Goal: Task Accomplishment & Management: Manage account settings

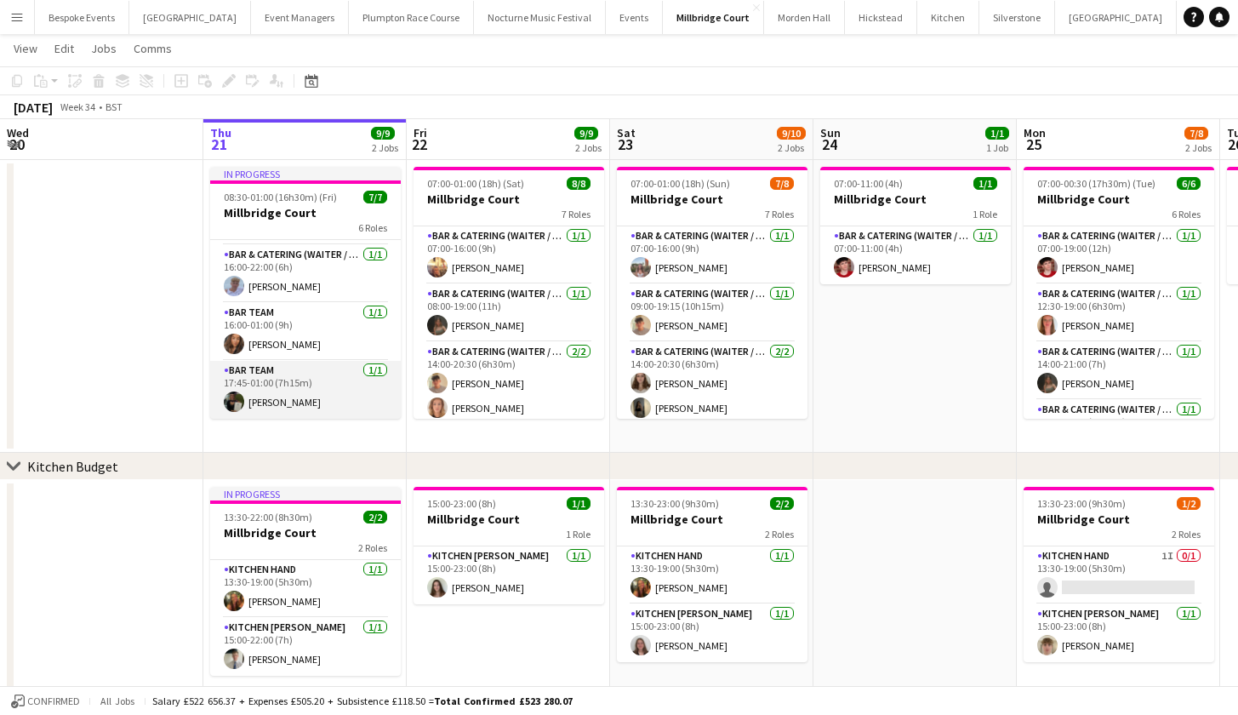
scroll to position [38, 0]
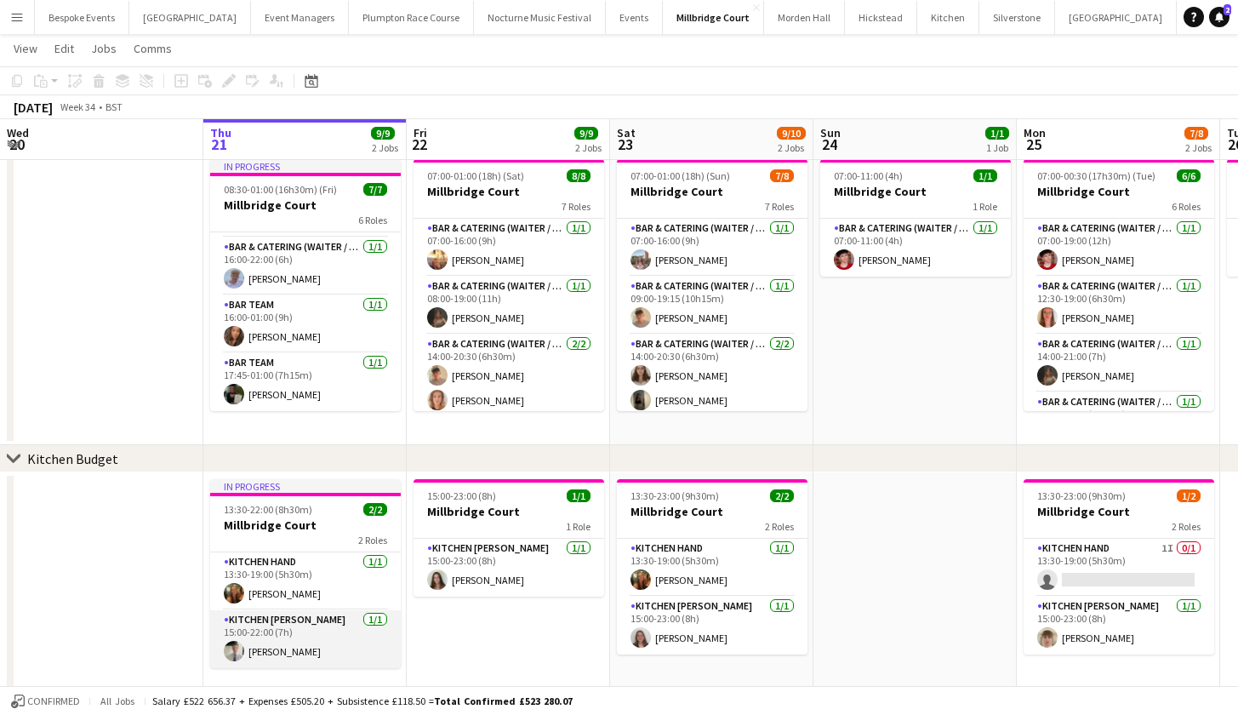
click at [311, 648] on app-card-role "Kitchen Porter 1/1 15:00-22:00 (7h) Jack Williams" at bounding box center [305, 639] width 191 height 58
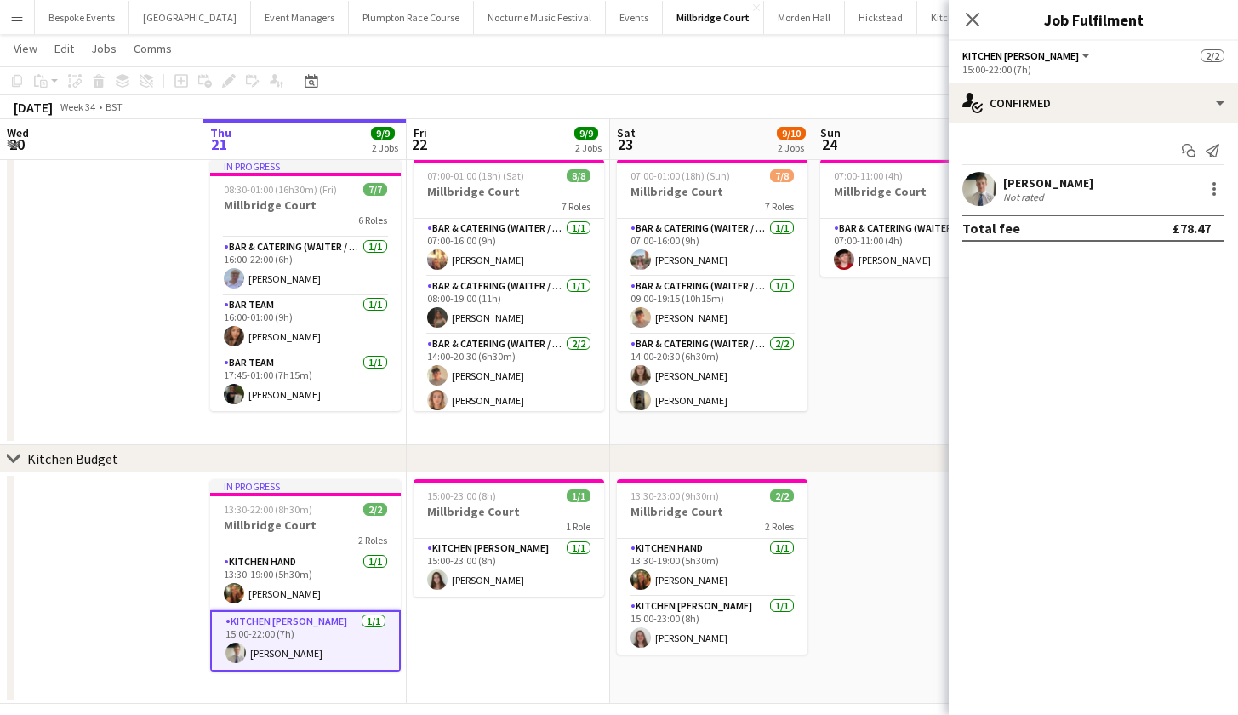
click at [983, 197] on app-user-avatar at bounding box center [979, 189] width 34 height 34
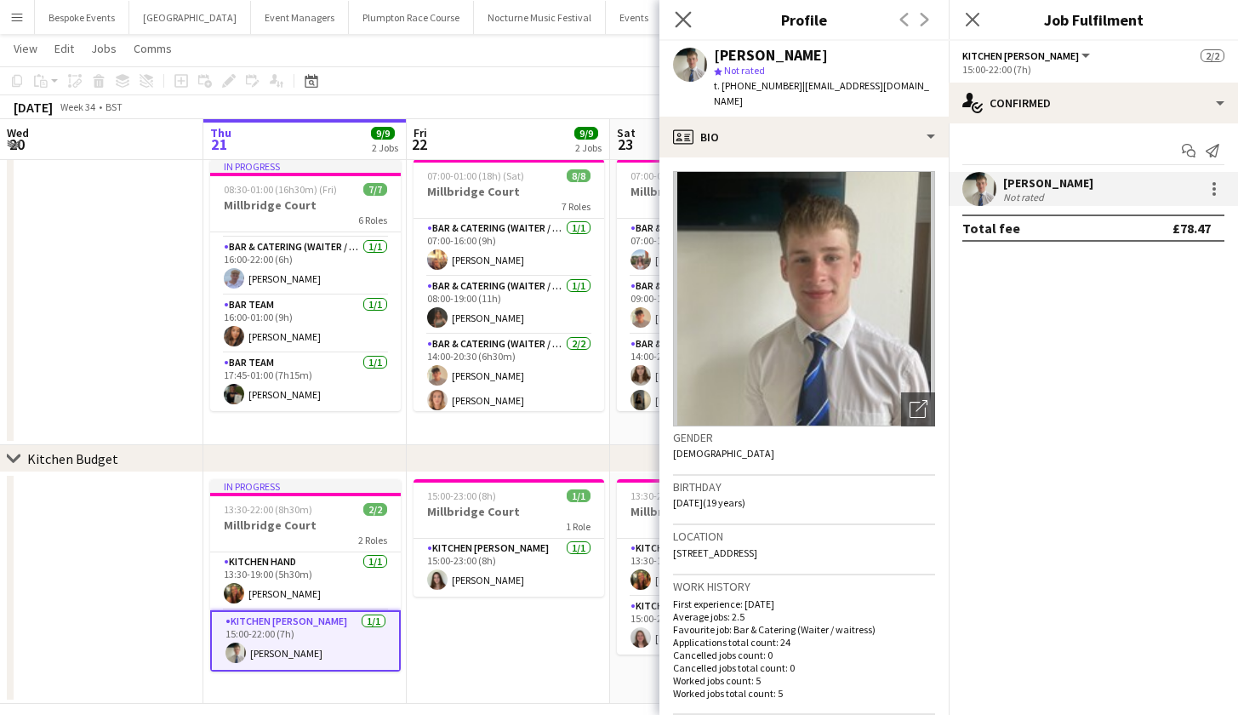
click at [685, 11] on app-icon "Close pop-in" at bounding box center [683, 20] width 25 height 25
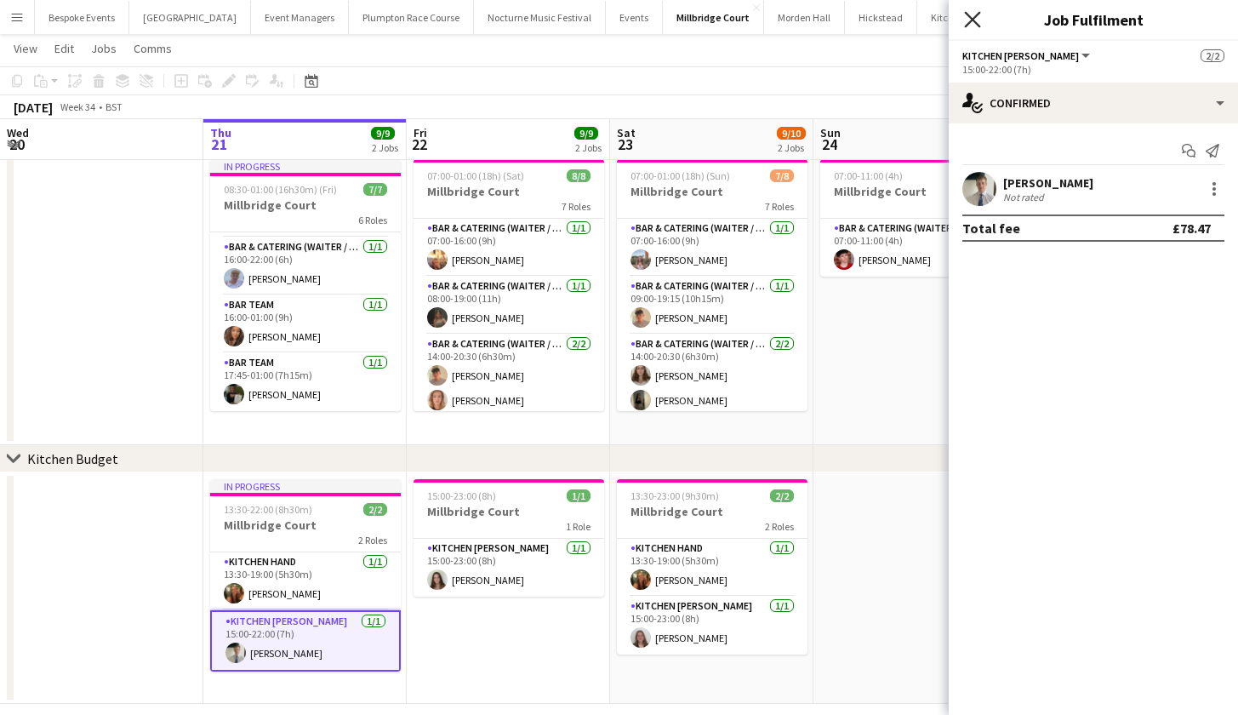
click at [968, 24] on icon at bounding box center [972, 19] width 16 height 16
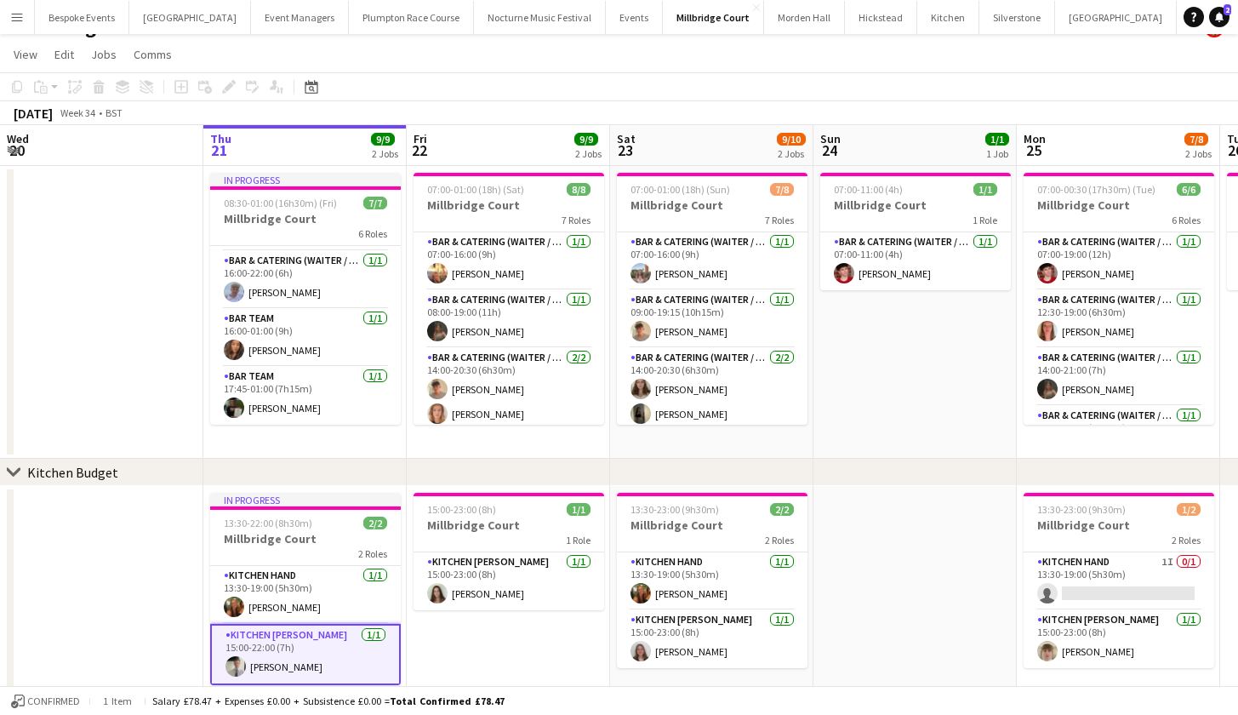
scroll to position [28, 0]
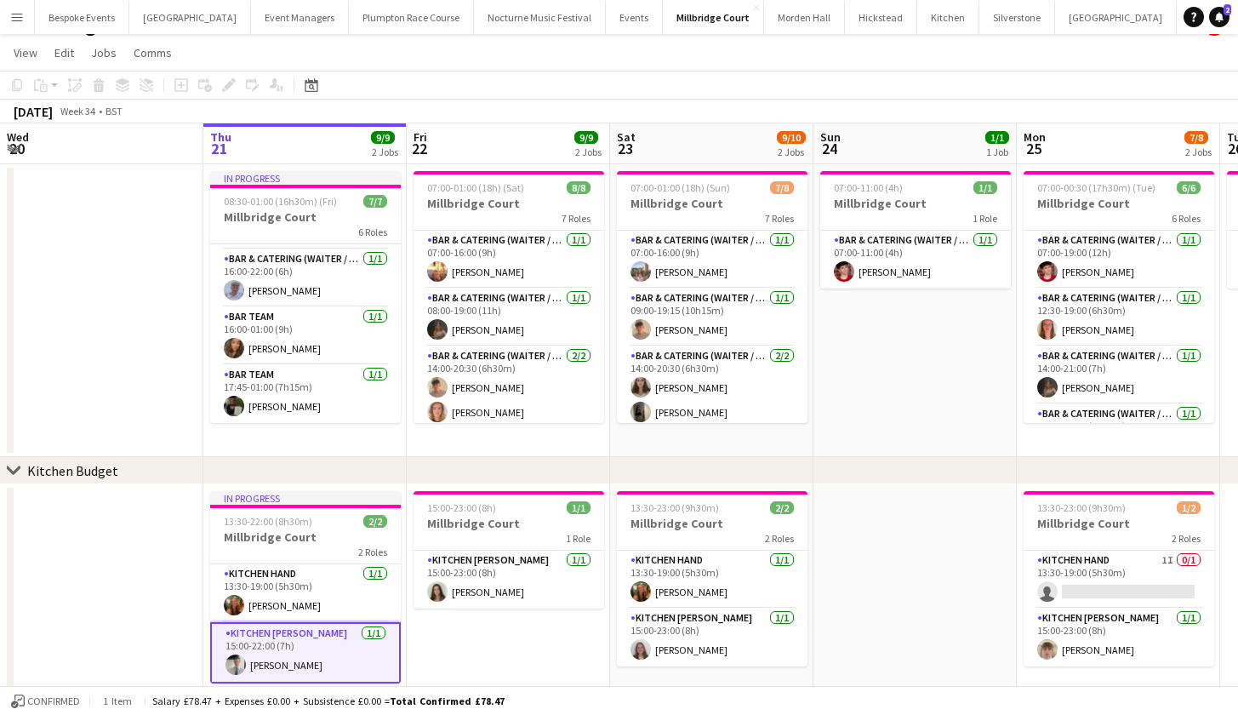
click at [263, 665] on app-card-role "Kitchen Porter 1/1 15:00-22:00 (7h) Jack Williams" at bounding box center [305, 652] width 191 height 61
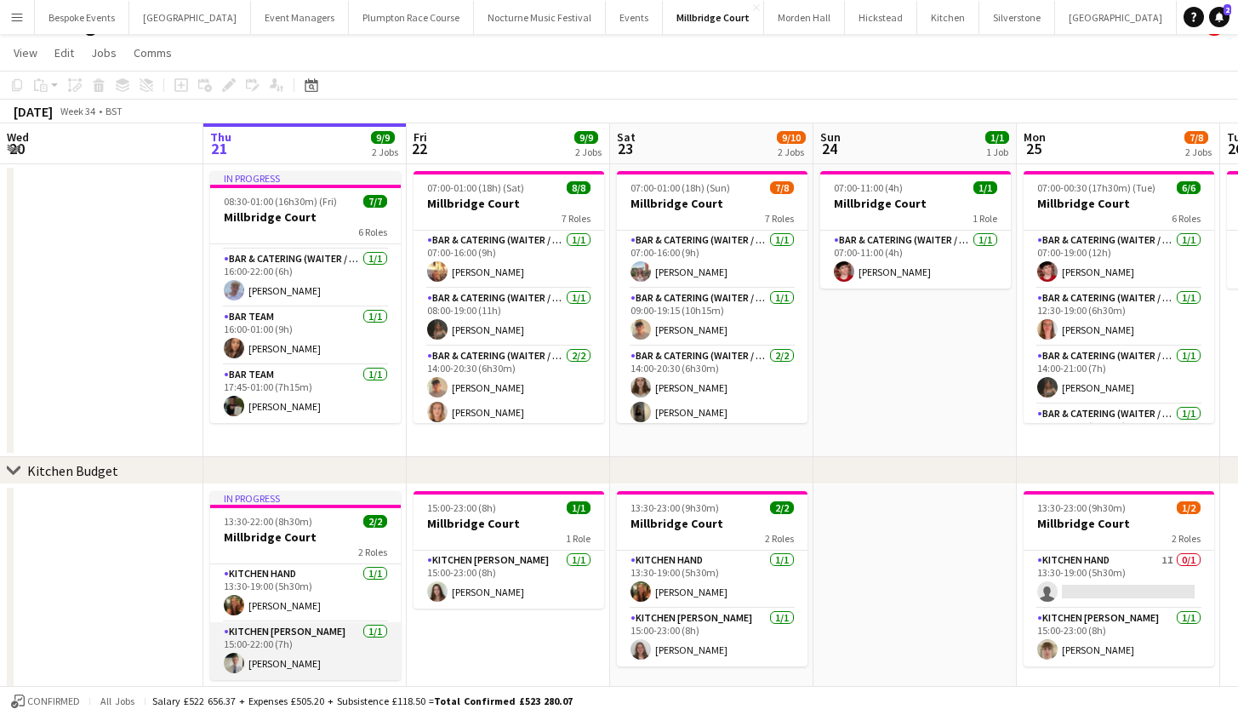
click at [263, 665] on app-card-role "Kitchen Porter 1/1 15:00-22:00 (7h) Jack Williams" at bounding box center [305, 651] width 191 height 58
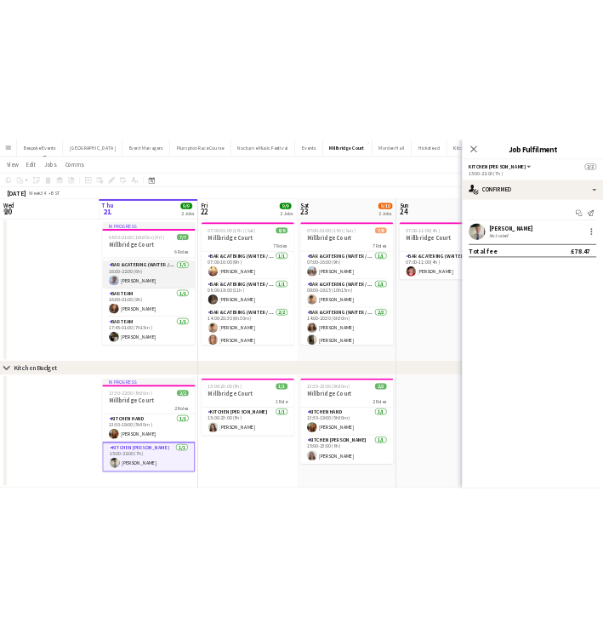
scroll to position [193, 0]
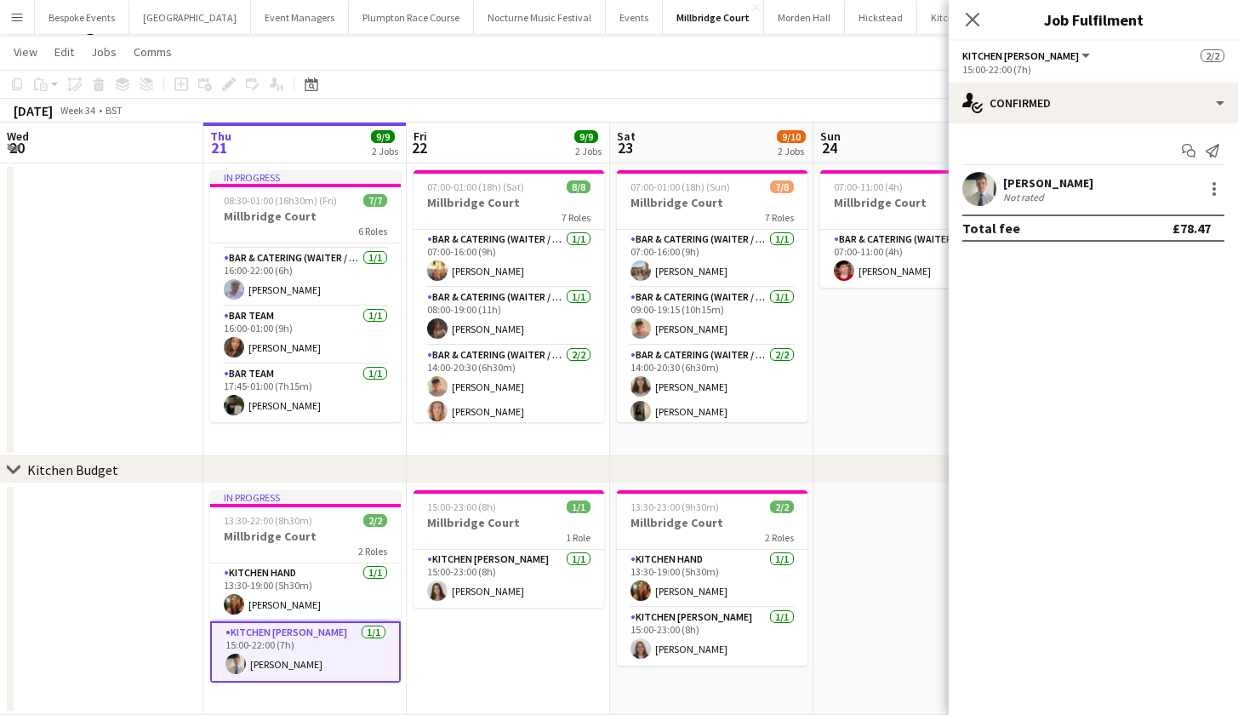
click at [977, 195] on app-user-avatar at bounding box center [979, 189] width 34 height 34
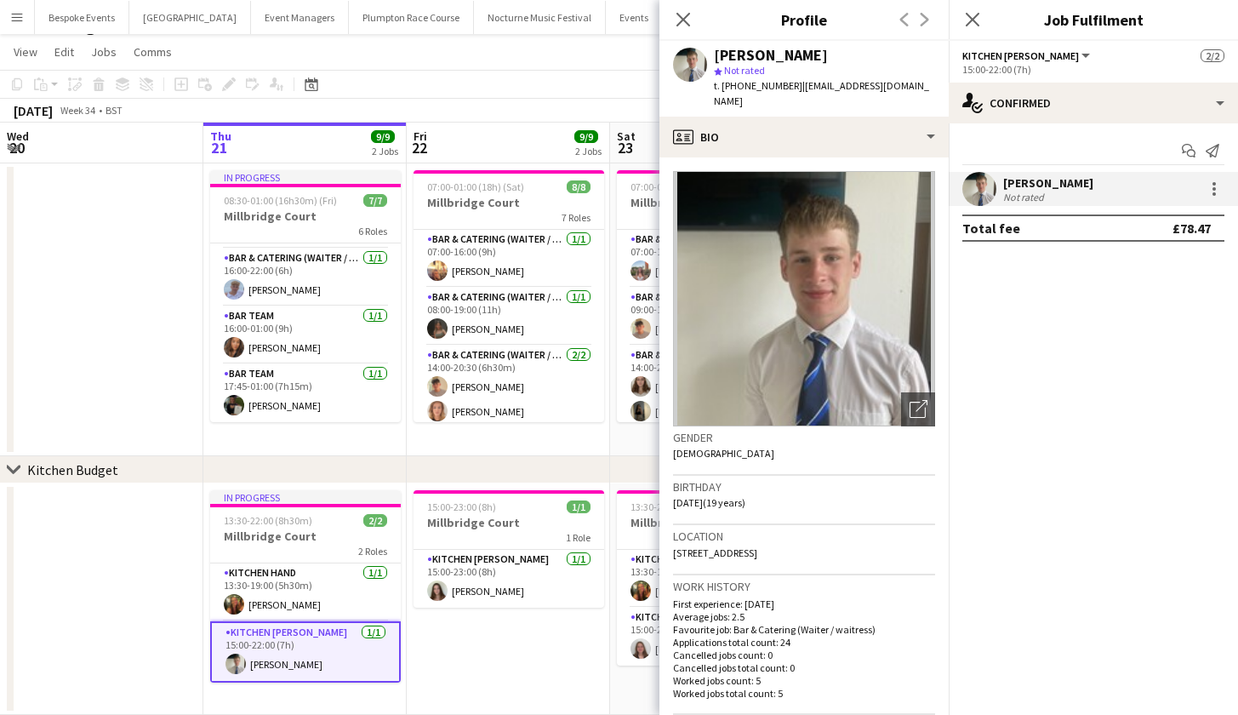
click at [688, 19] on icon "Close pop-in" at bounding box center [684, 20] width 14 height 14
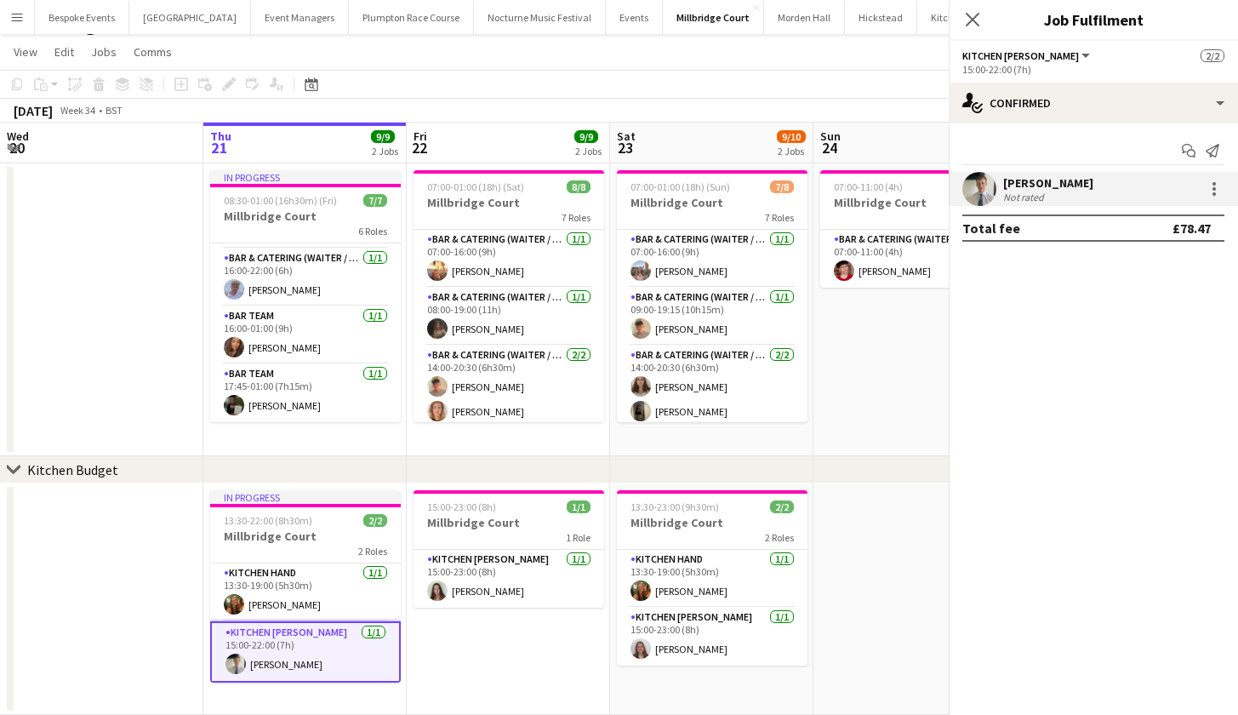
click at [1250, 19] on icon "Close pop-in" at bounding box center [1262, 20] width 14 height 14
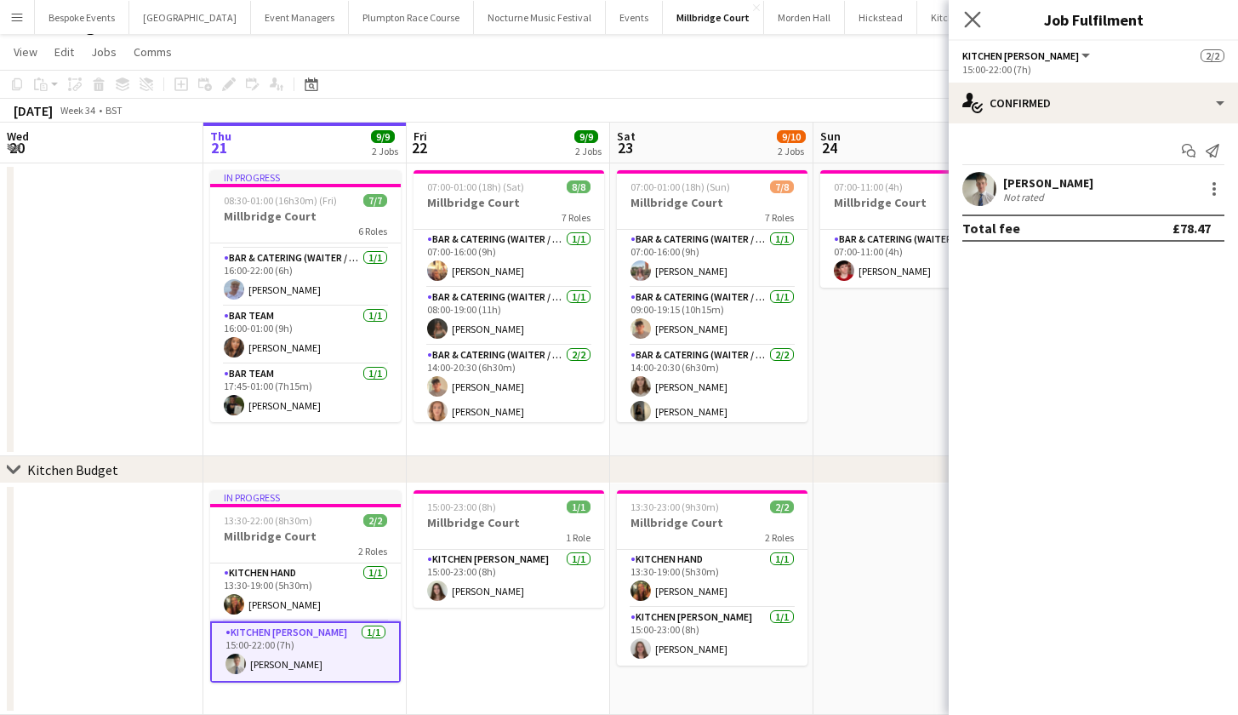
click at [980, 25] on icon "Close pop-in" at bounding box center [972, 19] width 16 height 16
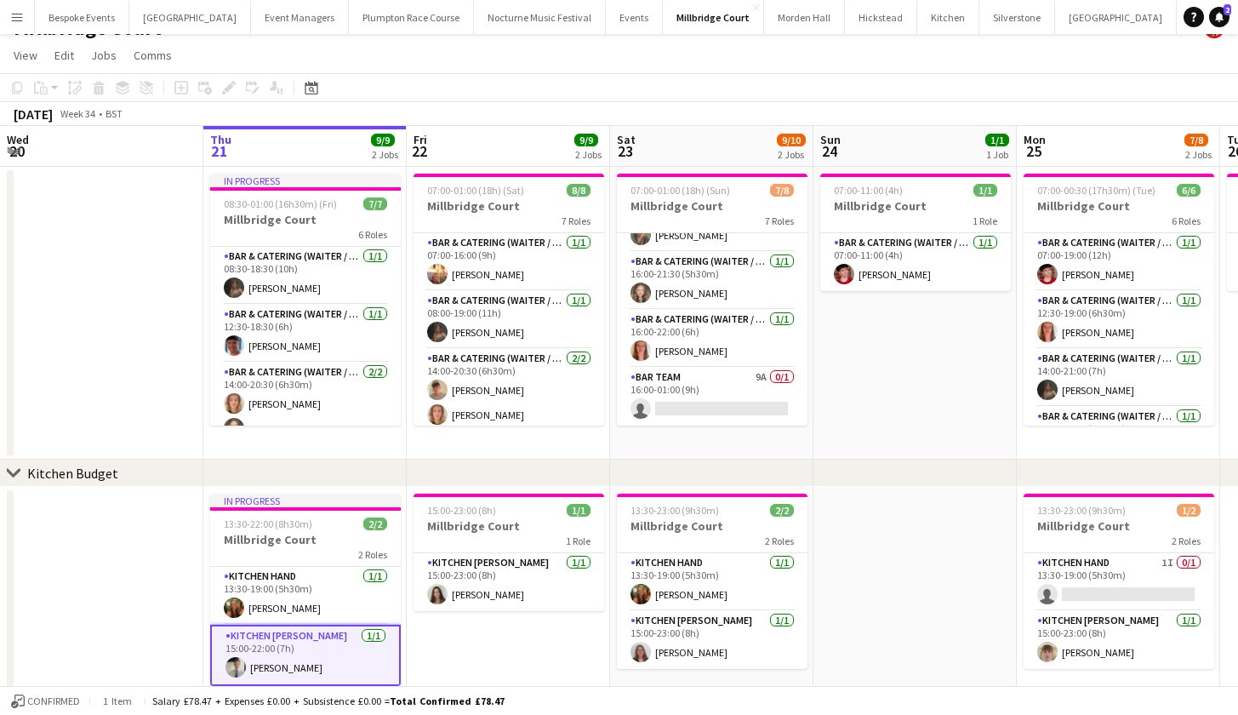
scroll to position [0, 0]
click at [263, 671] on app-card-role "Kitchen Porter 1/1 15:00-22:00 (7h) Jack Williams" at bounding box center [305, 655] width 191 height 61
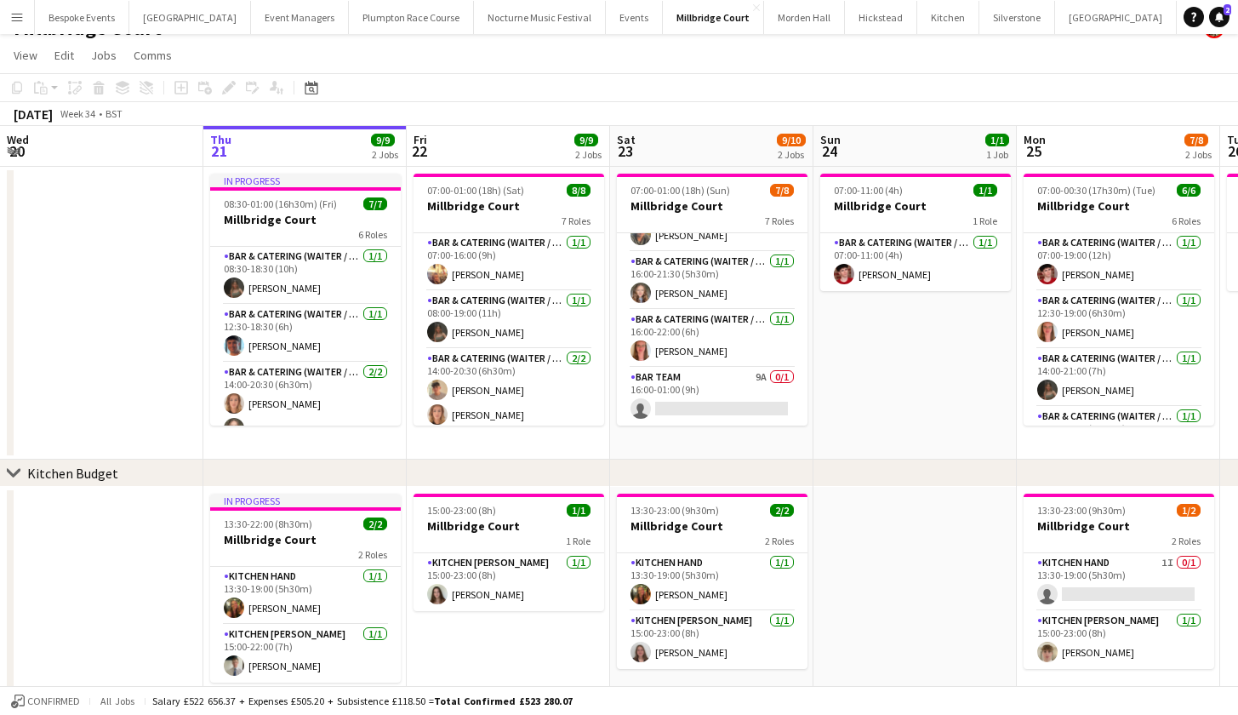
click at [263, 671] on app-card-role "Kitchen Porter 1/1 15:00-22:00 (7h) Jack Williams" at bounding box center [305, 654] width 191 height 58
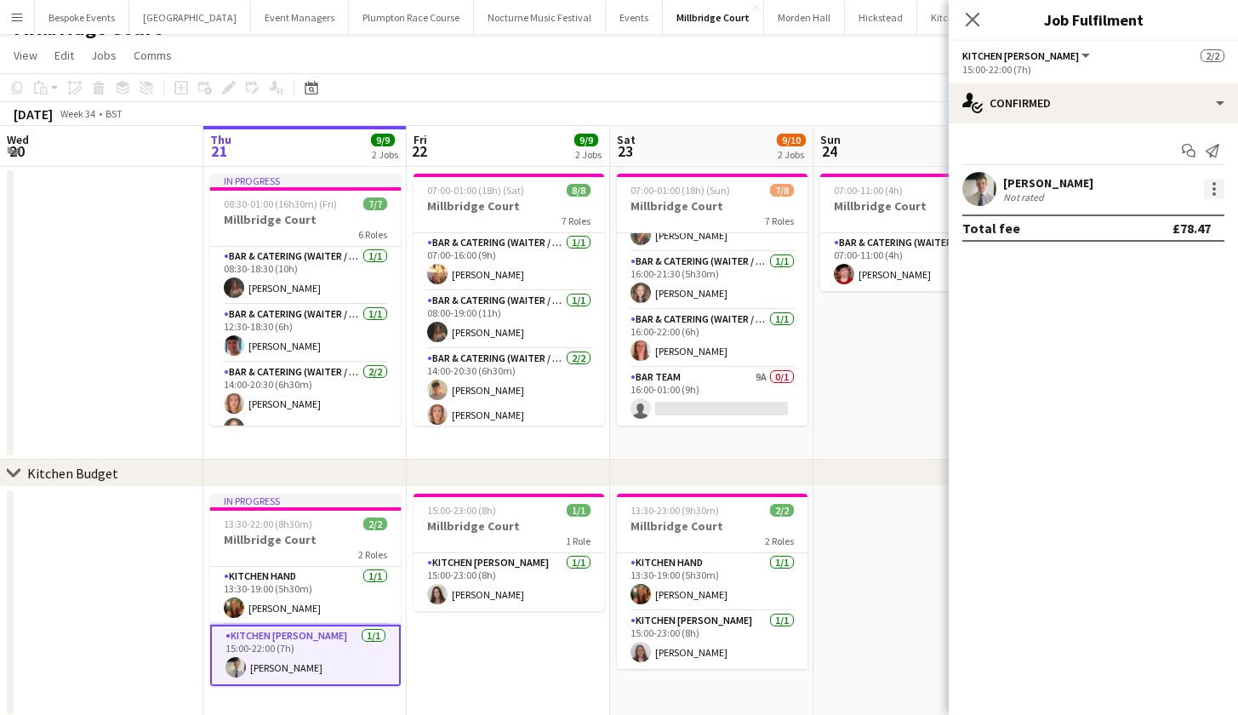
click at [1214, 191] on div at bounding box center [1214, 189] width 20 height 20
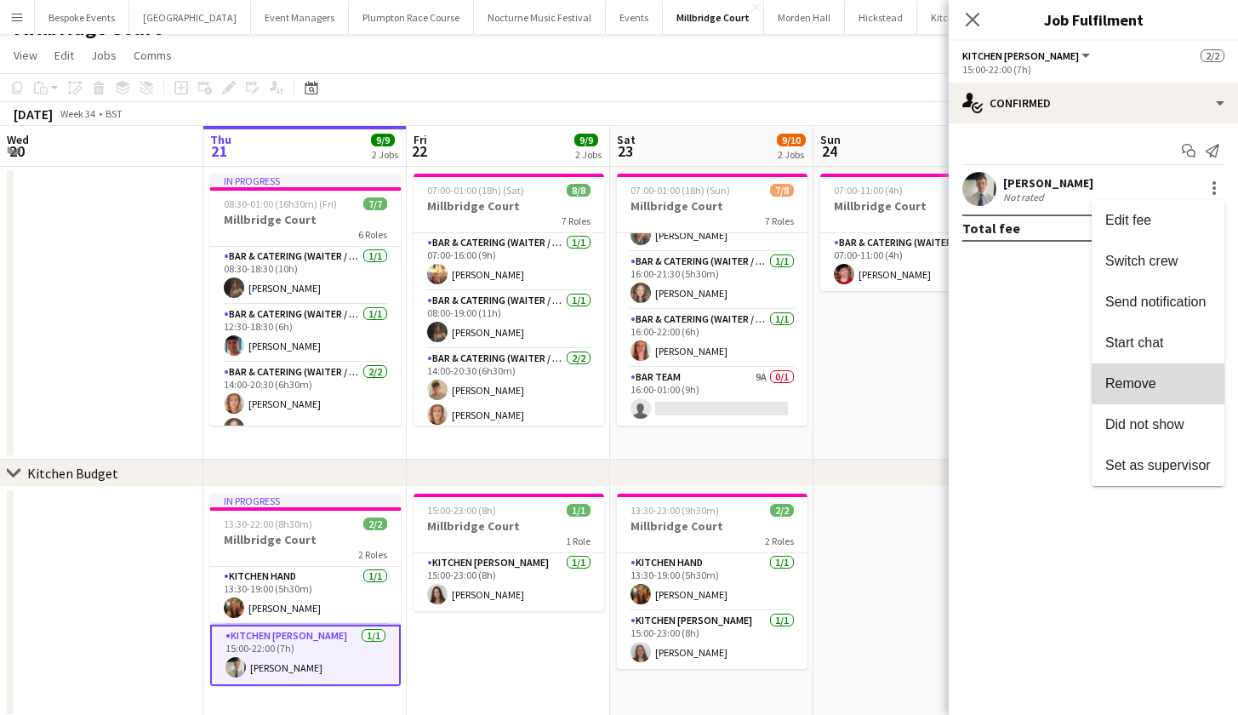
click at [1158, 394] on button "Remove" at bounding box center [1158, 383] width 133 height 41
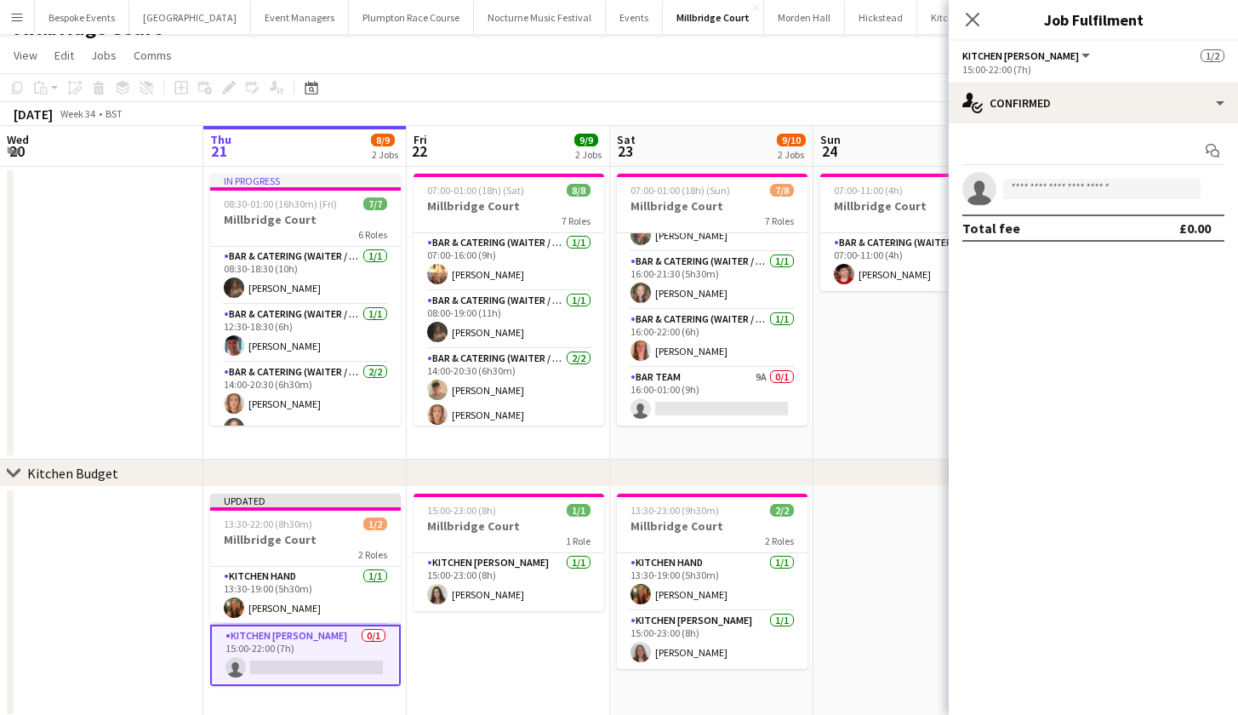
click at [894, 408] on app-date-cell "07:00-11:00 (4h) 1/1 Millbridge Court 1 Role Bar & Catering (Waiter / waitress)…" at bounding box center [915, 313] width 203 height 293
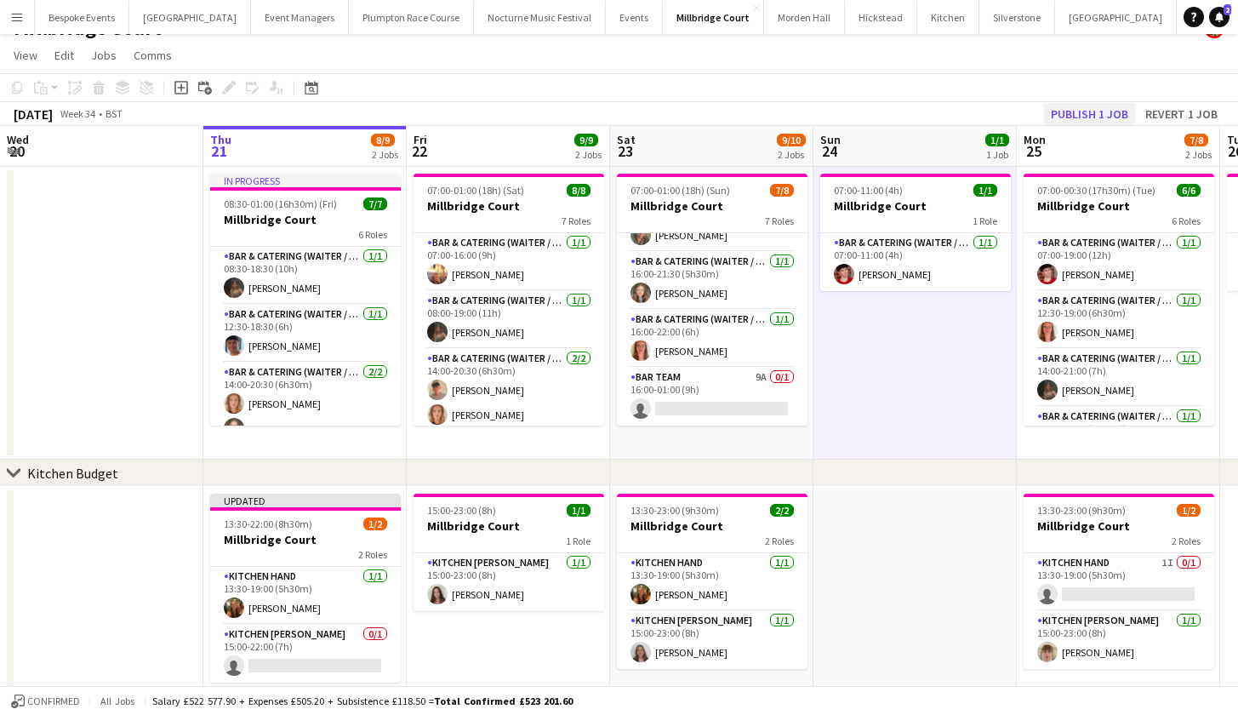
click at [1094, 111] on button "Publish 1 job" at bounding box center [1089, 114] width 91 height 22
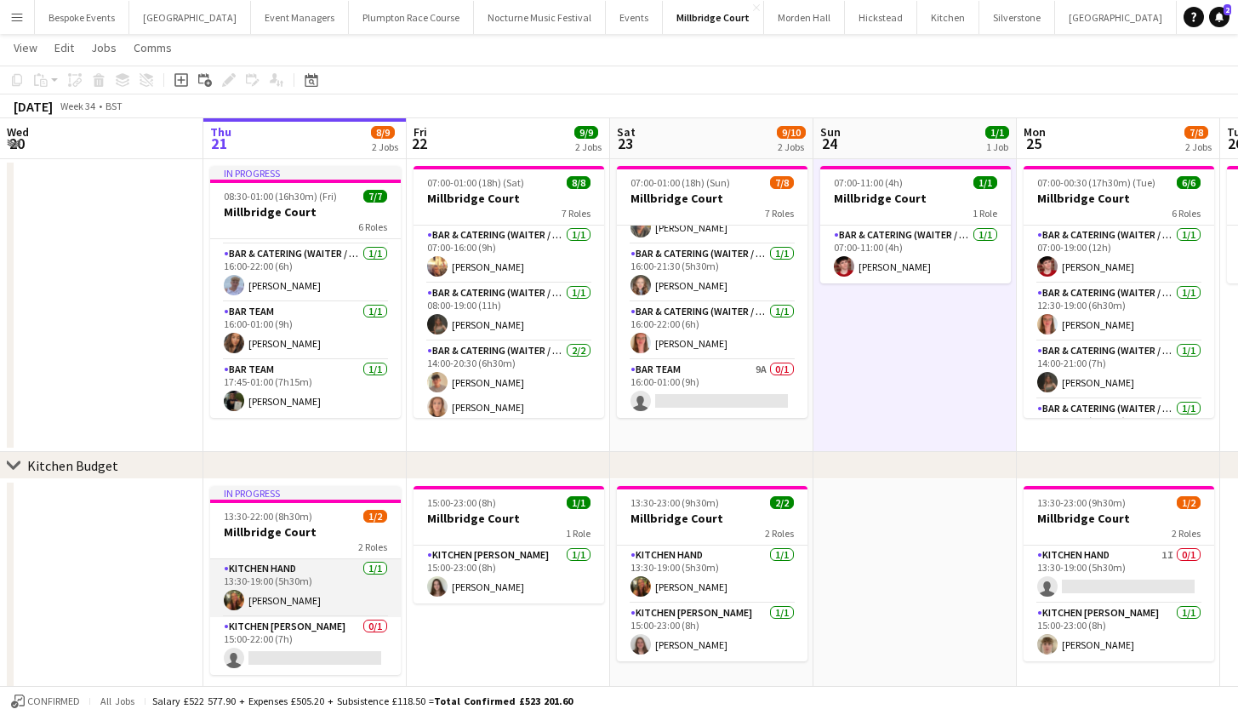
scroll to position [36, 0]
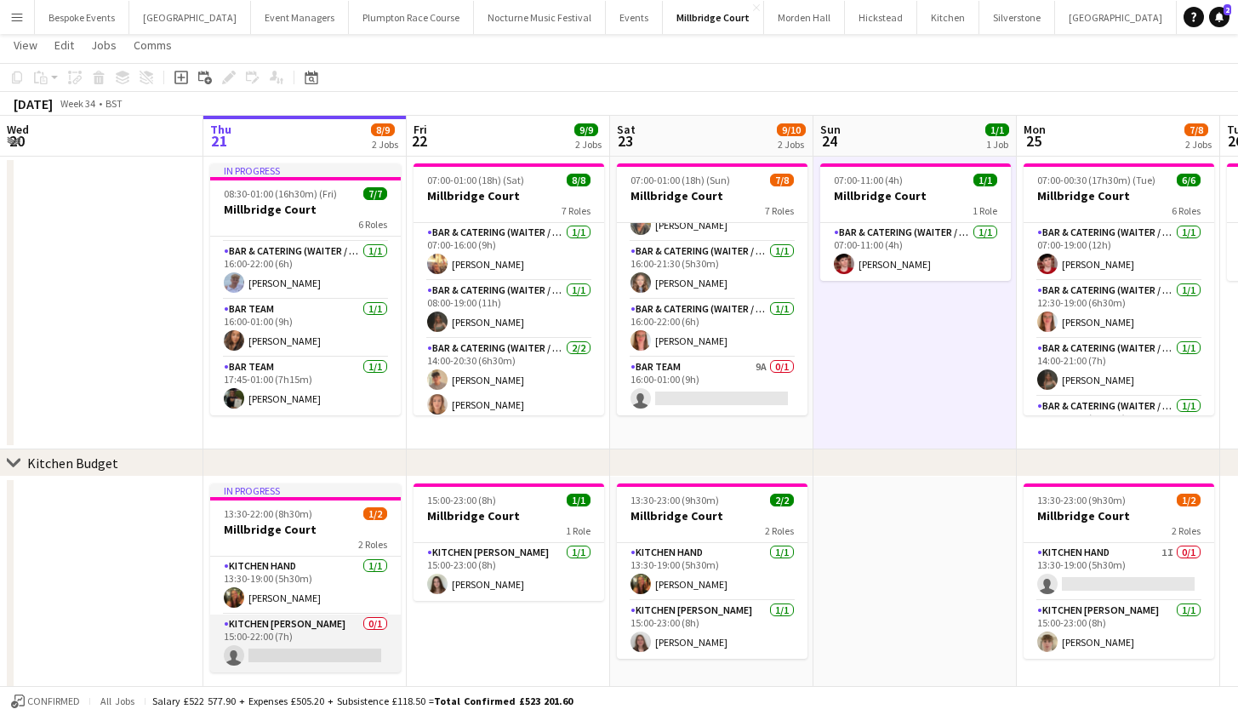
click at [341, 645] on app-card-role "Kitchen Porter 0/1 15:00-22:00 (7h) single-neutral-actions" at bounding box center [305, 643] width 191 height 58
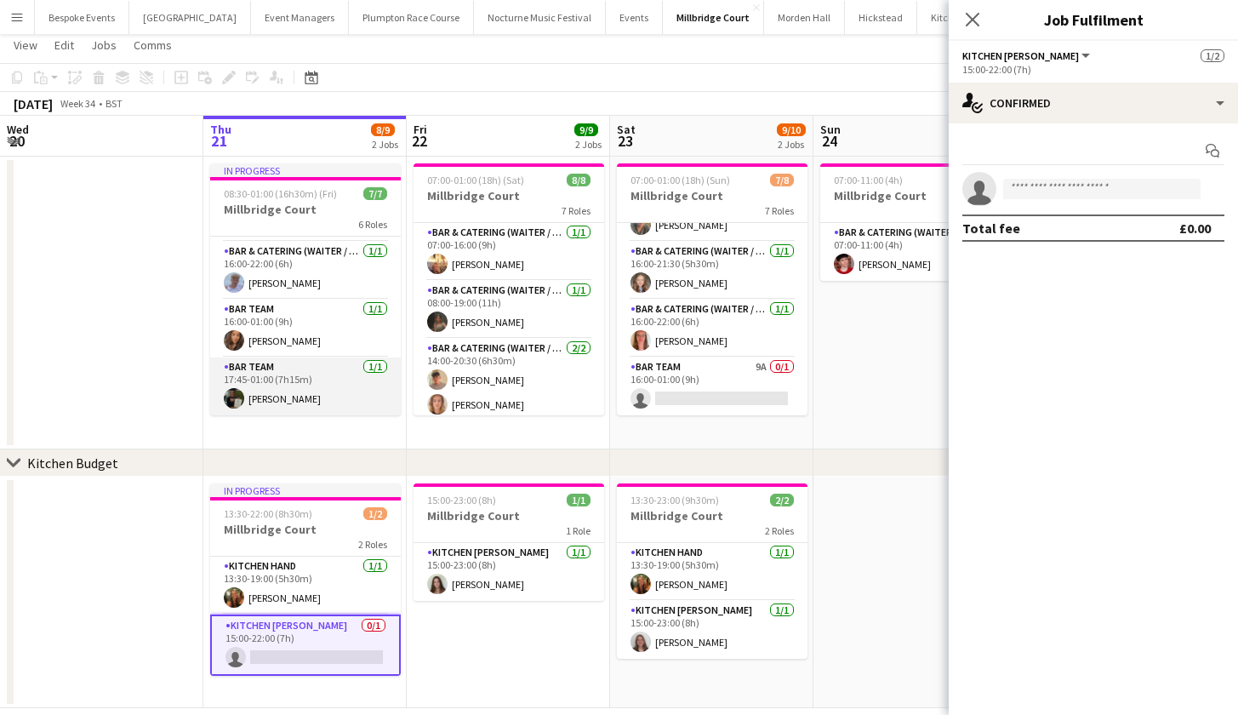
click at [278, 394] on app-card-role "Bar Team 1/1 17:45-01:00 (7h15m) Hannah Green" at bounding box center [305, 386] width 191 height 58
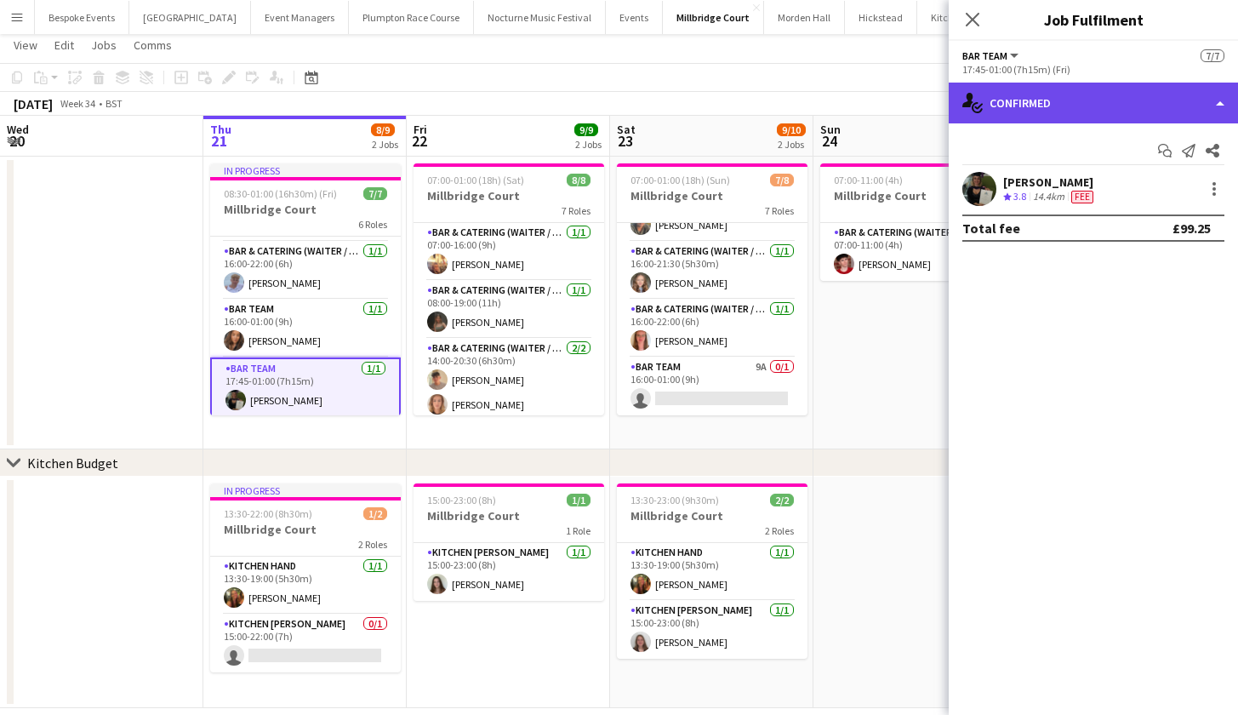
click at [1040, 111] on div "single-neutral-actions-check-2 Confirmed" at bounding box center [1093, 103] width 289 height 41
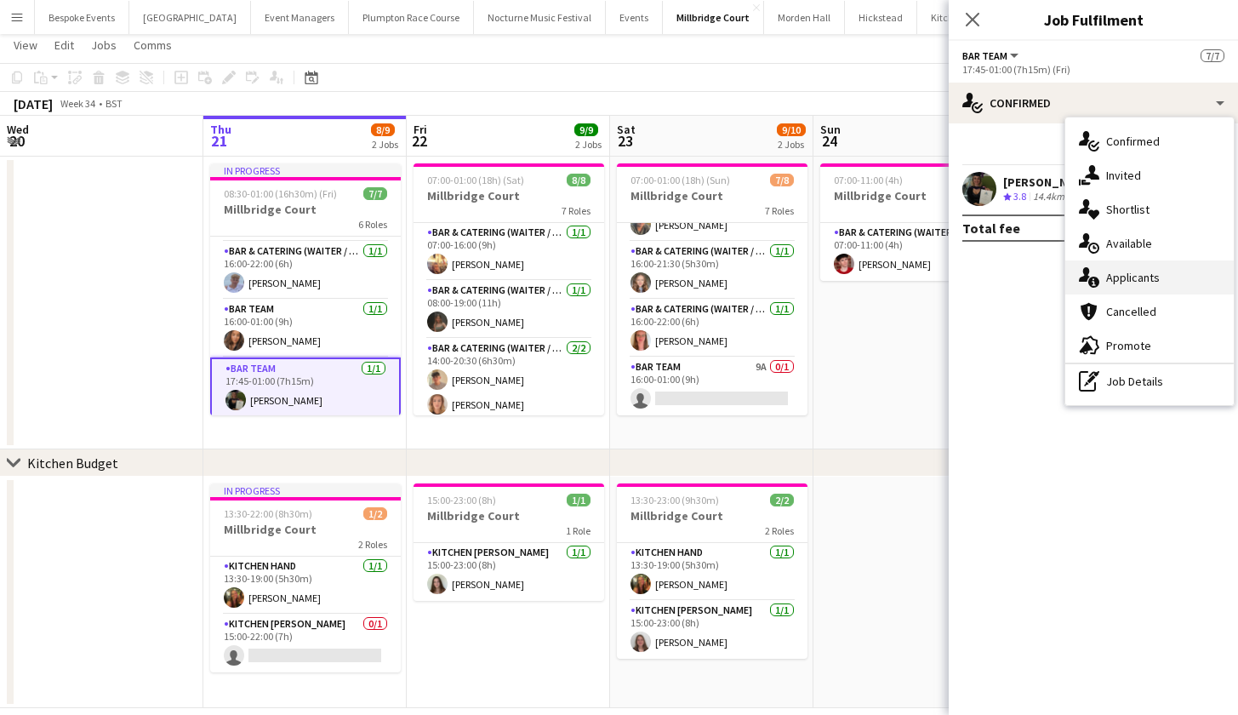
click at [1107, 282] on div "single-neutral-actions-information Applicants" at bounding box center [1149, 277] width 168 height 34
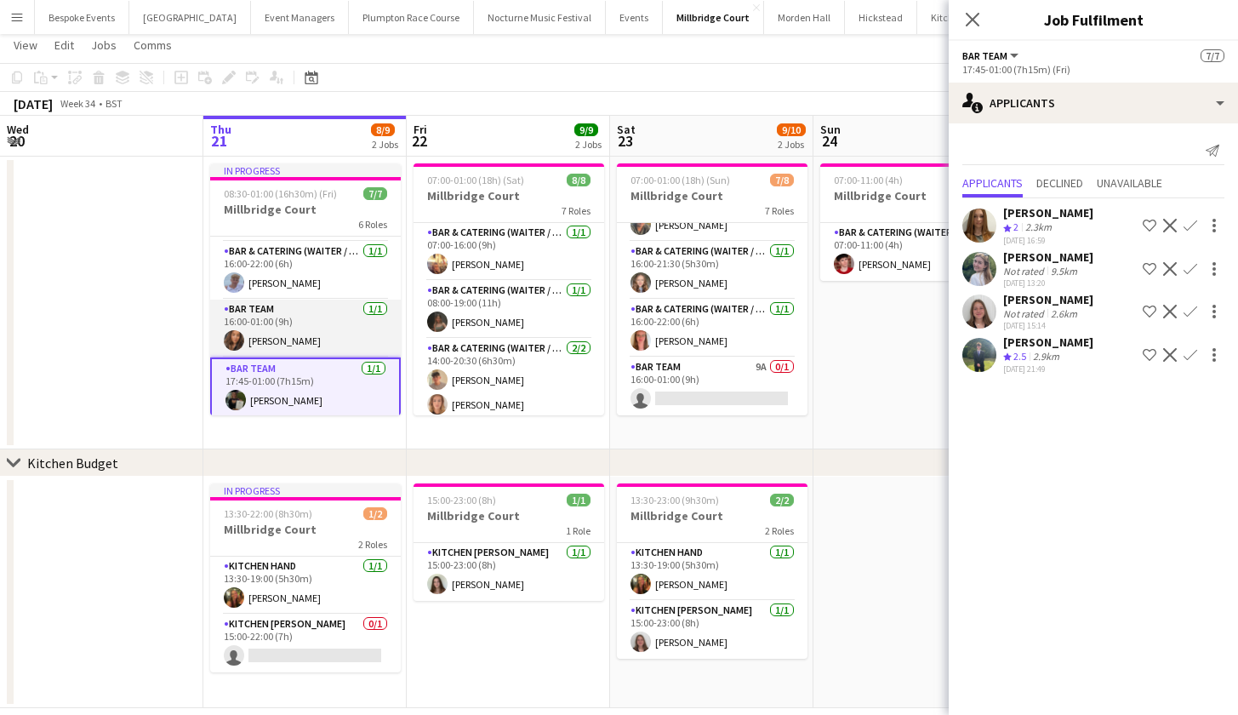
click at [279, 333] on app-card-role "Bar Team 1/1 16:00-01:00 (9h) Lauren Corbett" at bounding box center [305, 329] width 191 height 58
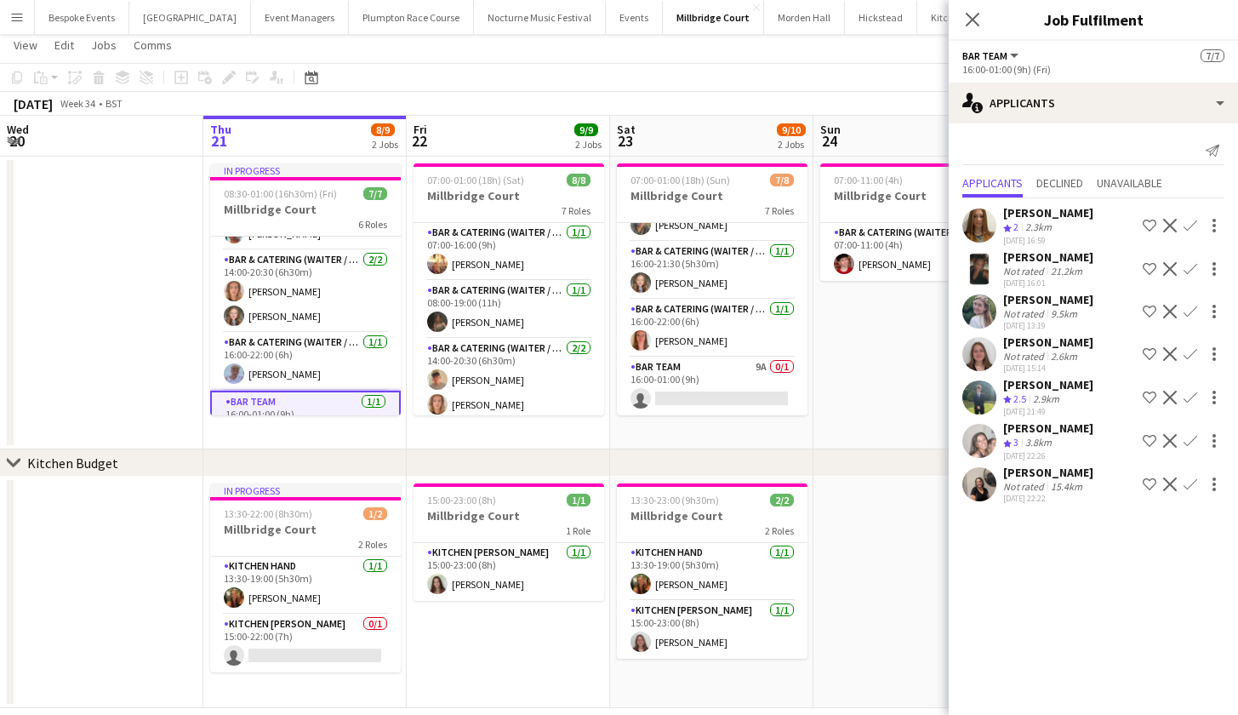
scroll to position [101, 0]
click at [279, 333] on app-card-role "Bar & Catering (Waiter / waitress) 2/2 14:00-20:30 (6h30m) Ailsa Thompson Clara…" at bounding box center [305, 292] width 191 height 83
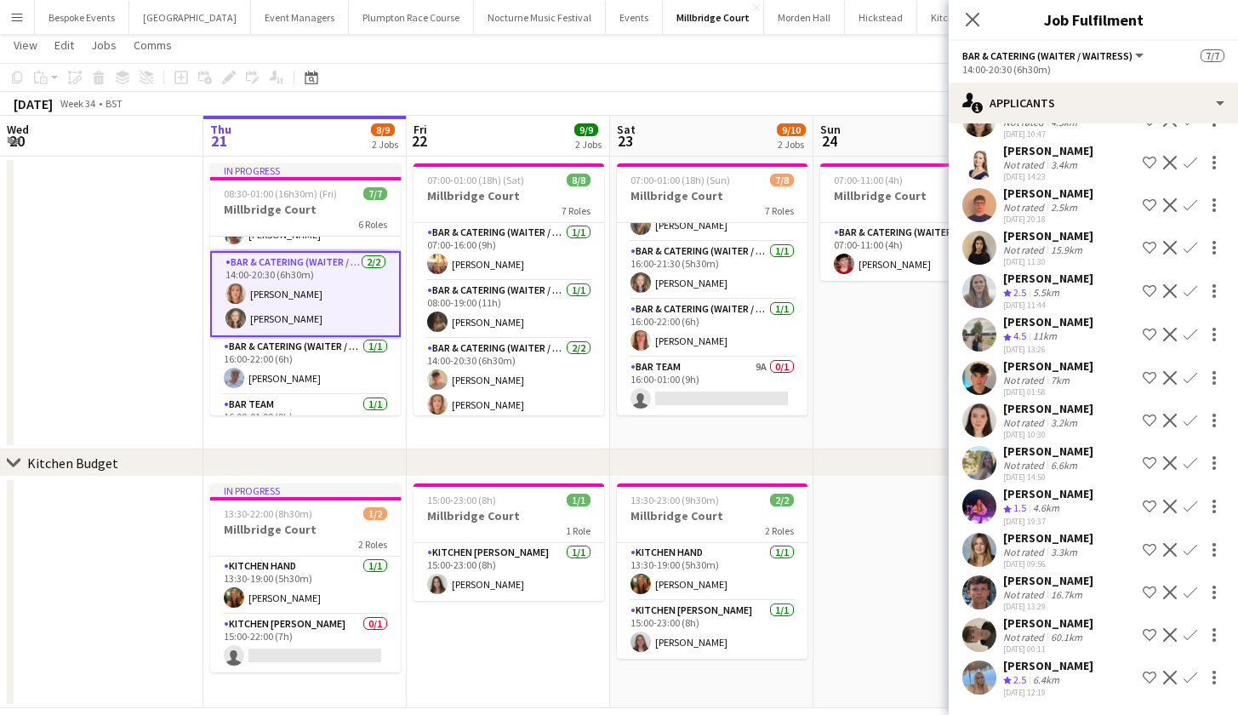
scroll to position [1052, 0]
click at [982, 594] on app-user-avatar at bounding box center [979, 592] width 34 height 34
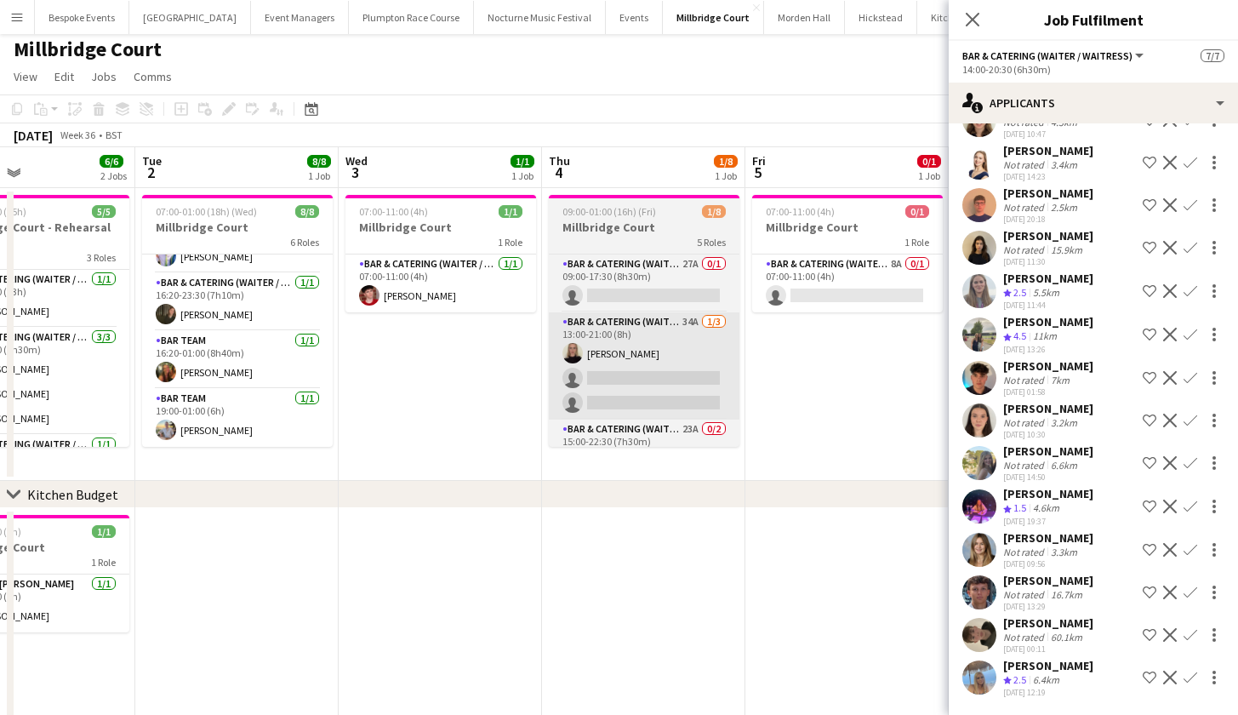
scroll to position [204, 0]
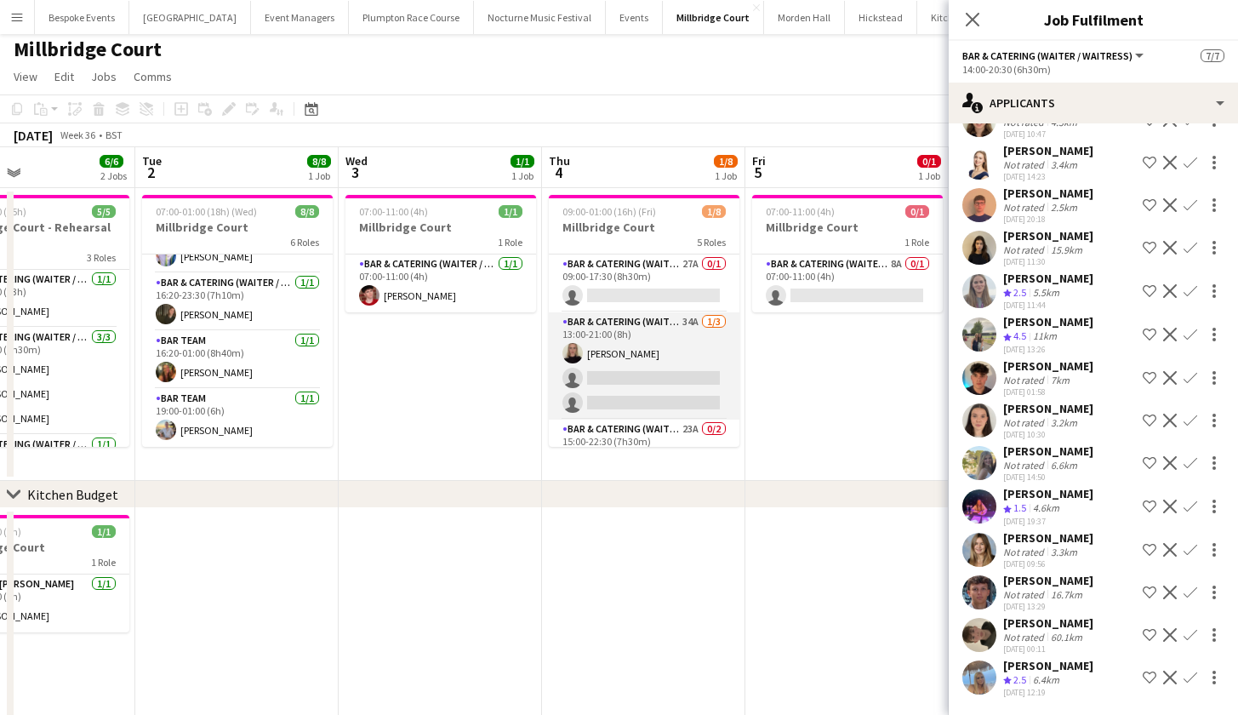
click at [599, 362] on app-card-role "Bar & Catering (Waiter / waitress) 34A 1/3 13:00-21:00 (8h) Mia Hall single-neu…" at bounding box center [644, 365] width 191 height 107
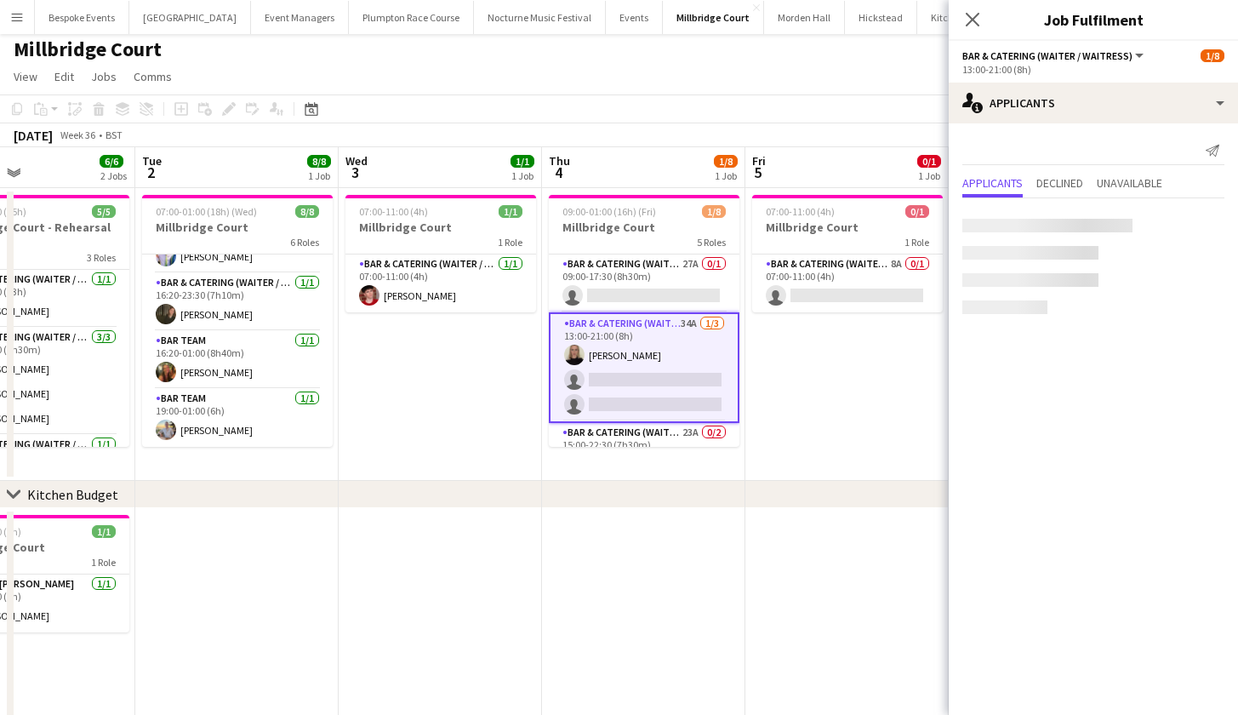
scroll to position [0, 0]
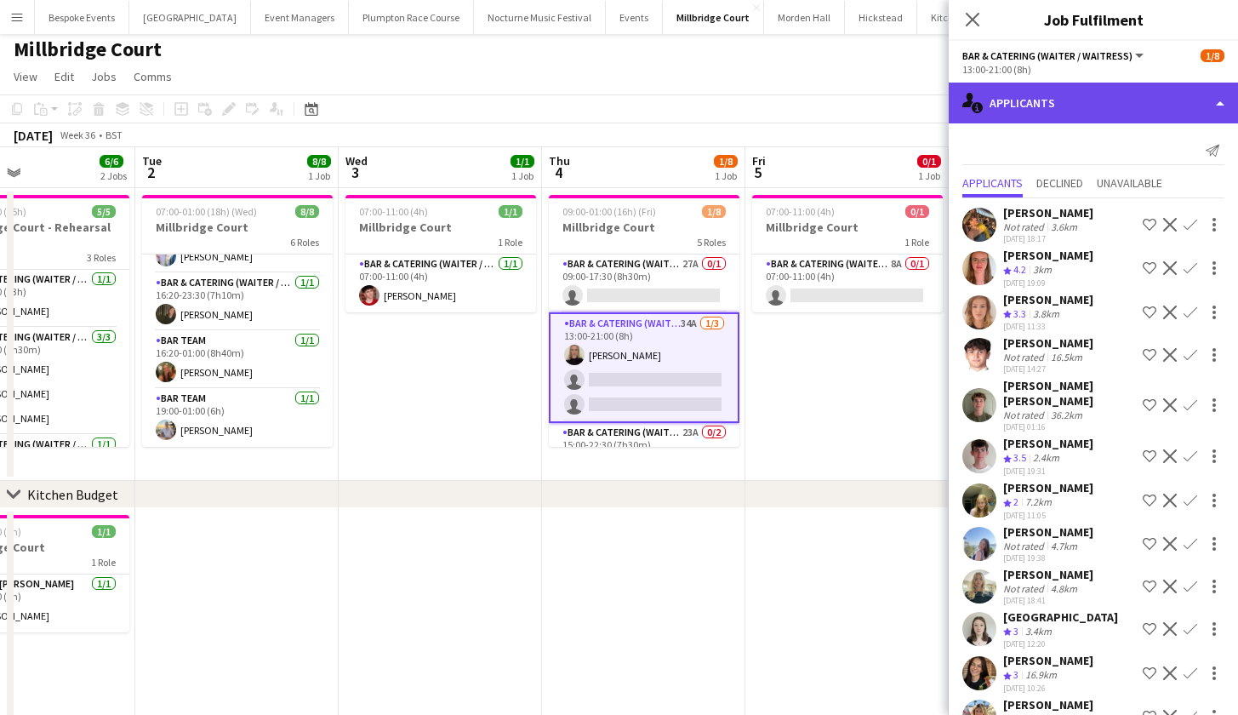
click at [1100, 102] on div "single-neutral-actions-information Applicants" at bounding box center [1093, 103] width 289 height 41
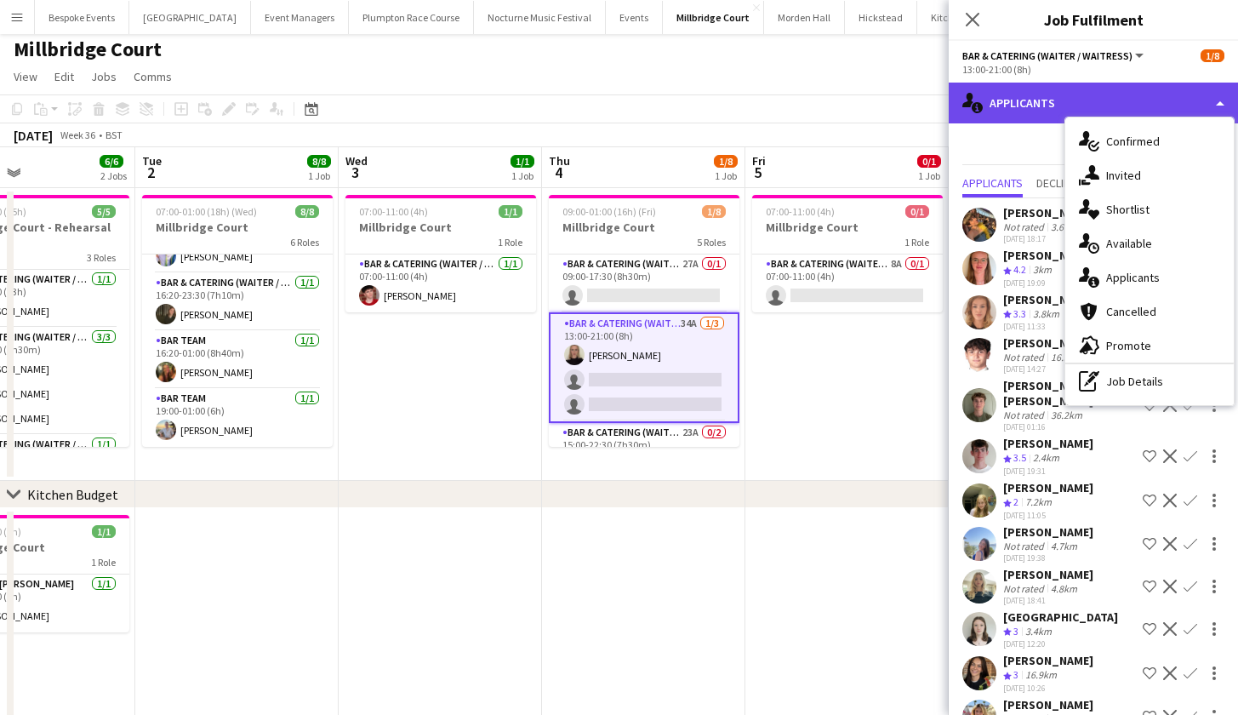
click at [1015, 123] on div "single-neutral-actions-information Applicants" at bounding box center [1093, 103] width 289 height 41
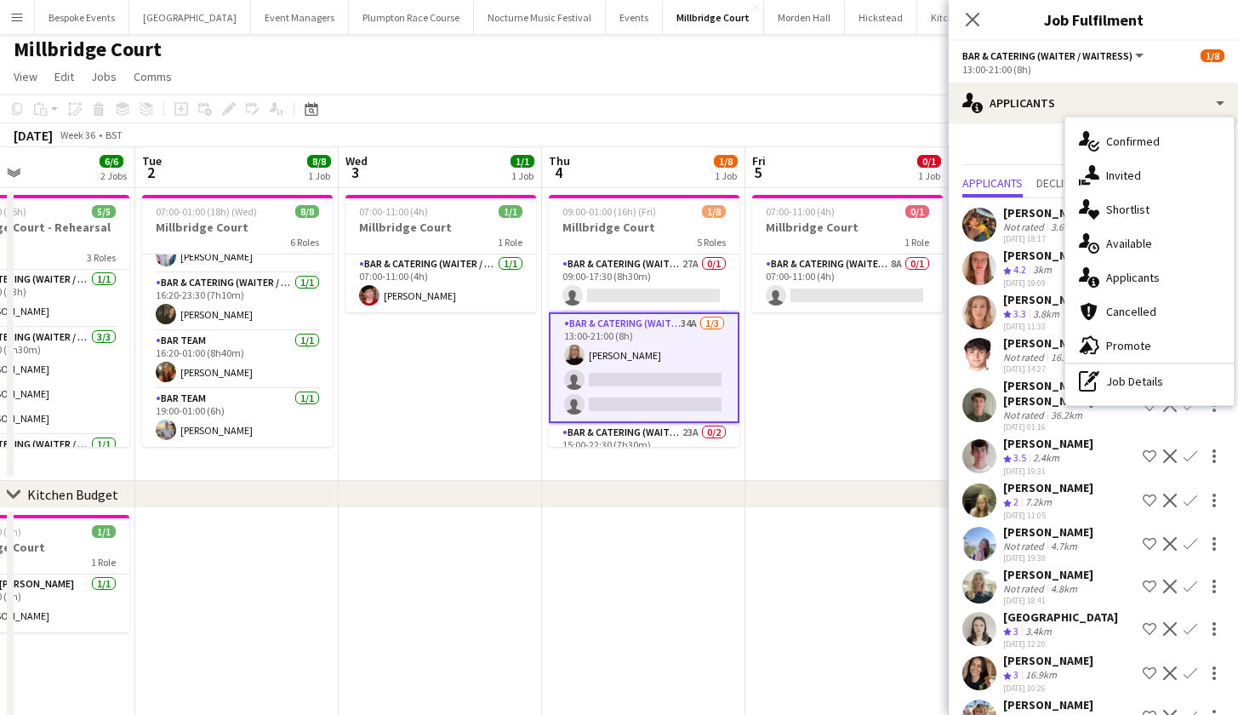
click at [786, 460] on app-date-cell "07:00-11:00 (4h) 0/1 Millbridge Court 1 Role Bar & Catering (Waiter / waitress)…" at bounding box center [846, 334] width 203 height 293
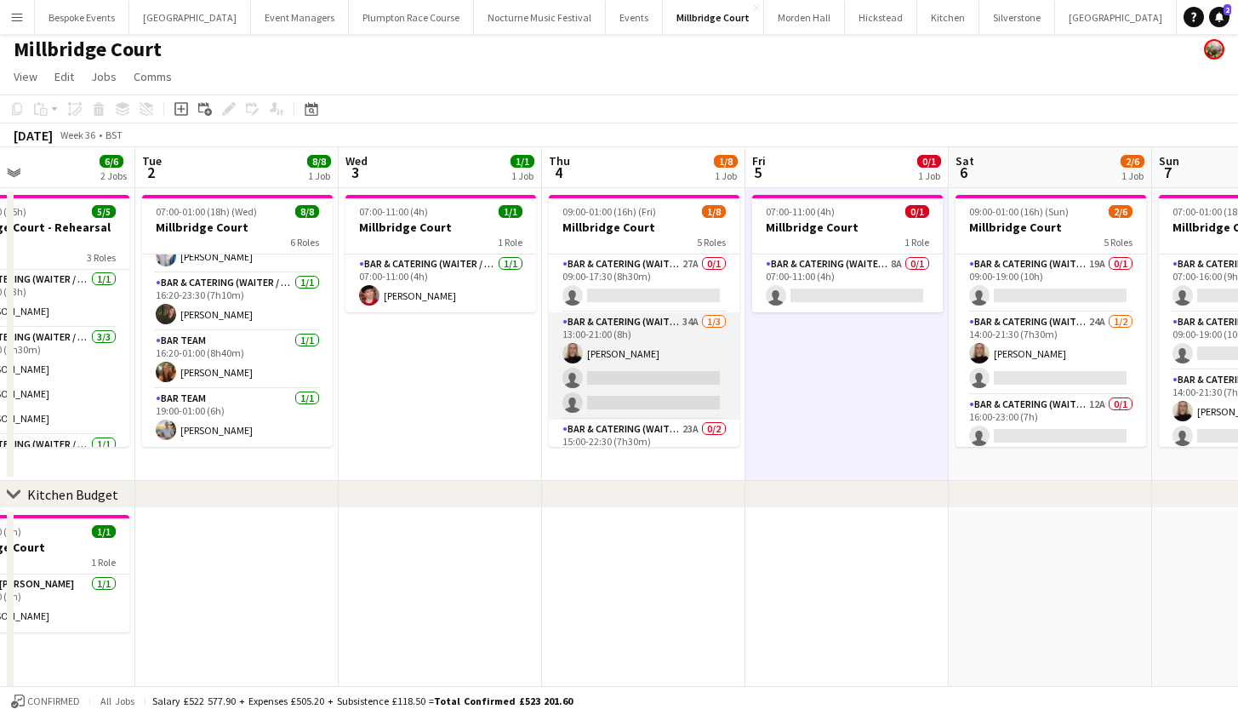
click at [620, 382] on app-card-role "Bar & Catering (Waiter / waitress) 34A 1/3 13:00-21:00 (8h) Mia Hall single-neu…" at bounding box center [644, 365] width 191 height 107
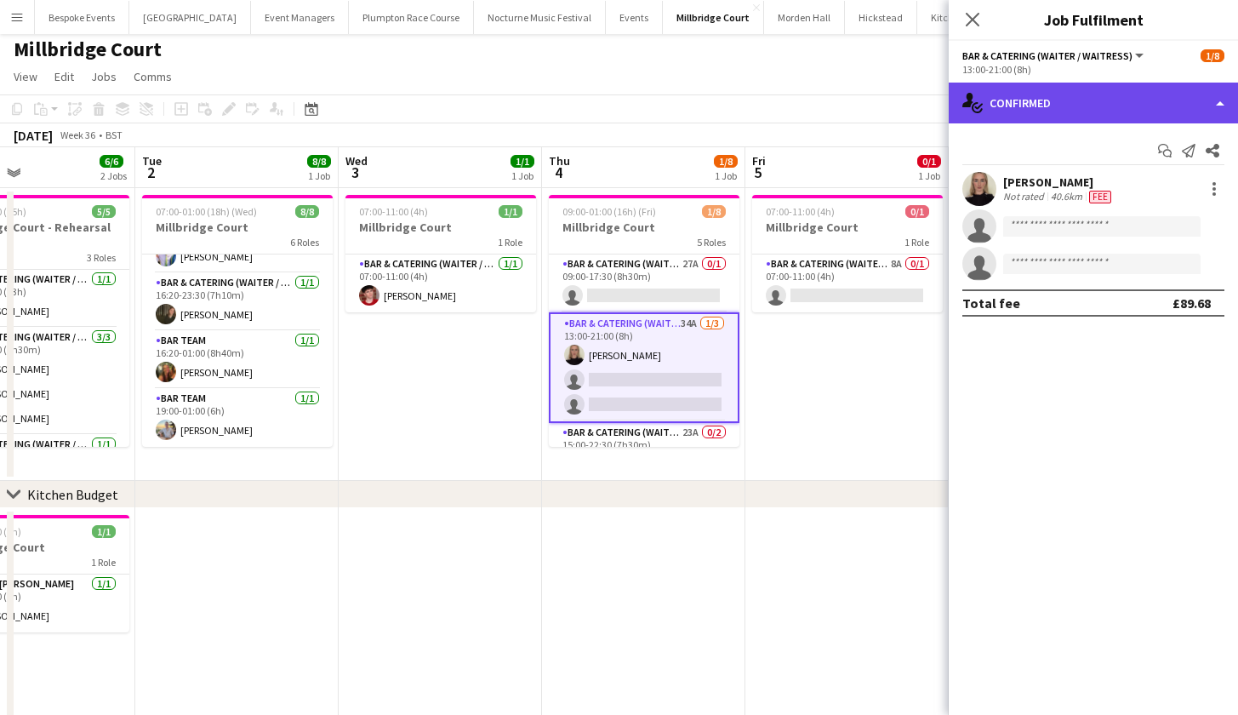
click at [1042, 104] on div "single-neutral-actions-check-2 Confirmed" at bounding box center [1093, 103] width 289 height 41
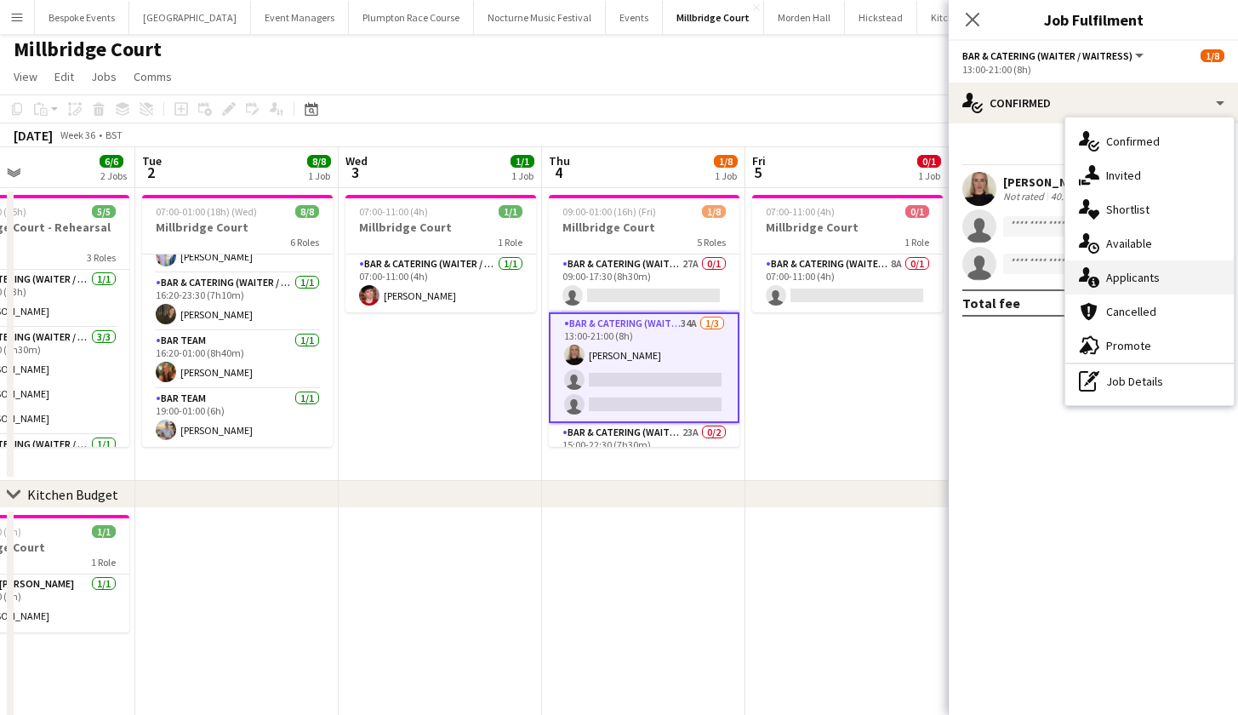
click at [1112, 275] on div "single-neutral-actions-information Applicants" at bounding box center [1149, 277] width 168 height 34
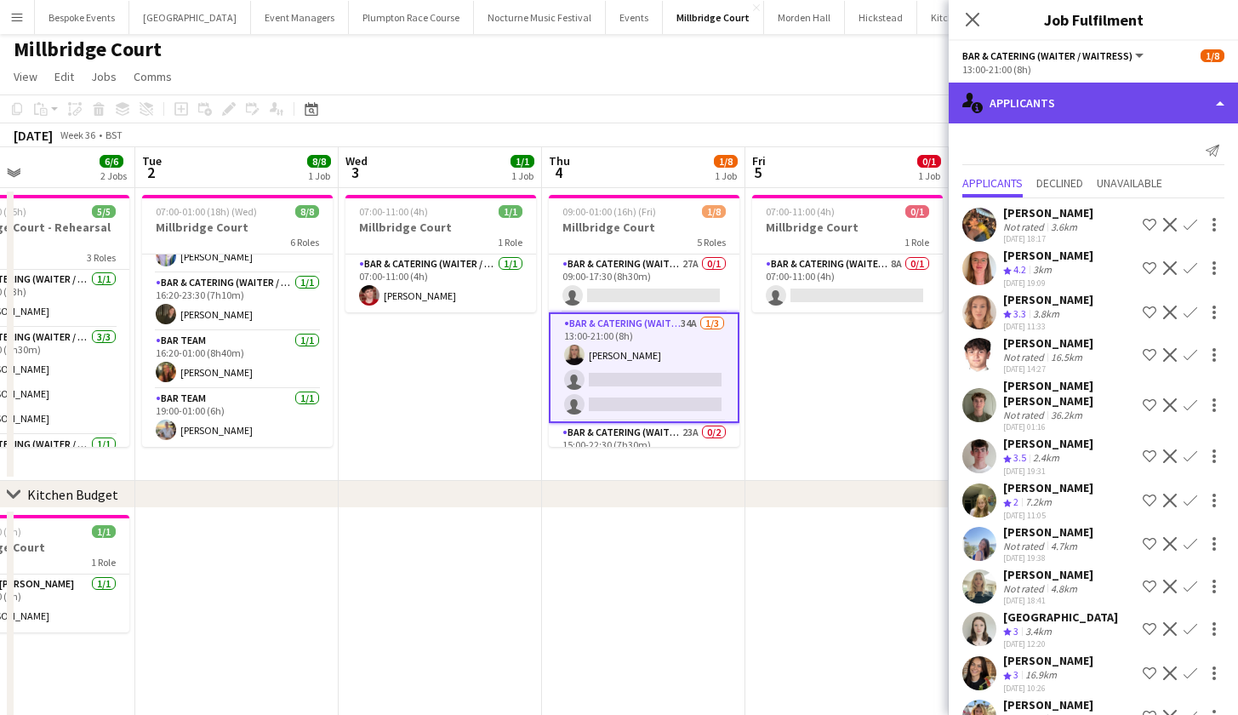
click at [1047, 101] on div "single-neutral-actions-information Applicants" at bounding box center [1093, 103] width 289 height 41
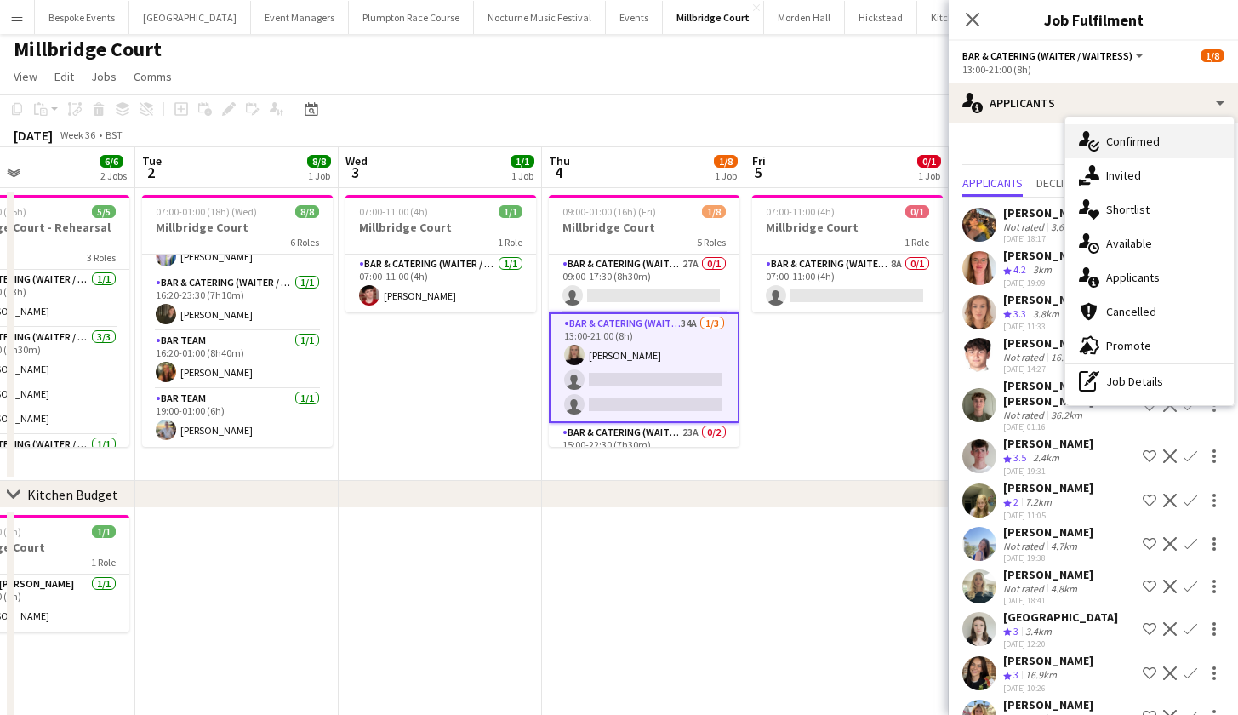
click at [1106, 146] on div "single-neutral-actions-check-2 Confirmed" at bounding box center [1149, 141] width 168 height 34
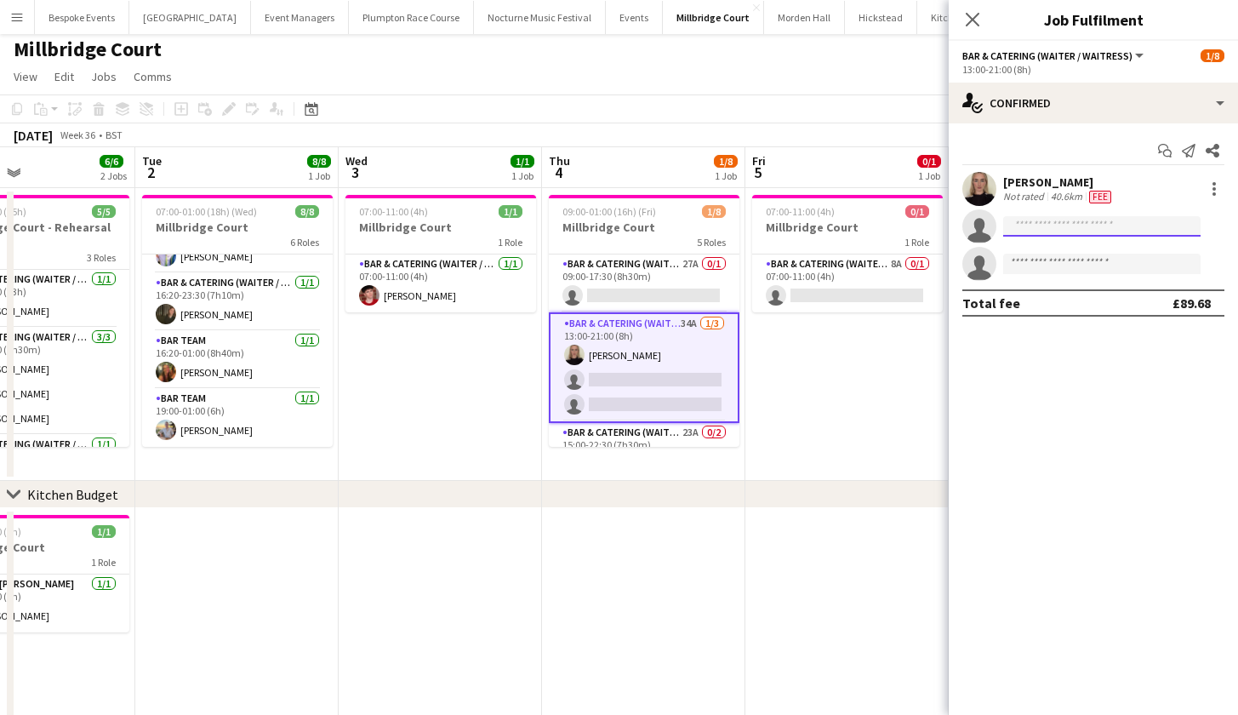
click at [1082, 226] on input at bounding box center [1101, 226] width 197 height 20
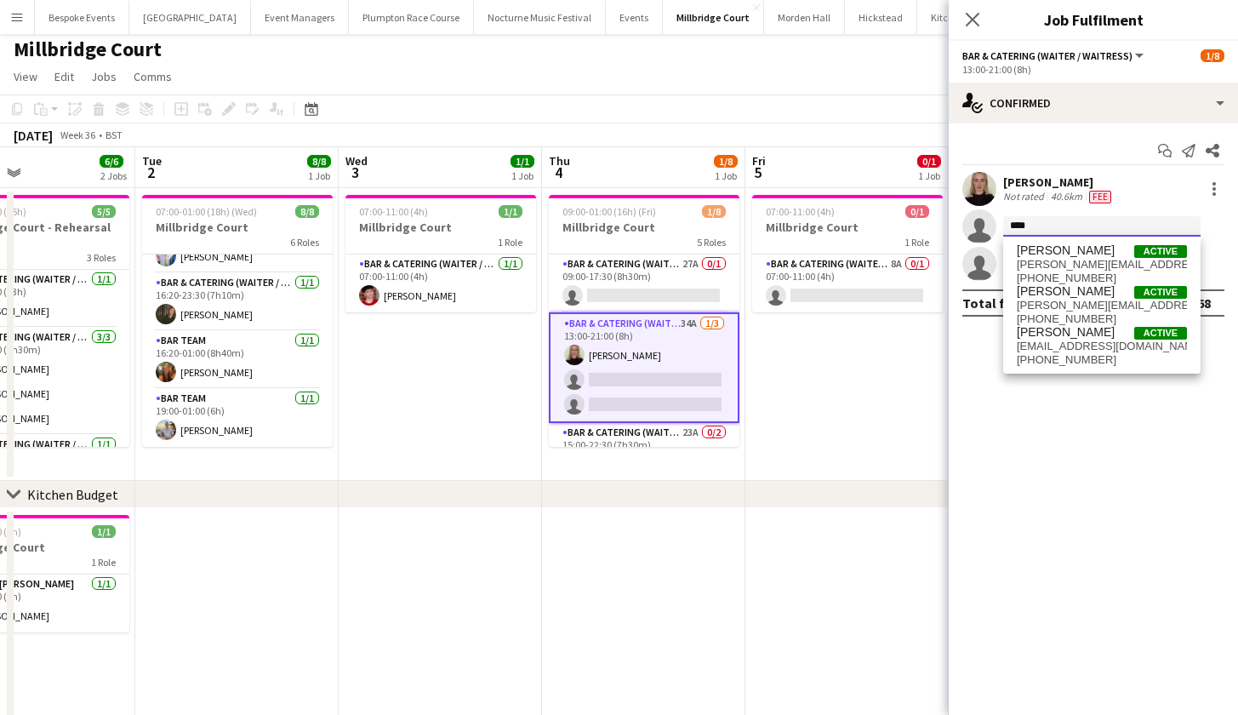
type input "****"
drag, startPoint x: 1082, startPoint y: 226, endPoint x: 1067, endPoint y: 345, distance: 120.0
click at [1067, 345] on span "judejeyaratnam@gmail.com" at bounding box center [1102, 347] width 170 height 14
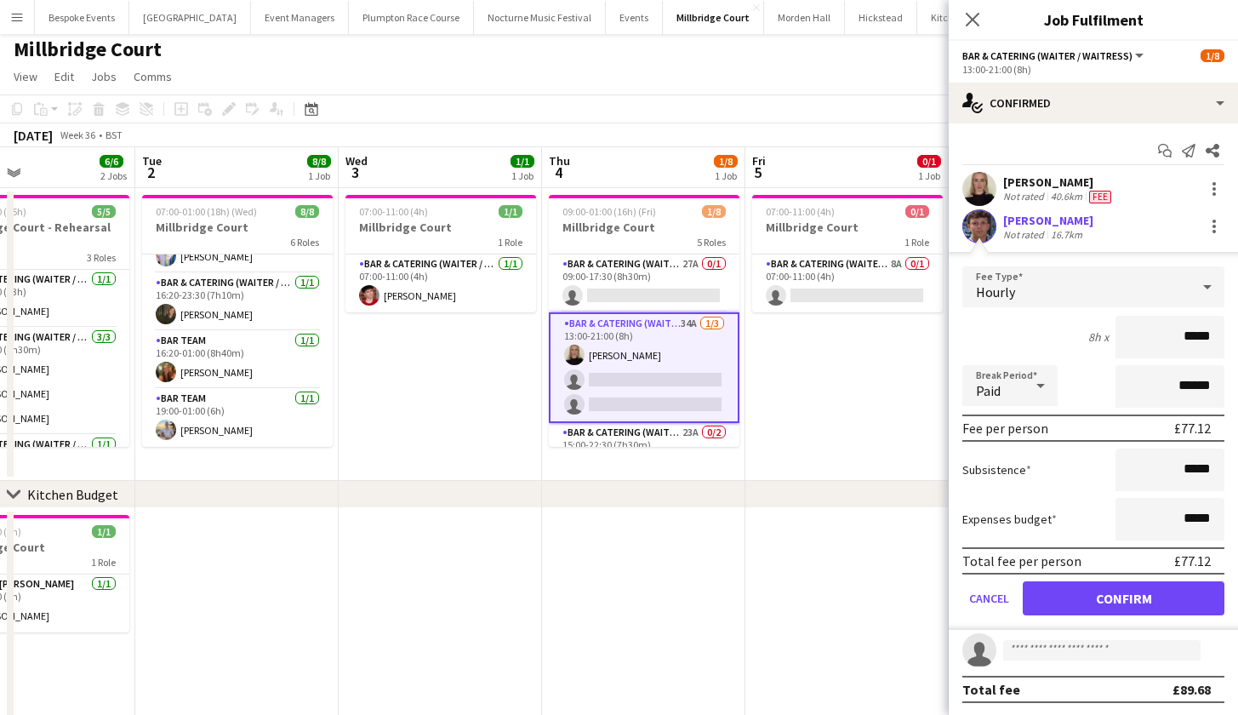
click at [1058, 604] on button "Confirm" at bounding box center [1124, 598] width 202 height 34
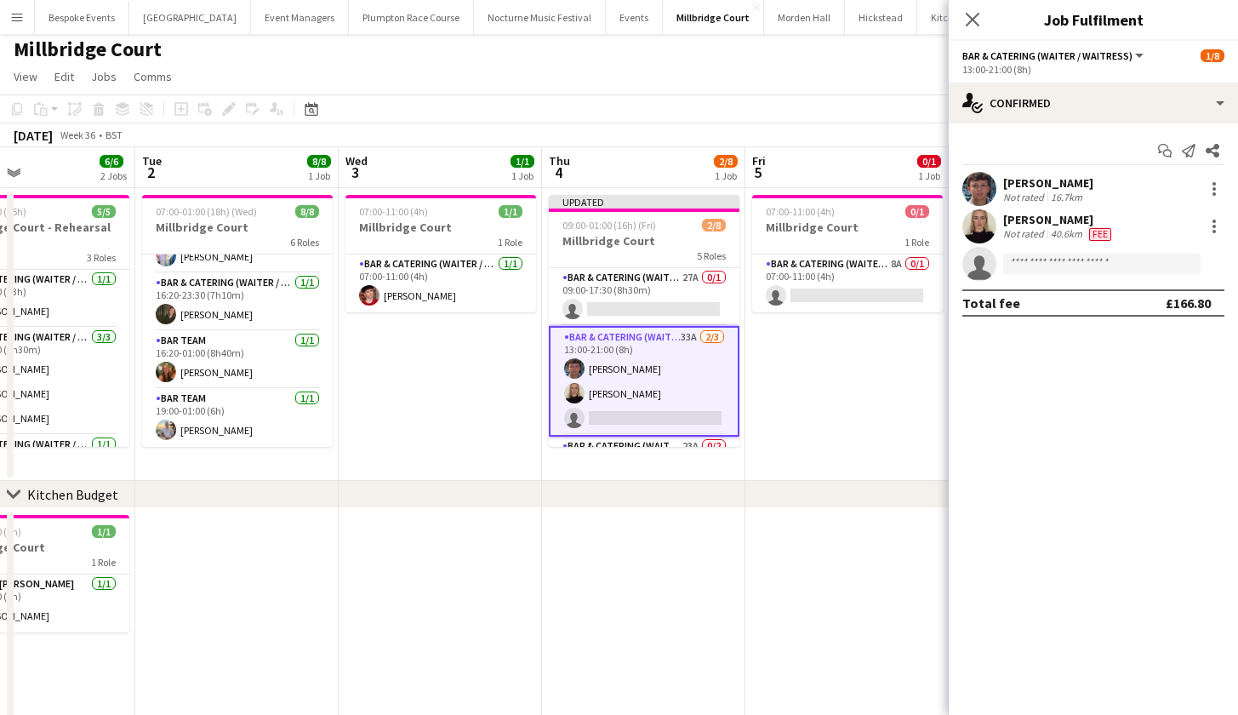
click at [810, 496] on div "chevron-right Kitchen Budget" at bounding box center [619, 494] width 1238 height 27
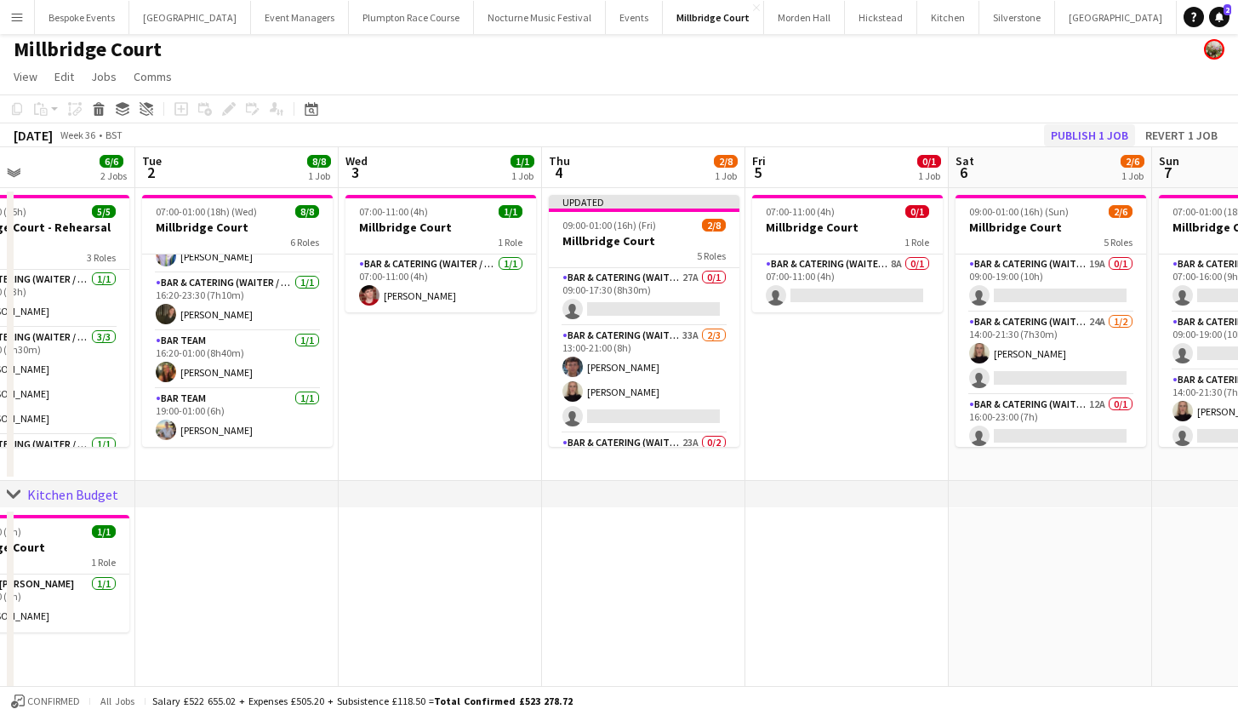
click at [1079, 128] on button "Publish 1 job" at bounding box center [1089, 135] width 91 height 22
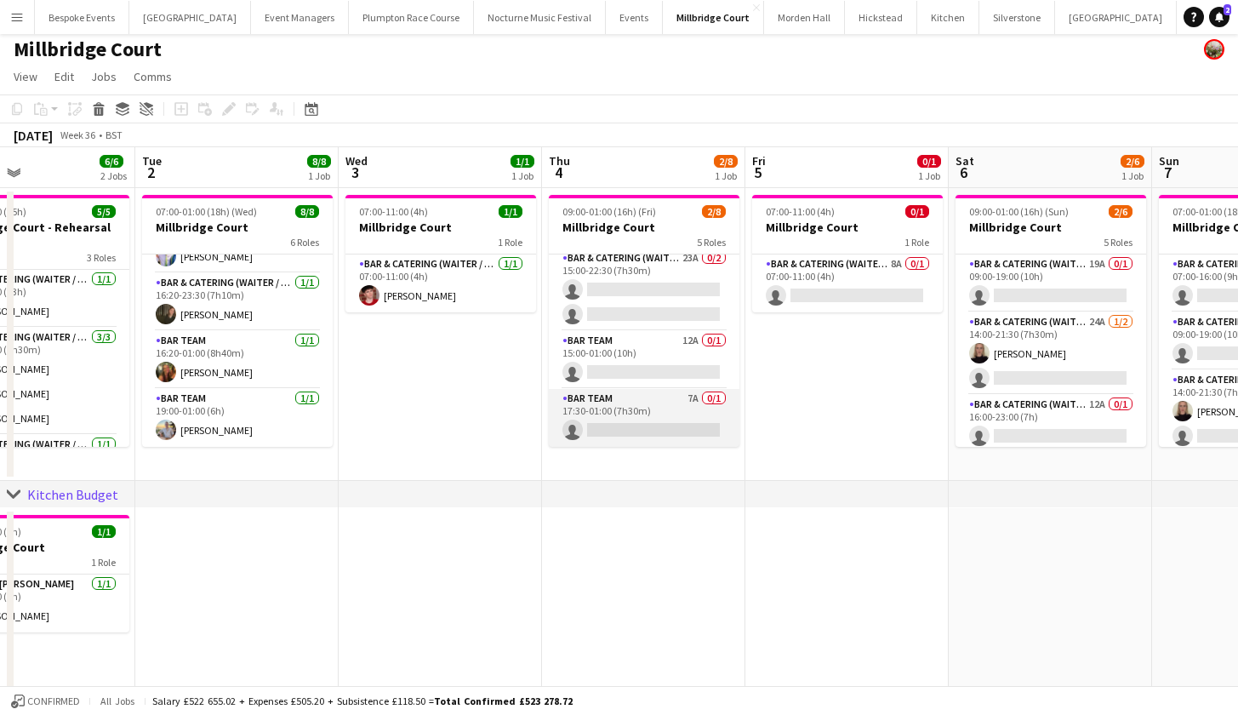
scroll to position [0, 474]
click at [668, 408] on app-card-role "Bar Team 7A 0/1 17:30-01:00 (7h30m) single-neutral-actions" at bounding box center [645, 418] width 191 height 58
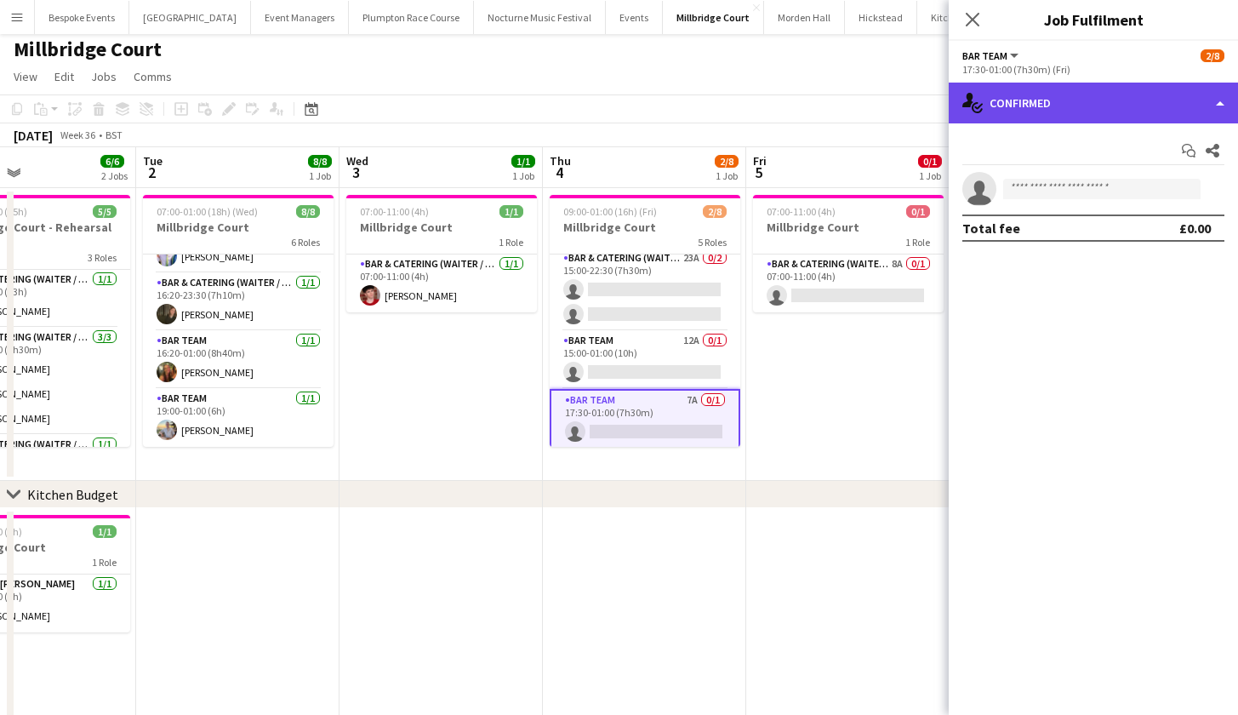
click at [1138, 102] on div "single-neutral-actions-check-2 Confirmed" at bounding box center [1093, 103] width 289 height 41
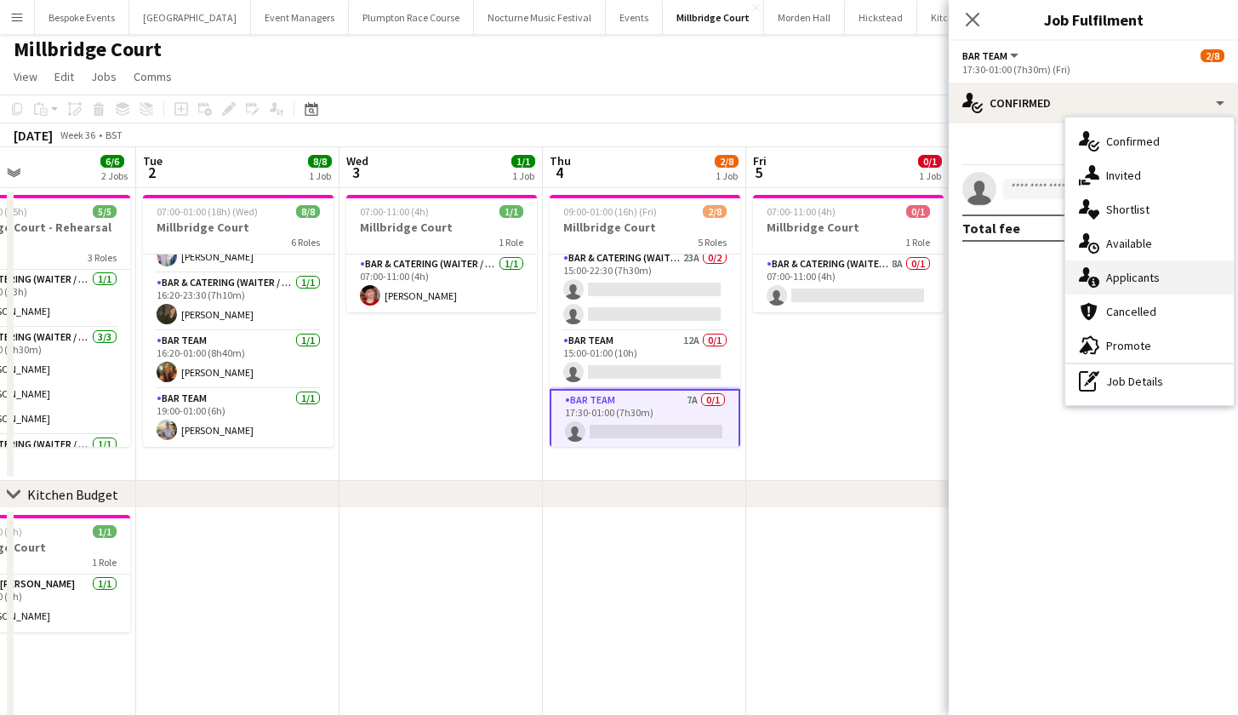
click at [1125, 277] on div "single-neutral-actions-information Applicants" at bounding box center [1149, 277] width 168 height 34
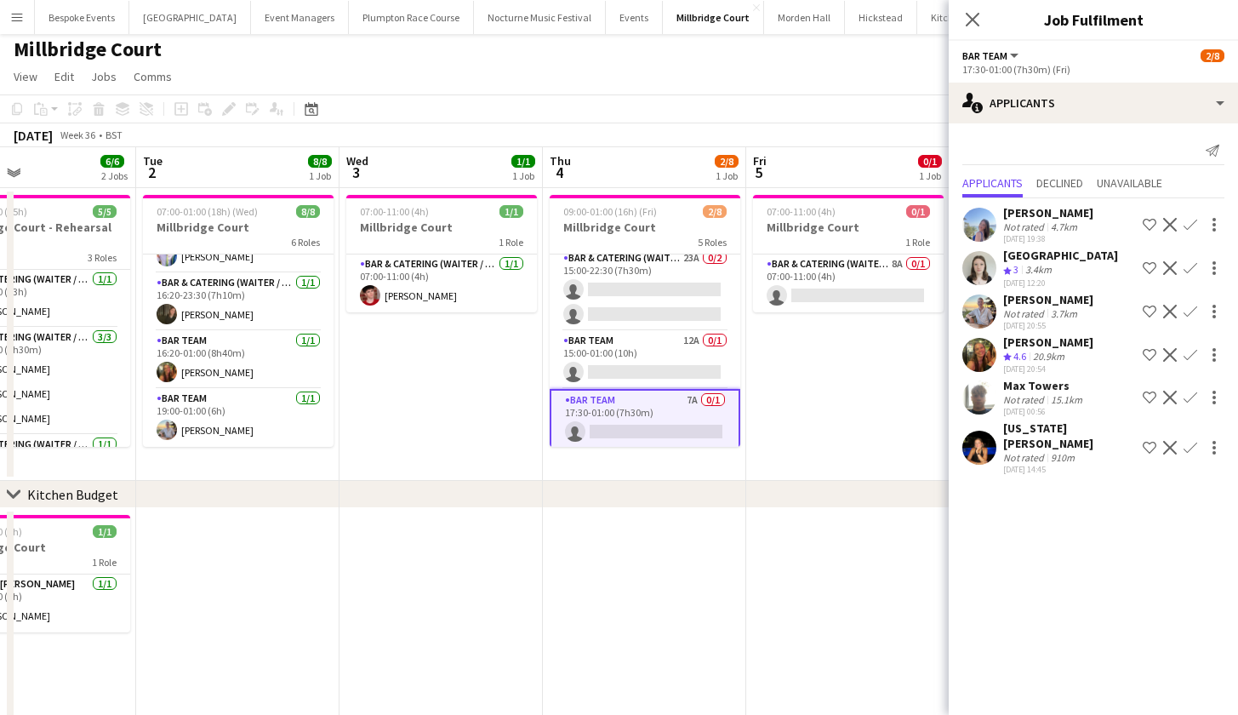
click at [408, 477] on app-date-cell "07:00-11:00 (4h) 1/1 Millbridge Court 1 Role Bar & Catering (Waiter / waitress)…" at bounding box center [441, 334] width 203 height 293
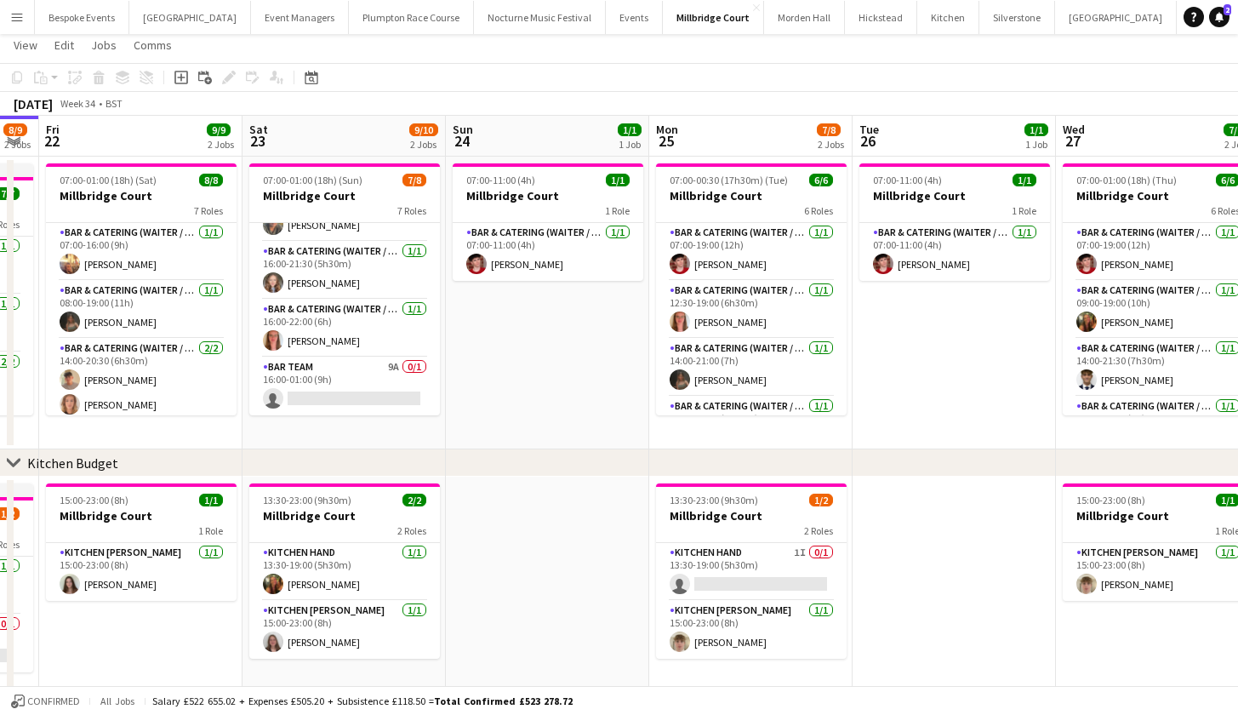
scroll to position [27, 0]
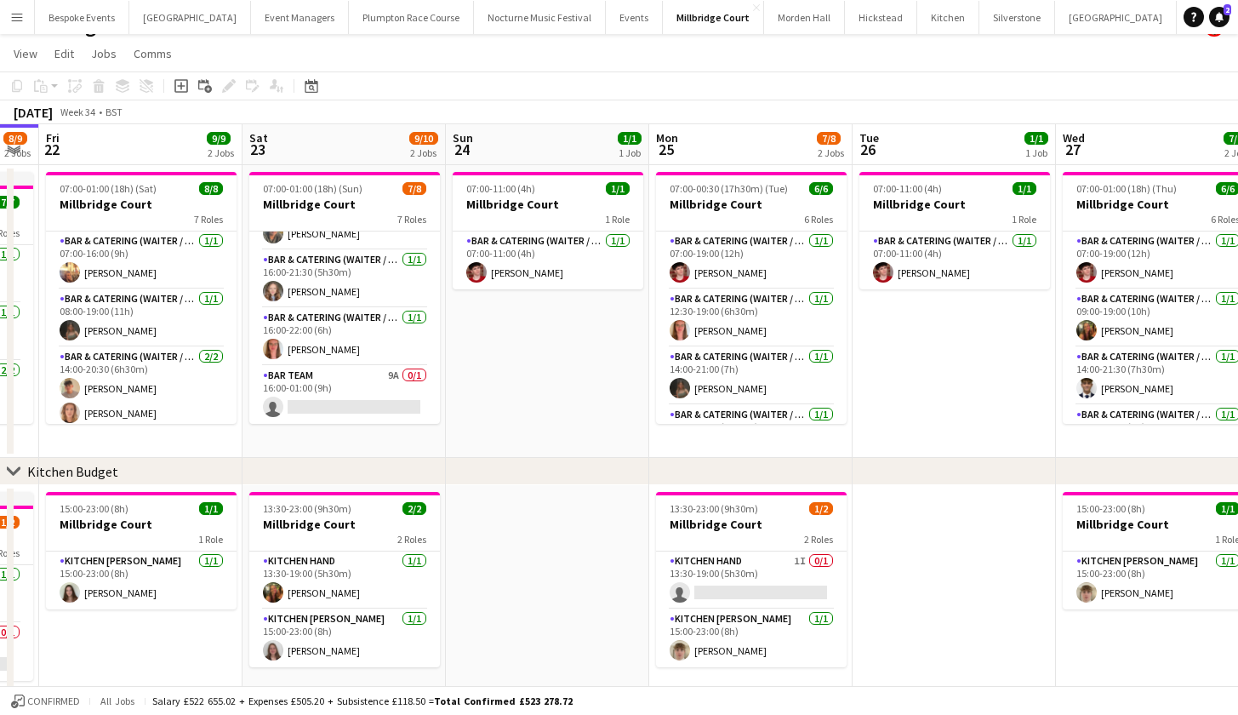
click at [374, 387] on app-card-role "Bar Team 9A 0/1 16:00-01:00 (9h) single-neutral-actions" at bounding box center [344, 395] width 191 height 58
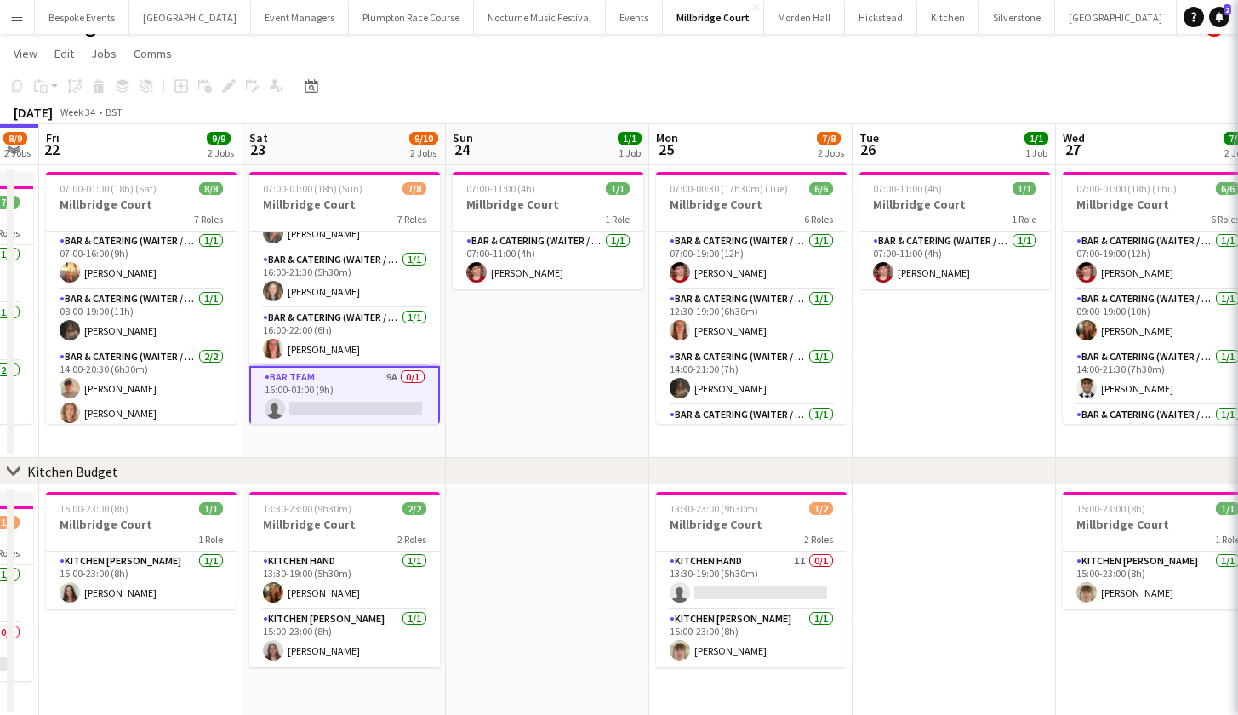
click at [374, 387] on app-card-role "Bar Team 9A 0/1 16:00-01:00 (9h) single-neutral-actions" at bounding box center [344, 396] width 191 height 61
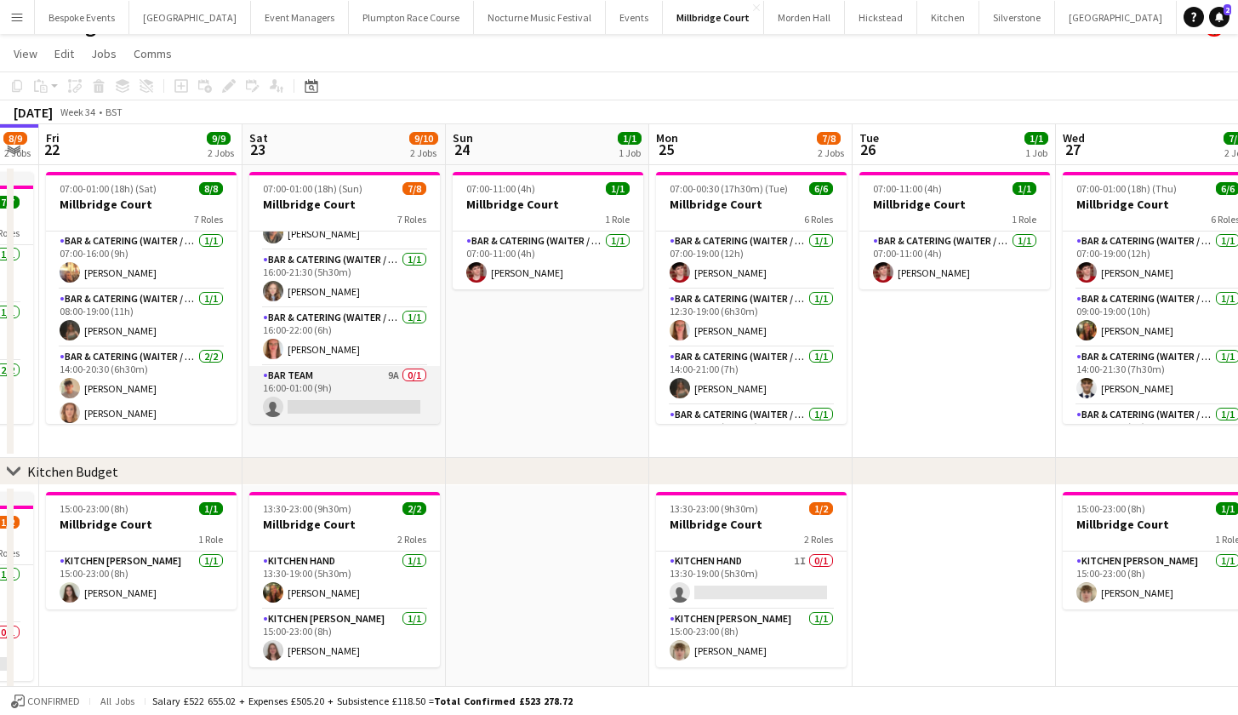
click at [380, 387] on app-card-role "Bar Team 9A 0/1 16:00-01:00 (9h) single-neutral-actions" at bounding box center [344, 395] width 191 height 58
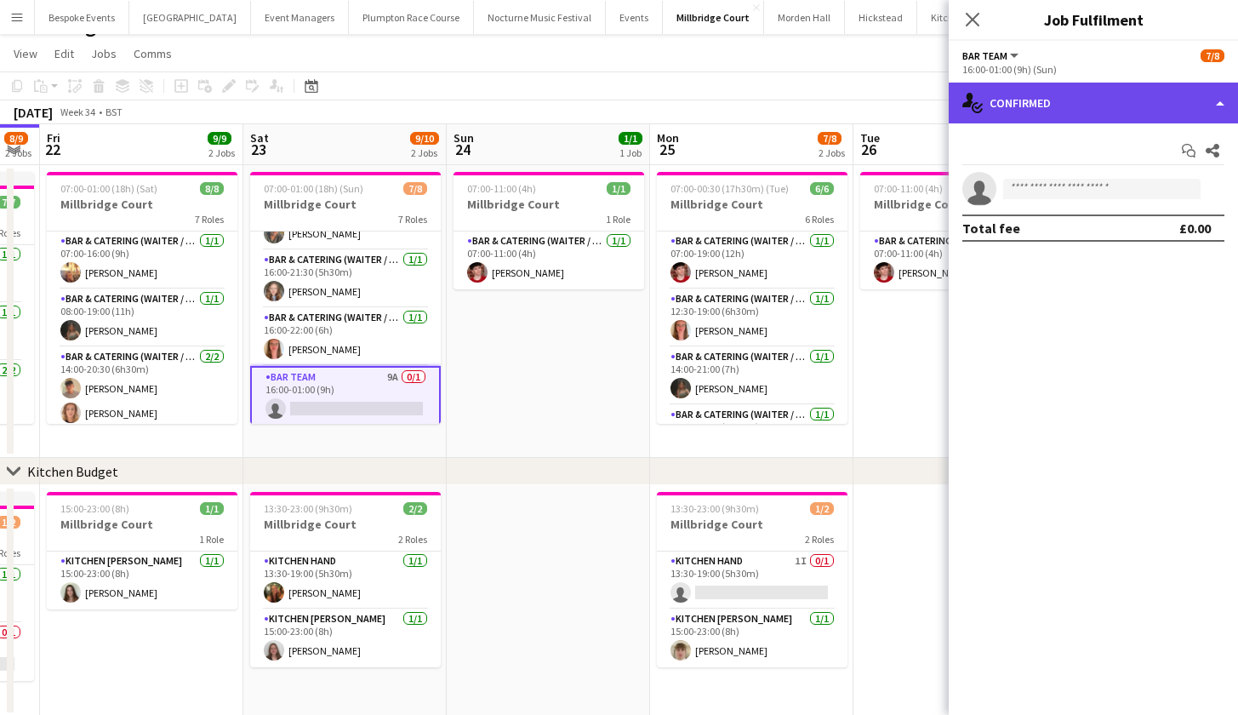
click at [1161, 111] on div "single-neutral-actions-check-2 Confirmed" at bounding box center [1093, 103] width 289 height 41
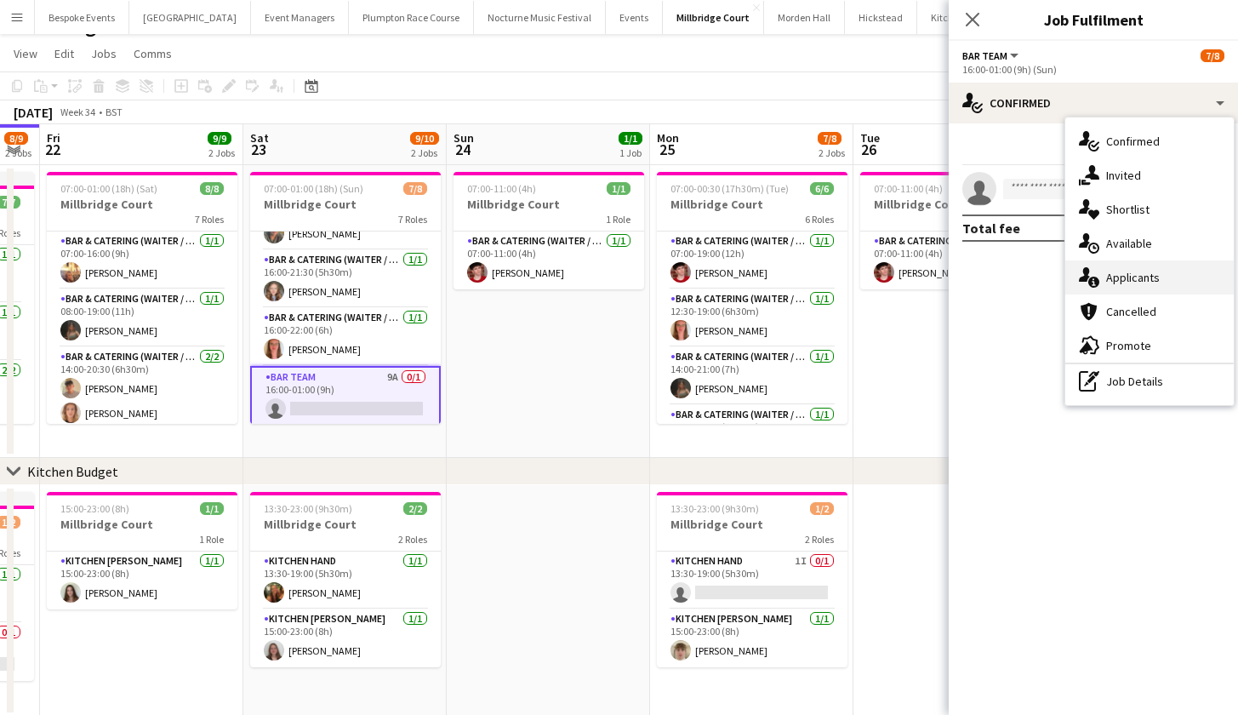
click at [1125, 277] on div "single-neutral-actions-information Applicants" at bounding box center [1149, 277] width 168 height 34
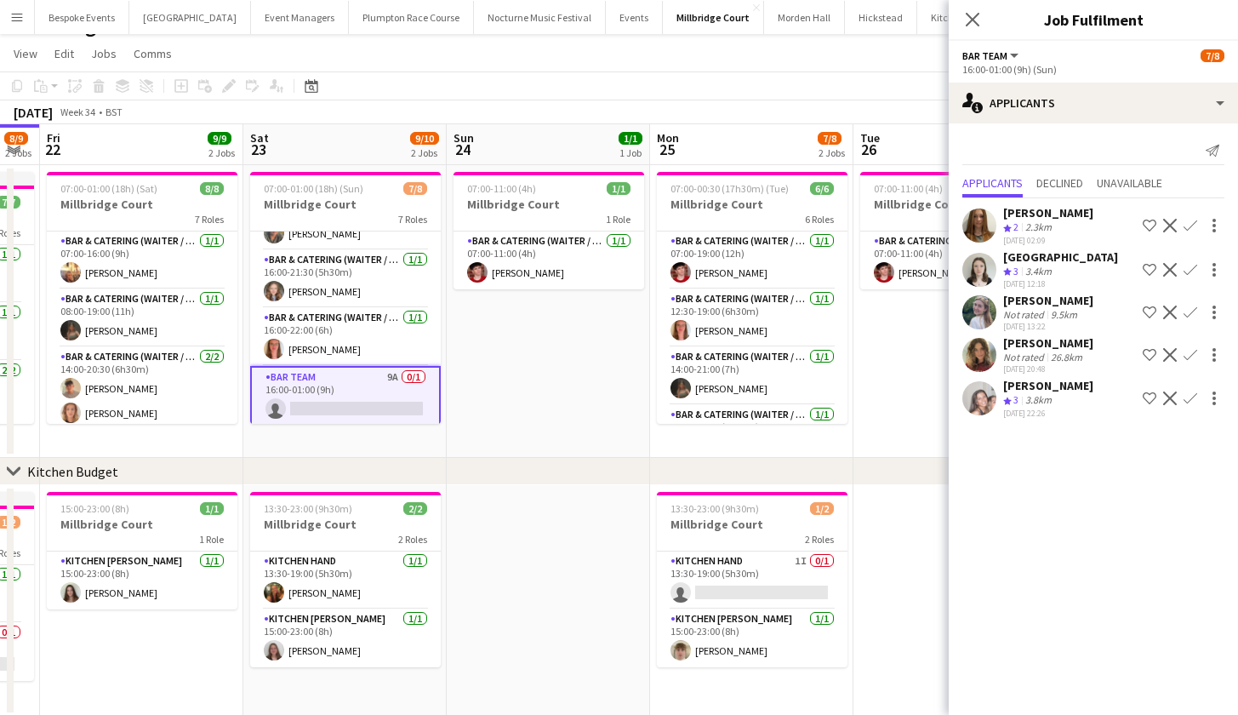
click at [519, 404] on app-date-cell "07:00-11:00 (4h) 1/1 Millbridge Court 1 Role Bar & Catering (Waiter / waitress)…" at bounding box center [548, 311] width 203 height 293
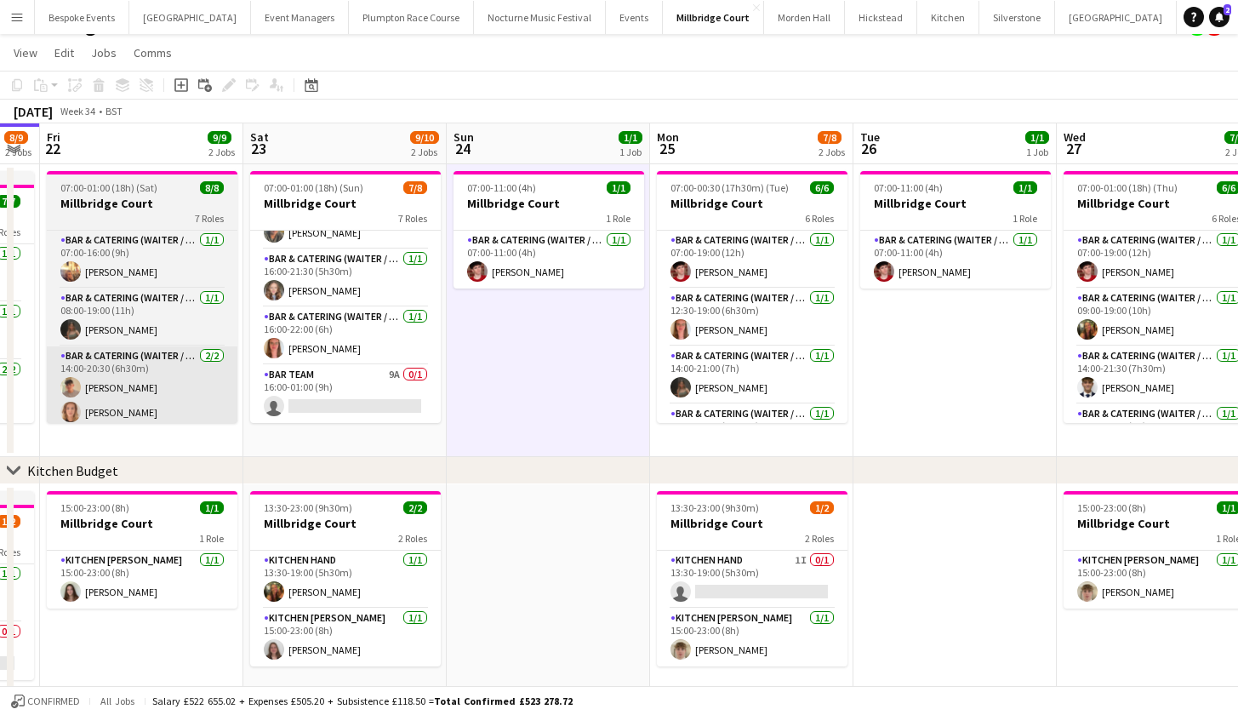
scroll to position [237, 0]
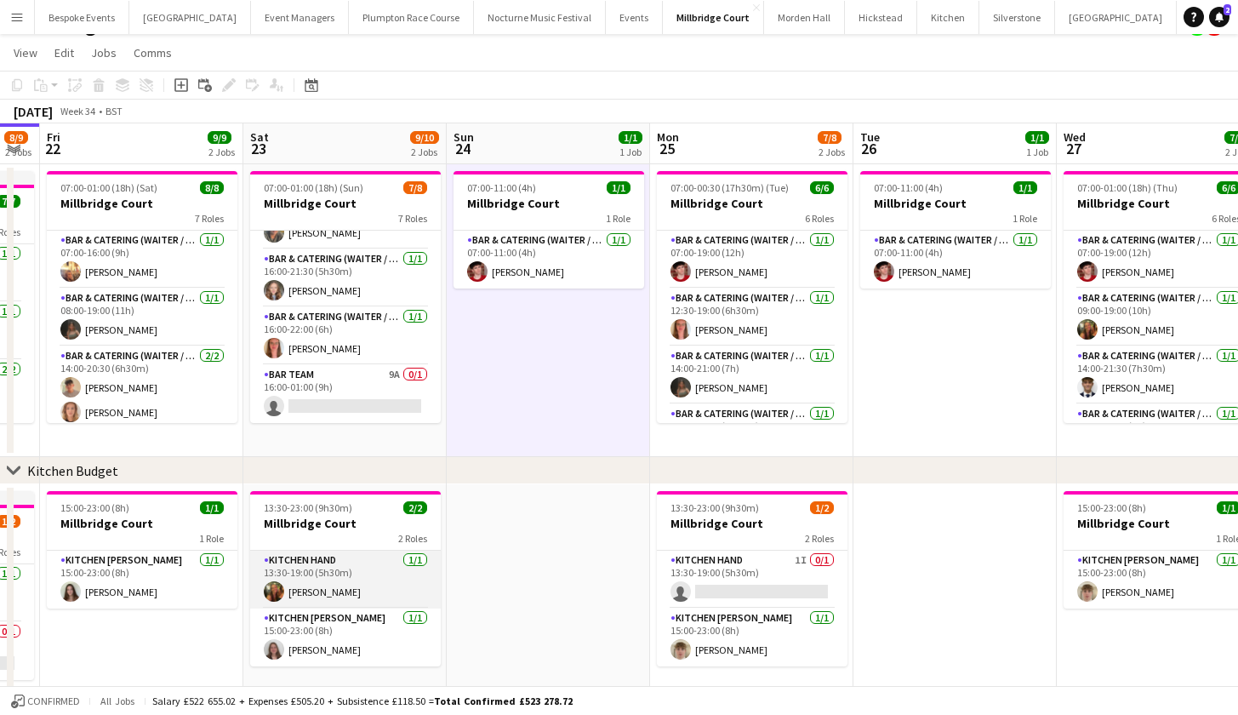
click at [341, 584] on app-card-role "Kitchen Hand 1/1 13:30-19:00 (5h30m) Emily Reed" at bounding box center [345, 580] width 191 height 58
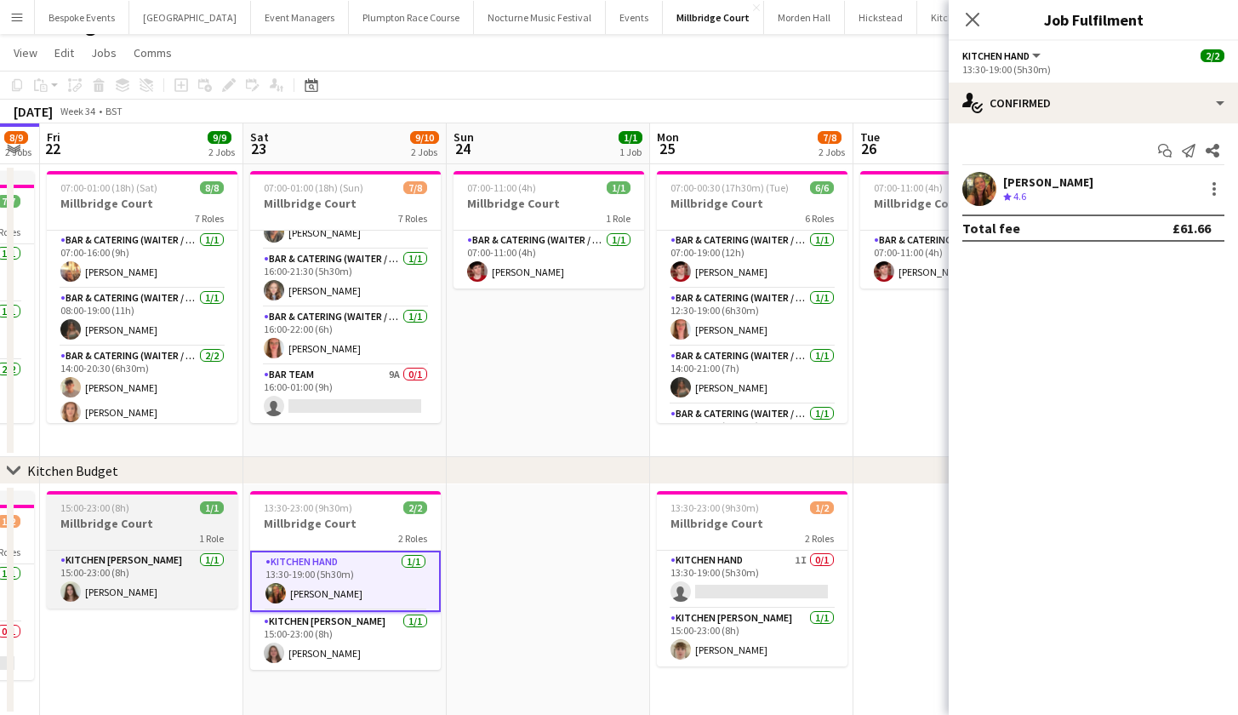
click at [334, 391] on app-card-role "Bar Team 9A 0/1 16:00-01:00 (9h) single-neutral-actions" at bounding box center [345, 394] width 191 height 58
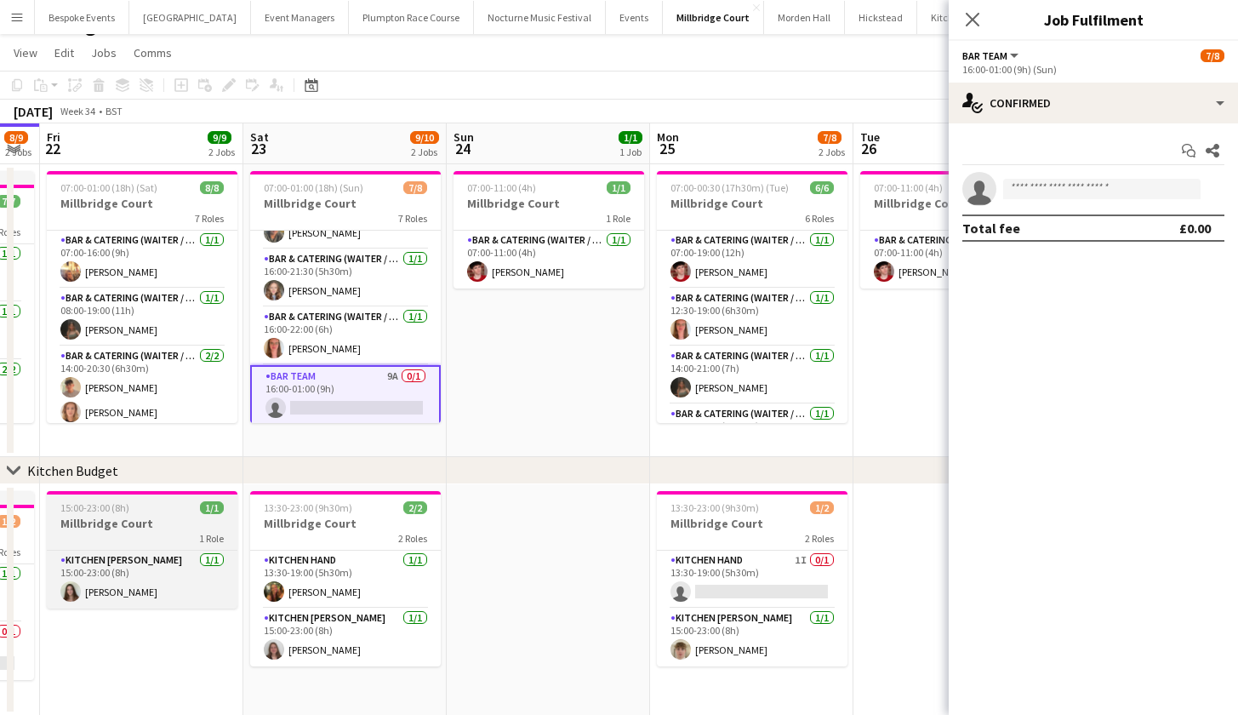
click at [334, 391] on app-card-role "Bar Team 9A 0/1 16:00-01:00 (9h) single-neutral-actions" at bounding box center [345, 395] width 191 height 61
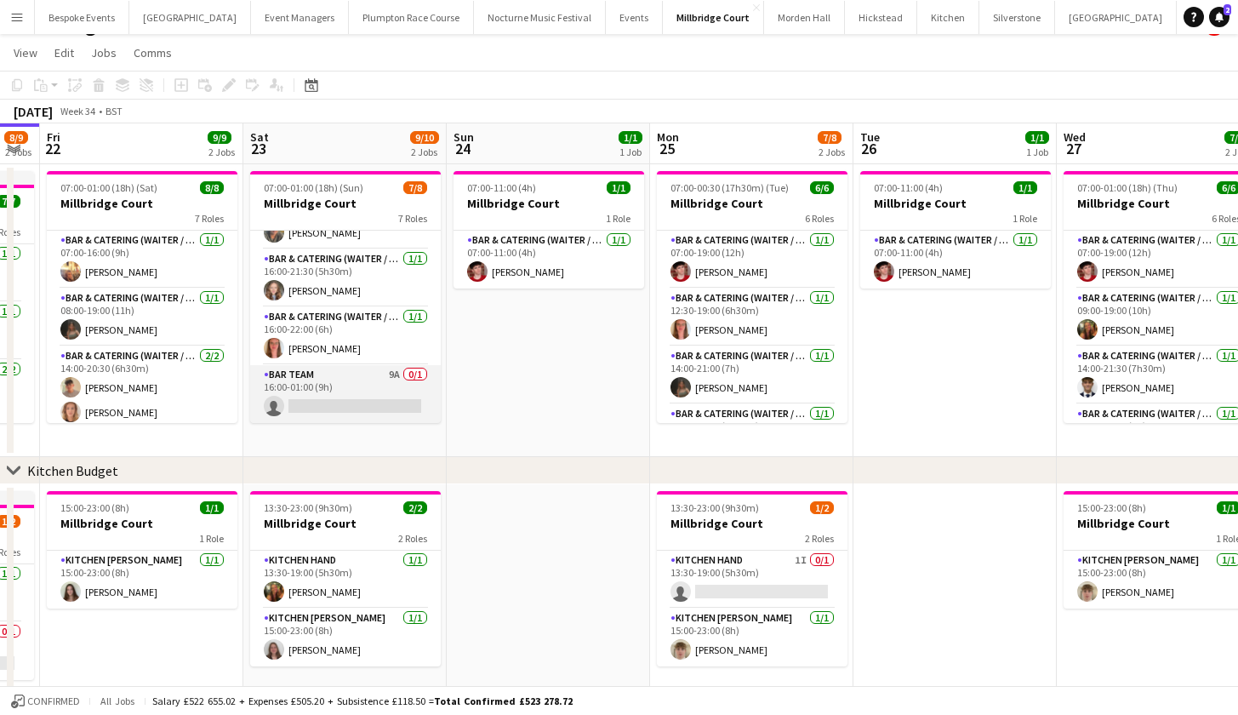
click at [334, 399] on app-card-role "Bar Team 9A 0/1 16:00-01:00 (9h) single-neutral-actions" at bounding box center [345, 394] width 191 height 58
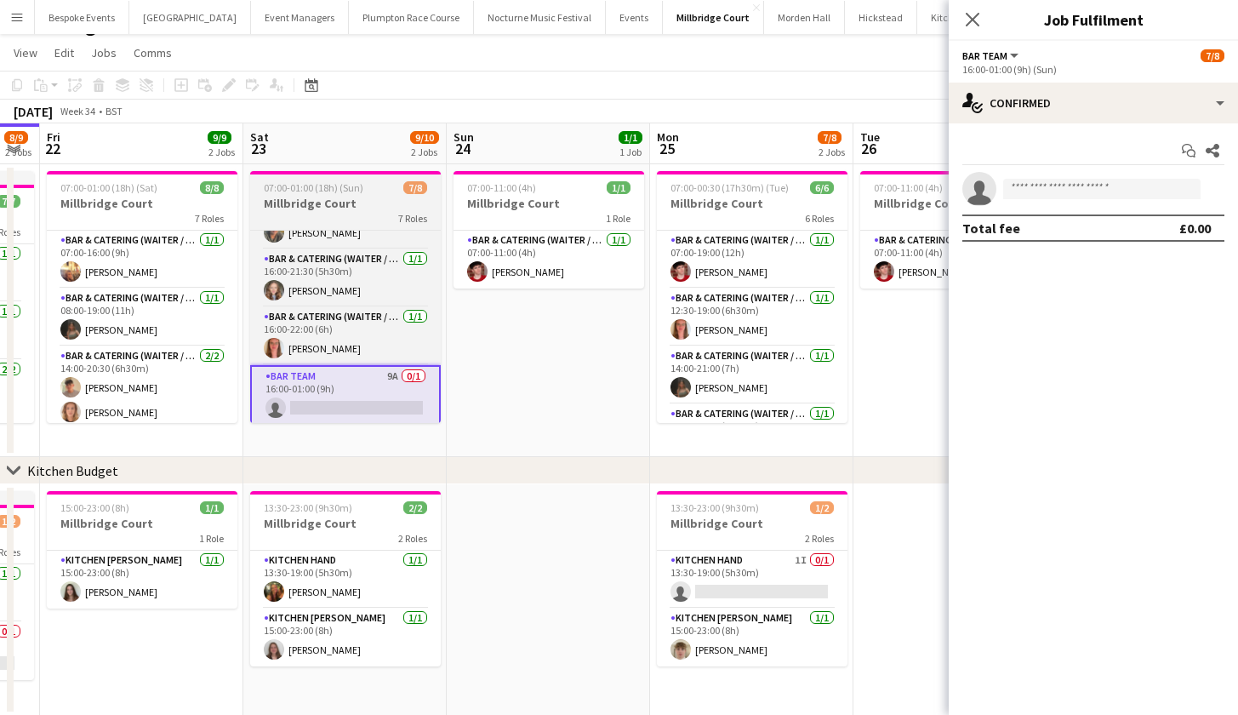
click at [340, 204] on h3 "Millbridge Court" at bounding box center [345, 203] width 191 height 15
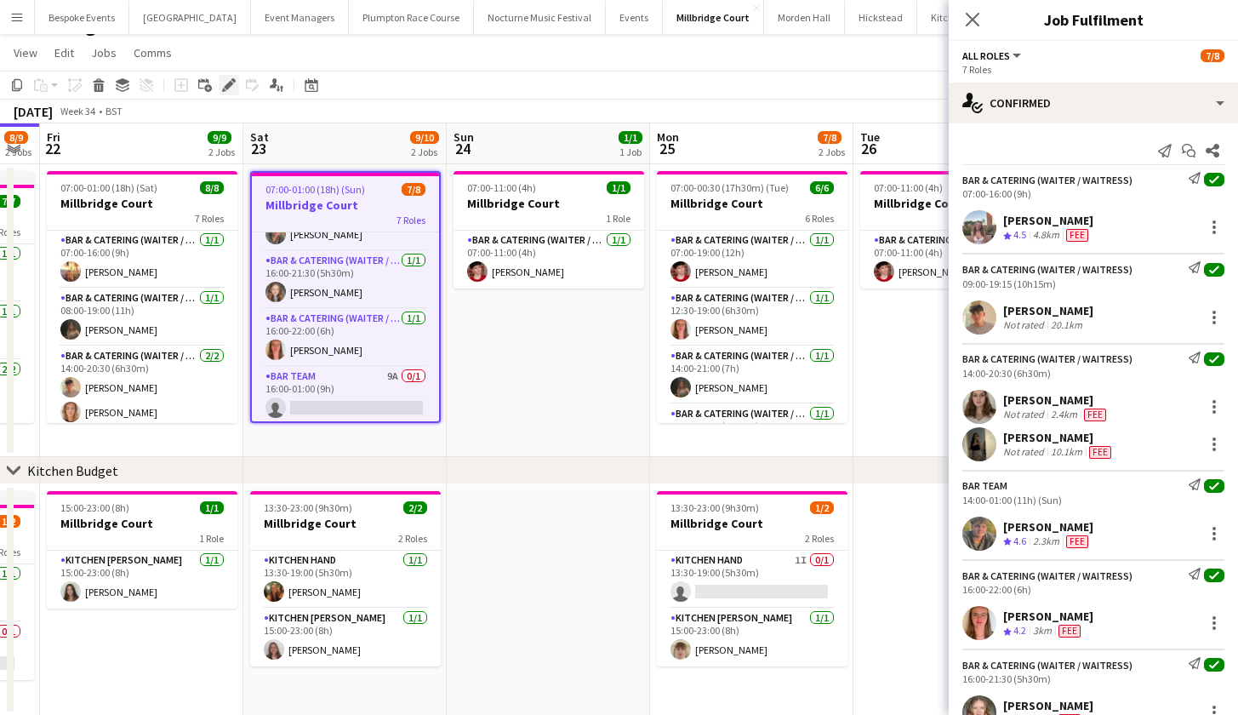
click at [230, 80] on icon "Edit" at bounding box center [229, 85] width 14 height 14
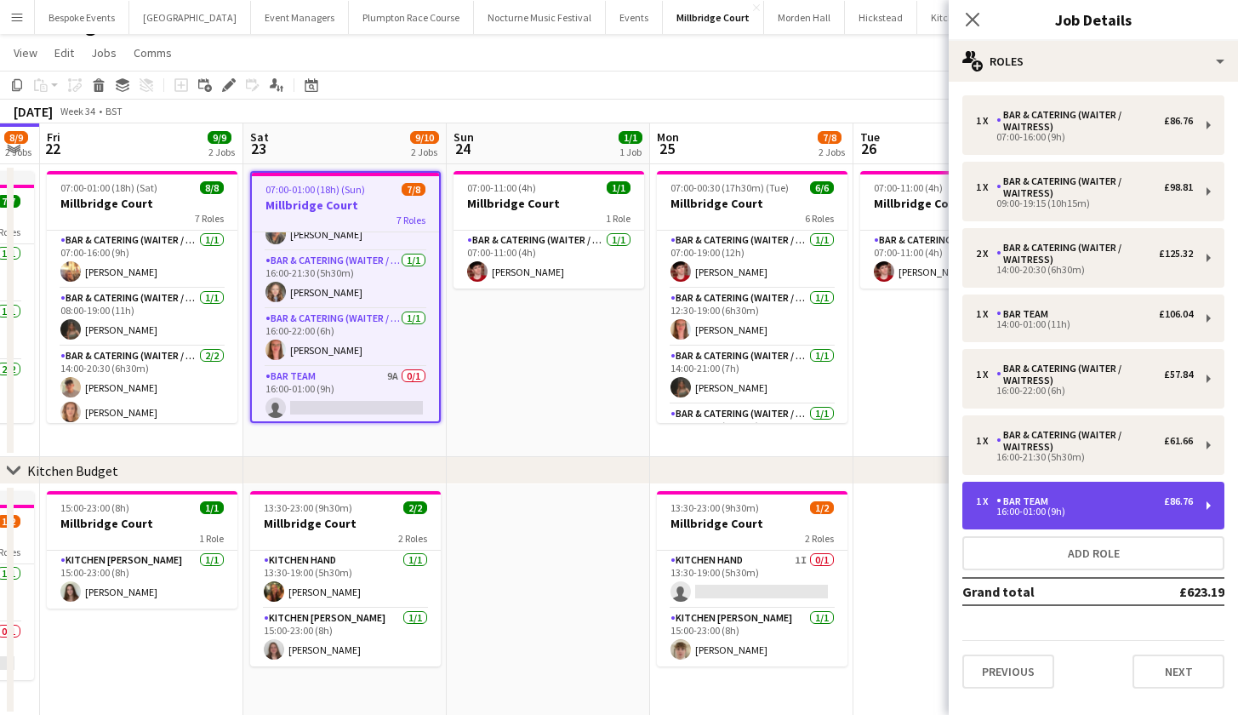
click at [1088, 501] on div "1 x Bar Team £86.76" at bounding box center [1084, 501] width 217 height 12
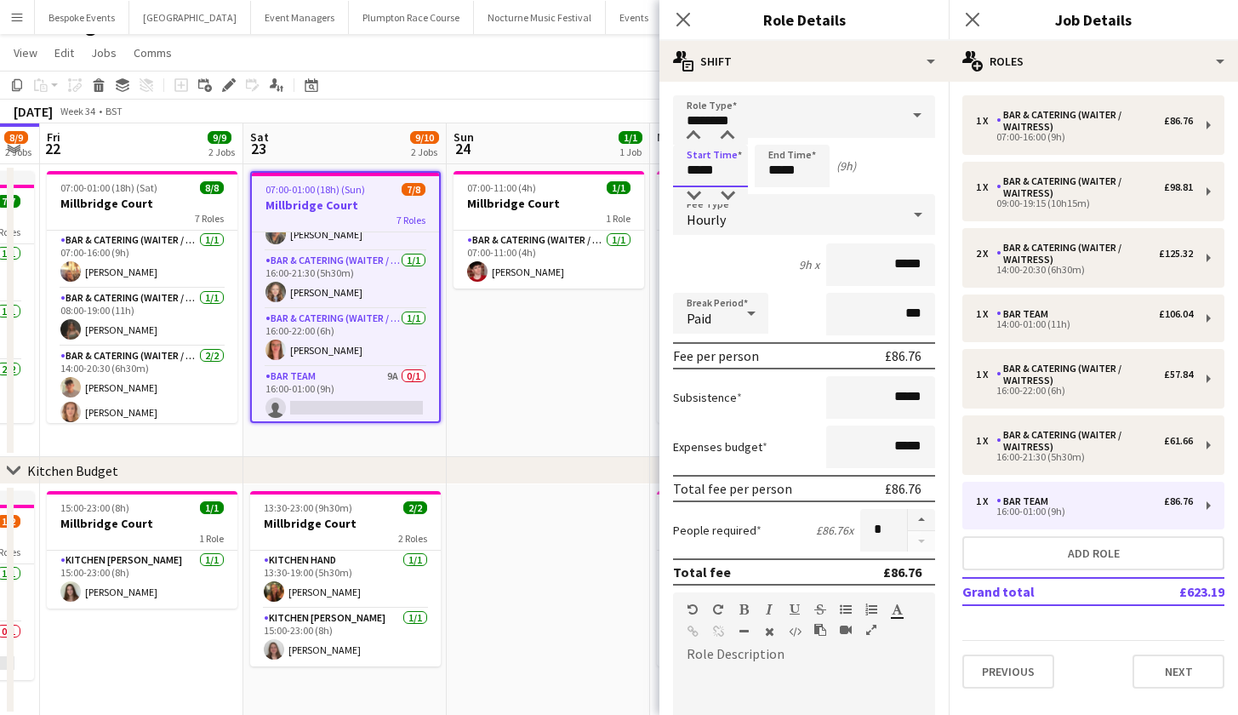
click at [700, 173] on input "*****" at bounding box center [710, 166] width 75 height 43
type input "*****"
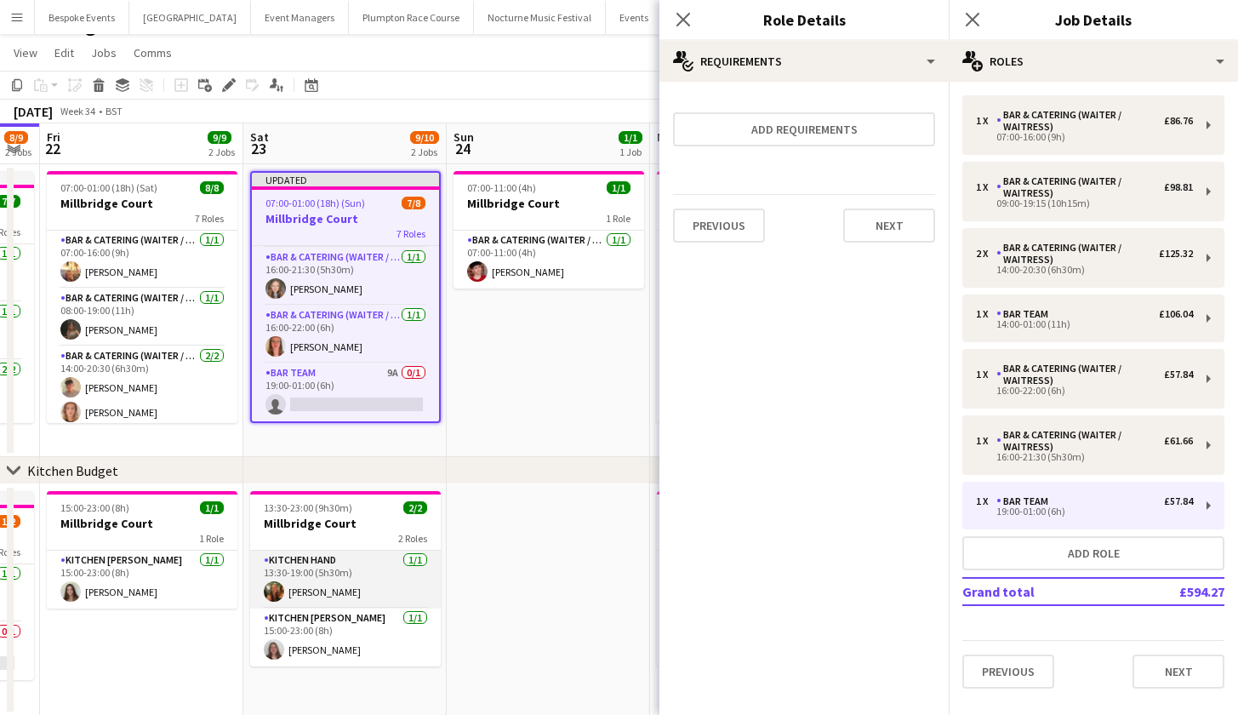
click at [341, 596] on app-card-role "Kitchen Hand 1/1 13:30-19:00 (5h30m) Emily Reed" at bounding box center [345, 580] width 191 height 58
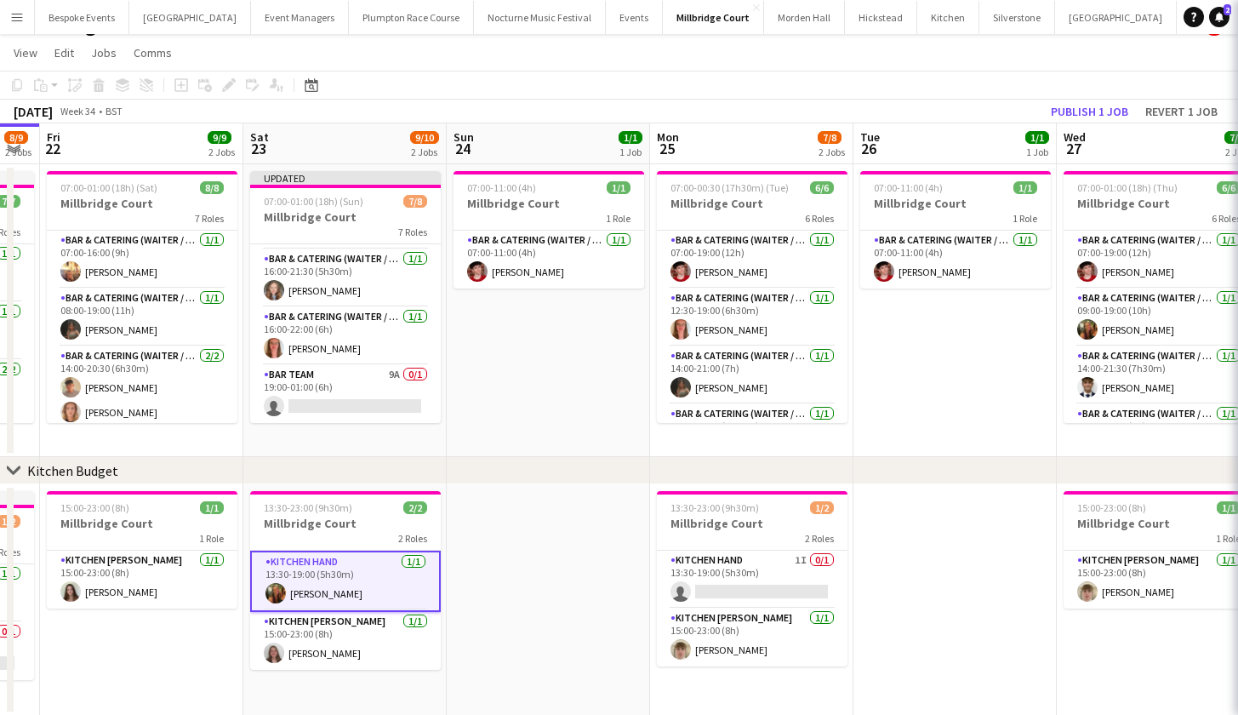
scroll to position [251, 0]
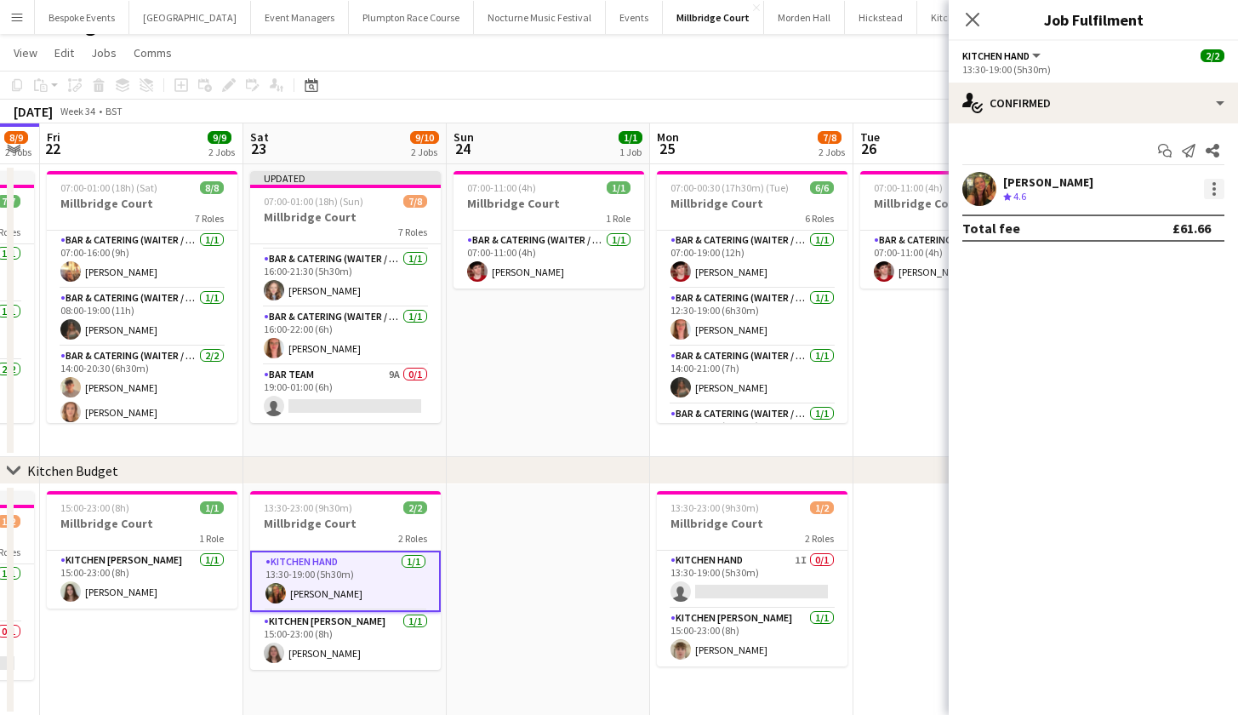
click at [1217, 193] on div at bounding box center [1214, 189] width 20 height 20
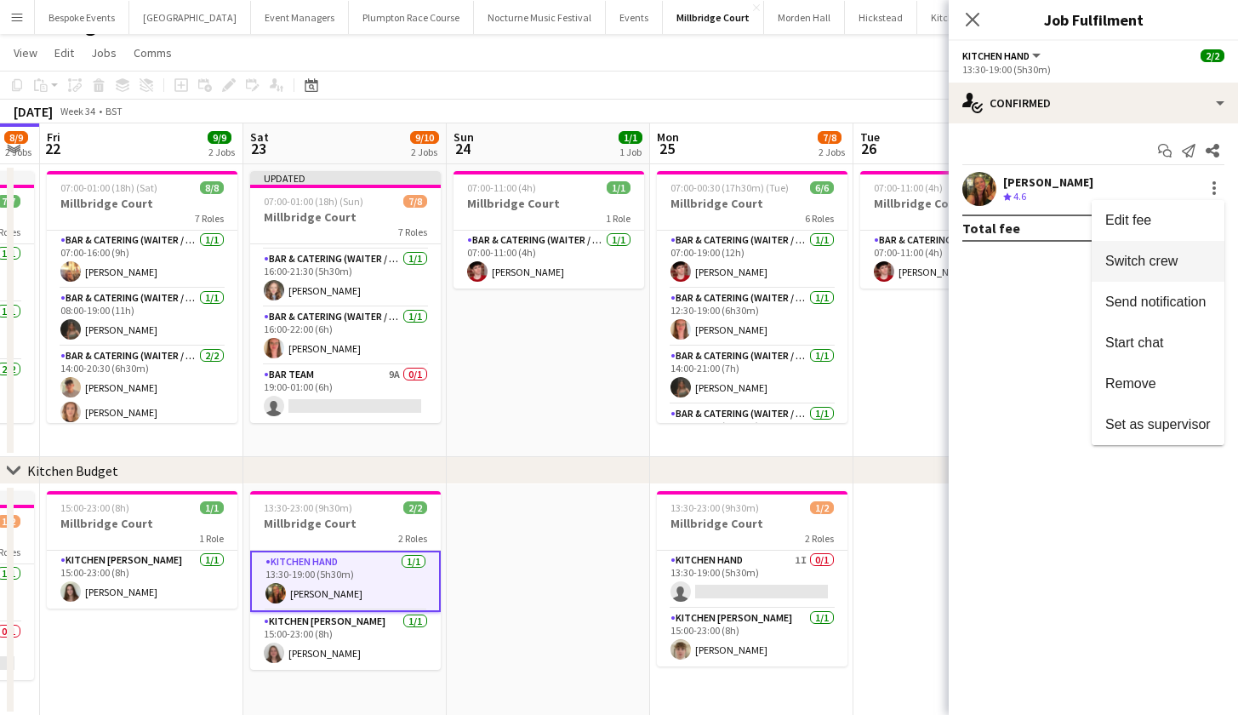
click at [1168, 264] on span "Switch crew" at bounding box center [1141, 261] width 72 height 14
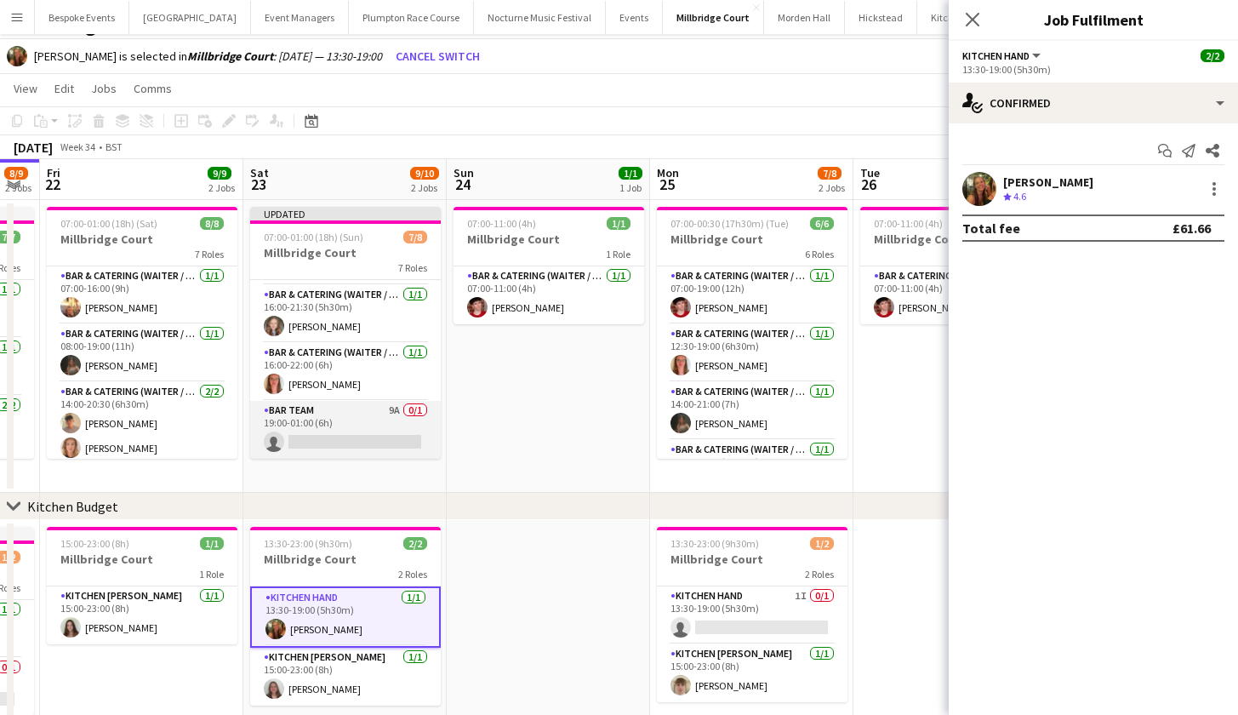
click at [359, 429] on app-card-role "Bar Team 9A 0/1 19:00-01:00 (6h) single-neutral-actions" at bounding box center [345, 430] width 191 height 58
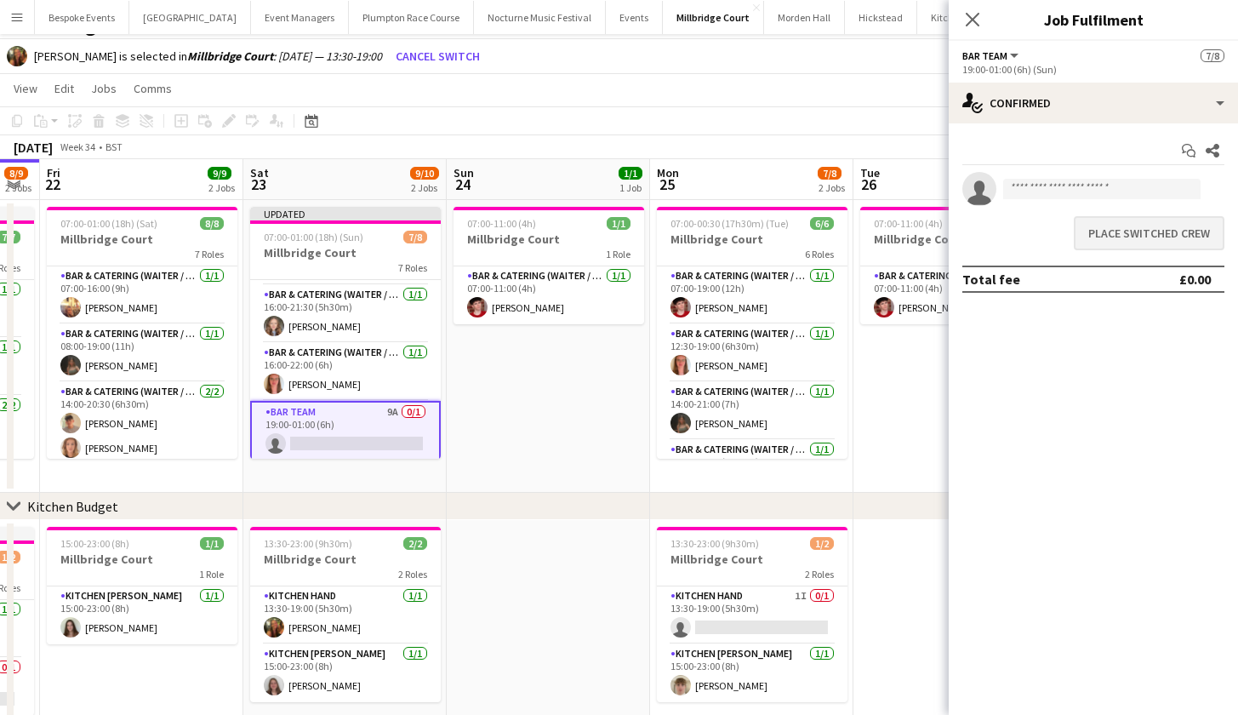
click at [1146, 232] on button "Place switched crew" at bounding box center [1149, 233] width 151 height 34
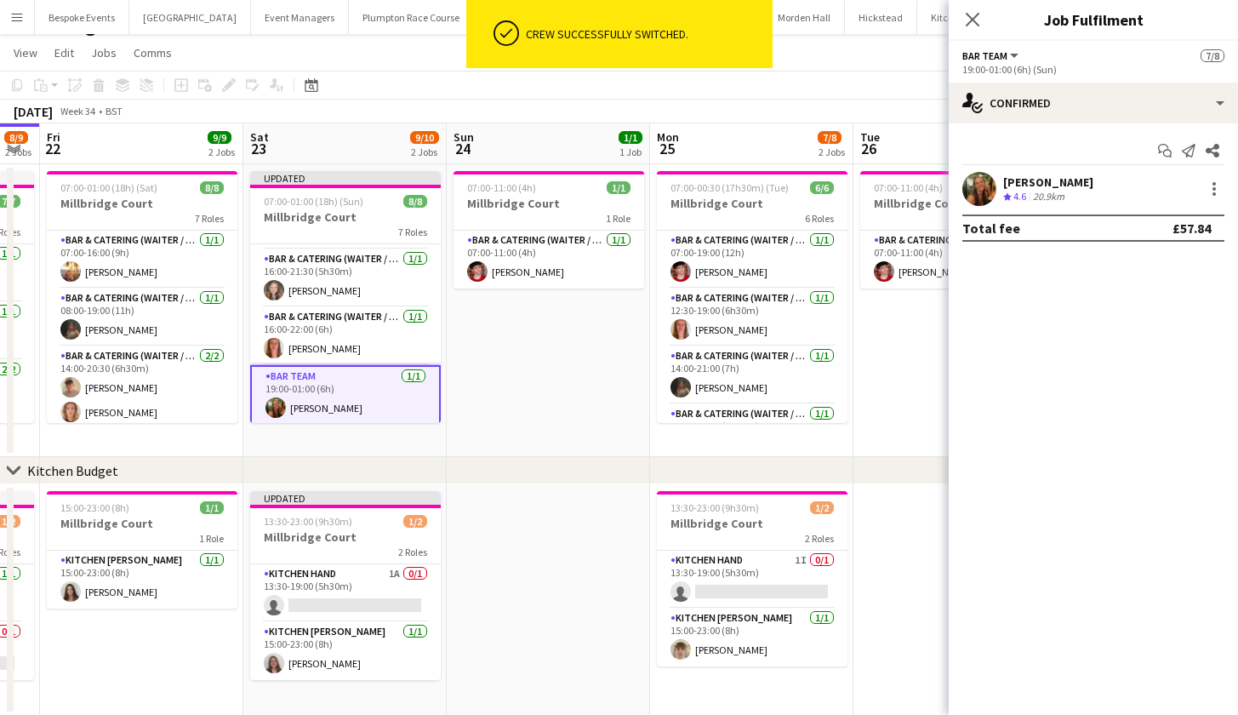
scroll to position [28, 0]
click at [542, 400] on app-date-cell "07:00-11:00 (4h) 1/1 Millbridge Court 1 Role Bar & Catering (Waiter / waitress)…" at bounding box center [548, 310] width 203 height 293
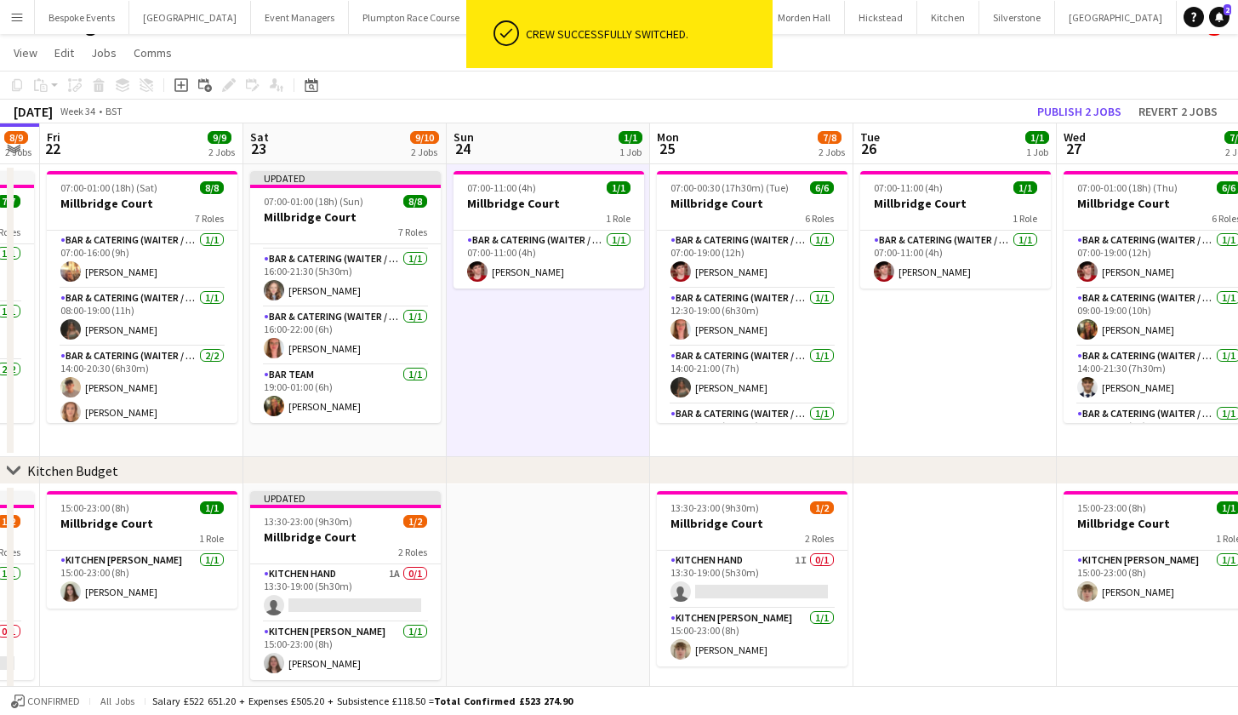
scroll to position [251, 0]
click at [1081, 115] on button "Publish 2 jobs" at bounding box center [1080, 111] width 98 height 22
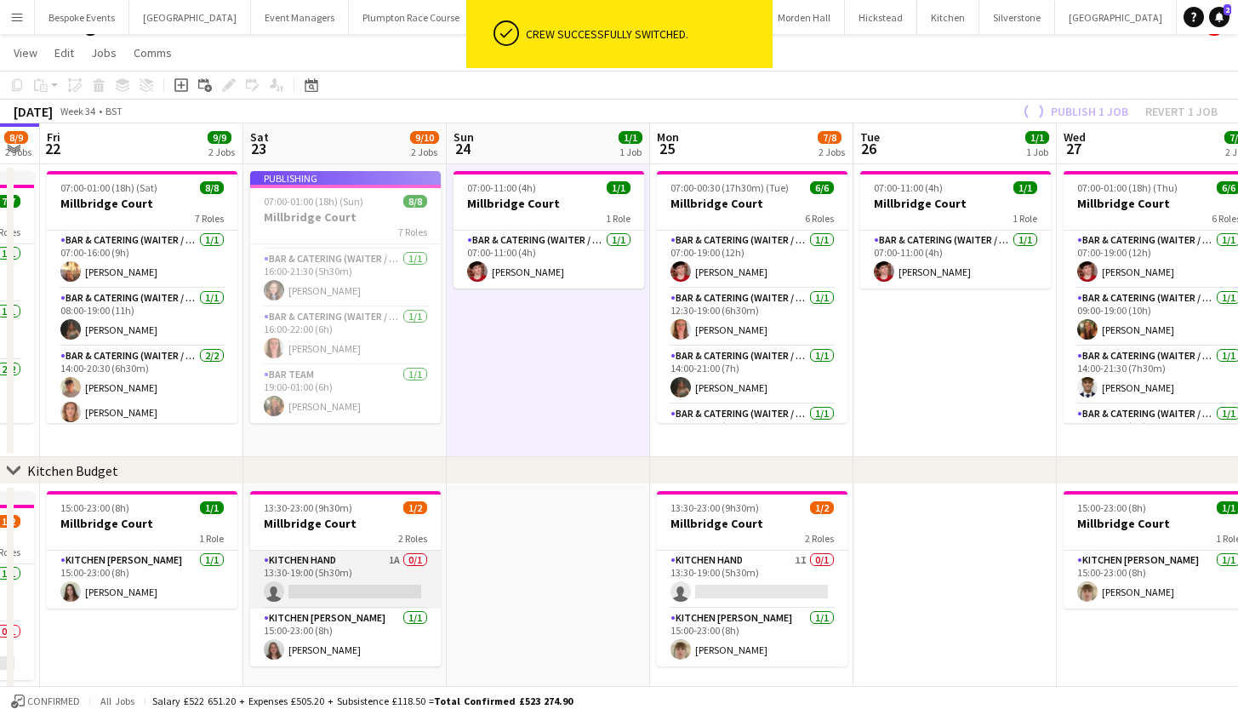
scroll to position [237, 0]
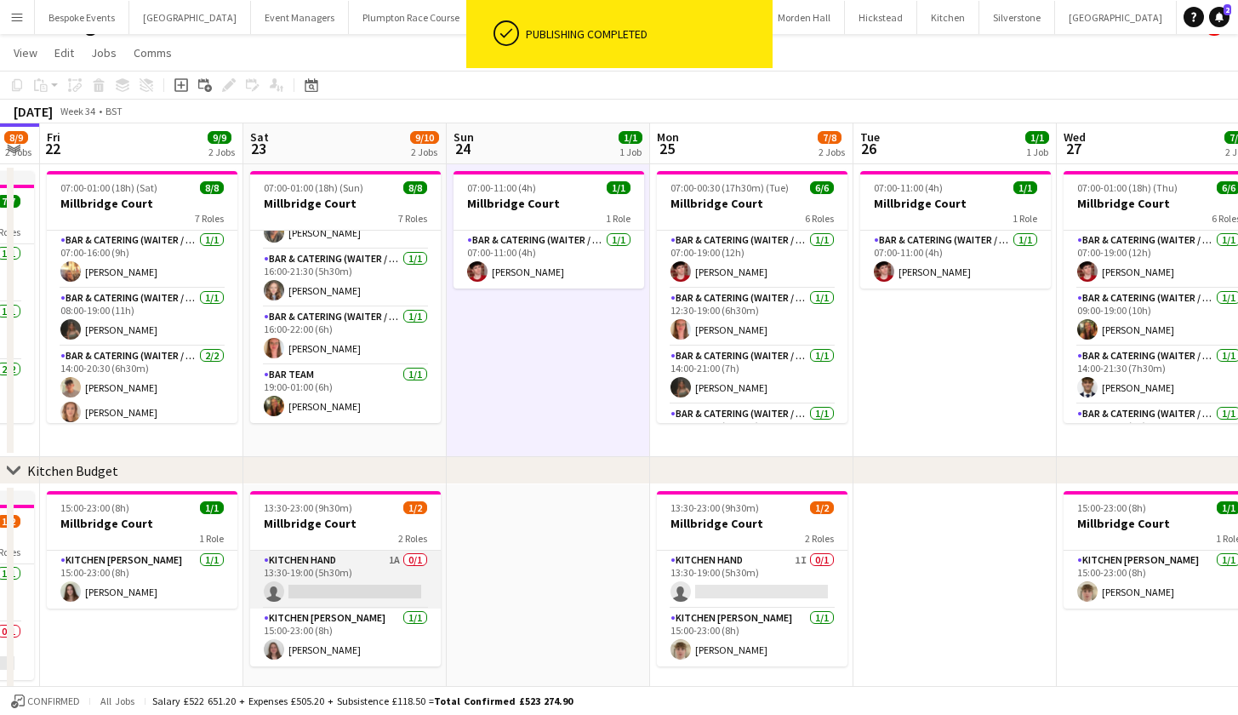
click at [352, 579] on app-card-role "Kitchen Hand 1A 0/1 13:30-19:00 (5h30m) single-neutral-actions" at bounding box center [345, 580] width 191 height 58
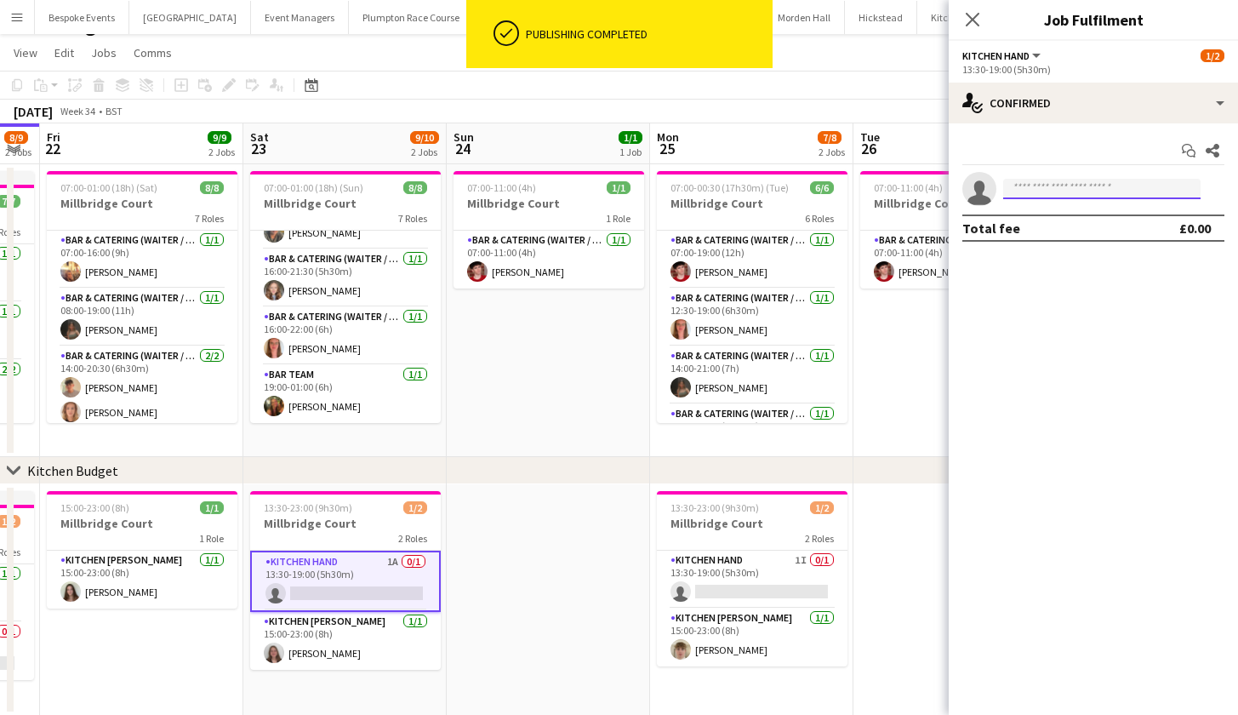
click at [1060, 196] on input at bounding box center [1101, 189] width 197 height 20
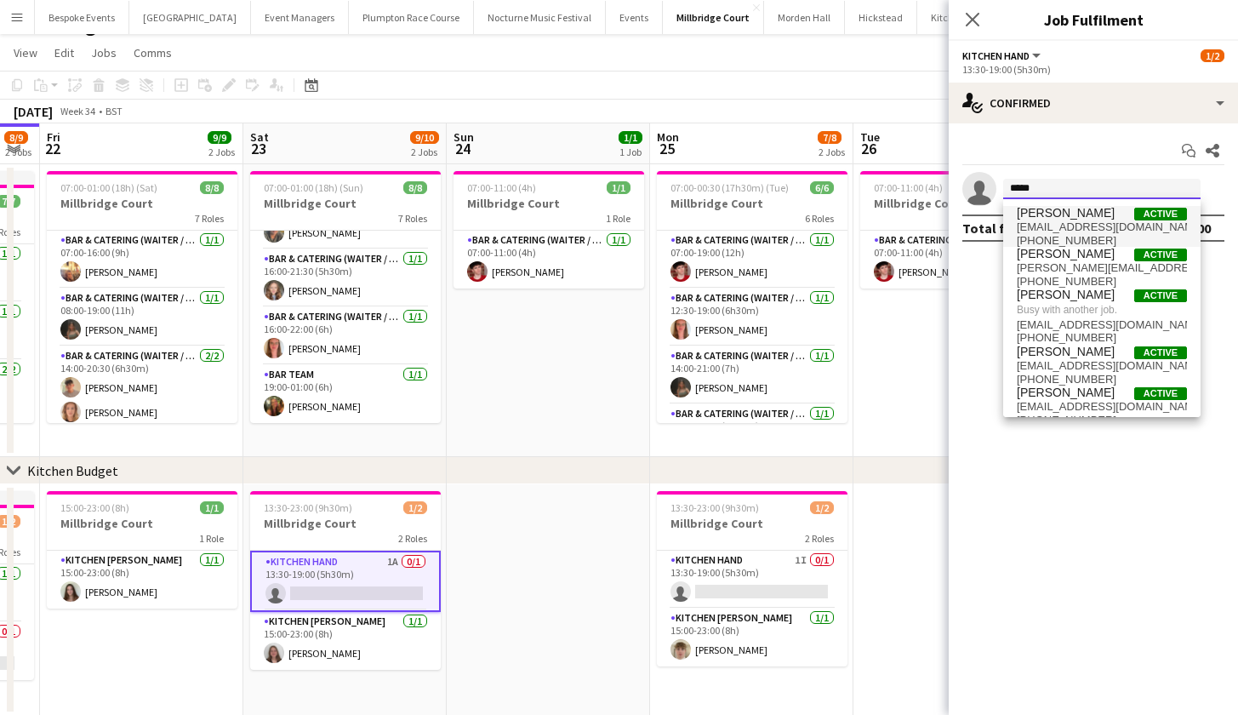
type input "*****"
drag, startPoint x: 1057, startPoint y: 215, endPoint x: 520, endPoint y: 441, distance: 582.4
click at [520, 440] on app-date-cell "07:00-11:00 (4h) 1/1 Millbridge Court 1 Role Bar & Catering (Waiter / waitress)…" at bounding box center [548, 310] width 203 height 293
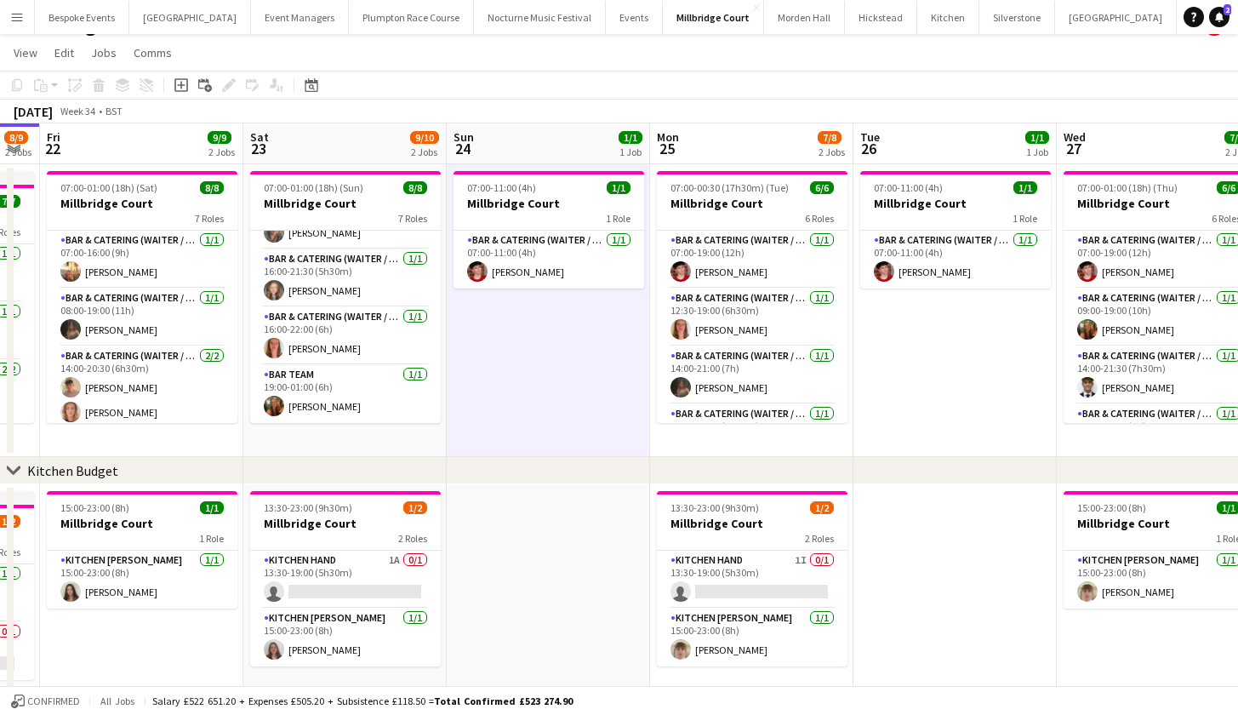
scroll to position [0, 368]
click at [294, 587] on app-card-role "Kitchen Hand 1A 0/1 13:30-19:00 (5h30m) single-neutral-actions" at bounding box center [344, 580] width 191 height 58
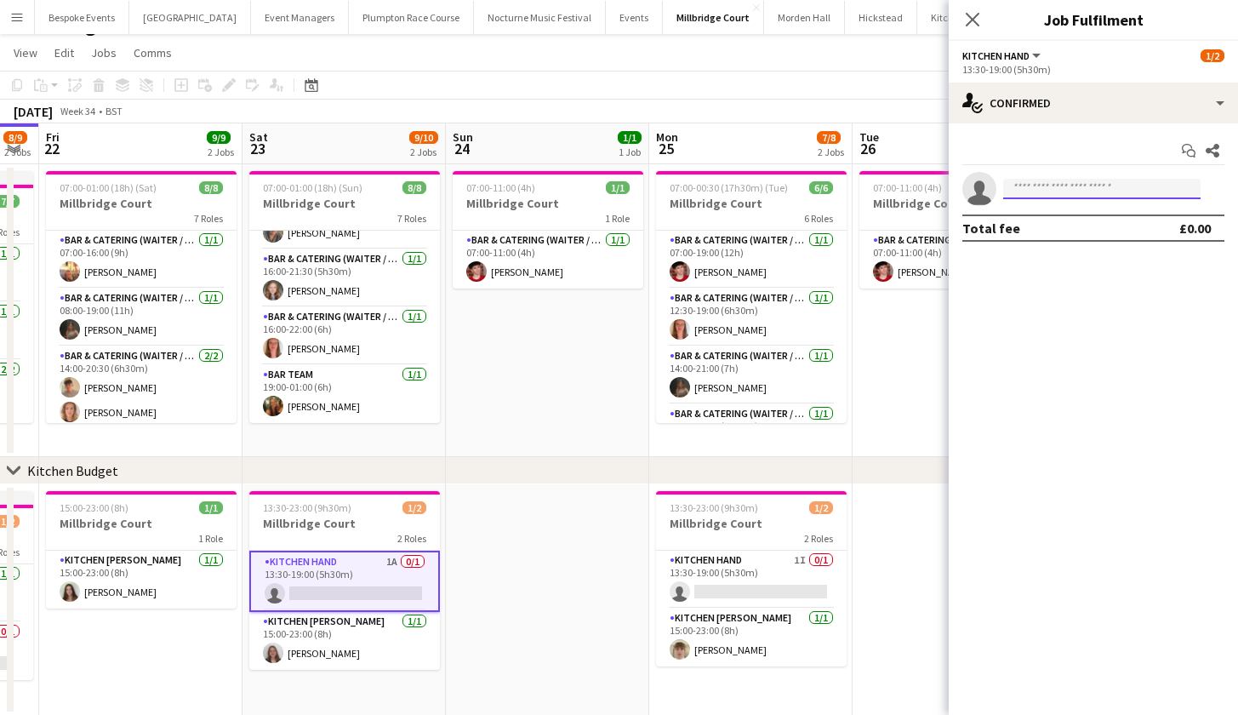
click at [1126, 191] on input at bounding box center [1101, 189] width 197 height 20
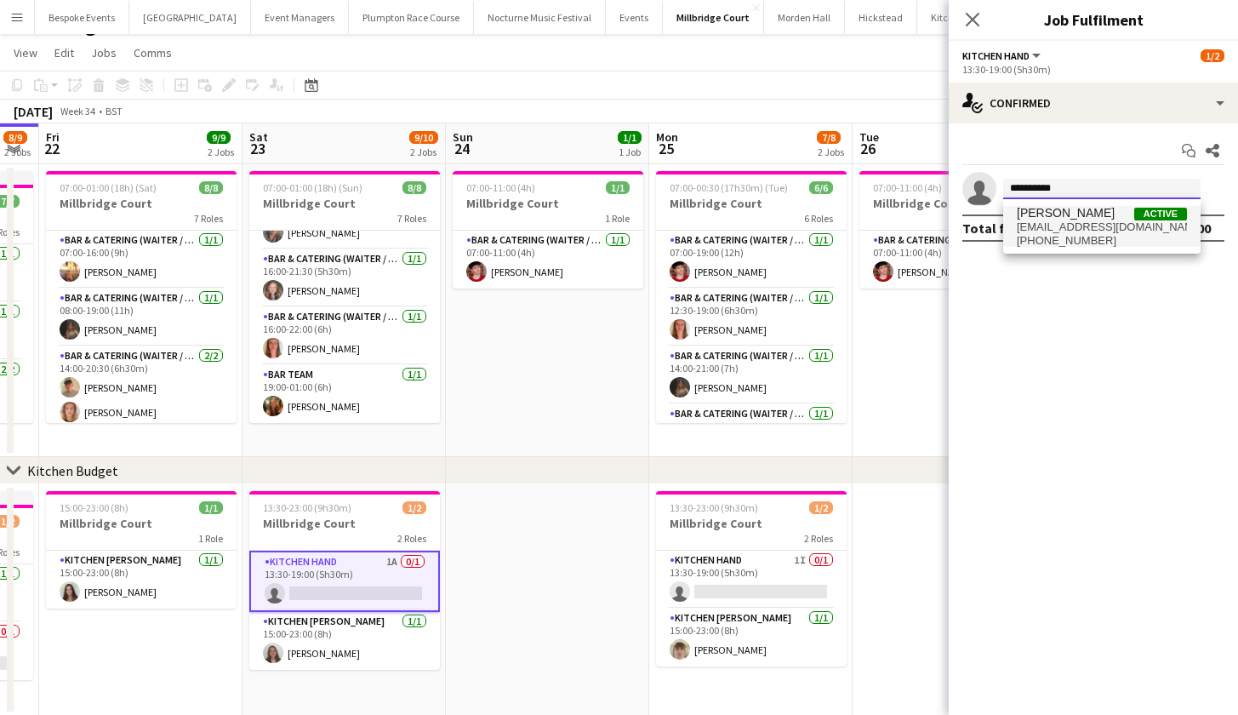
type input "**********"
click at [1104, 221] on span "emilyreed0107@gmail.com" at bounding box center [1102, 227] width 170 height 14
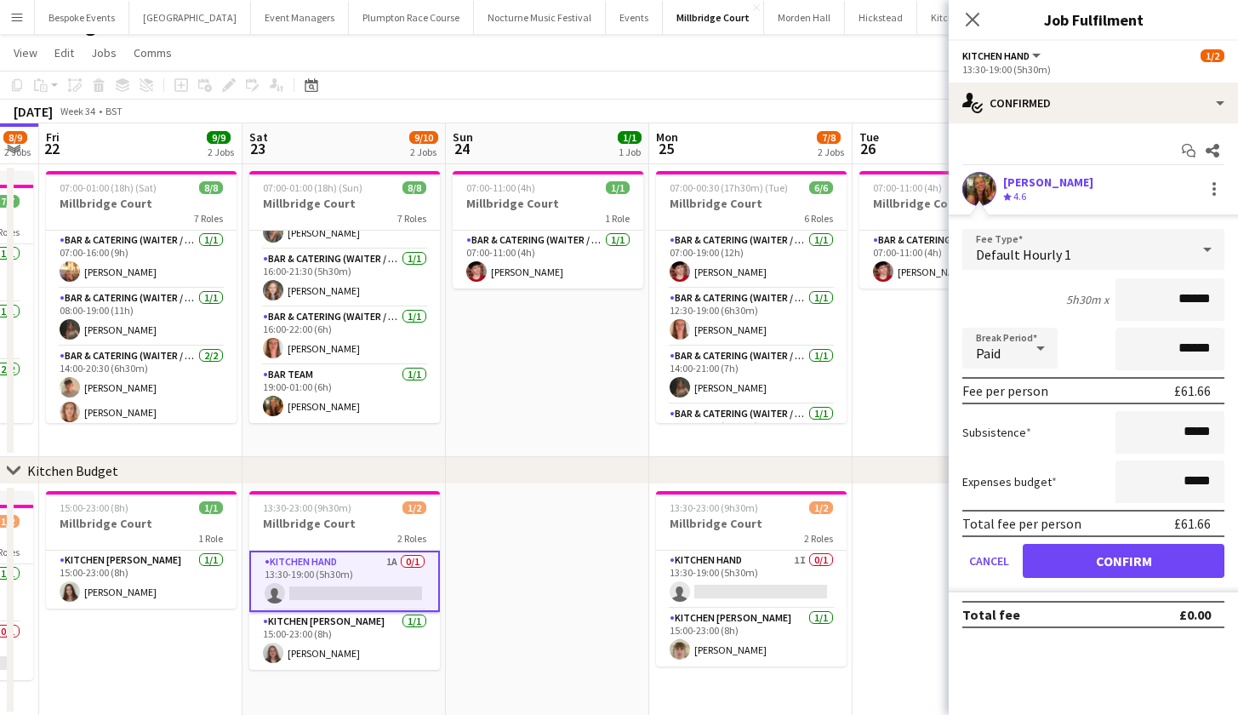
click at [1118, 568] on button "Confirm" at bounding box center [1124, 561] width 202 height 34
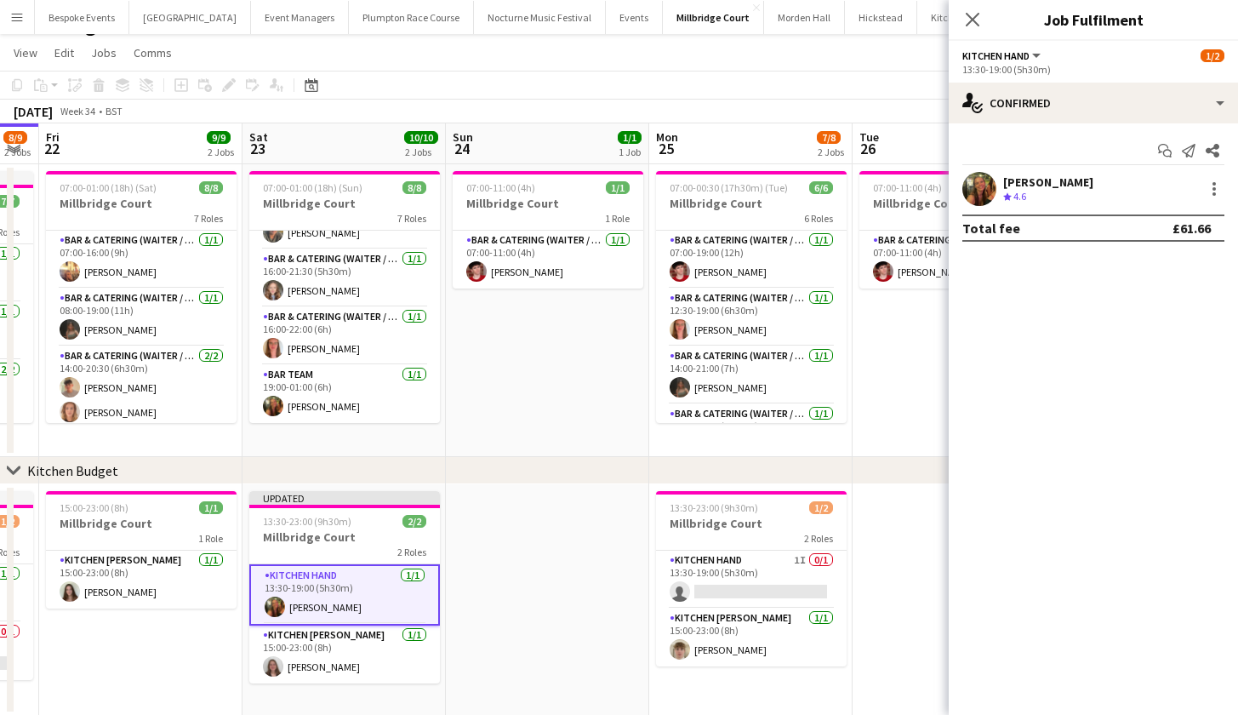
click at [916, 506] on app-date-cell at bounding box center [954, 599] width 203 height 231
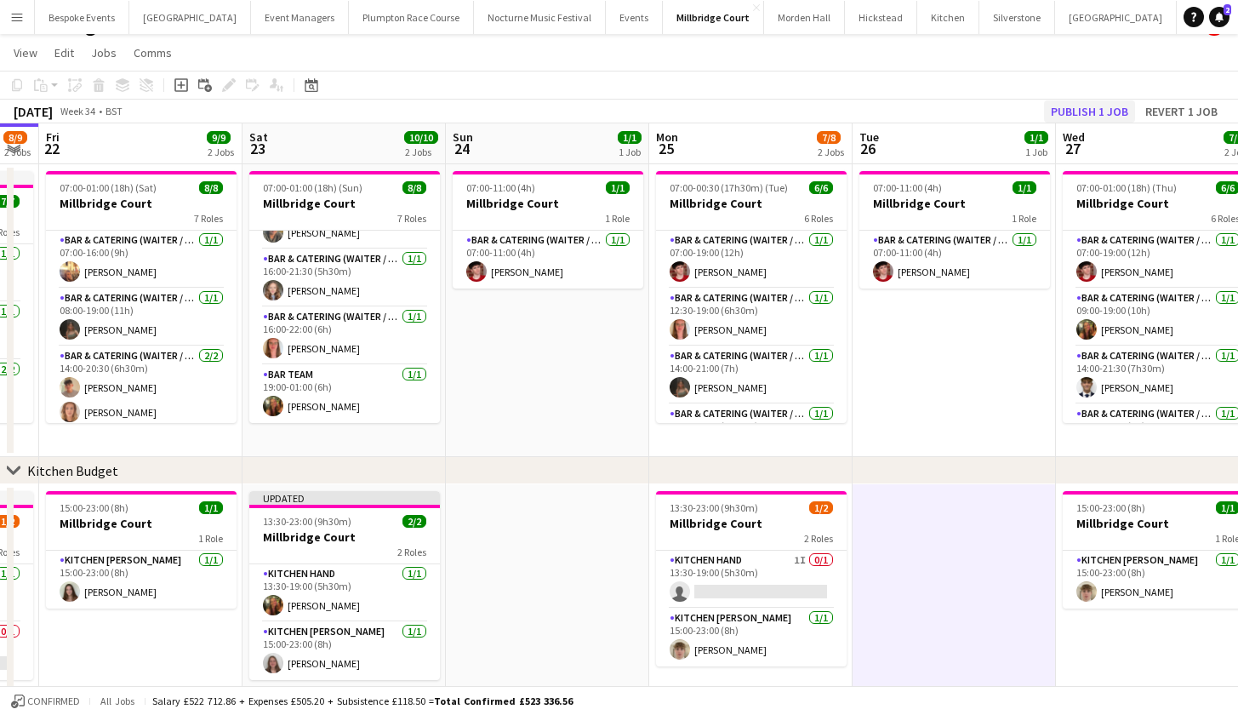
click at [1097, 110] on button "Publish 1 job" at bounding box center [1089, 111] width 91 height 22
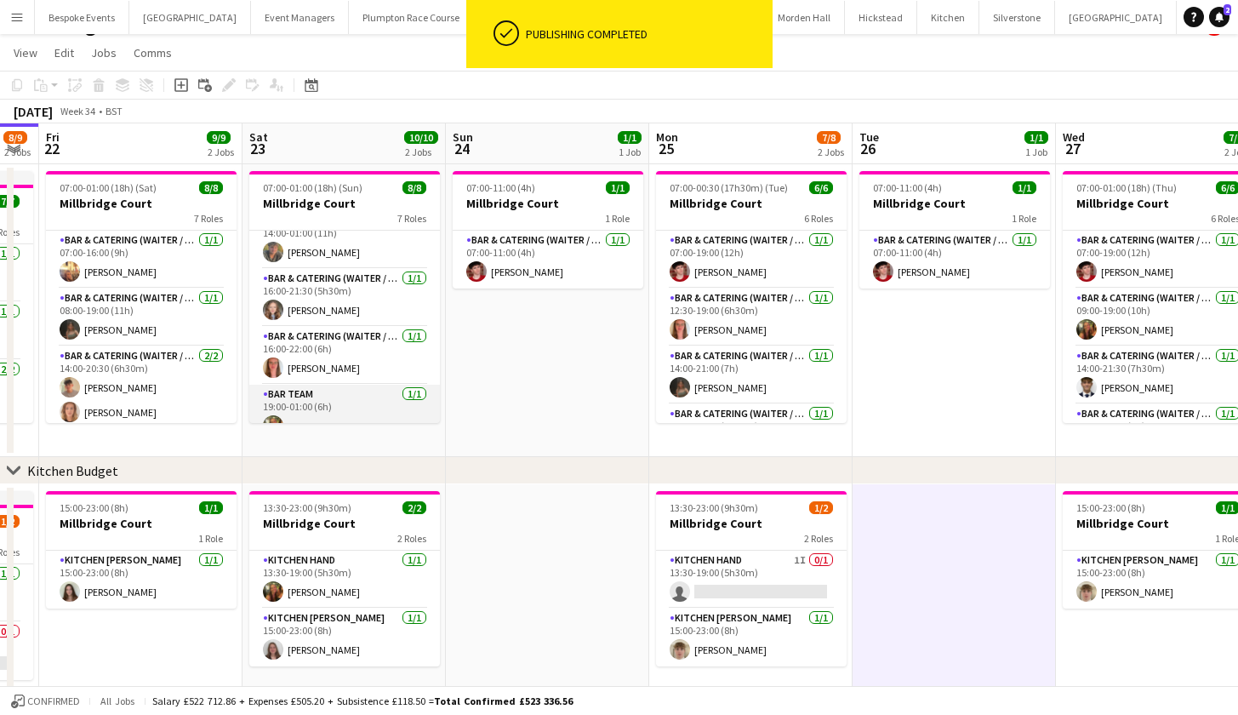
scroll to position [222, 0]
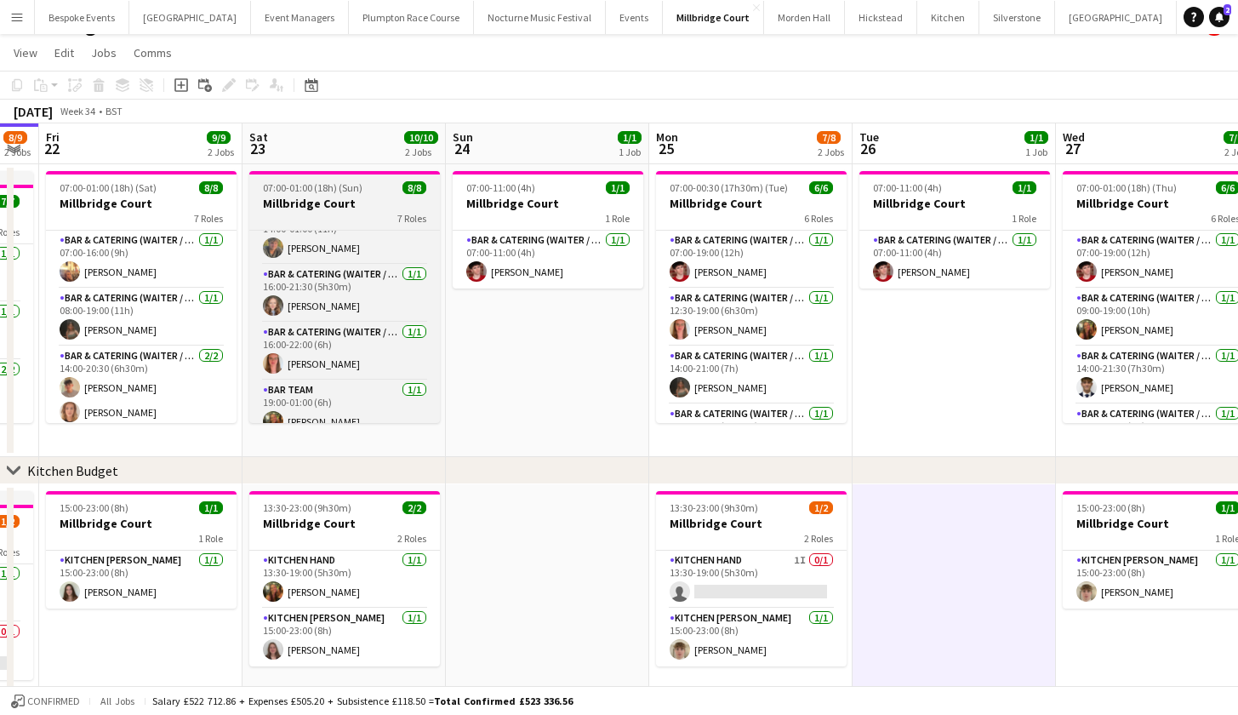
click at [328, 210] on h3 "Millbridge Court" at bounding box center [344, 203] width 191 height 15
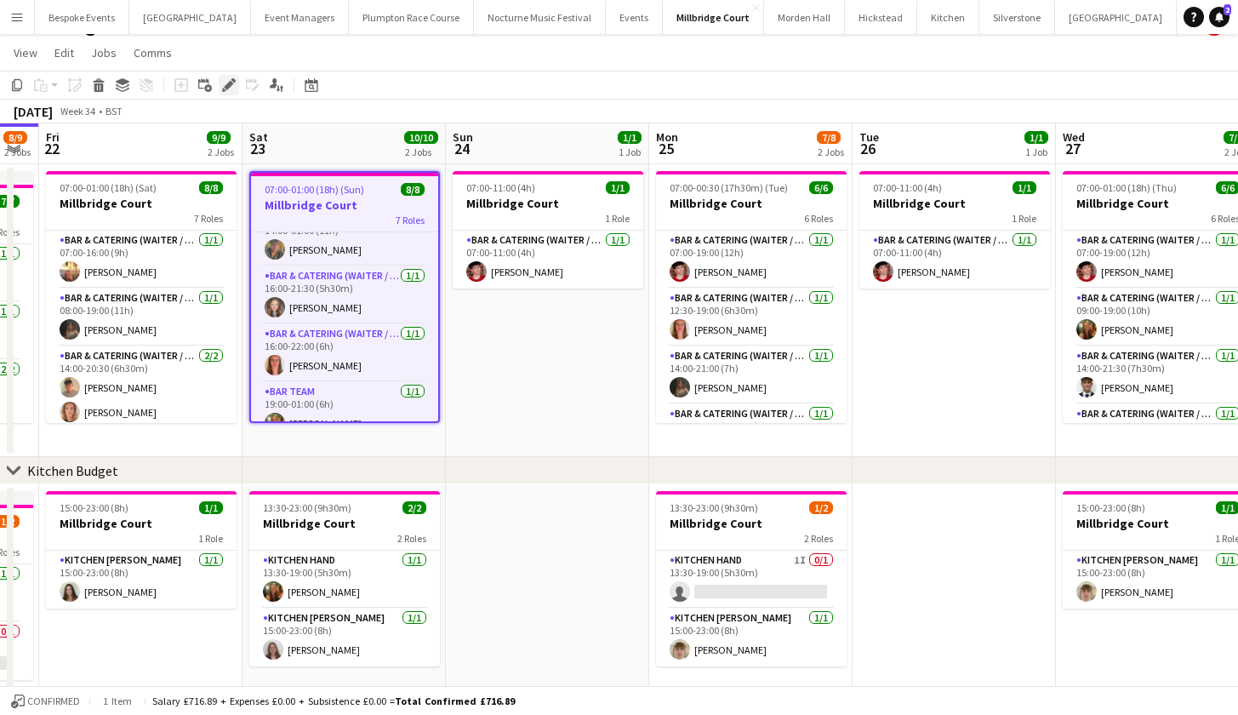
click at [230, 80] on icon "Edit" at bounding box center [229, 85] width 14 height 14
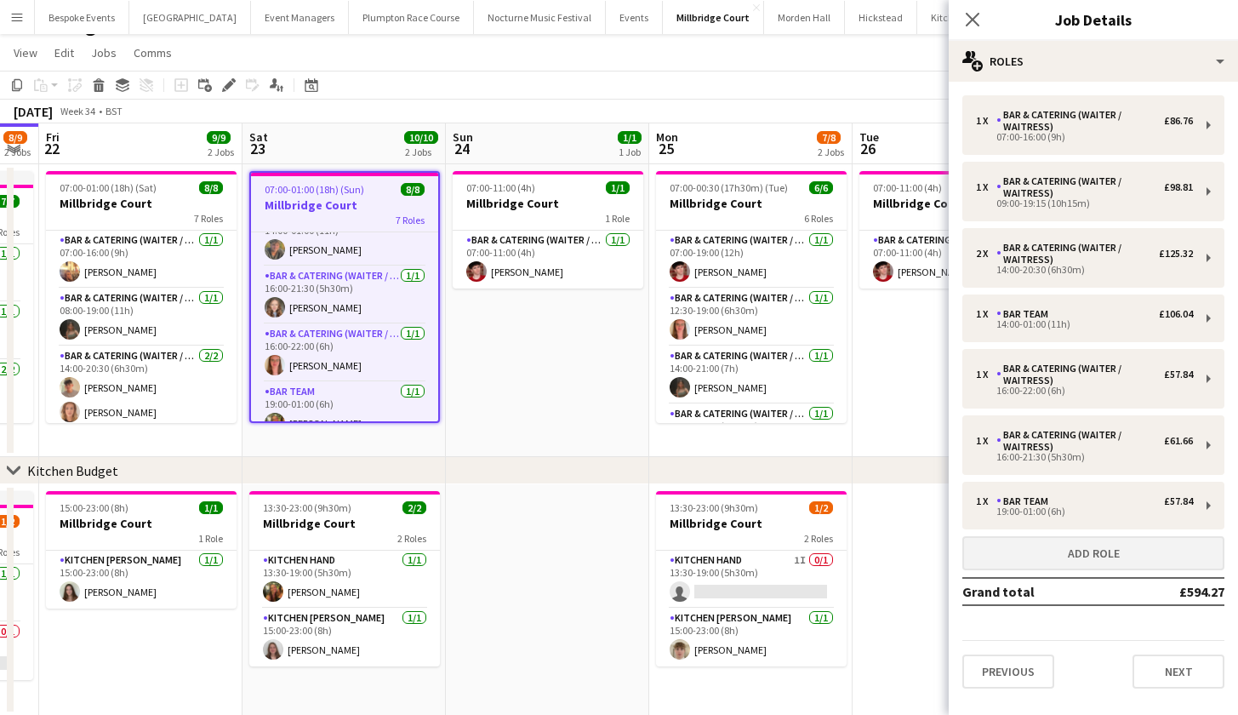
click at [1127, 550] on button "Add role" at bounding box center [1093, 553] width 262 height 34
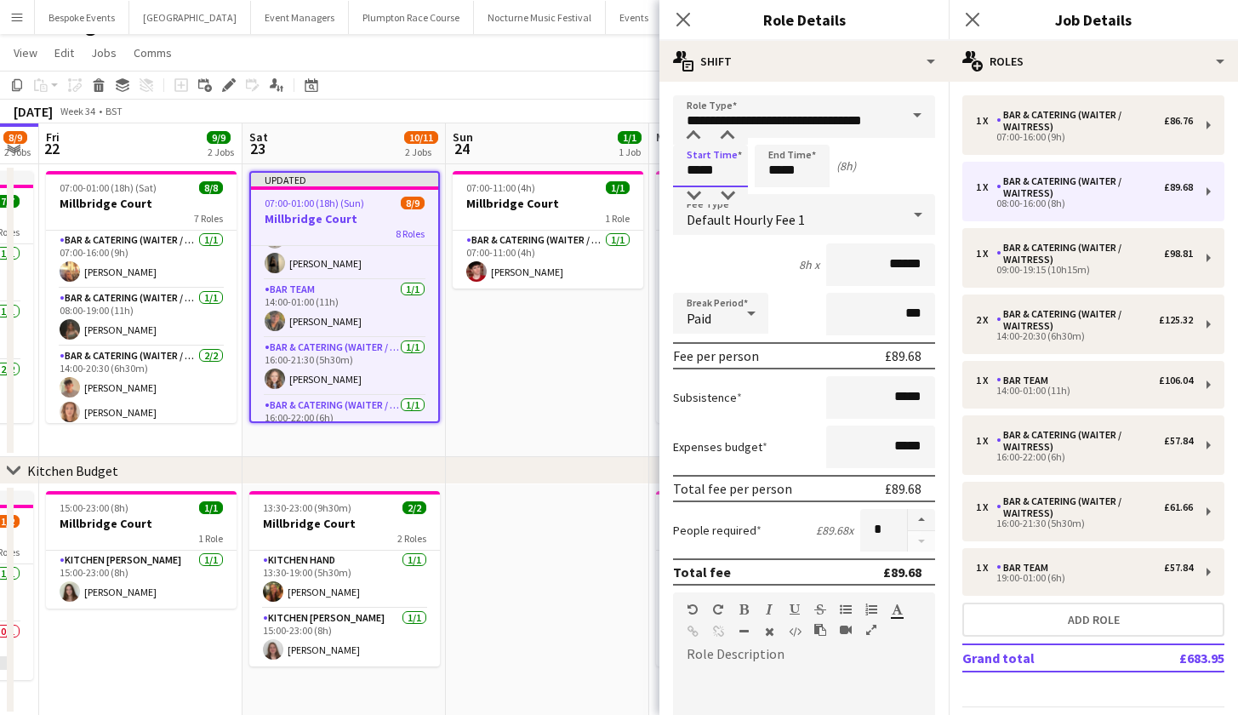
click at [696, 173] on input "*****" at bounding box center [710, 166] width 75 height 43
type input "*****"
click at [783, 174] on input "*****" at bounding box center [792, 166] width 75 height 43
type input "*****"
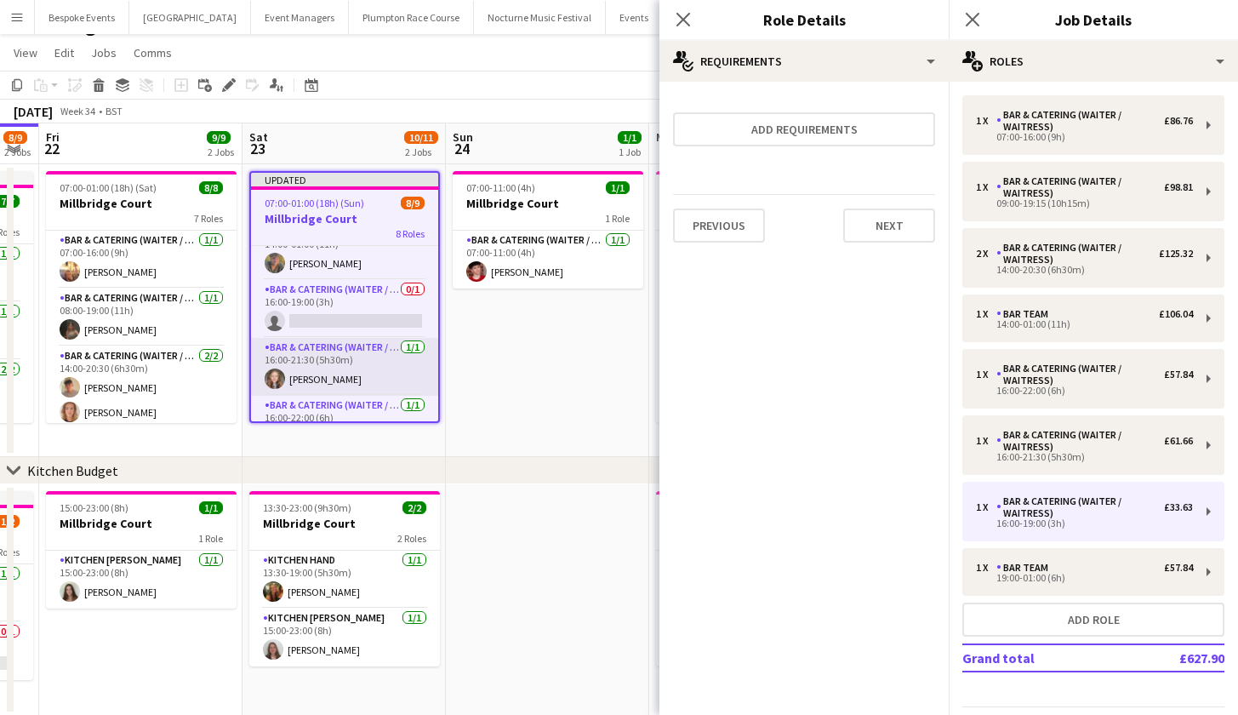
click at [357, 381] on app-card-role "Bar & Catering (Waiter / waitress) 1/1 16:00-21:30 (5h30m) Clara Thompson" at bounding box center [344, 367] width 187 height 58
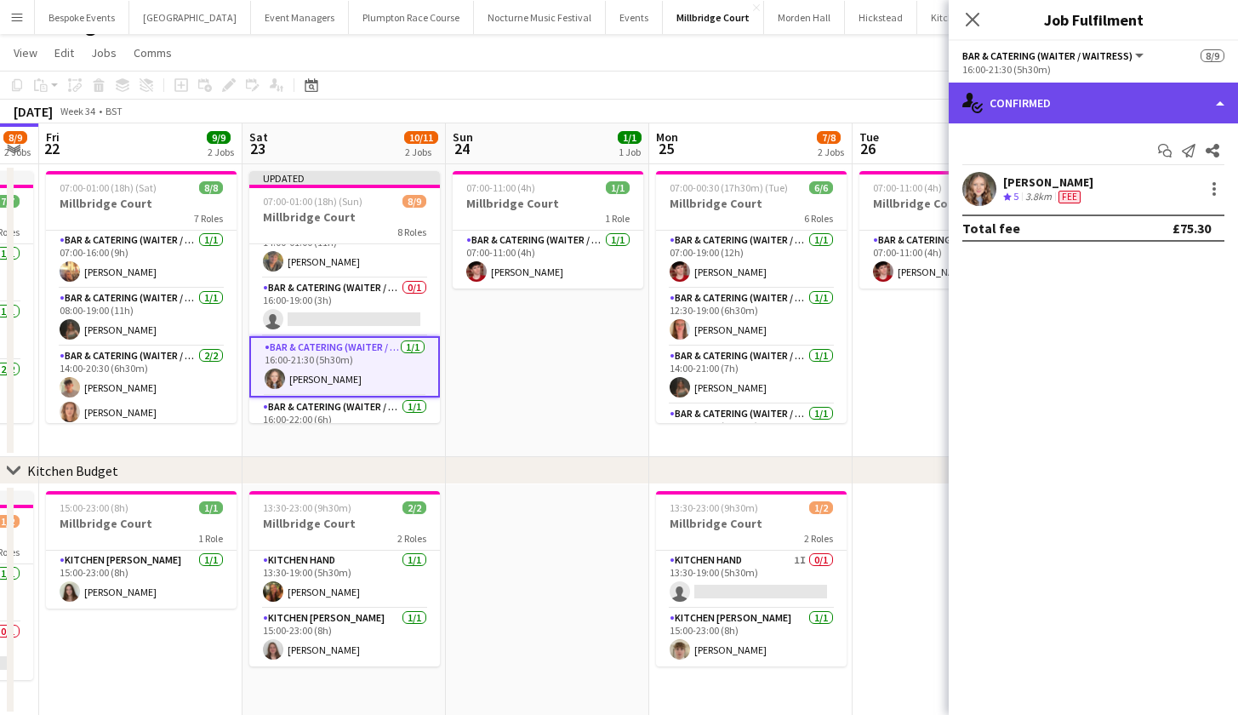
click at [1073, 117] on div "single-neutral-actions-check-2 Confirmed" at bounding box center [1093, 103] width 289 height 41
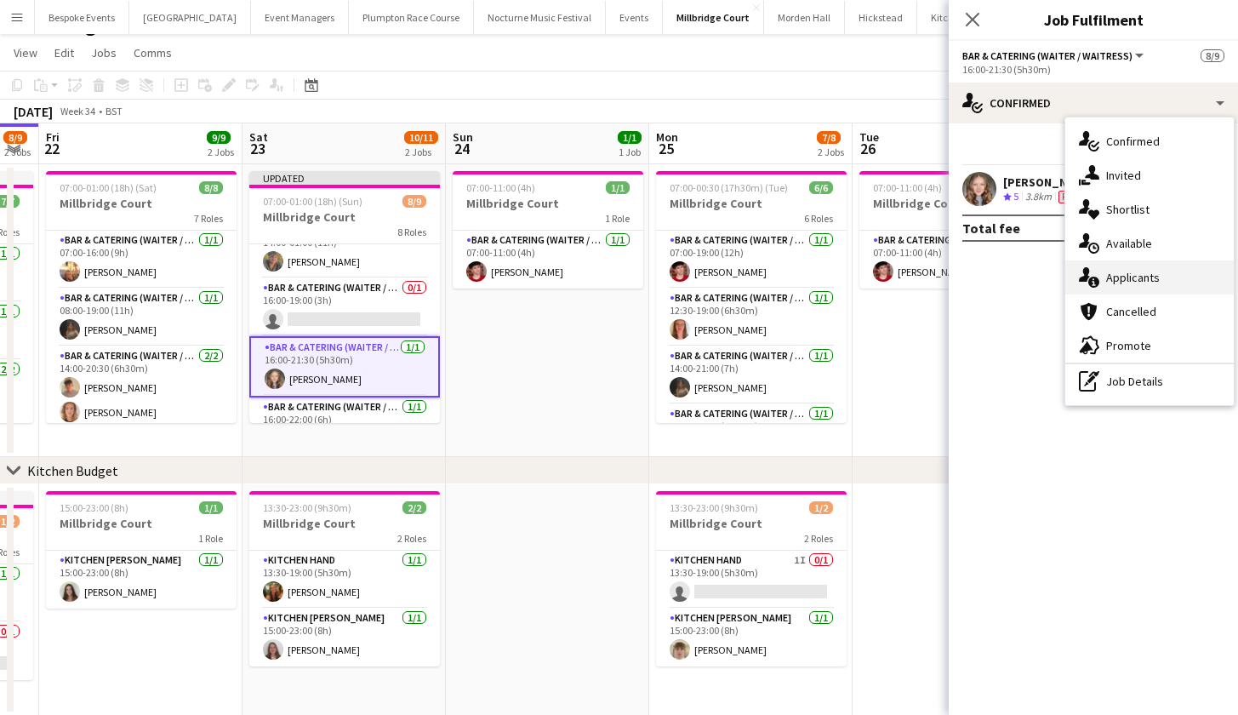
click at [1139, 278] on div "single-neutral-actions-information Applicants" at bounding box center [1149, 277] width 168 height 34
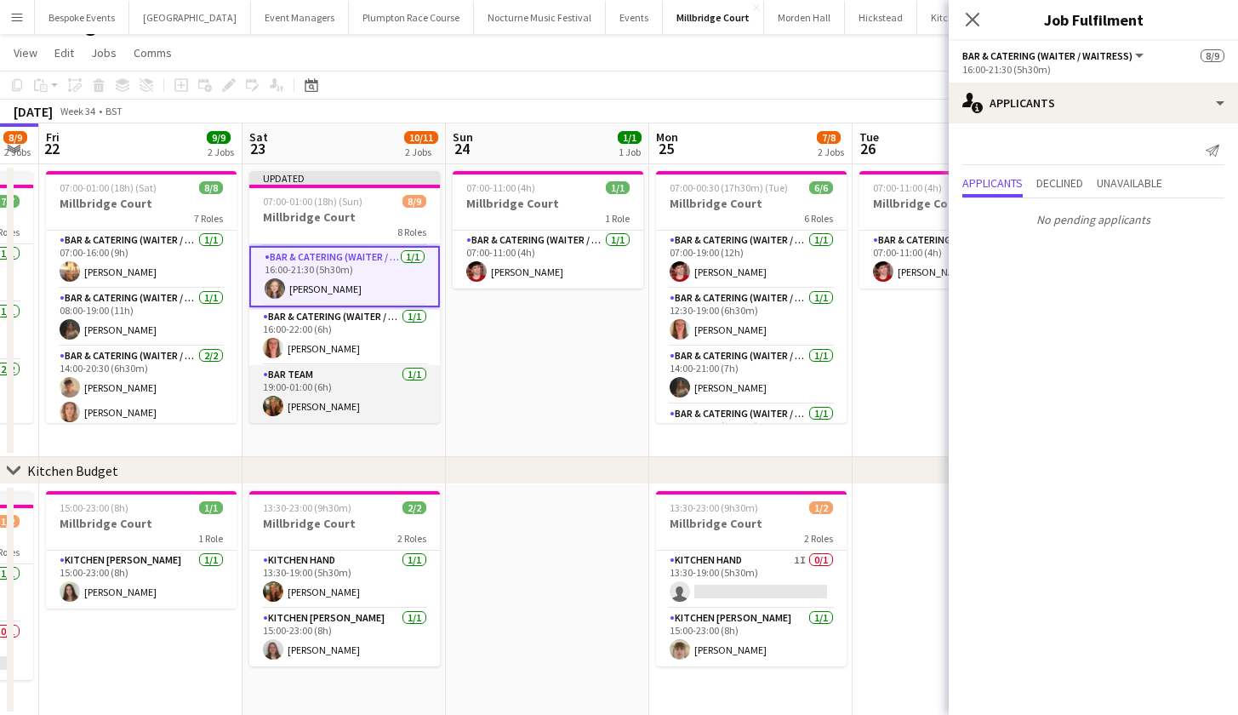
scroll to position [312, 0]
click at [374, 385] on app-card-role "Bar Team 1/1 19:00-01:00 (6h) Emily Reed" at bounding box center [344, 394] width 191 height 58
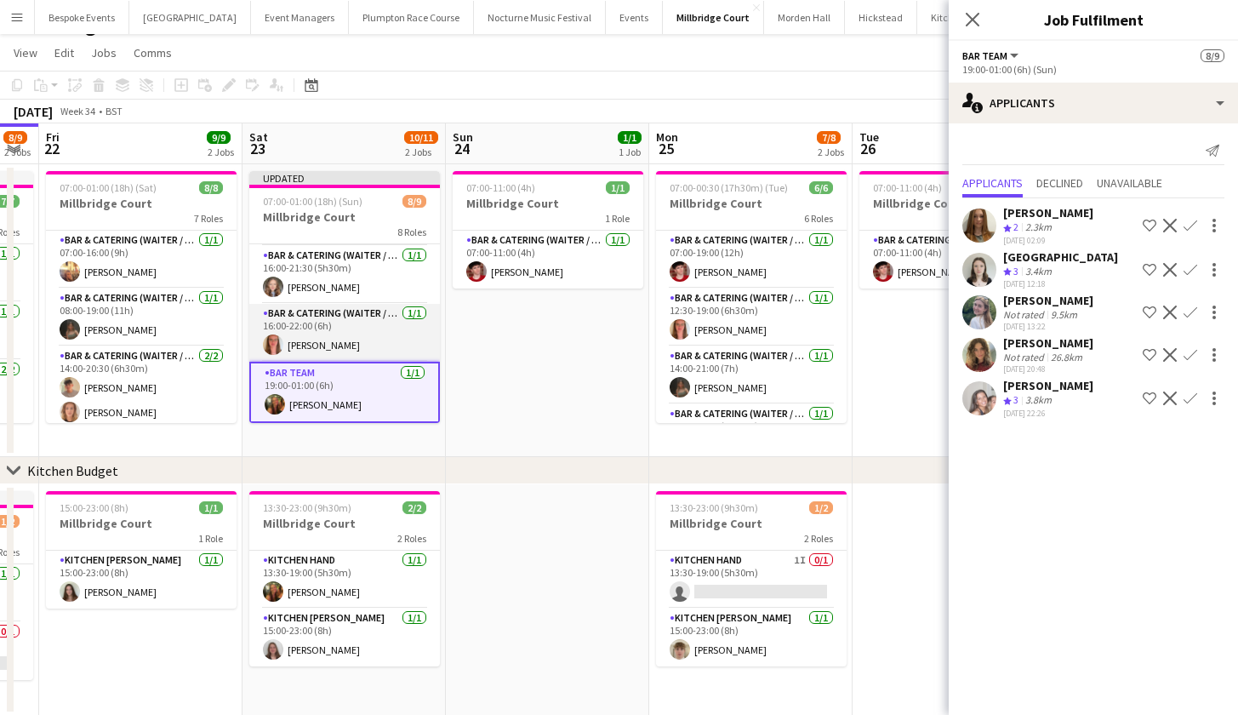
click at [363, 345] on app-card-role "Bar & Catering (Waiter / waitress) 1/1 16:00-22:00 (6h) Freya Hanmer" at bounding box center [344, 333] width 191 height 58
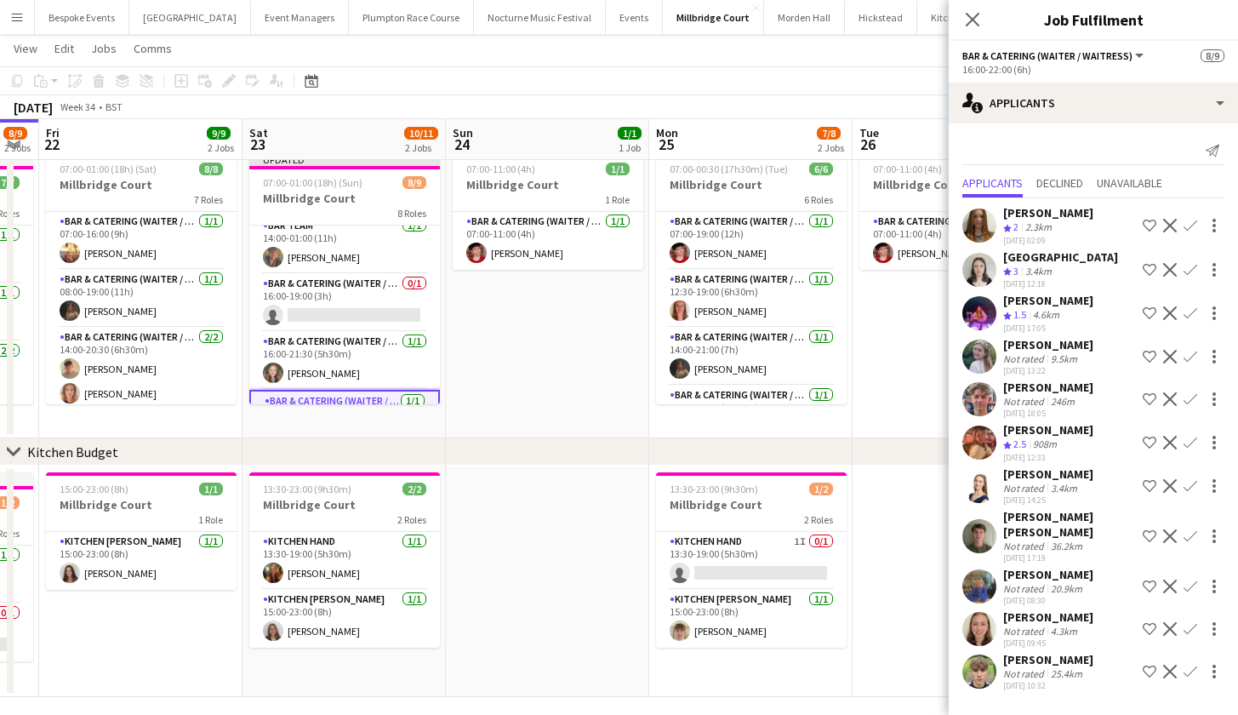
scroll to position [199, 0]
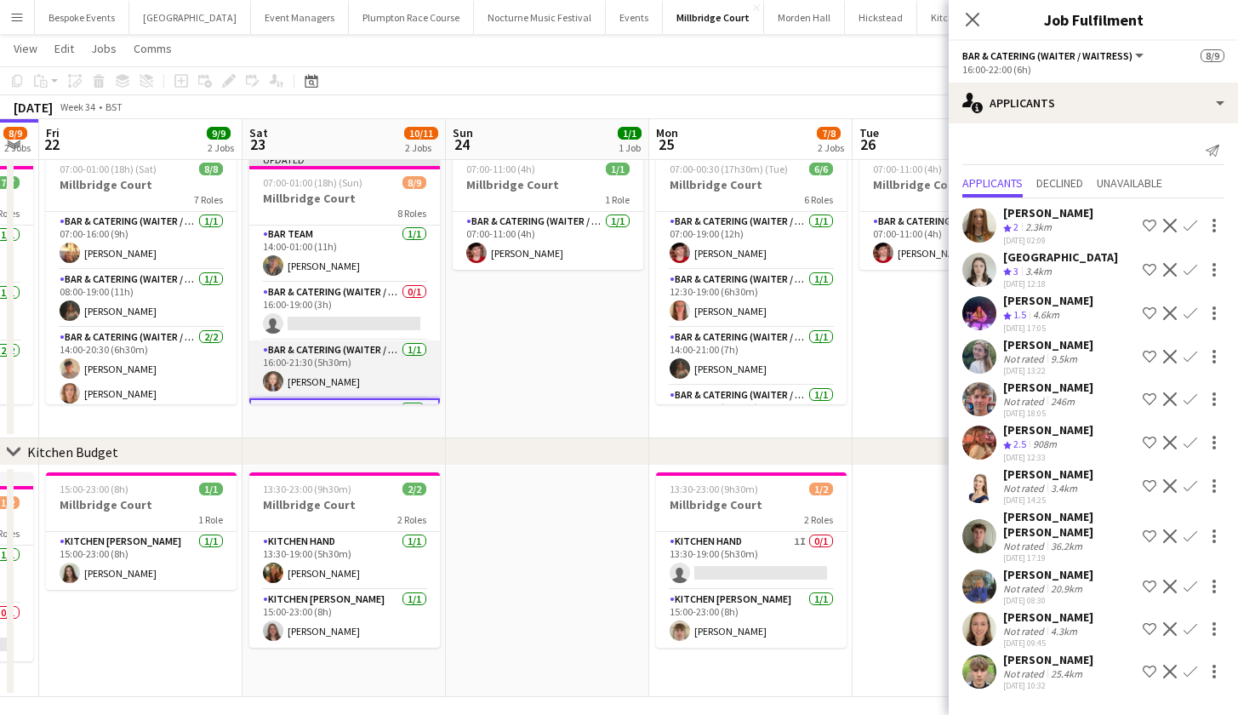
click at [388, 340] on app-card-role "Bar & Catering (Waiter / waitress) 1/1 16:00-21:30 (5h30m) Clara Thompson" at bounding box center [344, 369] width 191 height 58
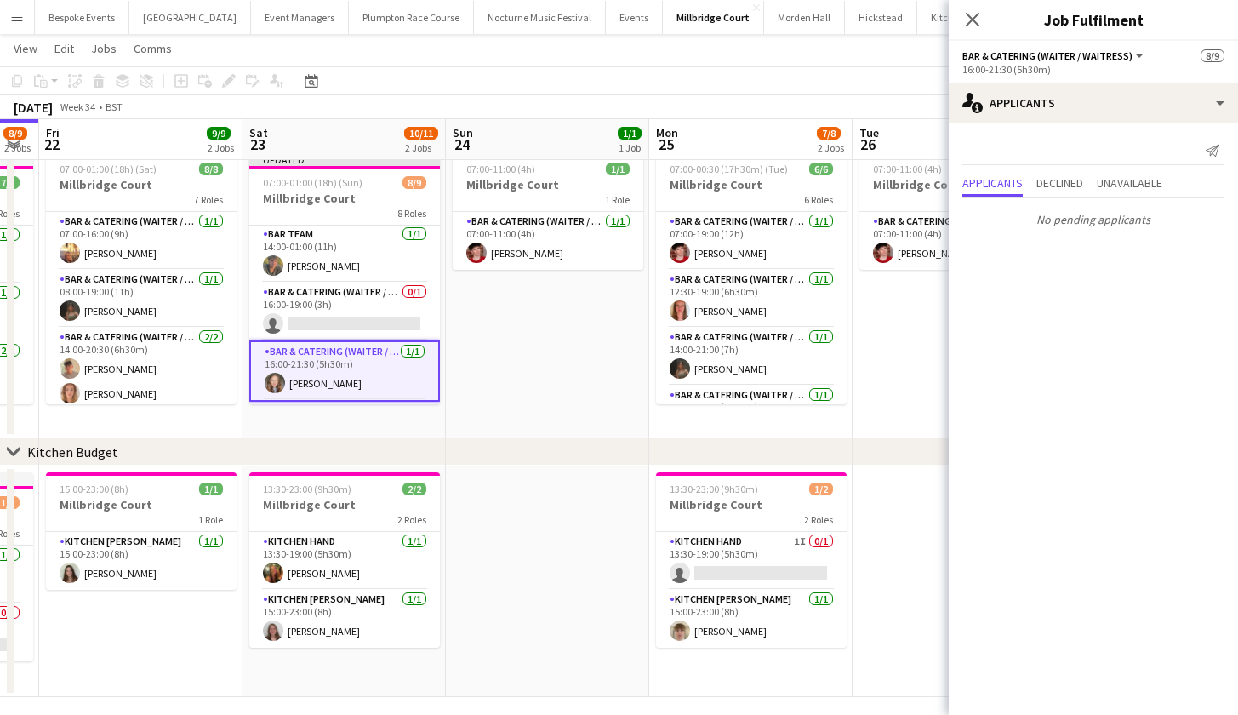
click at [316, 342] on app-card-role "Bar & Catering (Waiter / waitress) 1/1 16:00-21:30 (5h30m) Clara Thompson" at bounding box center [344, 370] width 191 height 61
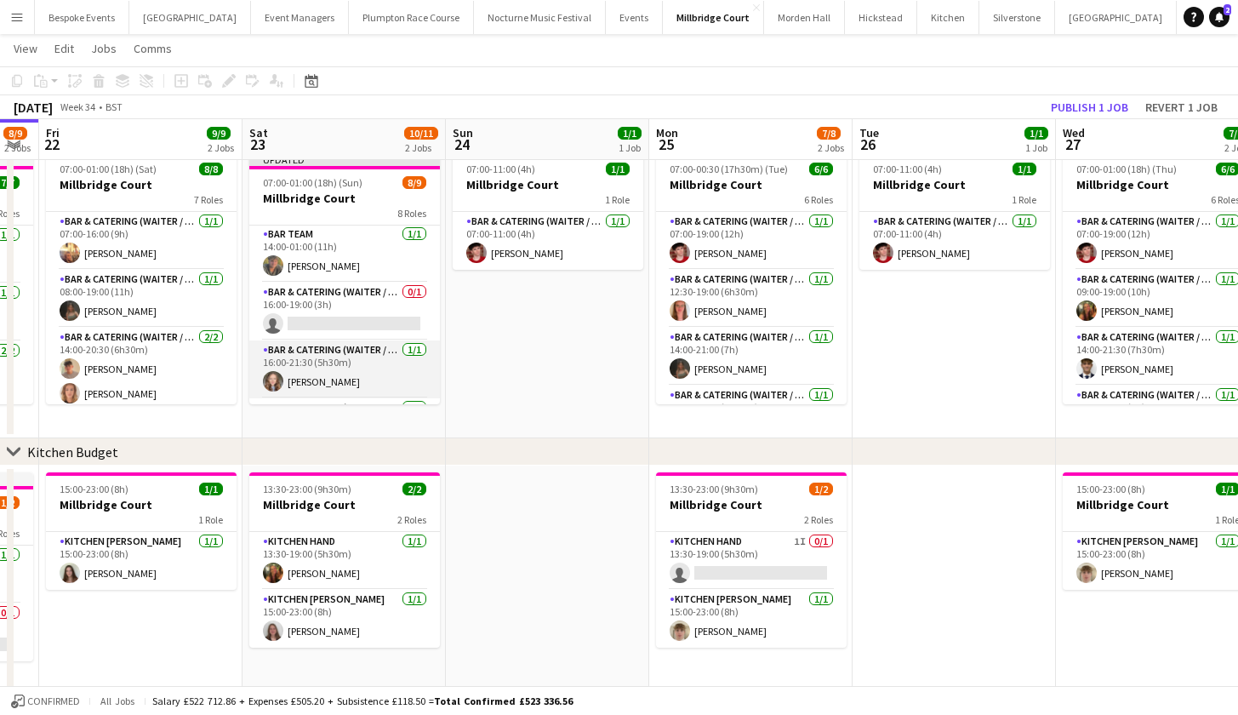
click at [316, 342] on app-card-role "Bar & Catering (Waiter / waitress) 1/1 16:00-21:30 (5h30m) Clara Thompson" at bounding box center [344, 369] width 191 height 58
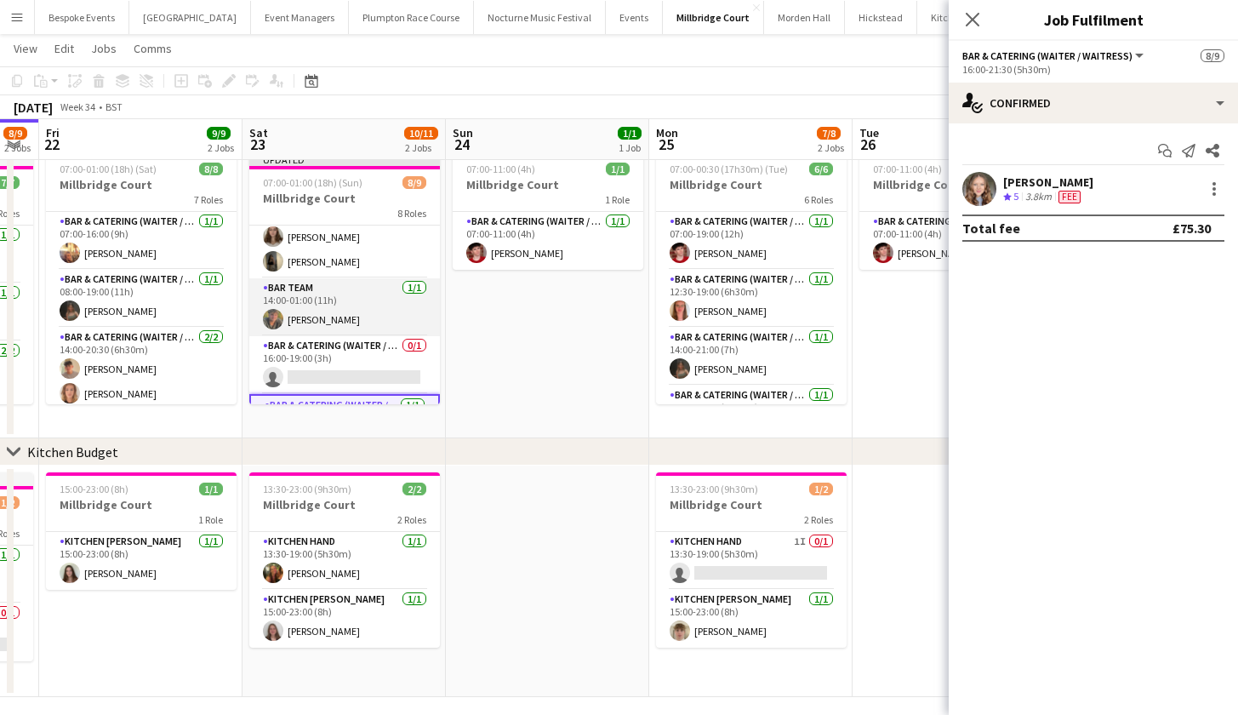
scroll to position [151, 0]
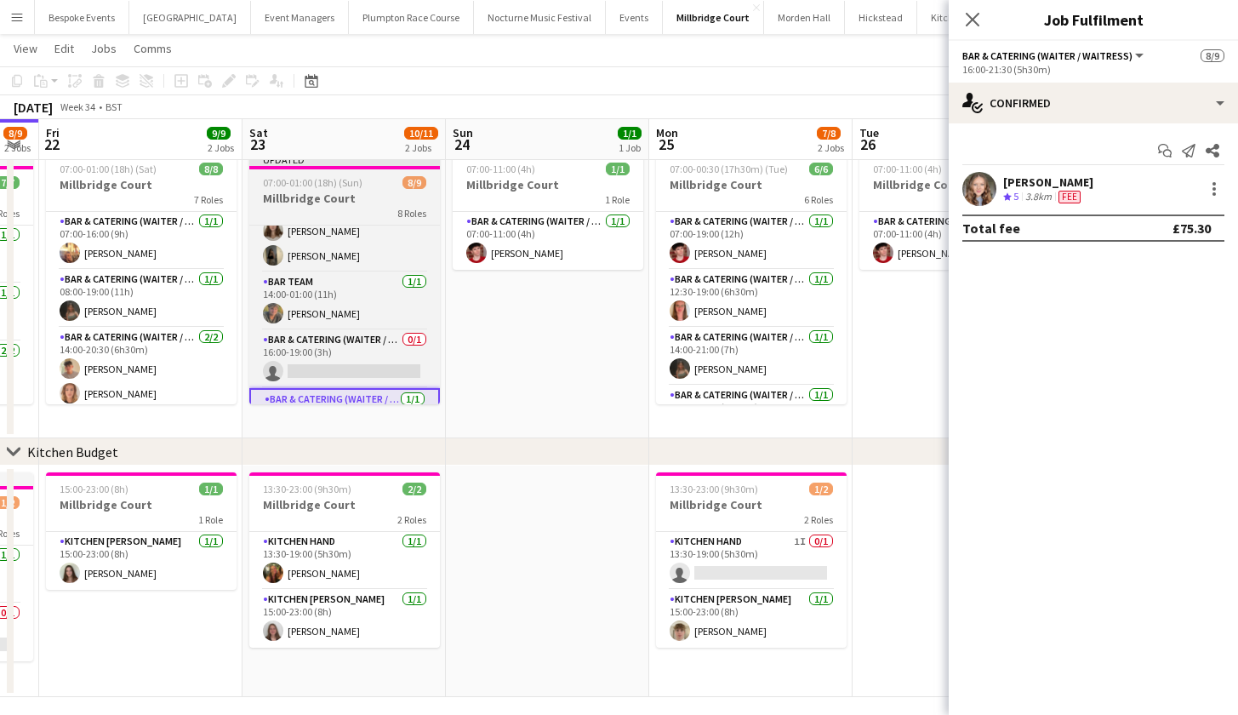
click at [288, 208] on div "8 Roles" at bounding box center [344, 213] width 191 height 14
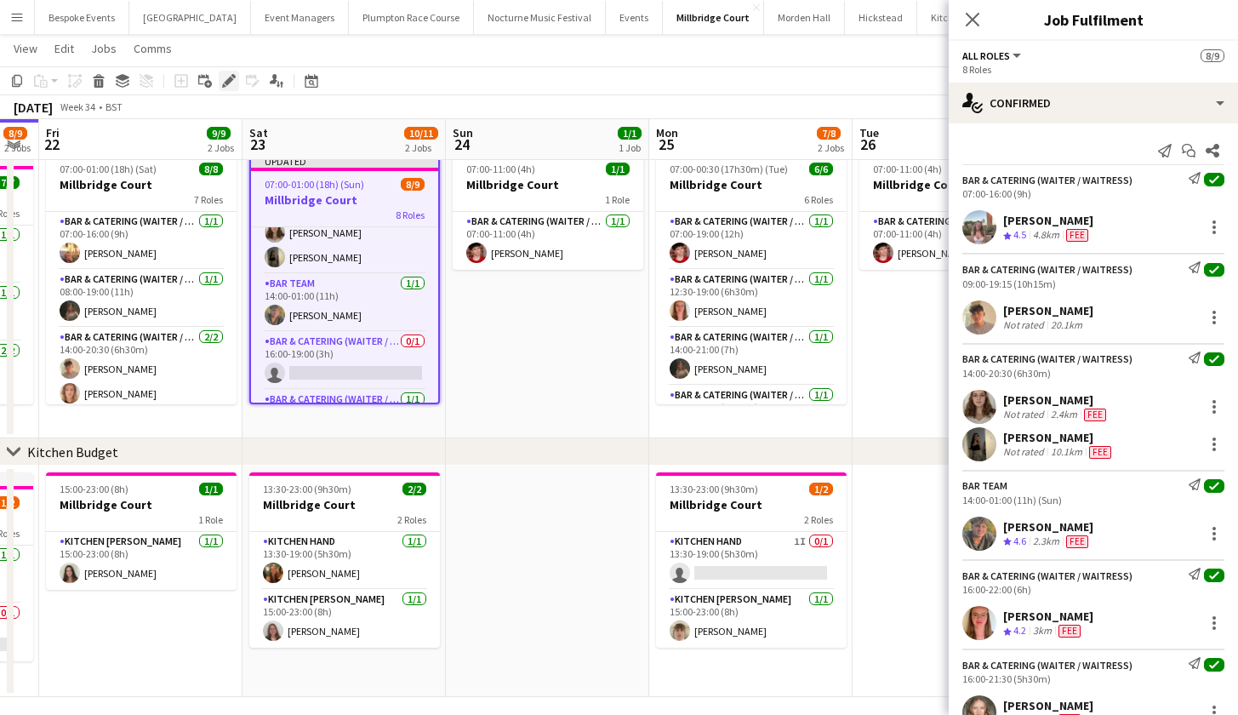
click at [232, 78] on icon at bounding box center [228, 81] width 9 height 9
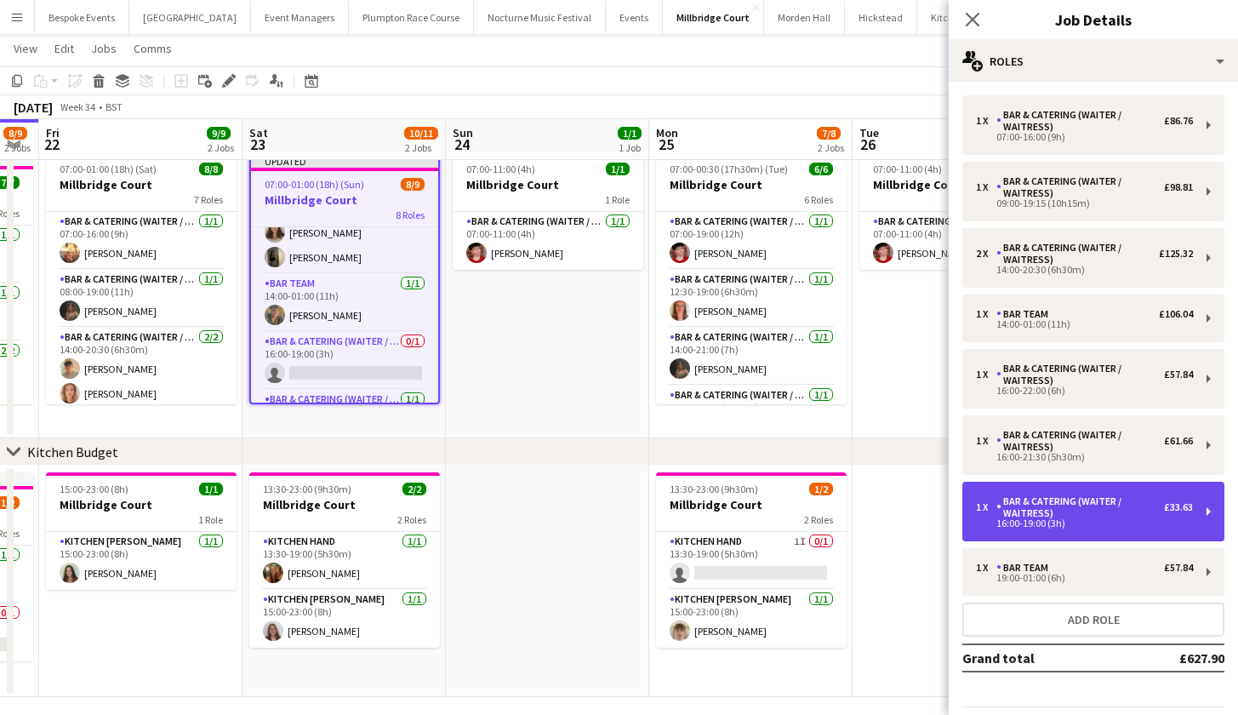
click at [1103, 522] on div "16:00-19:00 (3h)" at bounding box center [1084, 523] width 217 height 9
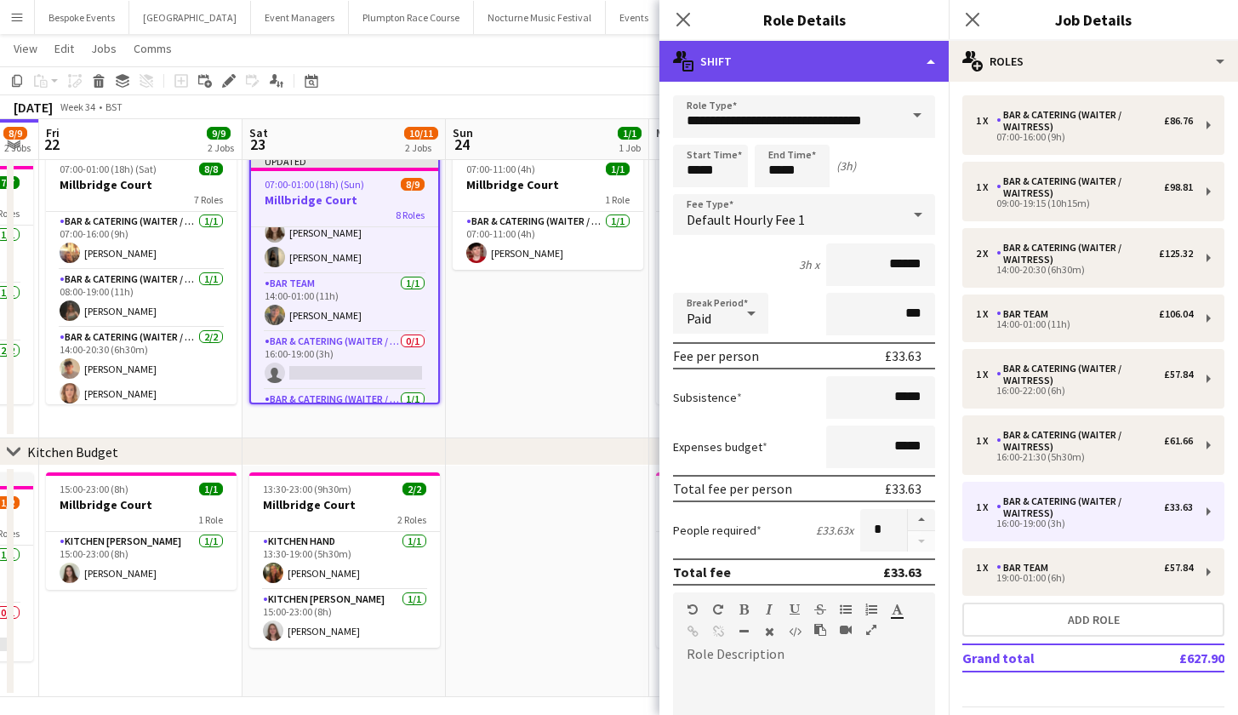
click at [863, 69] on div "multiple-actions-text Shift" at bounding box center [803, 61] width 289 height 41
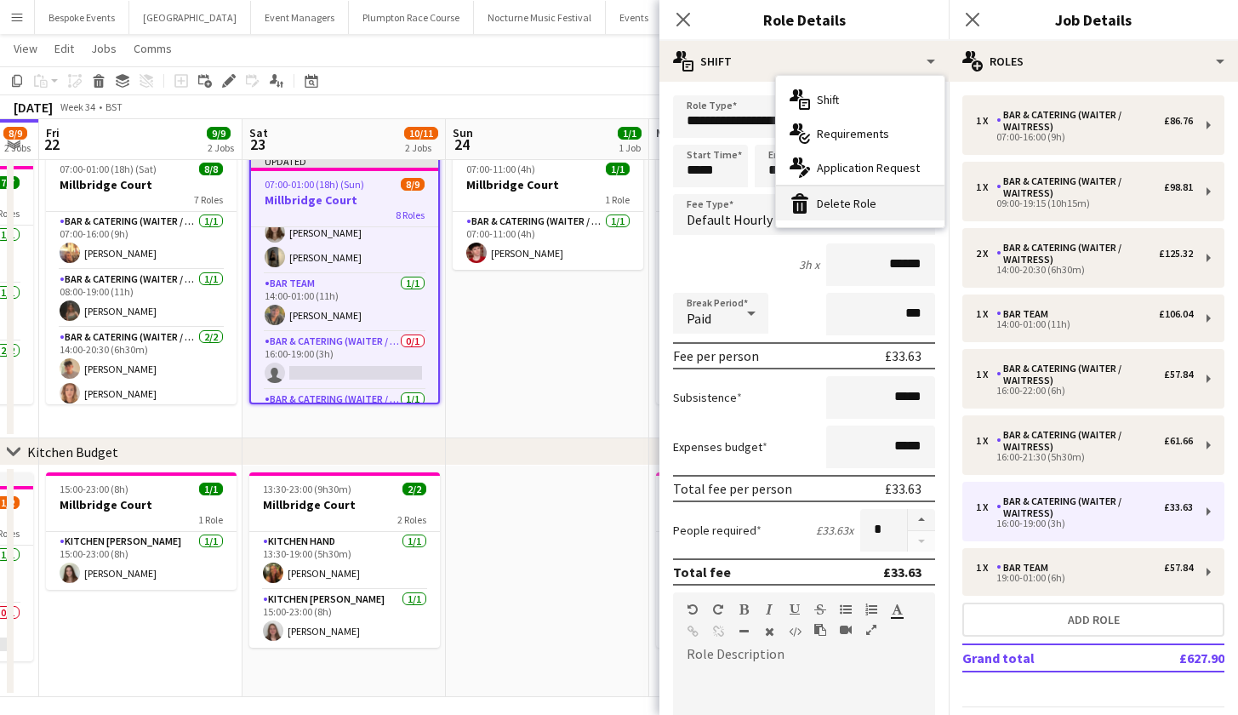
click at [869, 200] on div "bin-2 Delete Role" at bounding box center [860, 203] width 168 height 34
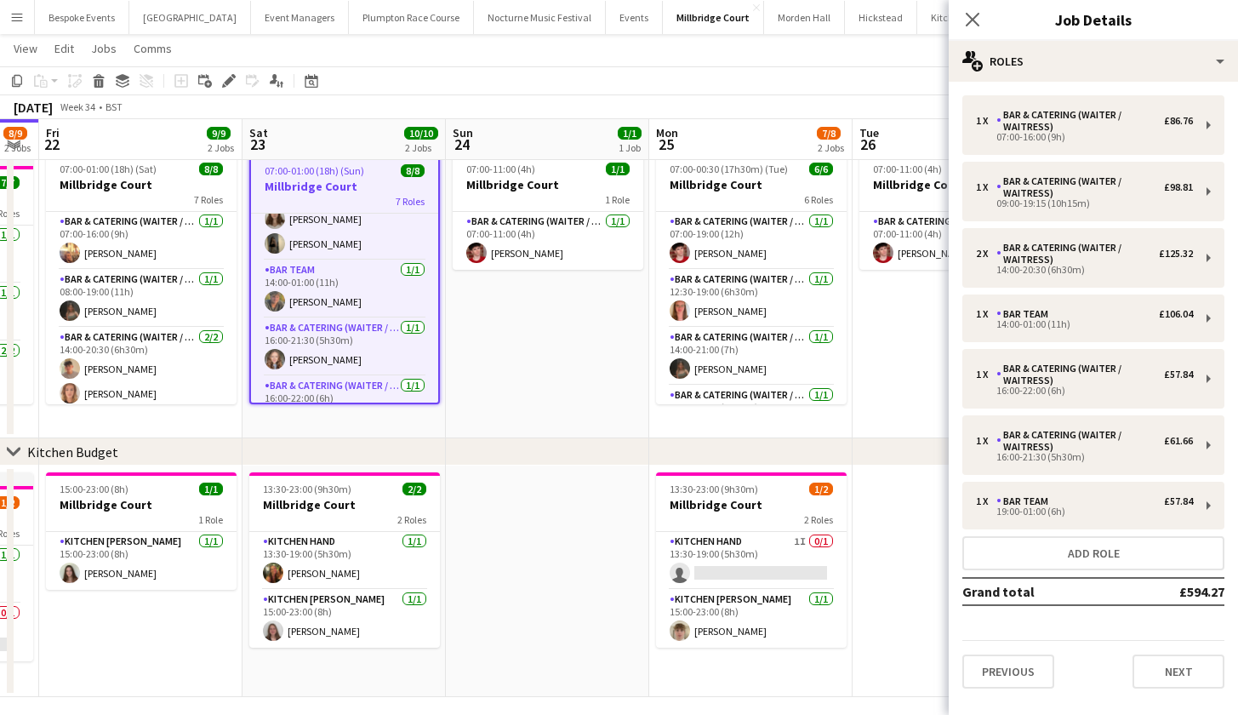
click at [543, 406] on app-date-cell "07:00-11:00 (4h) 1/1 Millbridge Court 1 Role Bar & Catering (Waiter / waitress)…" at bounding box center [547, 292] width 203 height 293
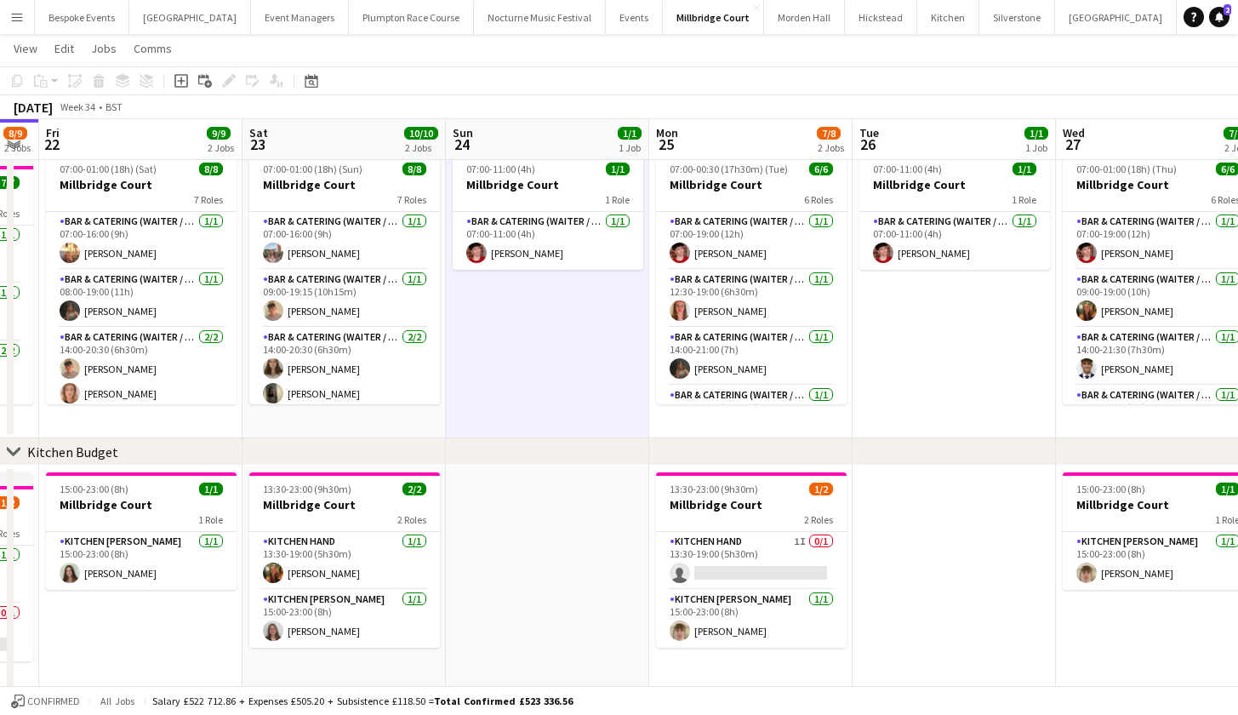
scroll to position [0, 0]
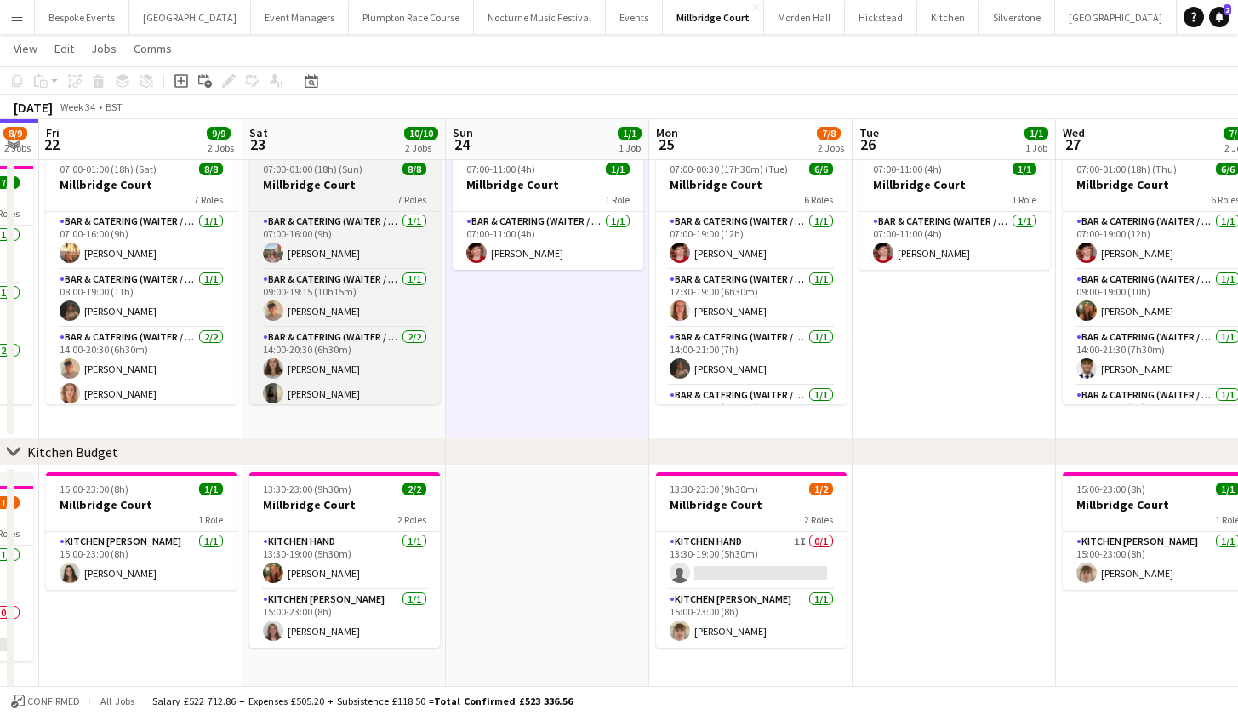
click at [309, 205] on div "7 Roles" at bounding box center [344, 199] width 191 height 14
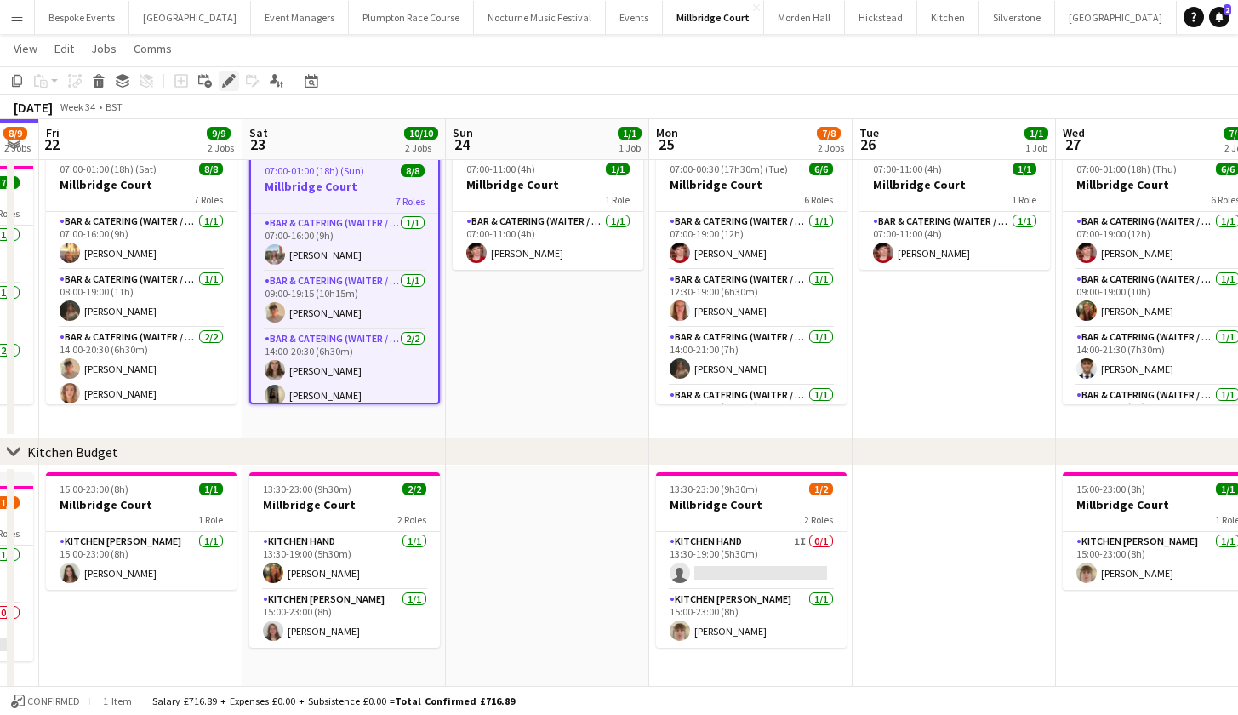
click at [228, 83] on icon at bounding box center [228, 81] width 9 height 9
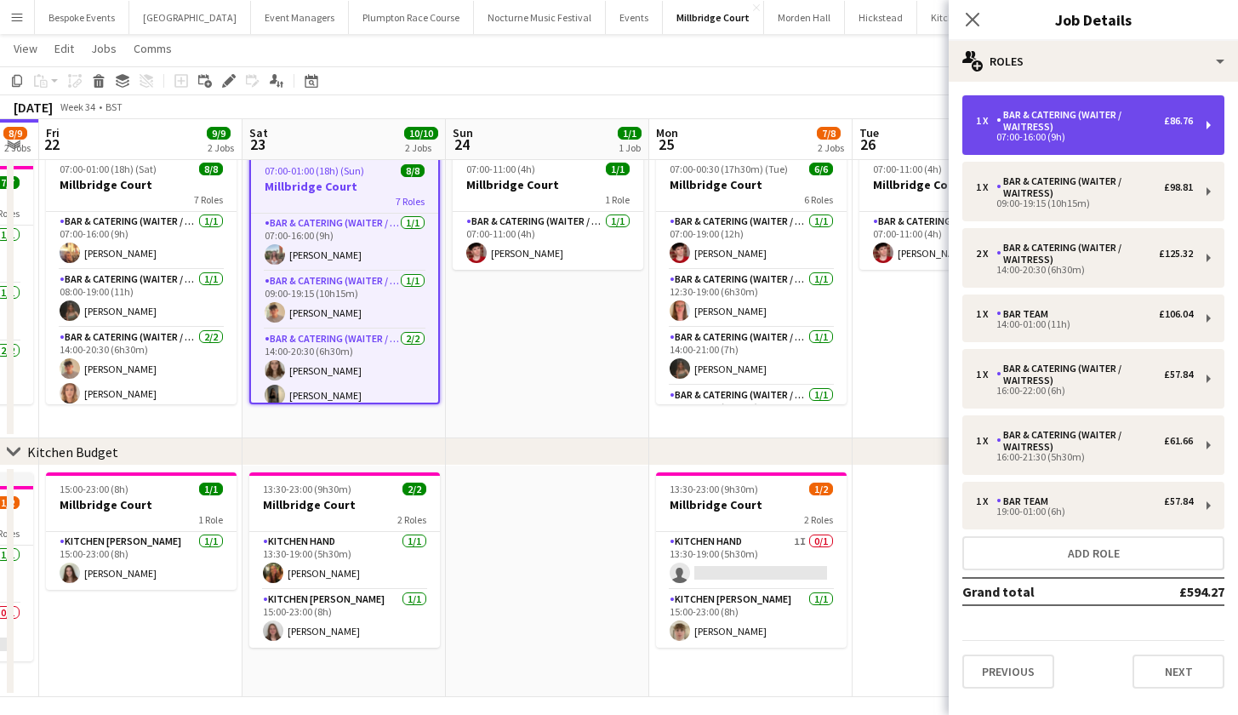
click at [1040, 140] on div "07:00-16:00 (9h)" at bounding box center [1084, 137] width 217 height 9
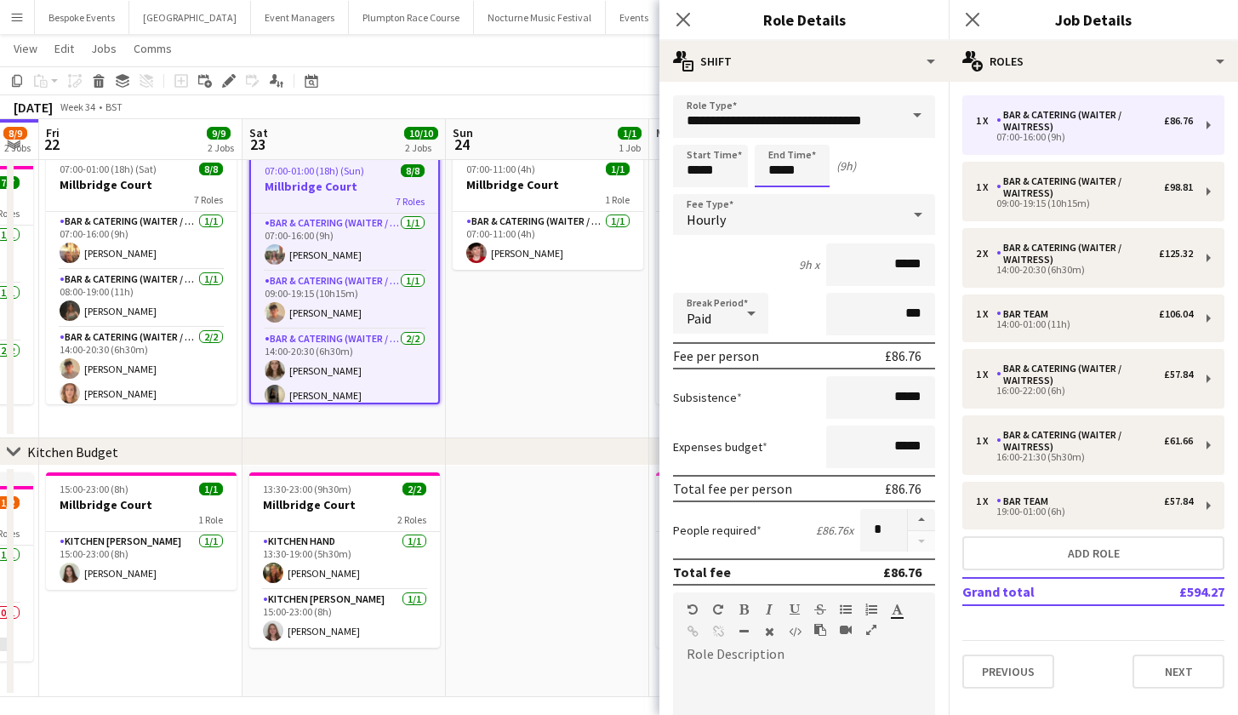
click at [779, 171] on input "*****" at bounding box center [792, 166] width 75 height 43
type input "*****"
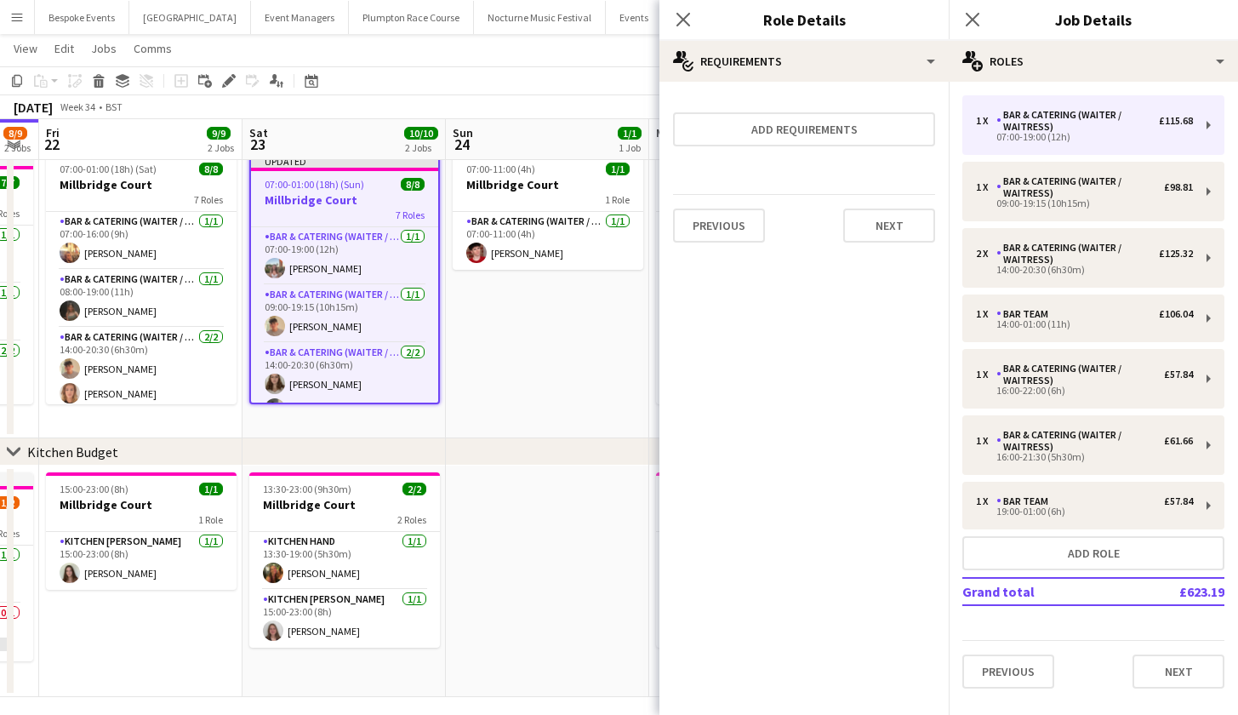
click at [597, 368] on app-date-cell "07:00-11:00 (4h) 1/1 Millbridge Court 1 Role Bar & Catering (Waiter / waitress)…" at bounding box center [547, 292] width 203 height 293
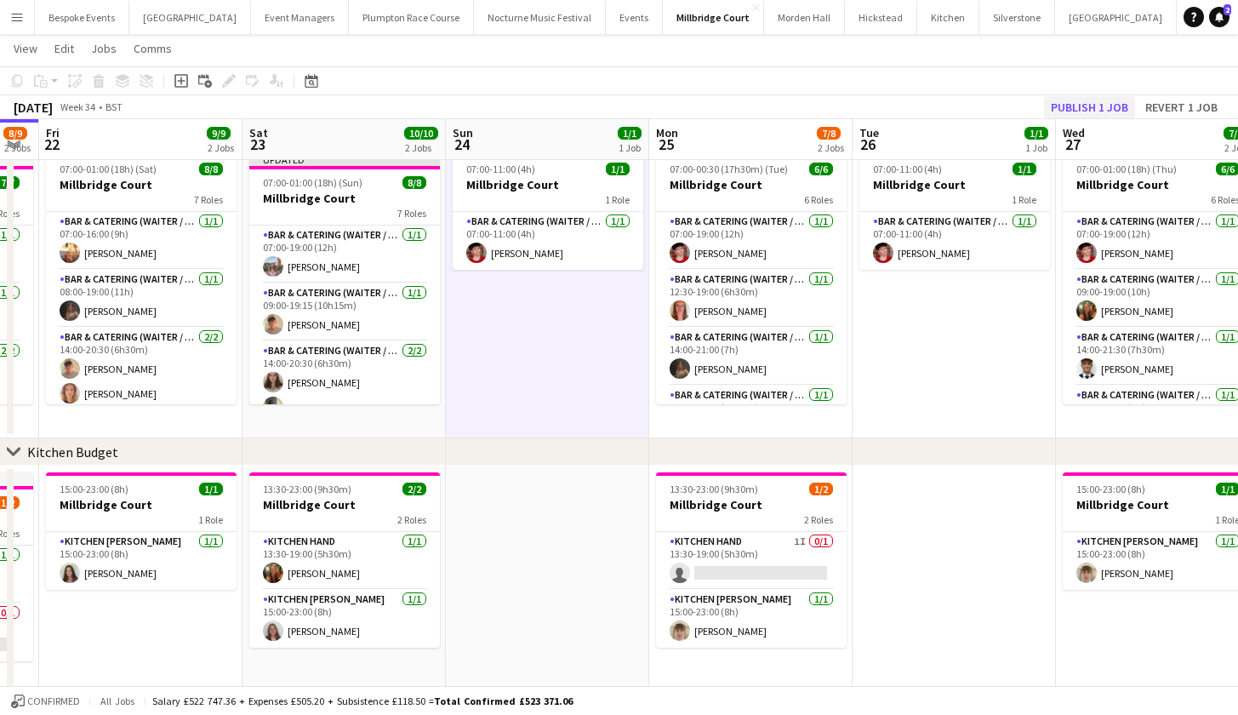
click at [1084, 106] on button "Publish 1 job" at bounding box center [1089, 107] width 91 height 22
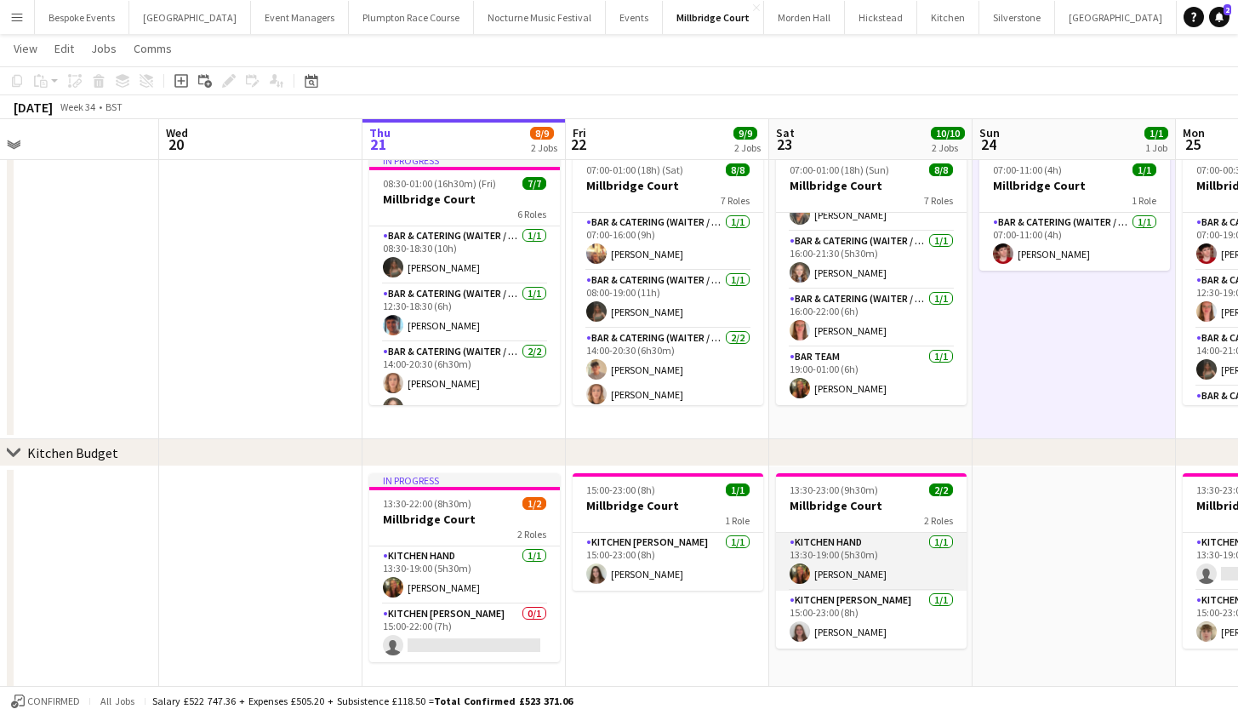
scroll to position [0, 437]
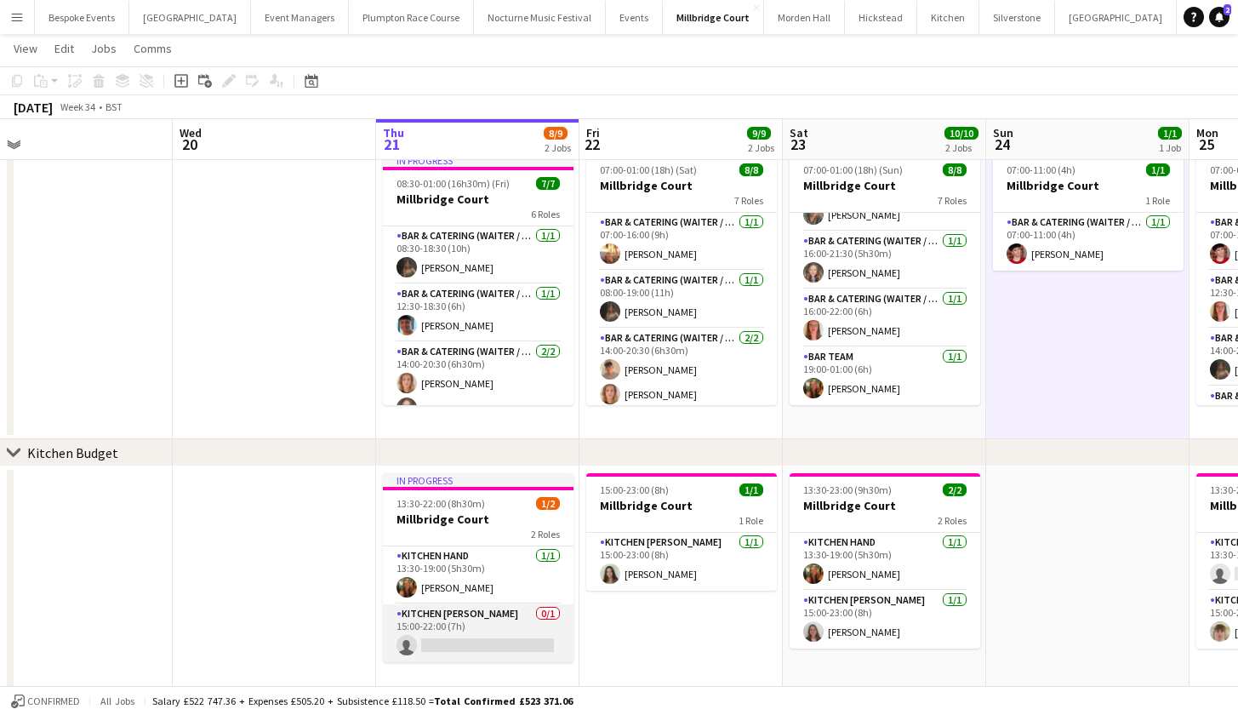
click at [486, 637] on app-card-role "Kitchen Porter 0/1 15:00-22:00 (7h) single-neutral-actions" at bounding box center [478, 633] width 191 height 58
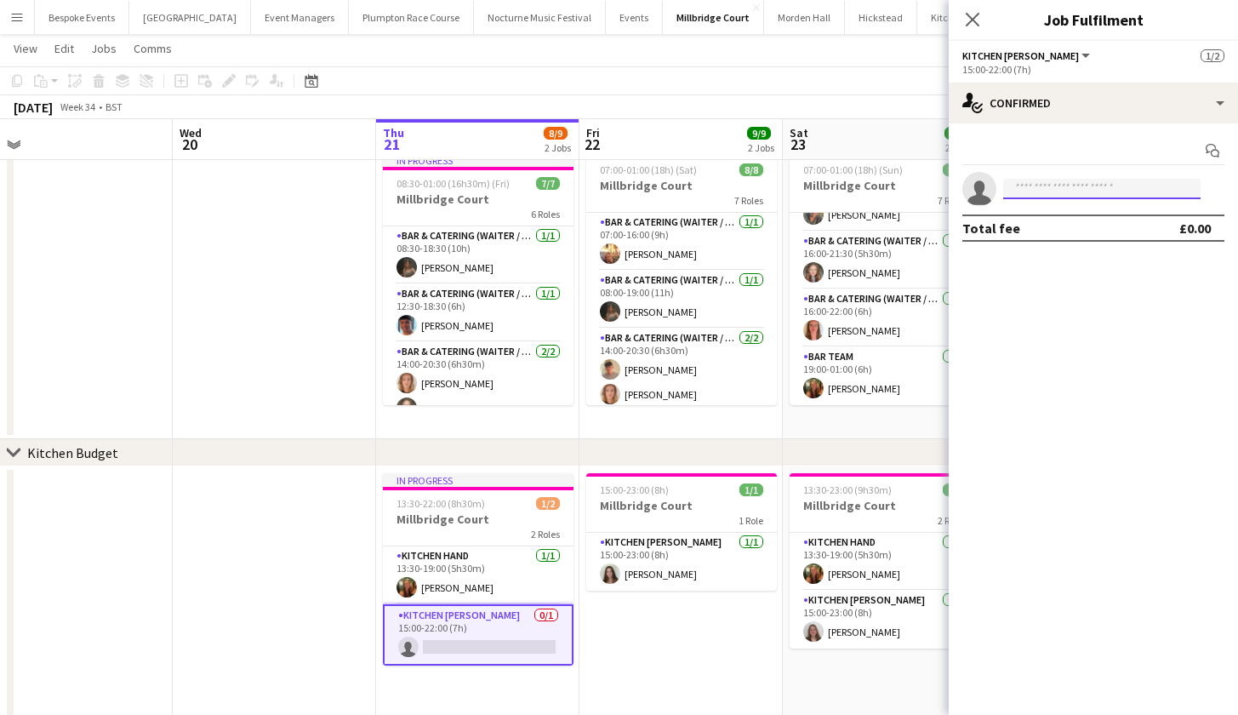
click at [1097, 193] on input at bounding box center [1101, 189] width 197 height 20
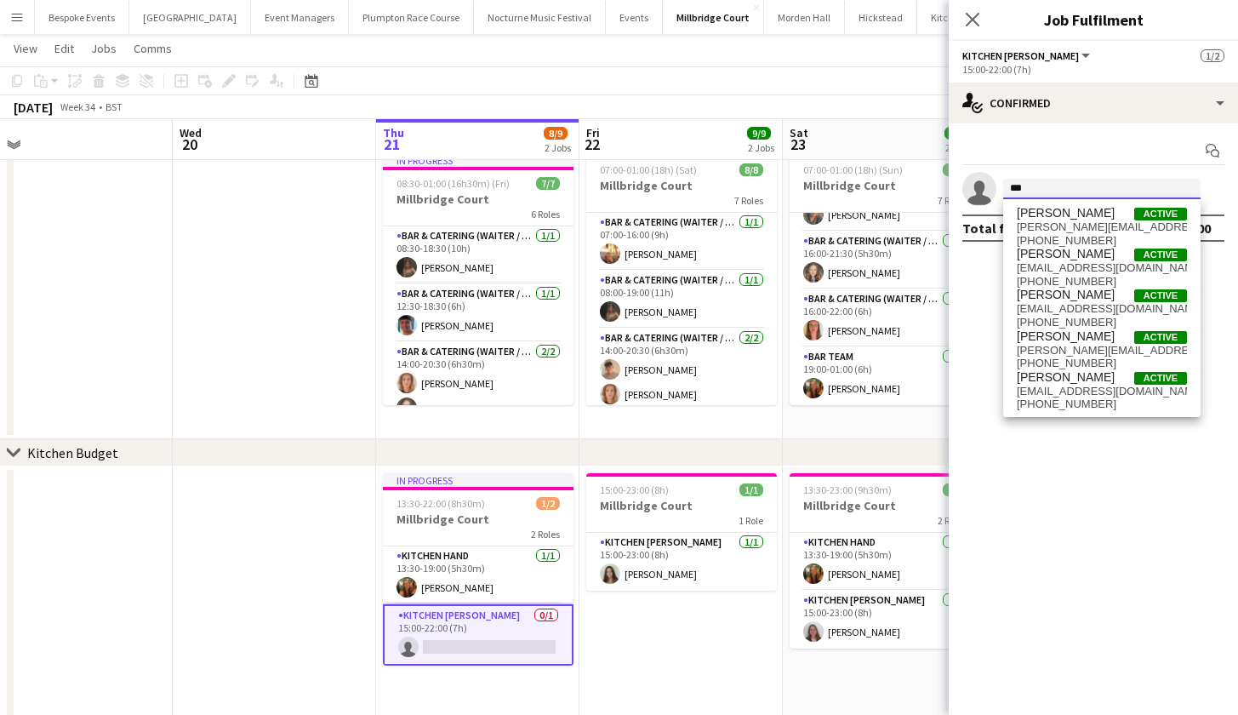
type input "***"
drag, startPoint x: 1097, startPoint y: 193, endPoint x: 1101, endPoint y: 229, distance: 36.0
click at [1101, 229] on span "jess_cullen@icloud.com" at bounding box center [1102, 227] width 170 height 14
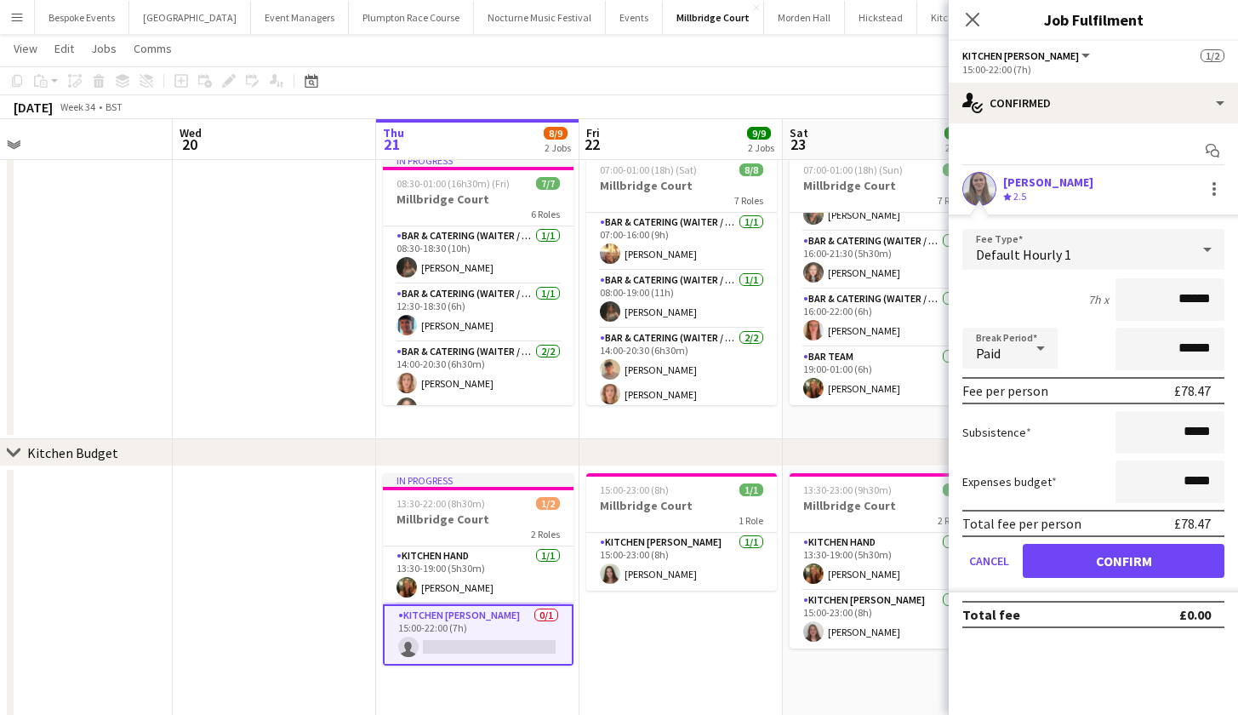
click at [1120, 559] on button "Confirm" at bounding box center [1124, 561] width 202 height 34
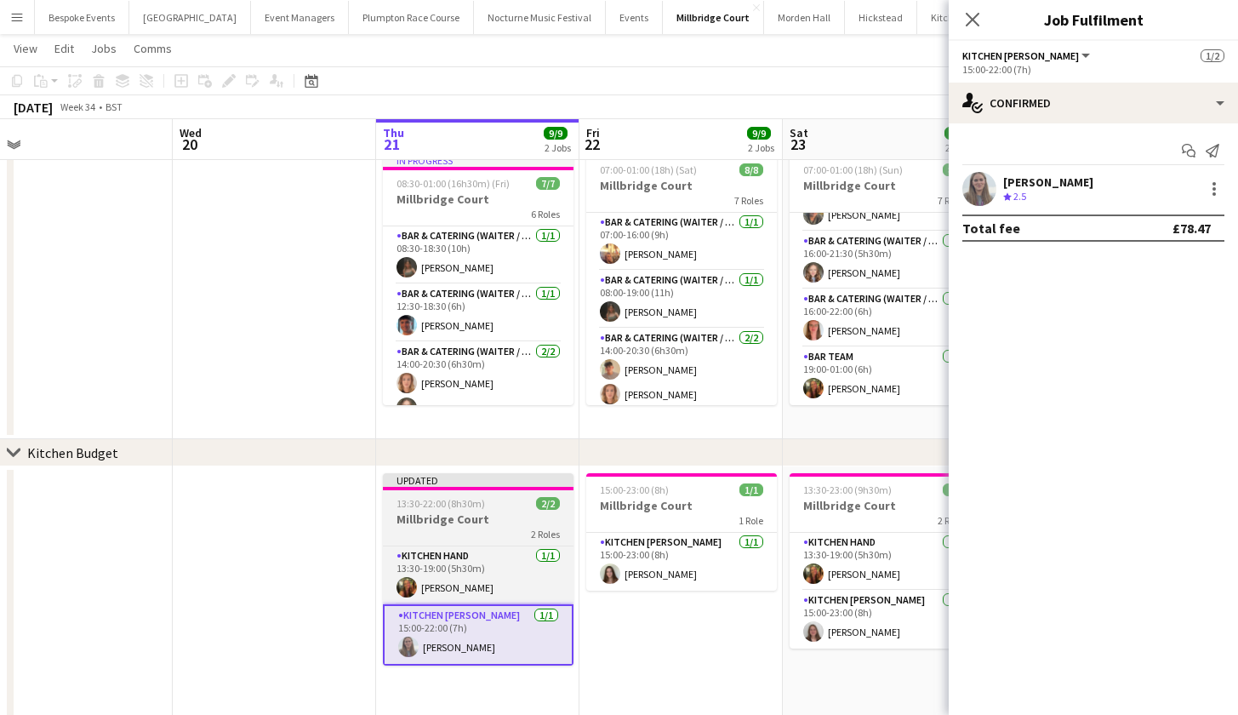
click at [488, 526] on h3 "Millbridge Court" at bounding box center [478, 518] width 191 height 15
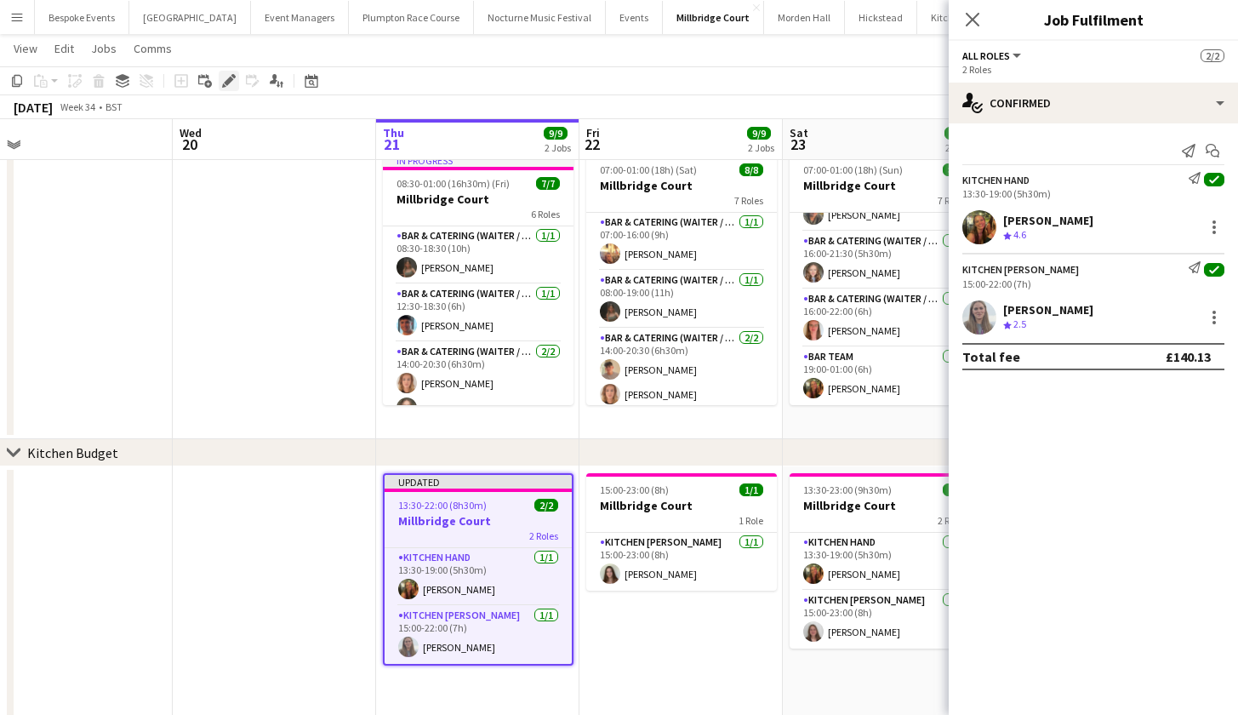
click at [233, 83] on icon "Edit" at bounding box center [229, 81] width 14 height 14
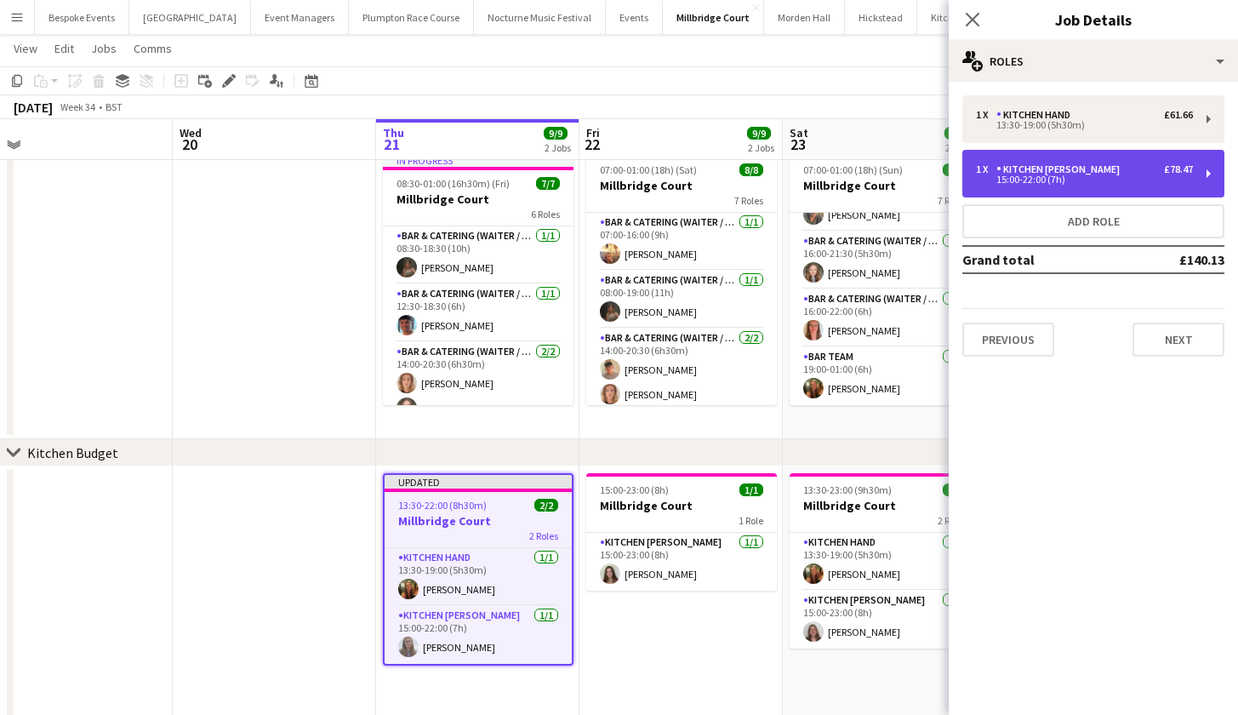
click at [1064, 170] on div "Kitchen Porter" at bounding box center [1061, 169] width 130 height 12
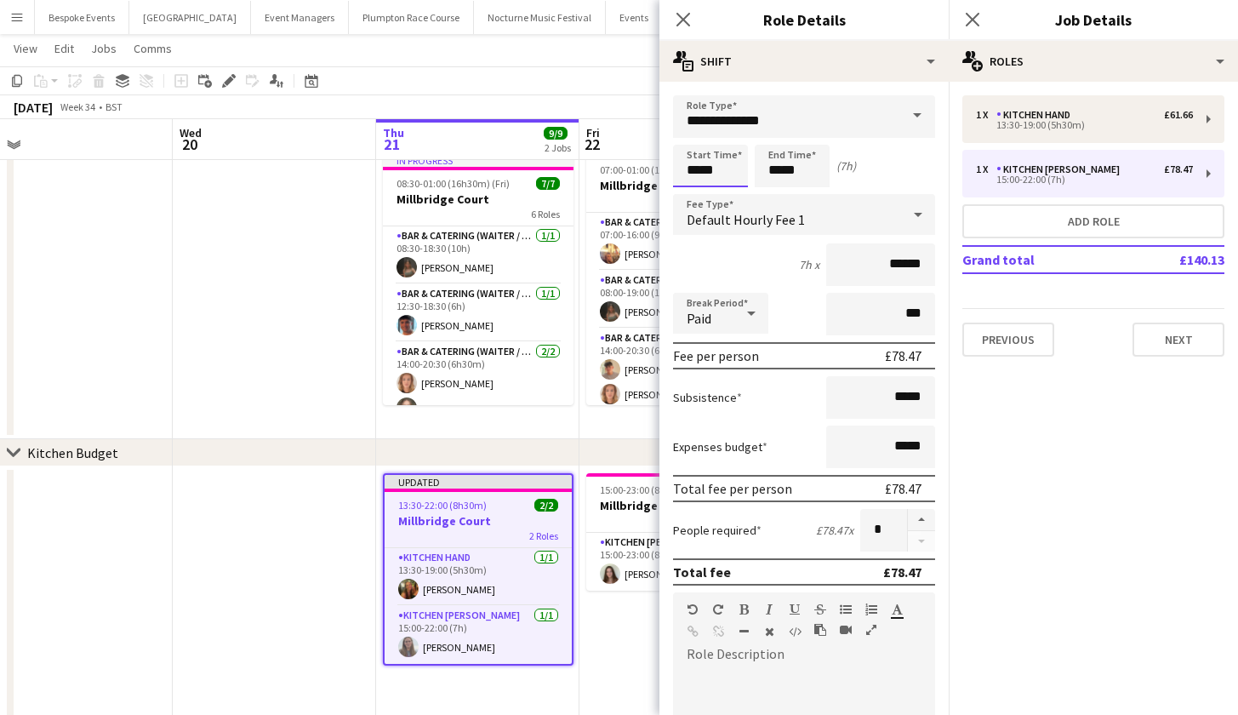
scroll to position [0, 0]
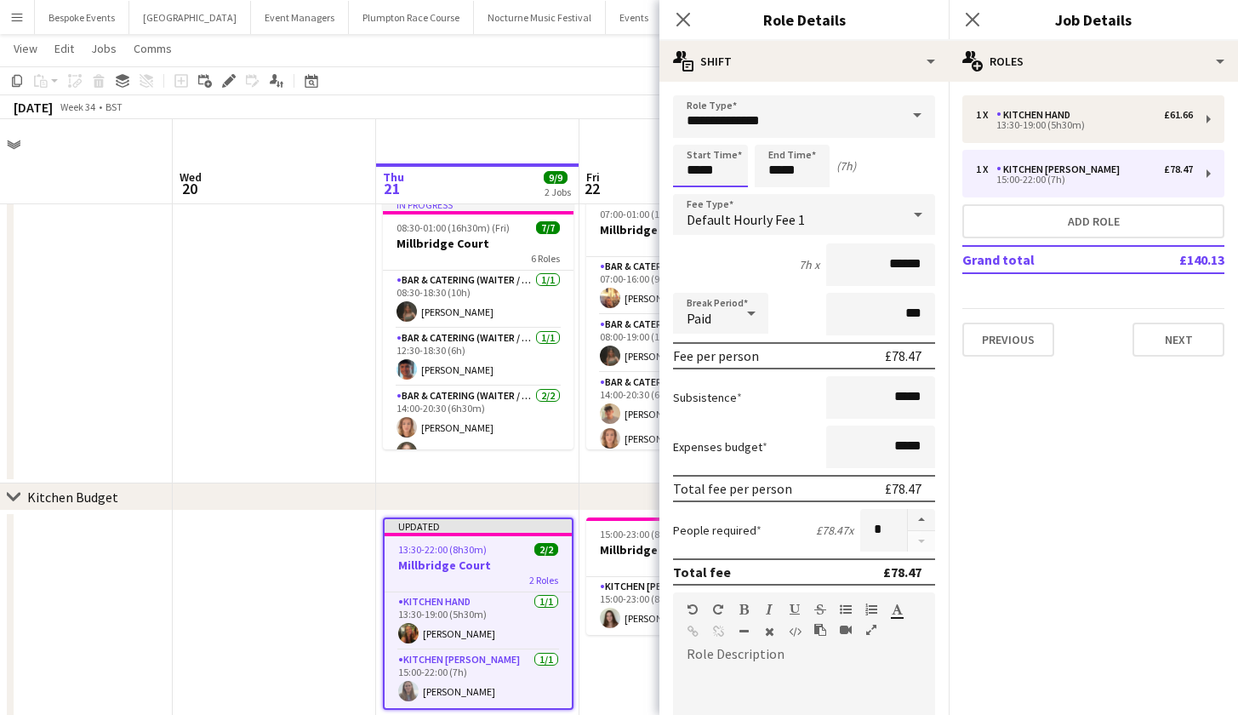
click at [699, 171] on body "Menu Boards Boards Boards All jobs Status Workforce Workforce My Workforce Recr…" at bounding box center [619, 412] width 1238 height 825
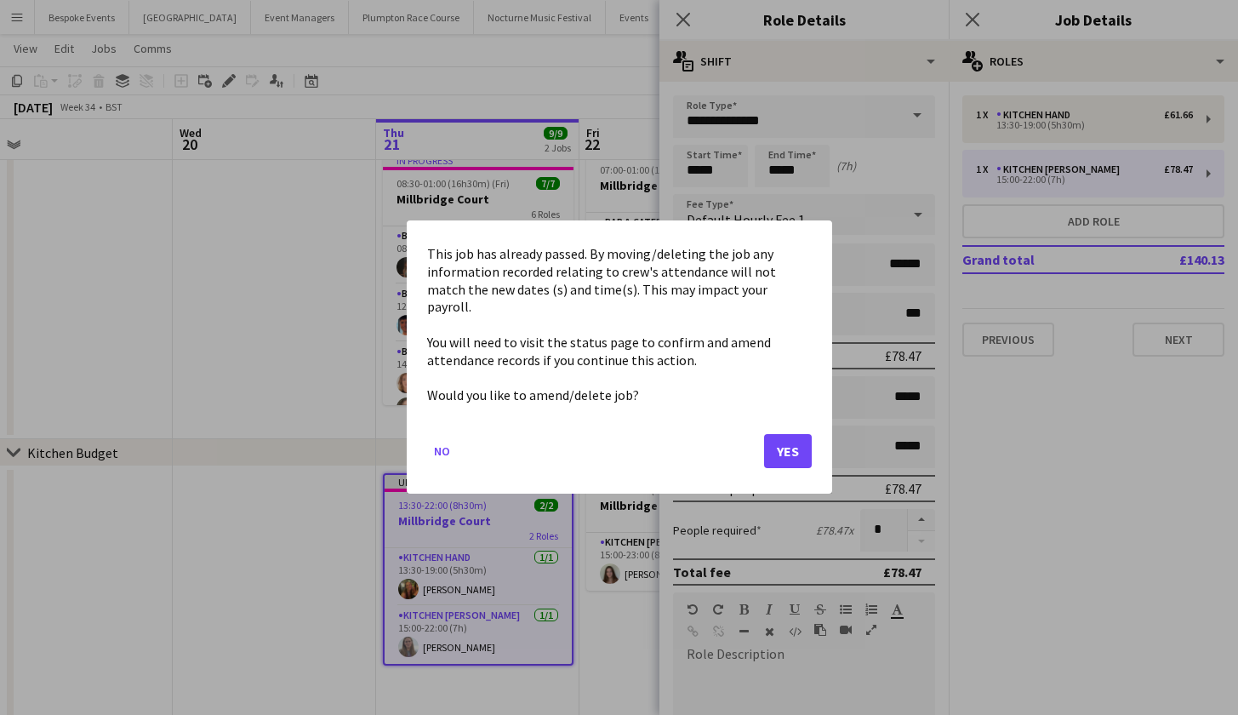
click at [699, 171] on div at bounding box center [619, 357] width 1238 height 715
click at [786, 435] on button "Yes" at bounding box center [788, 452] width 48 height 34
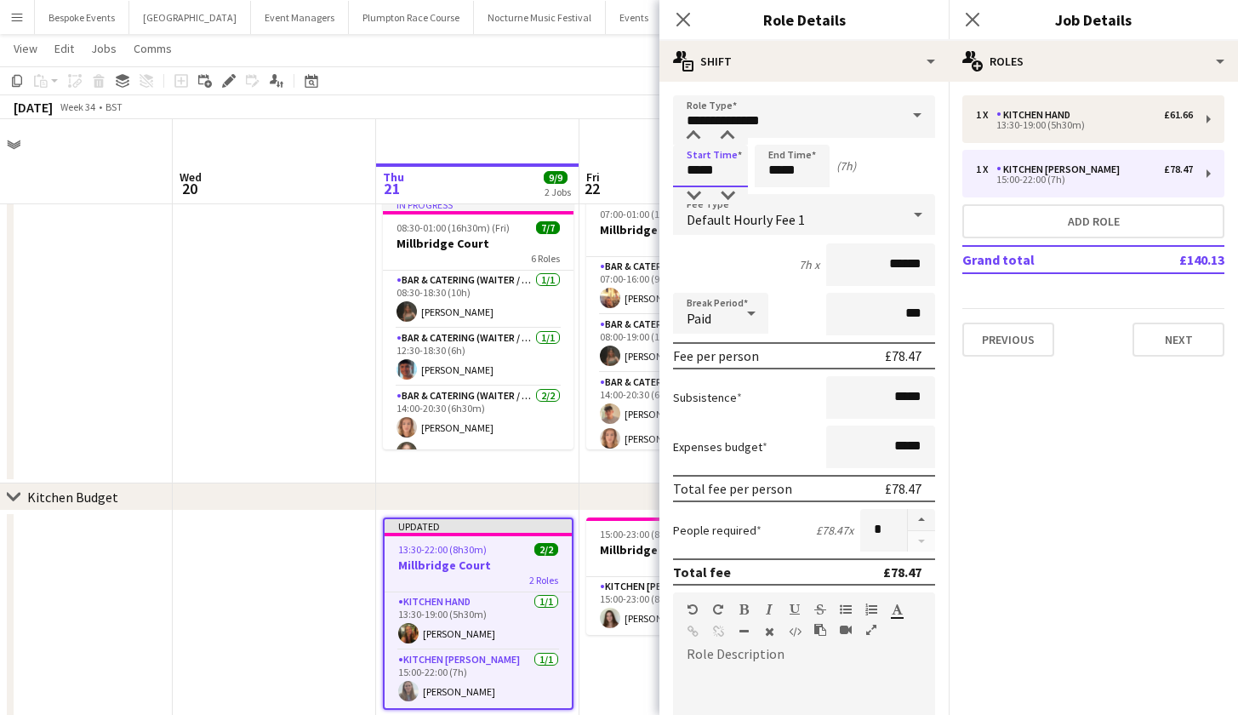
scroll to position [44, 0]
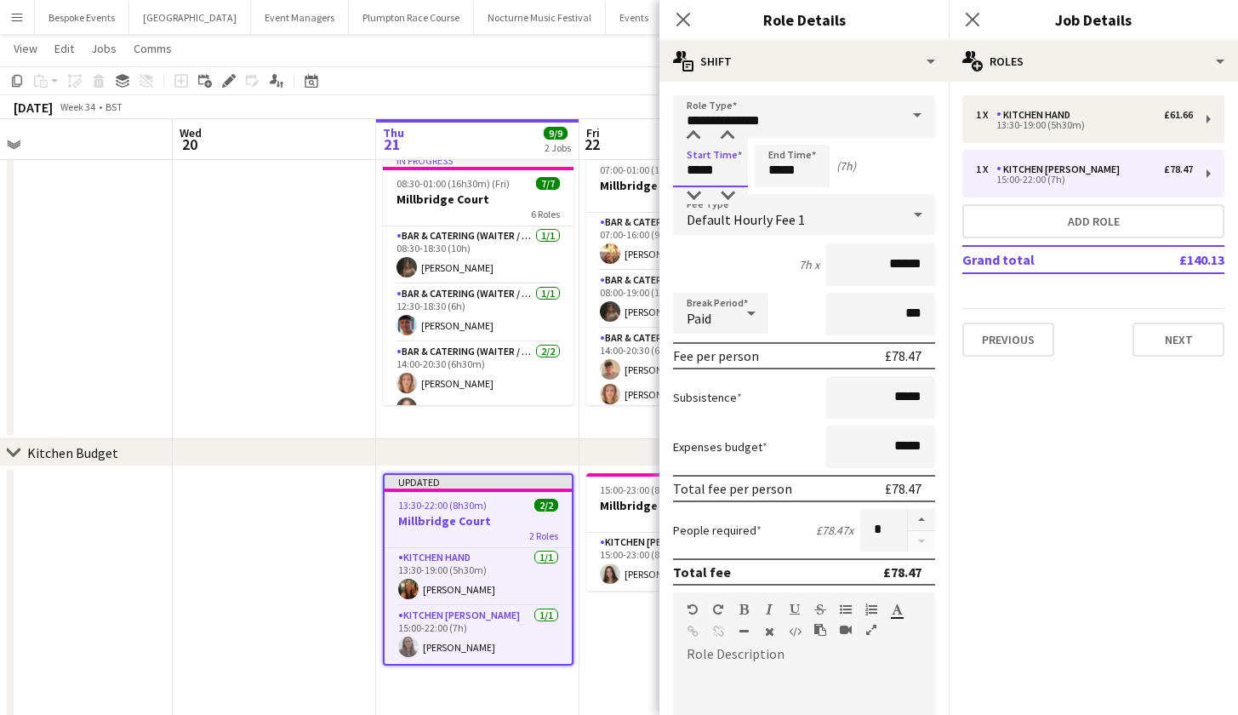
click at [699, 168] on input "*****" at bounding box center [710, 166] width 75 height 43
type input "*****"
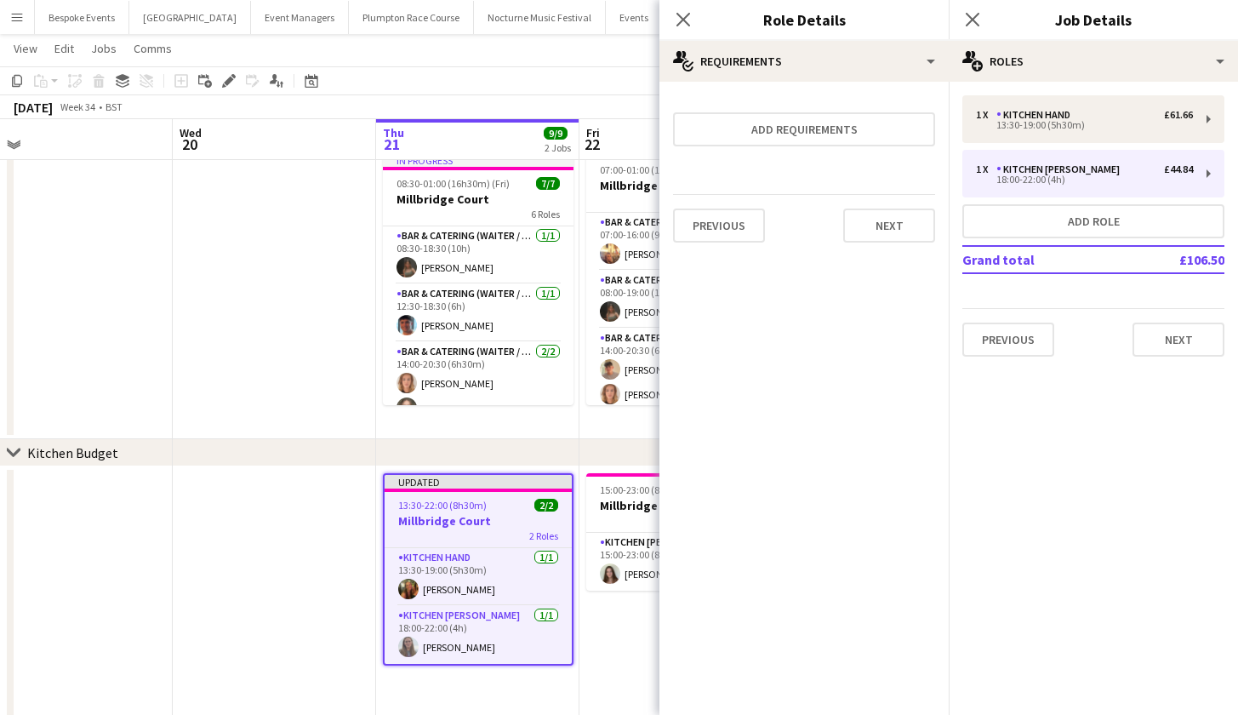
click at [236, 363] on app-date-cell at bounding box center [274, 292] width 203 height 293
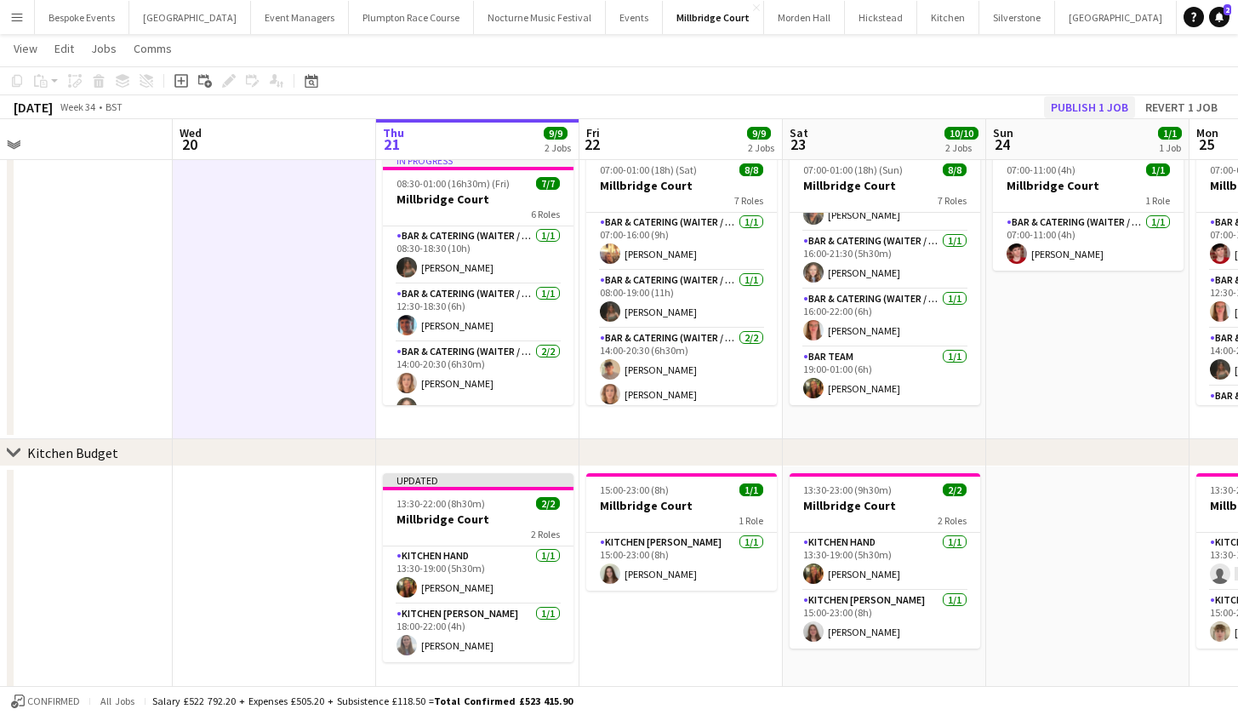
click at [1060, 107] on button "Publish 1 job" at bounding box center [1089, 107] width 91 height 22
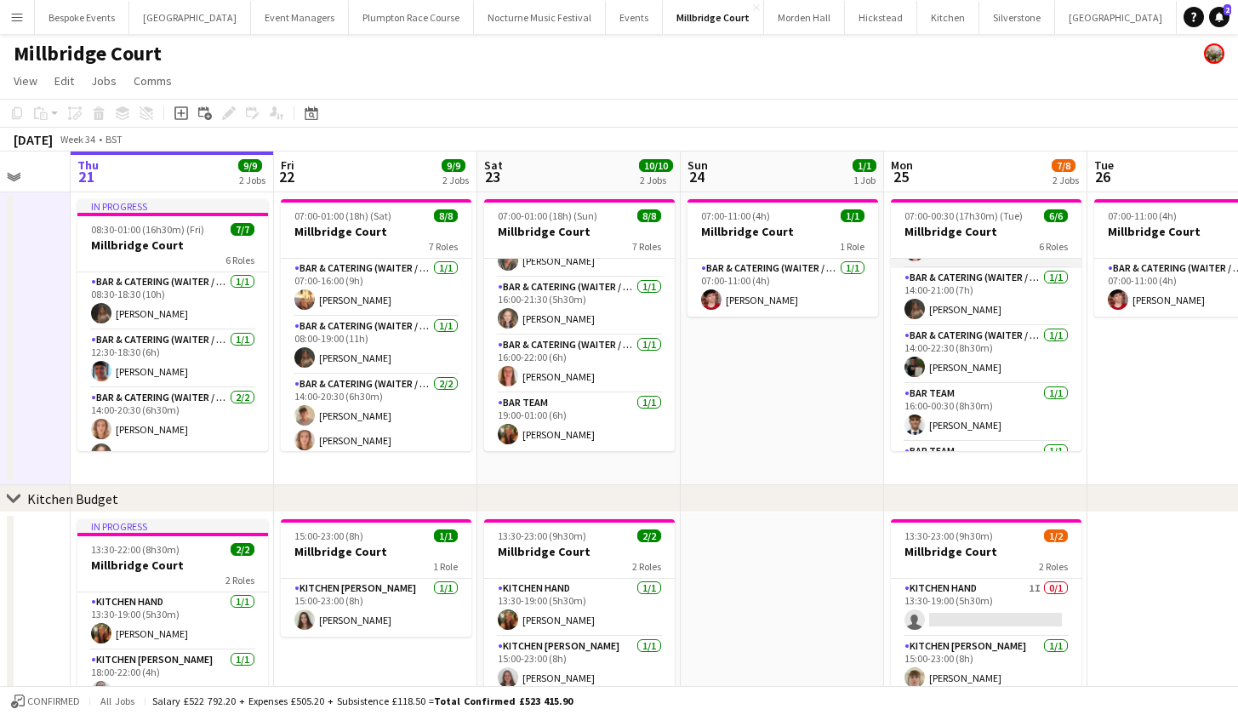
scroll to position [135, 0]
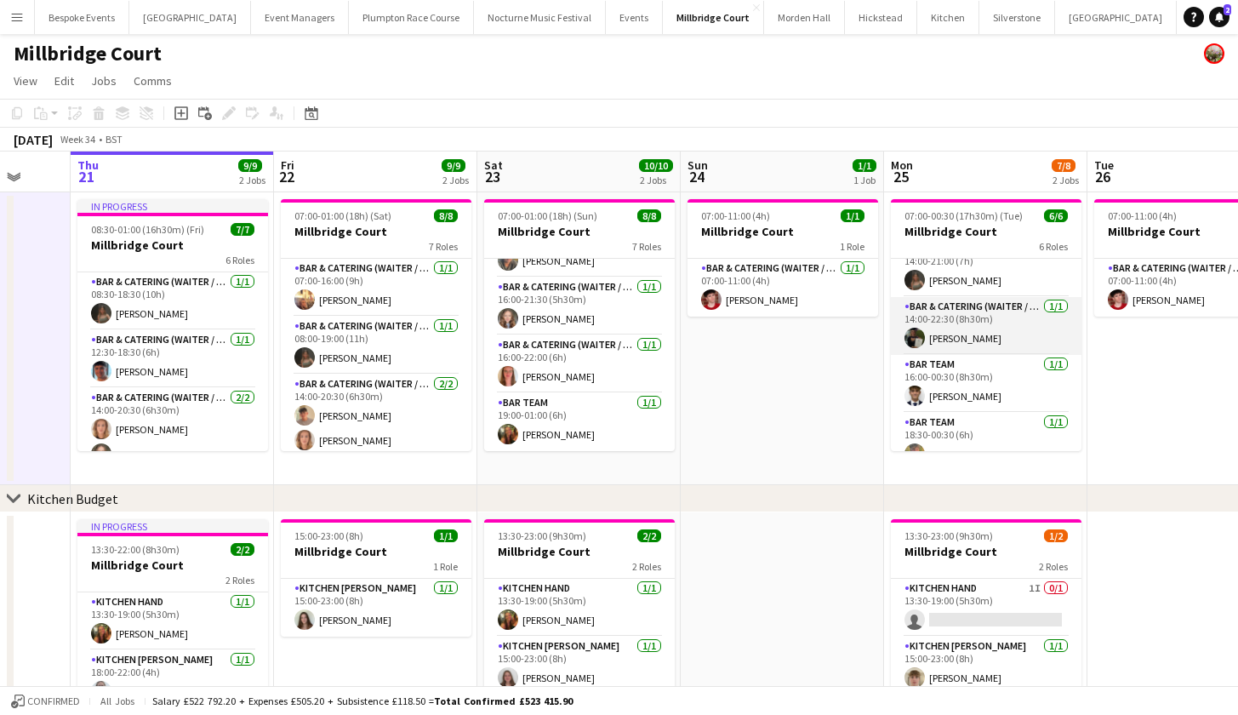
click at [945, 344] on app-card-role "Bar & Catering (Waiter / waitress) 1/1 14:00-22:30 (8h30m) Hannah Green" at bounding box center [986, 326] width 191 height 58
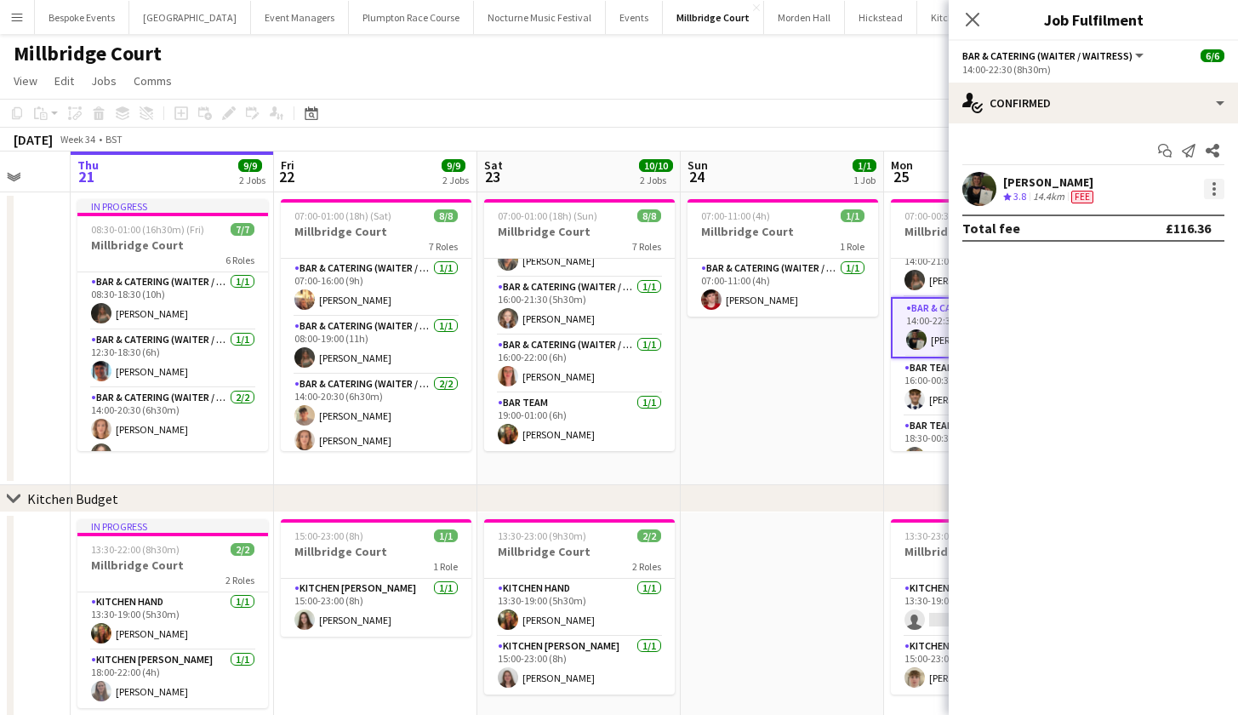
click at [1211, 195] on div at bounding box center [1214, 189] width 20 height 20
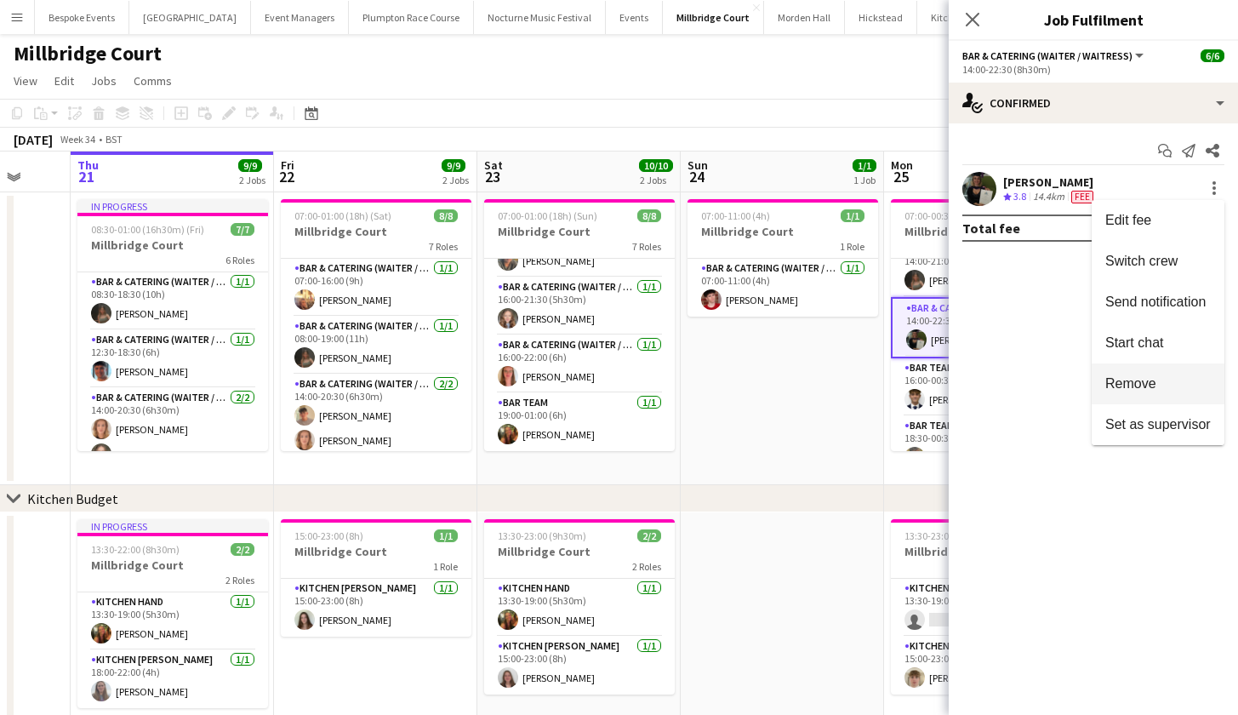
click at [1149, 390] on span "Remove" at bounding box center [1130, 383] width 51 height 14
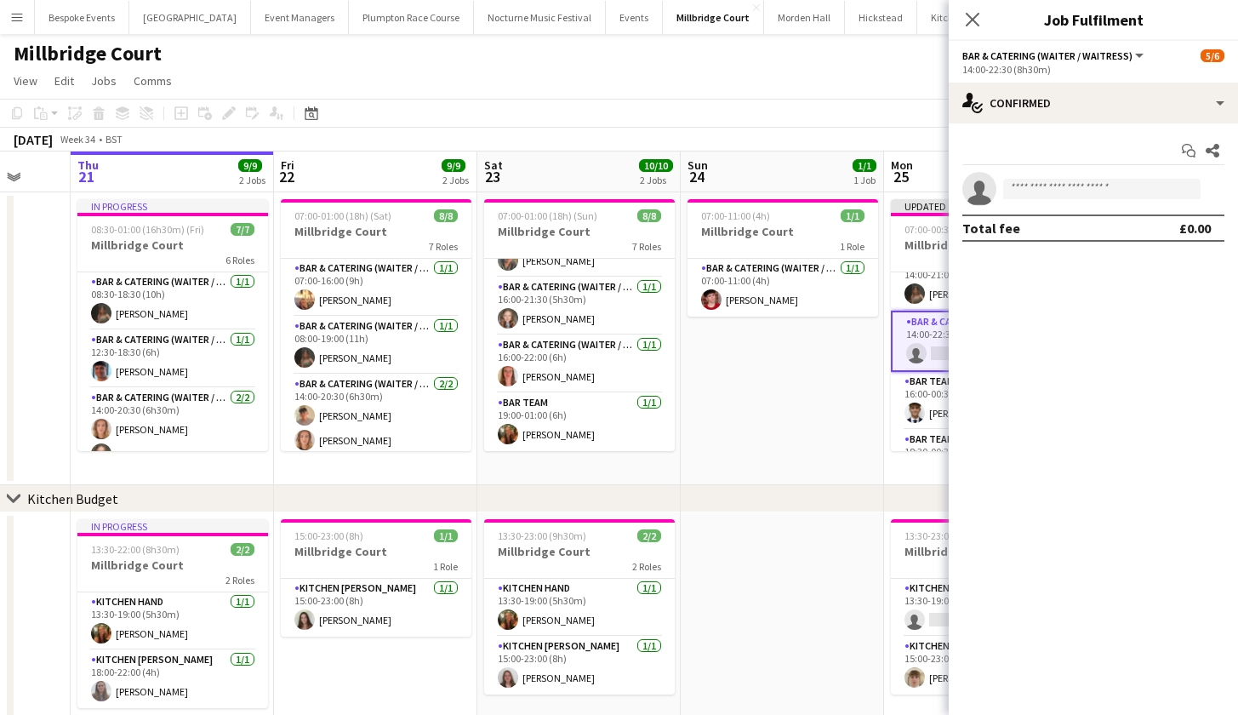
click at [809, 392] on app-date-cell "07:00-11:00 (4h) 1/1 Millbridge Court 1 Role Bar & Catering (Waiter / waitress)…" at bounding box center [782, 338] width 203 height 293
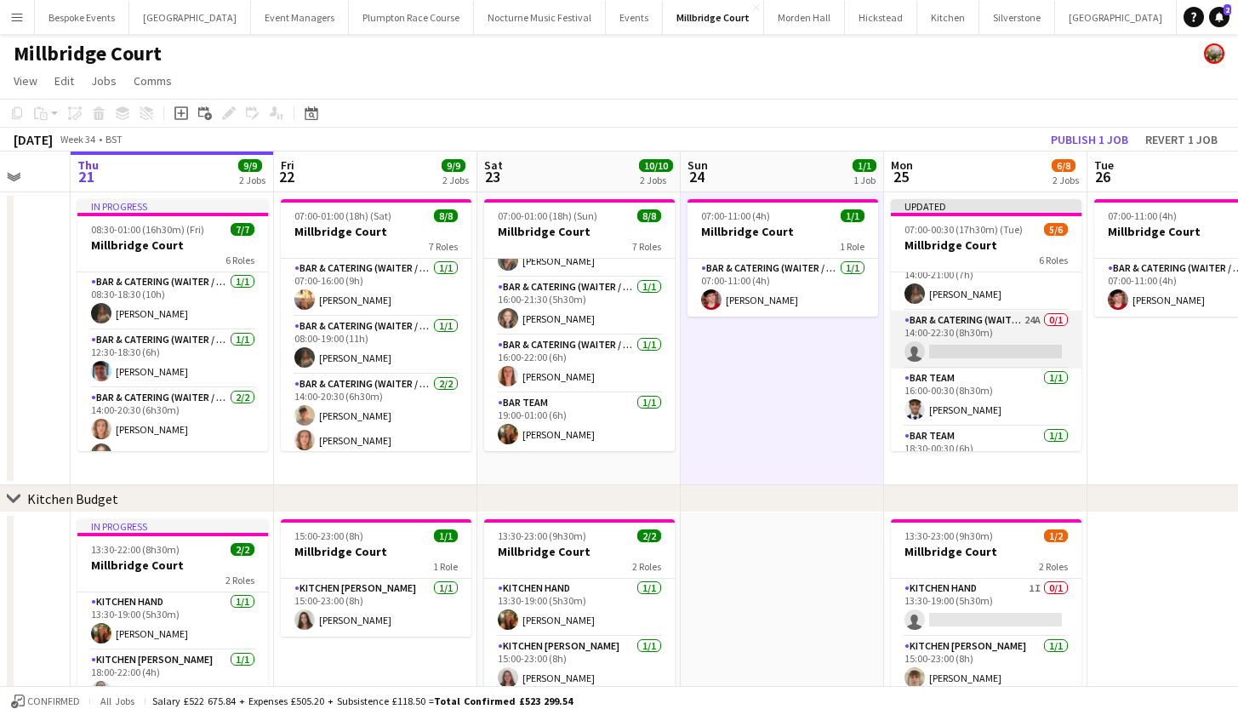
click at [1014, 321] on app-card-role "Bar & Catering (Waiter / waitress) 24A 0/1 14:00-22:30 (8h30m) single-neutral-a…" at bounding box center [986, 340] width 191 height 58
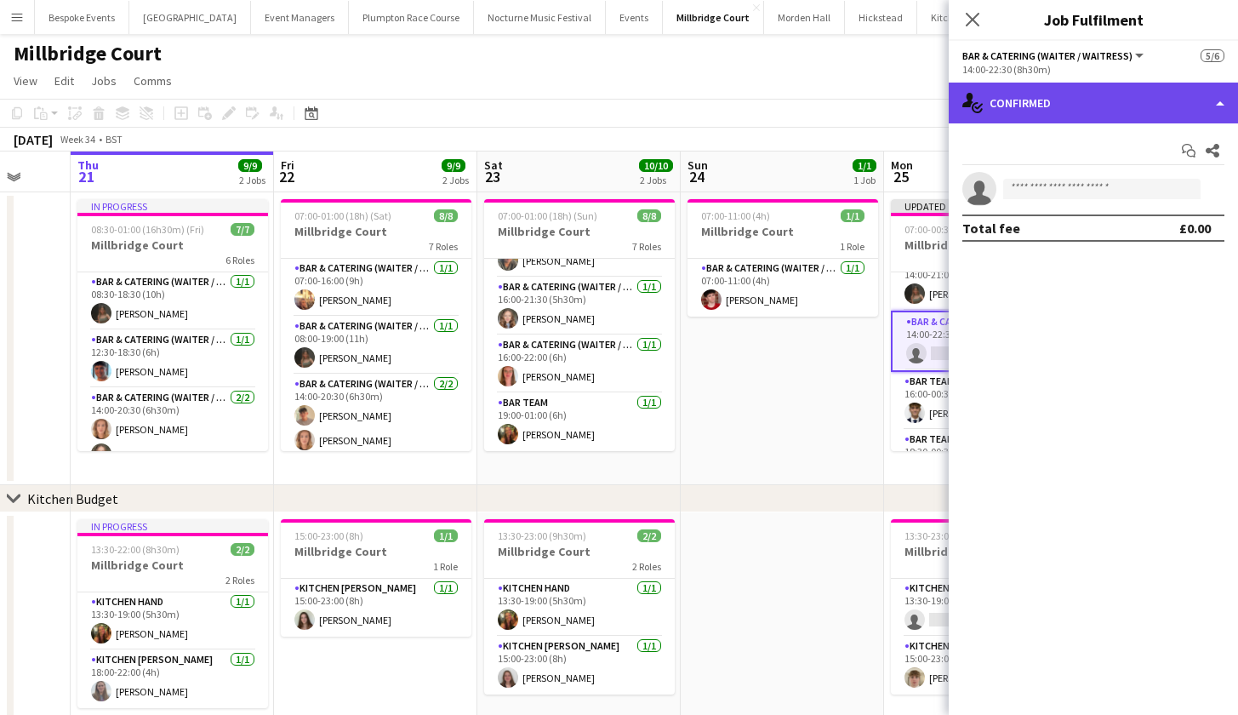
click at [1063, 103] on div "single-neutral-actions-check-2 Confirmed" at bounding box center [1093, 103] width 289 height 41
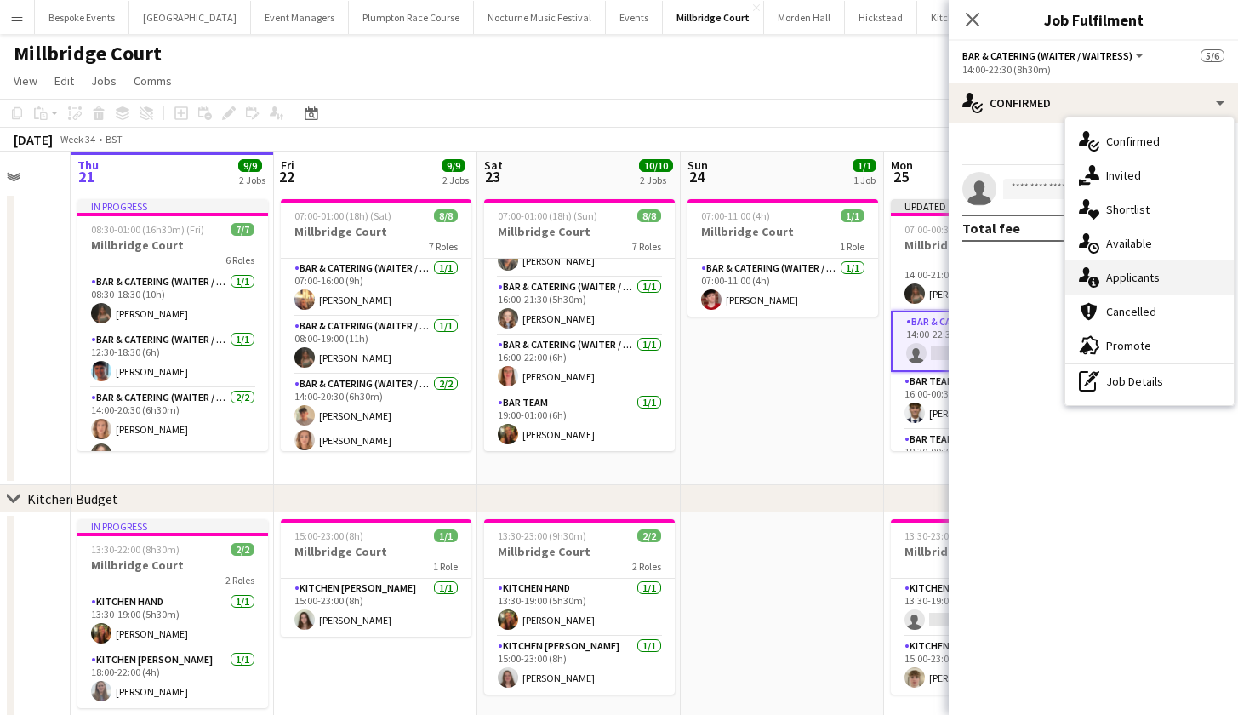
click at [1112, 288] on div "single-neutral-actions-information Applicants" at bounding box center [1149, 277] width 168 height 34
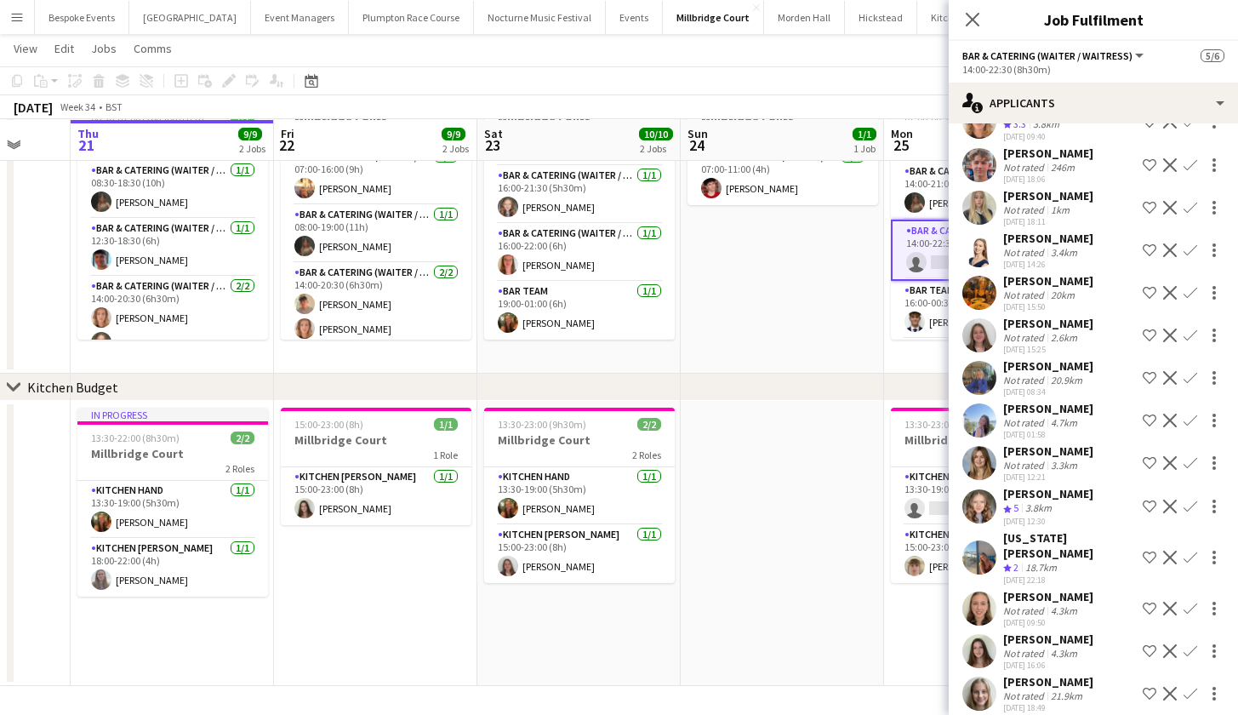
scroll to position [110, 0]
click at [1184, 507] on app-icon "Confirm" at bounding box center [1191, 507] width 14 height 14
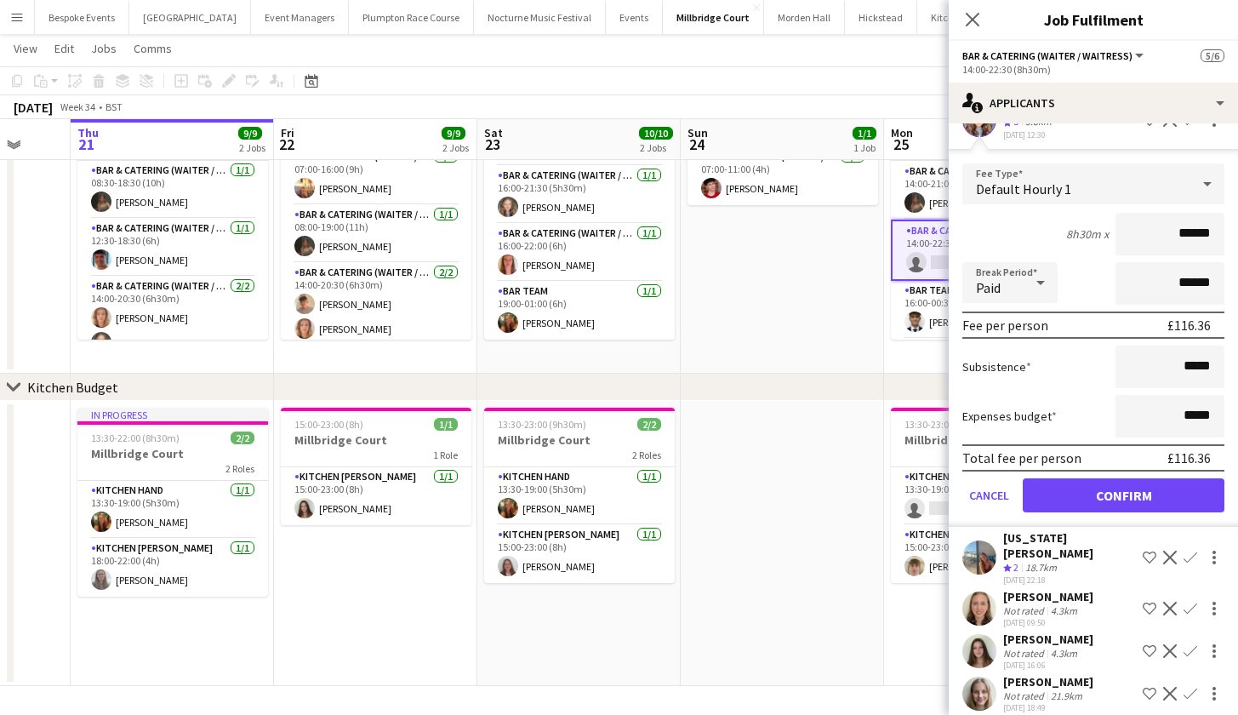
click at [1144, 505] on button "Confirm" at bounding box center [1124, 495] width 202 height 34
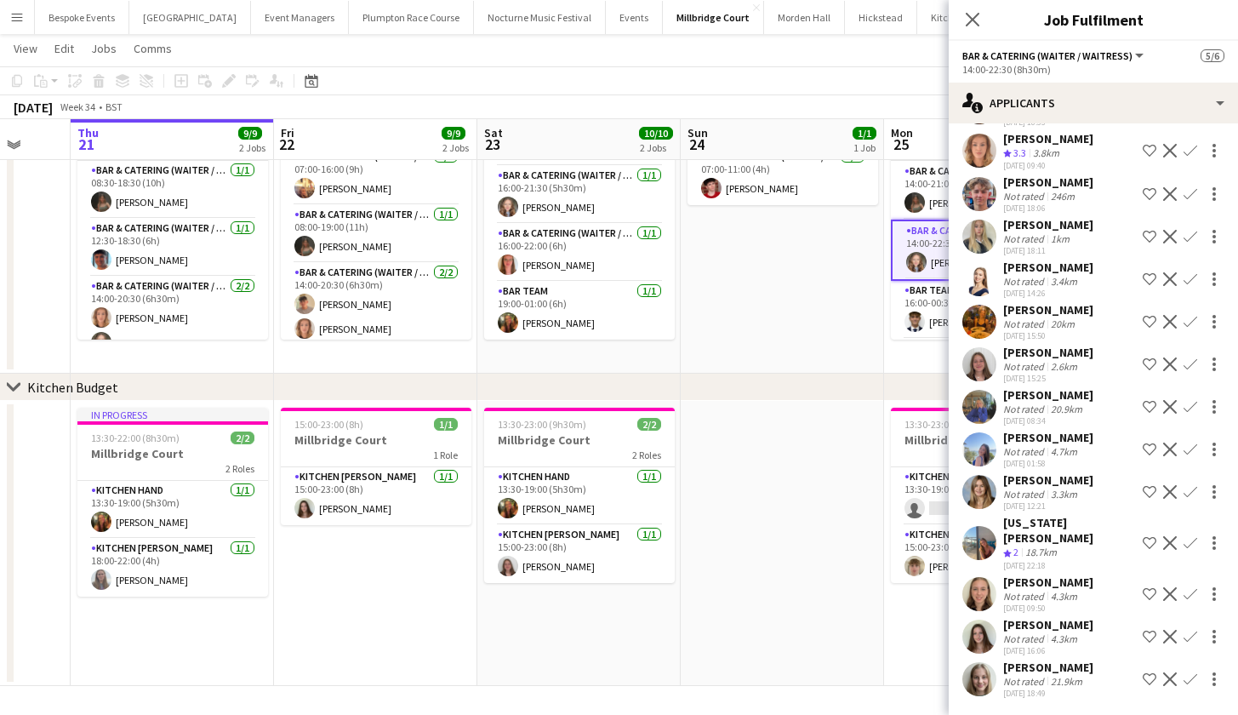
scroll to position [405, 0]
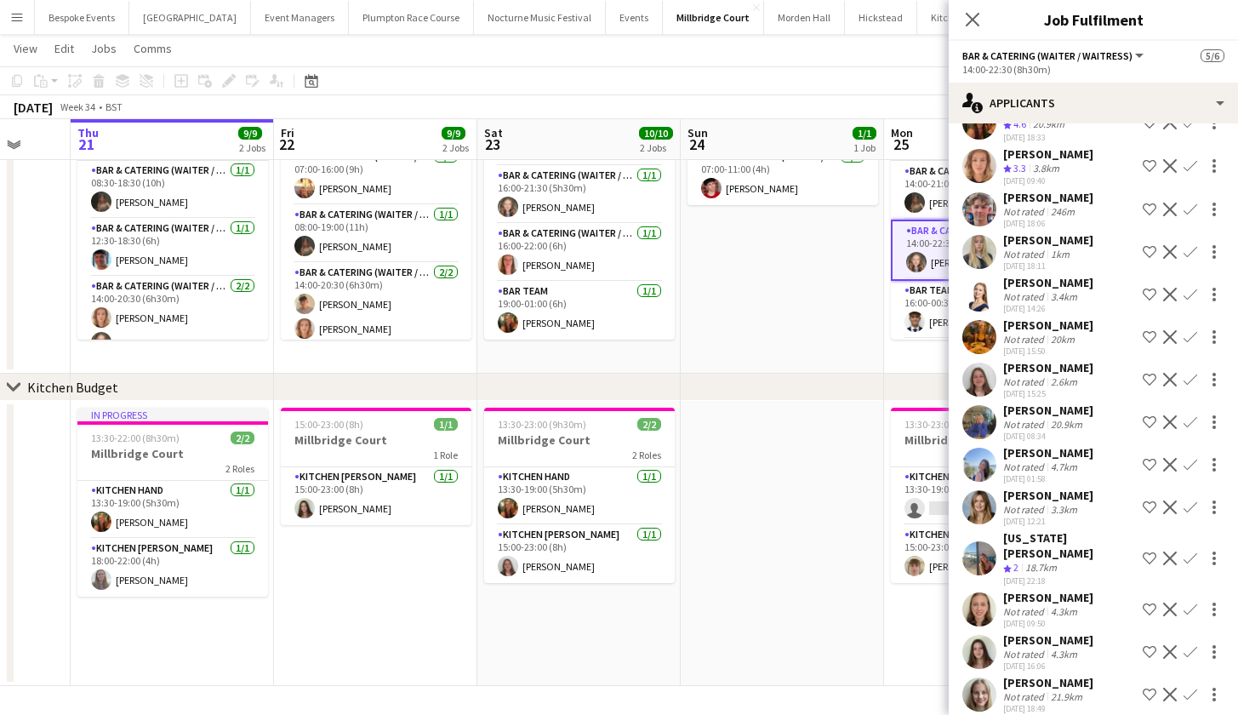
click at [715, 328] on app-date-cell "07:00-11:00 (4h) 1/1 Millbridge Court 1 Role Bar & Catering (Waiter / waitress)…" at bounding box center [782, 227] width 203 height 293
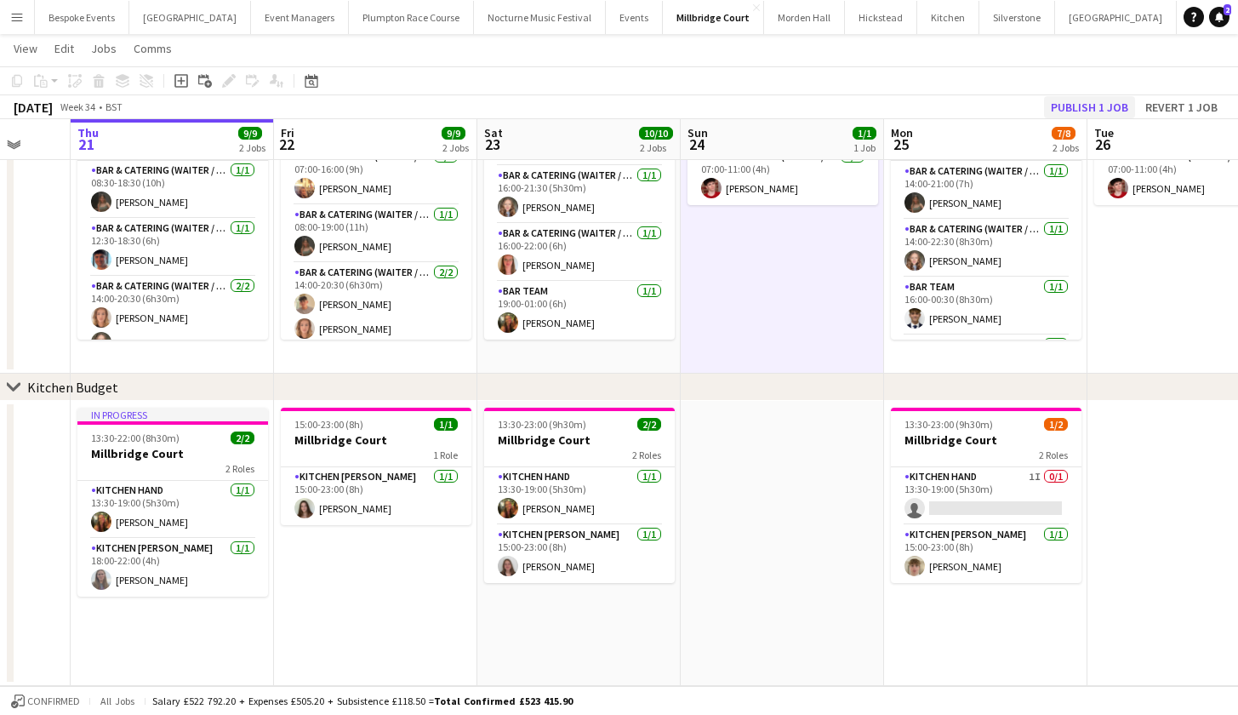
click at [1070, 110] on button "Publish 1 job" at bounding box center [1089, 107] width 91 height 22
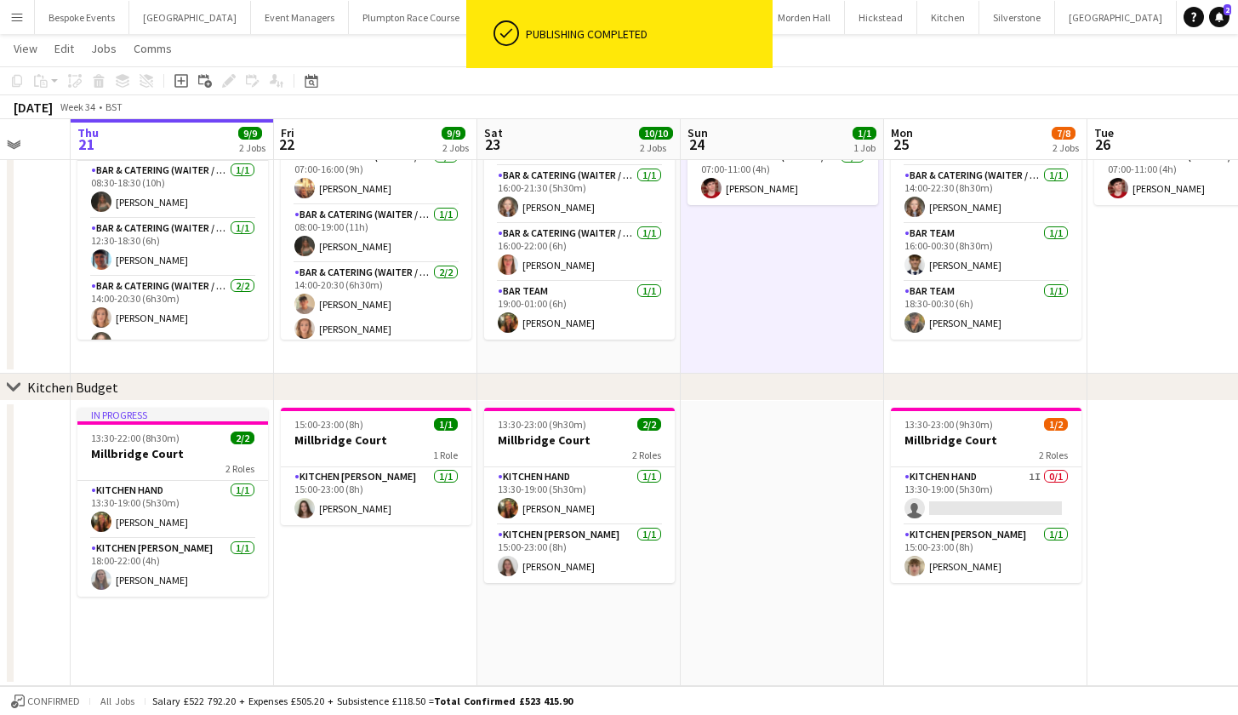
scroll to position [155, 0]
click at [973, 247] on app-card-role "Bar Team 1/1 16:00-00:30 (8h30m) Luc Pressley" at bounding box center [986, 253] width 191 height 58
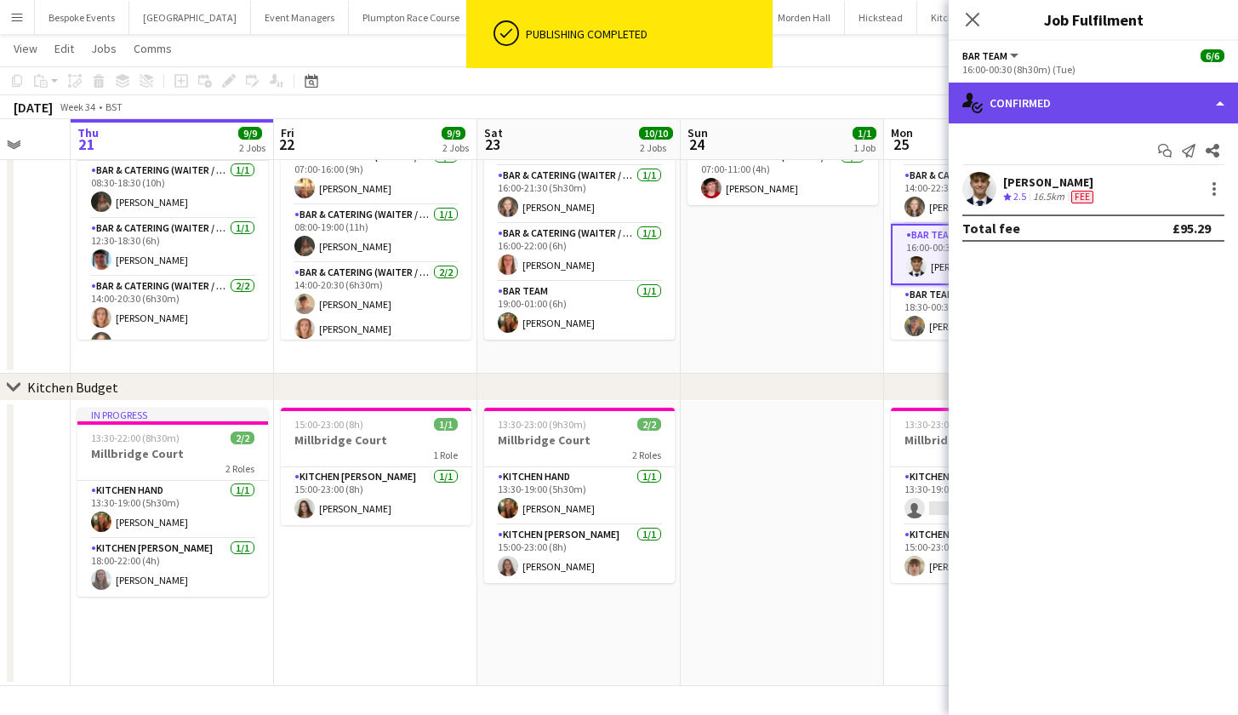
click at [1073, 117] on div "single-neutral-actions-check-2 Confirmed" at bounding box center [1093, 103] width 289 height 41
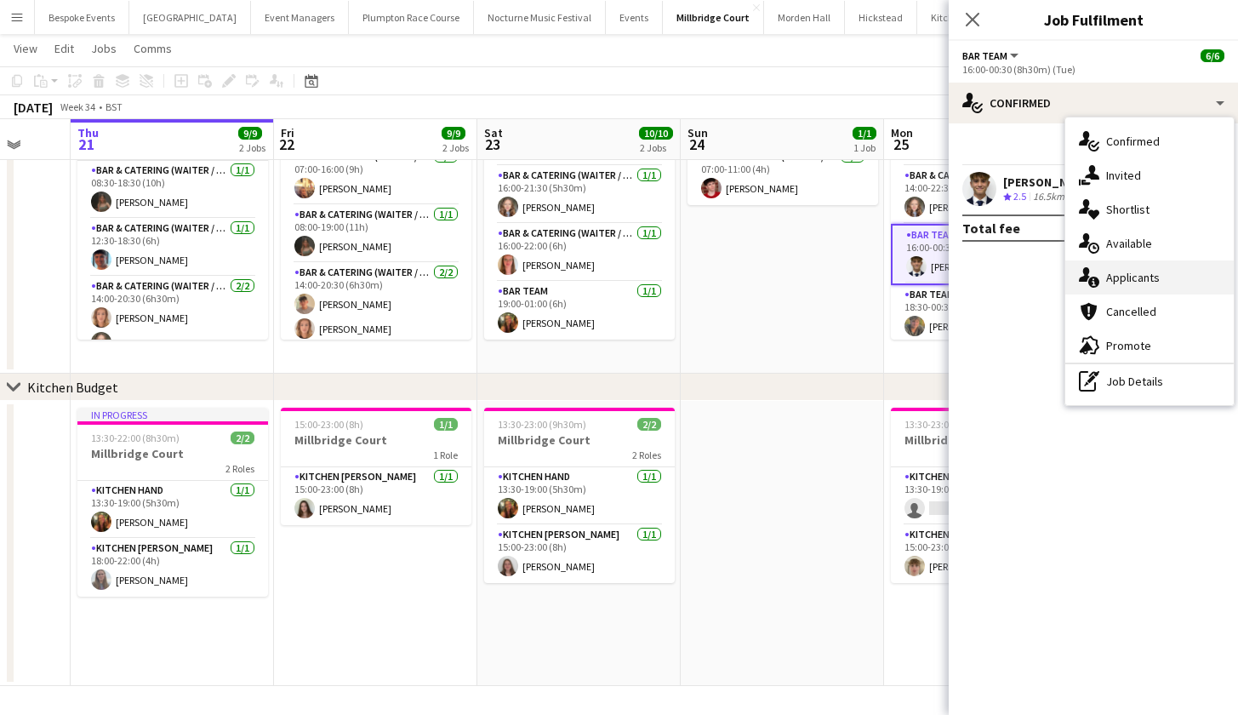
click at [1121, 282] on div "single-neutral-actions-information Applicants" at bounding box center [1149, 277] width 168 height 34
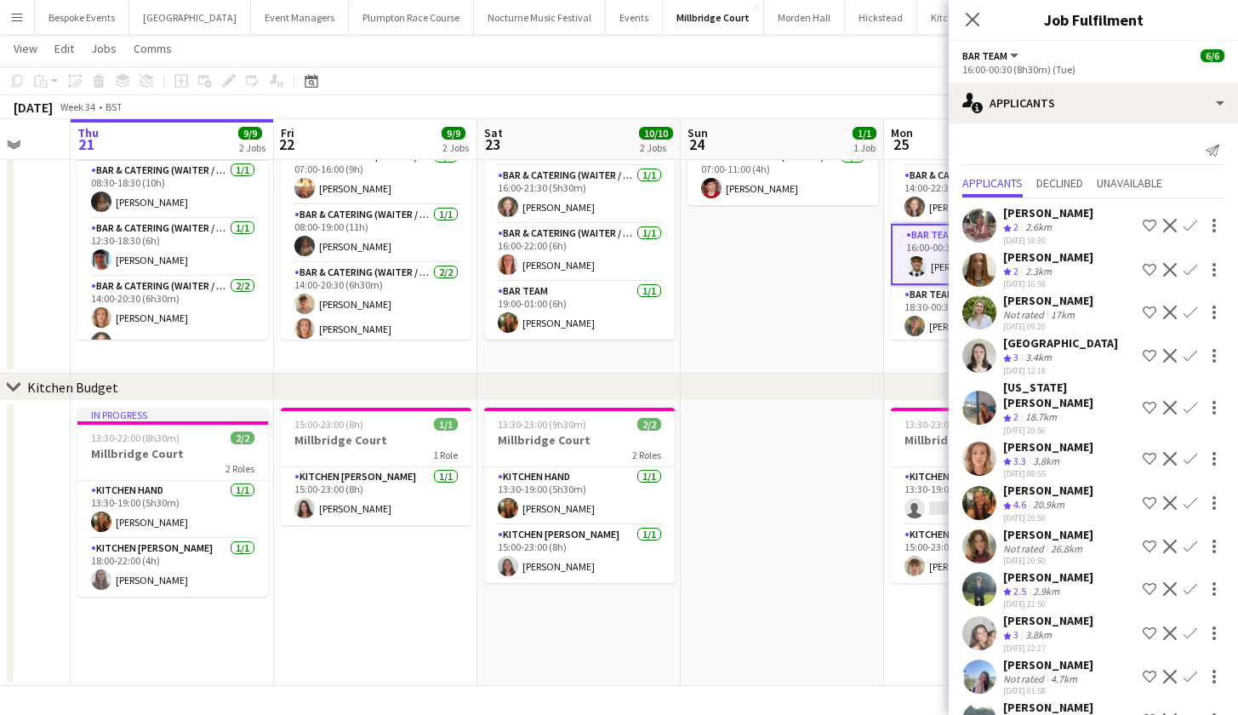
click at [882, 445] on app-date-cell at bounding box center [782, 543] width 203 height 285
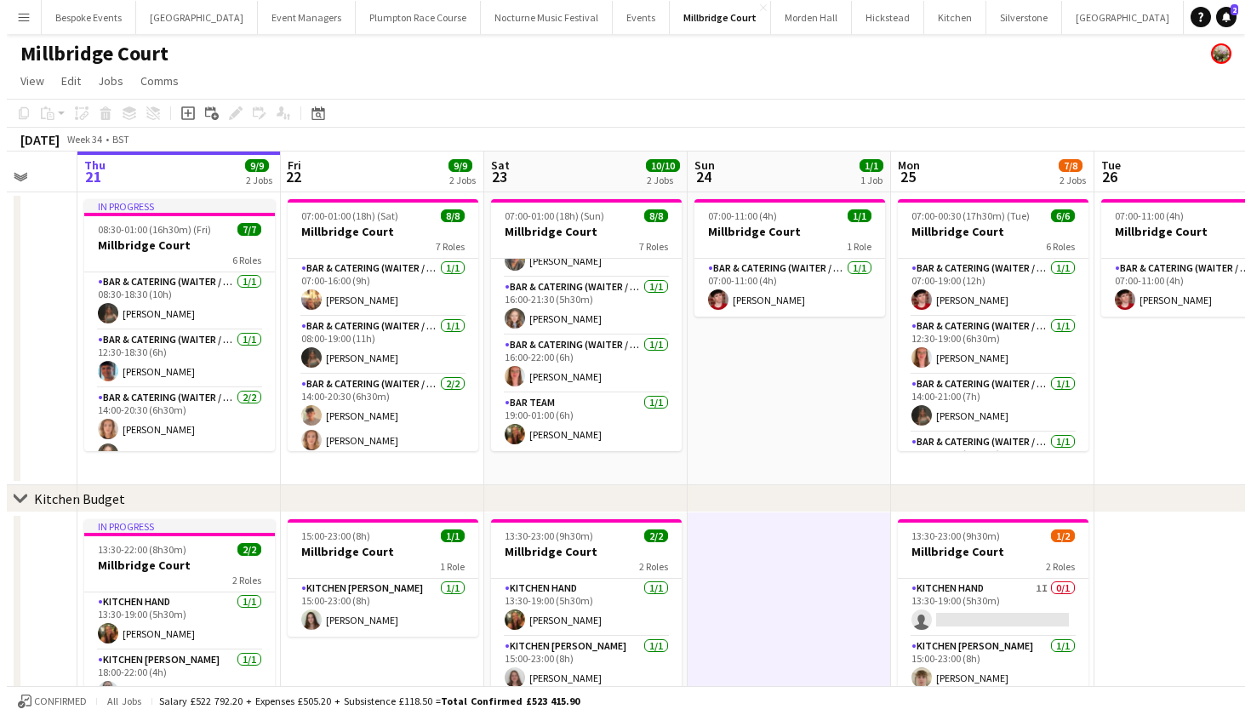
scroll to position [0, 0]
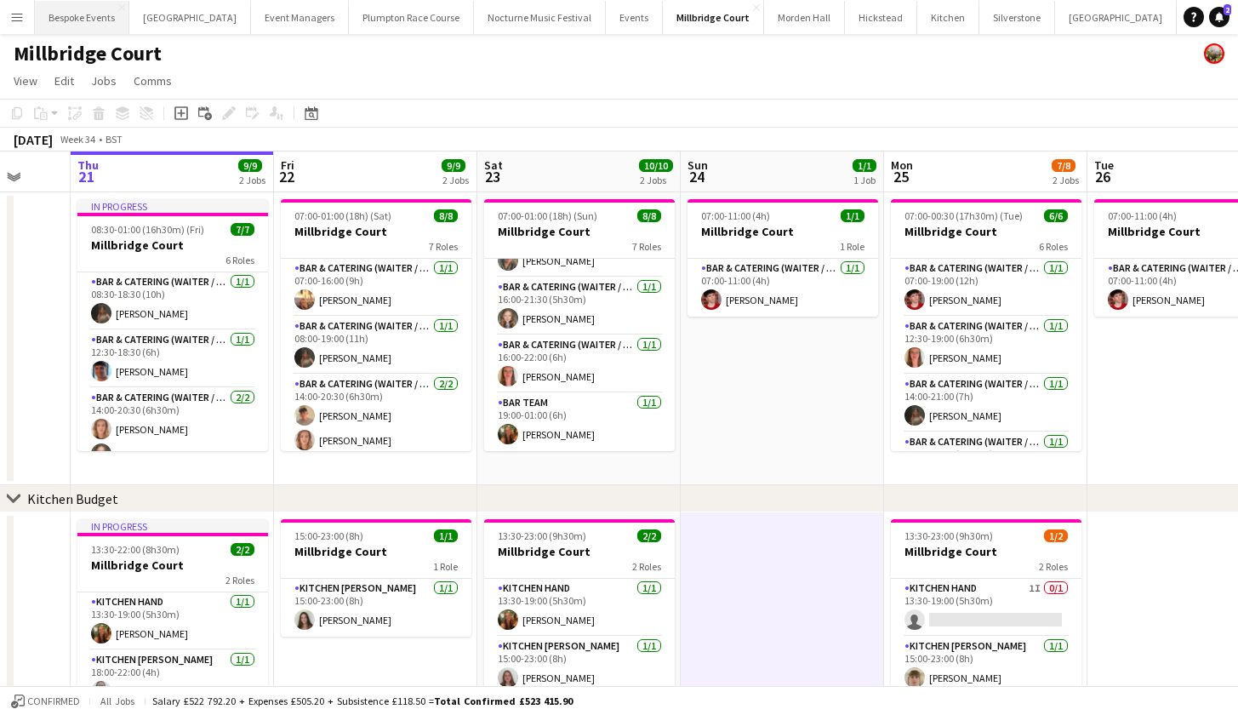
click at [86, 19] on button "Bespoke Events Close" at bounding box center [82, 17] width 94 height 33
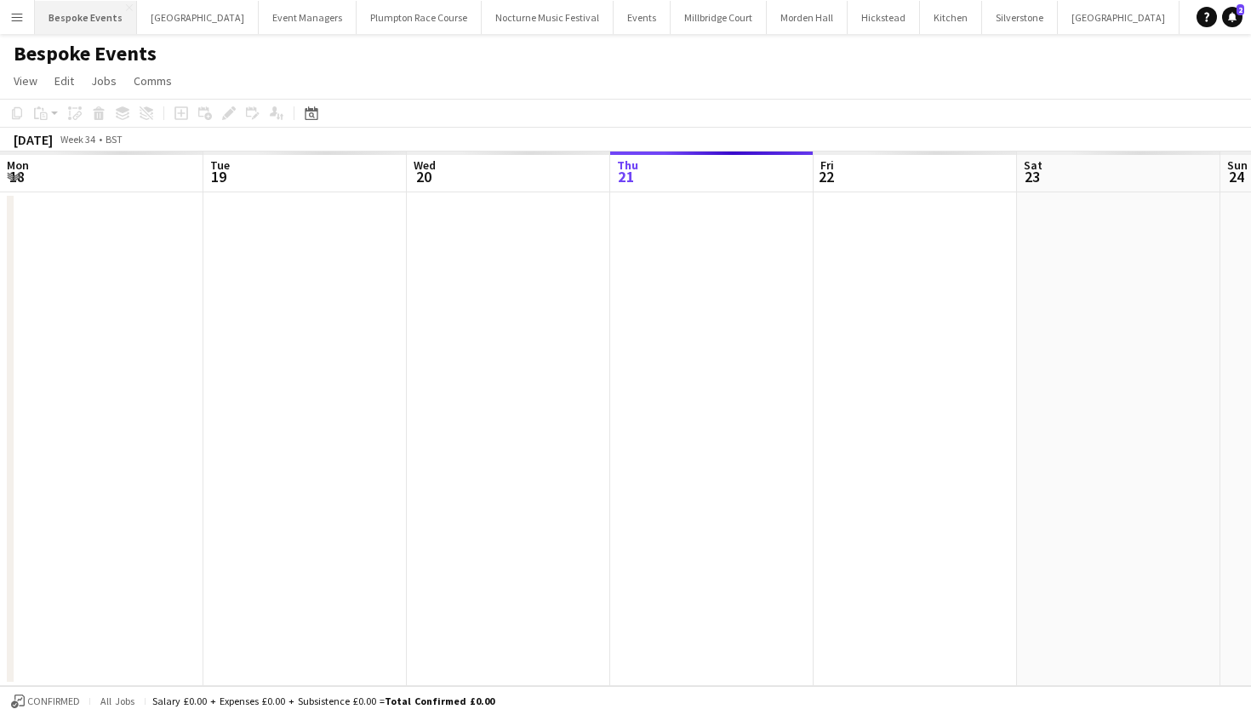
scroll to position [0, 407]
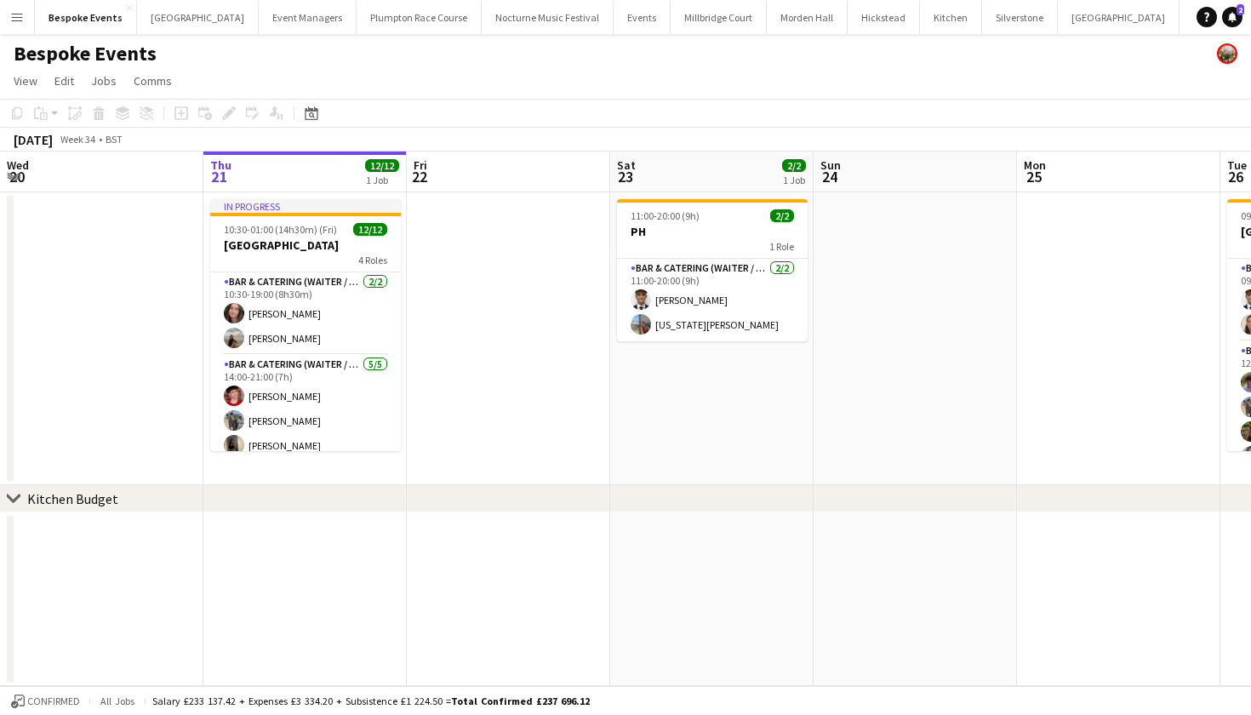
click at [166, 253] on app-date-cell at bounding box center [101, 338] width 203 height 293
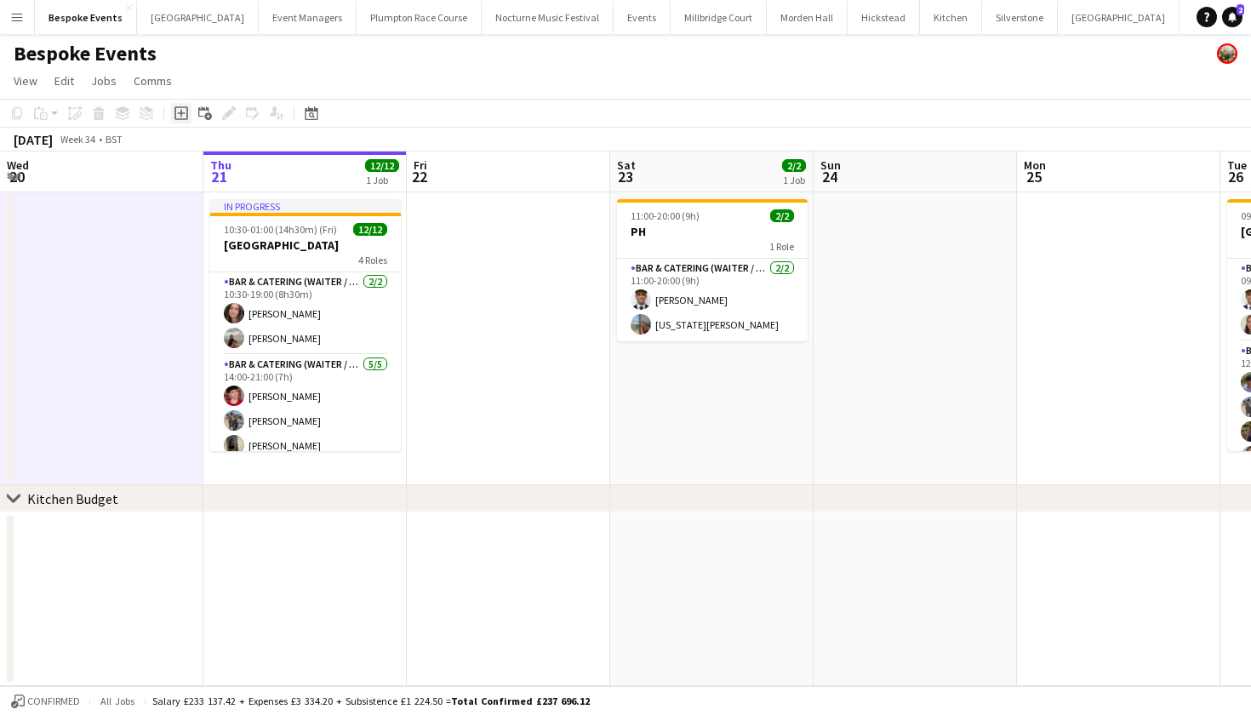
click at [180, 111] on icon "Add job" at bounding box center [181, 113] width 14 height 14
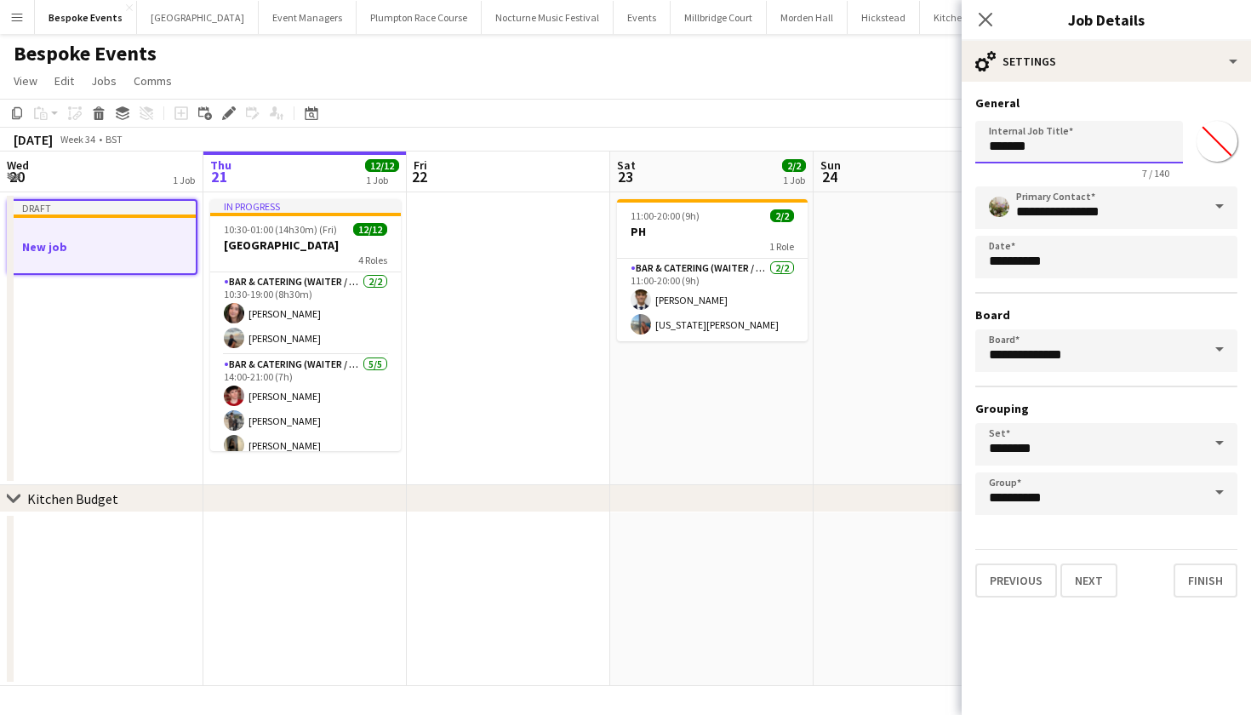
click at [1070, 151] on input "*******" at bounding box center [1079, 142] width 208 height 43
type input "*"
type input "**********"
click at [1097, 580] on button "Next" at bounding box center [1088, 580] width 57 height 34
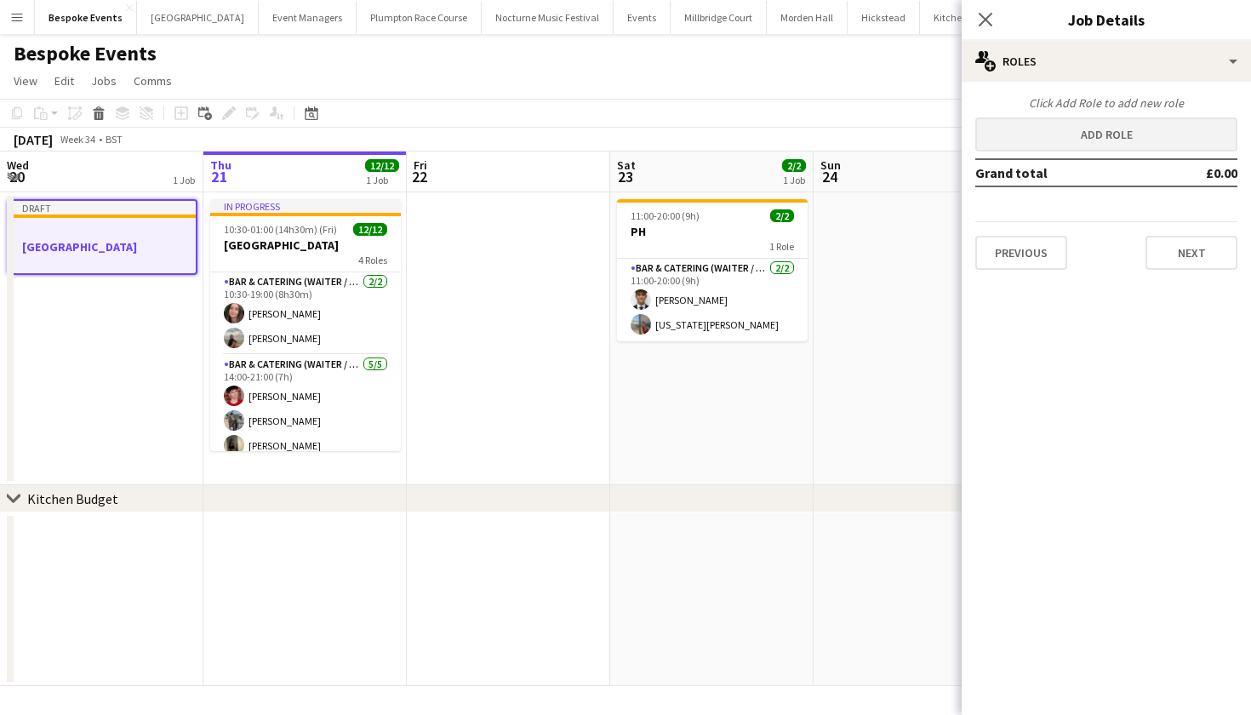
click at [1098, 135] on button "Add role" at bounding box center [1106, 134] width 262 height 34
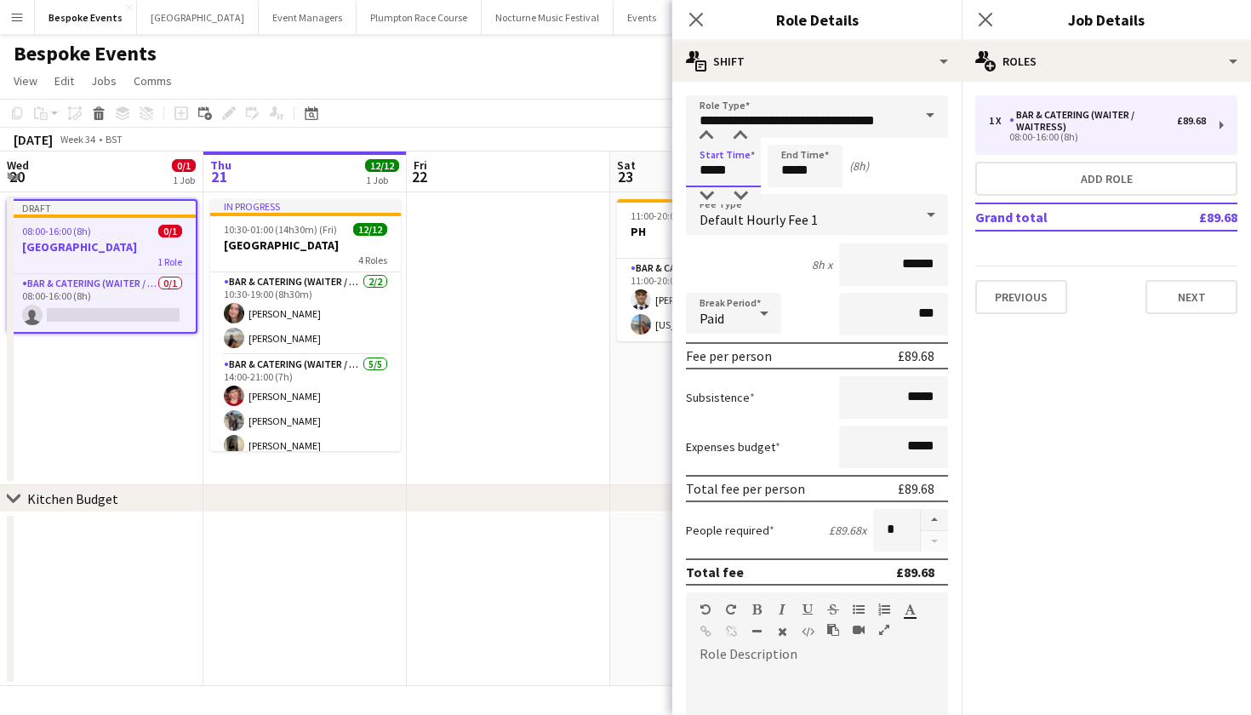
click at [708, 175] on input "*****" at bounding box center [723, 166] width 75 height 43
type input "*****"
click at [795, 170] on input "*****" at bounding box center [805, 166] width 75 height 43
type input "*****"
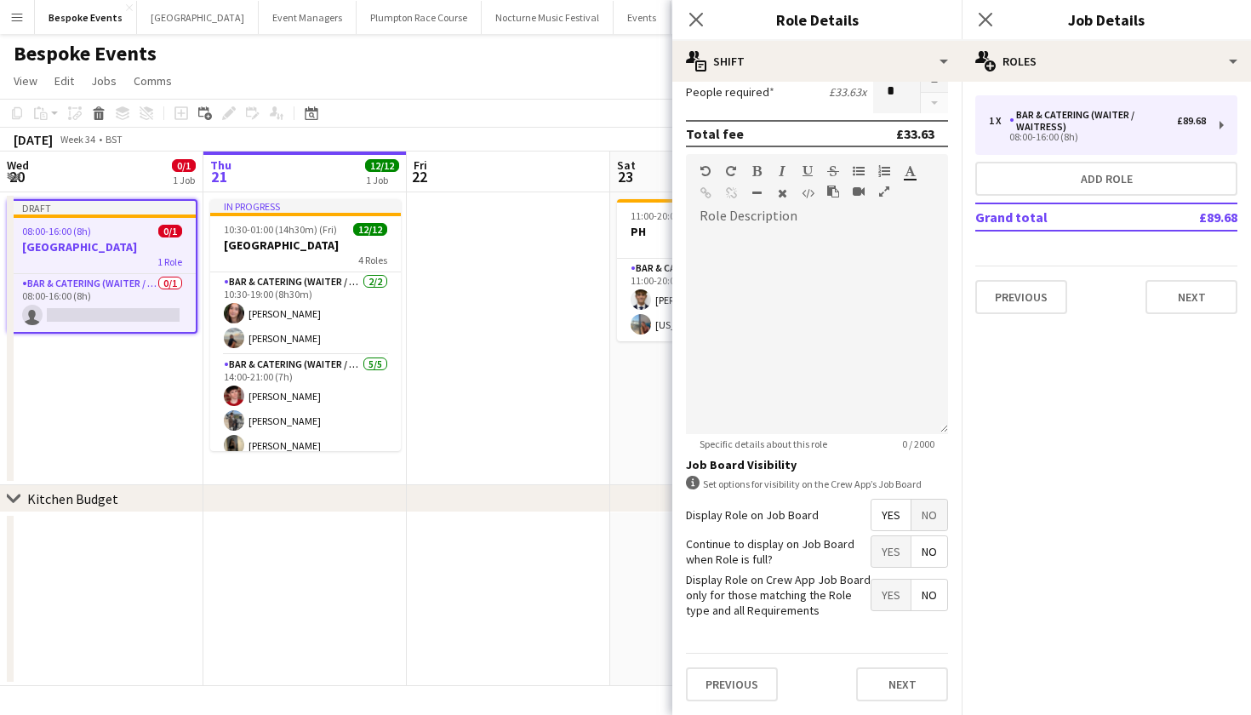
scroll to position [437, 0]
click at [865, 687] on button "Next" at bounding box center [902, 685] width 92 height 34
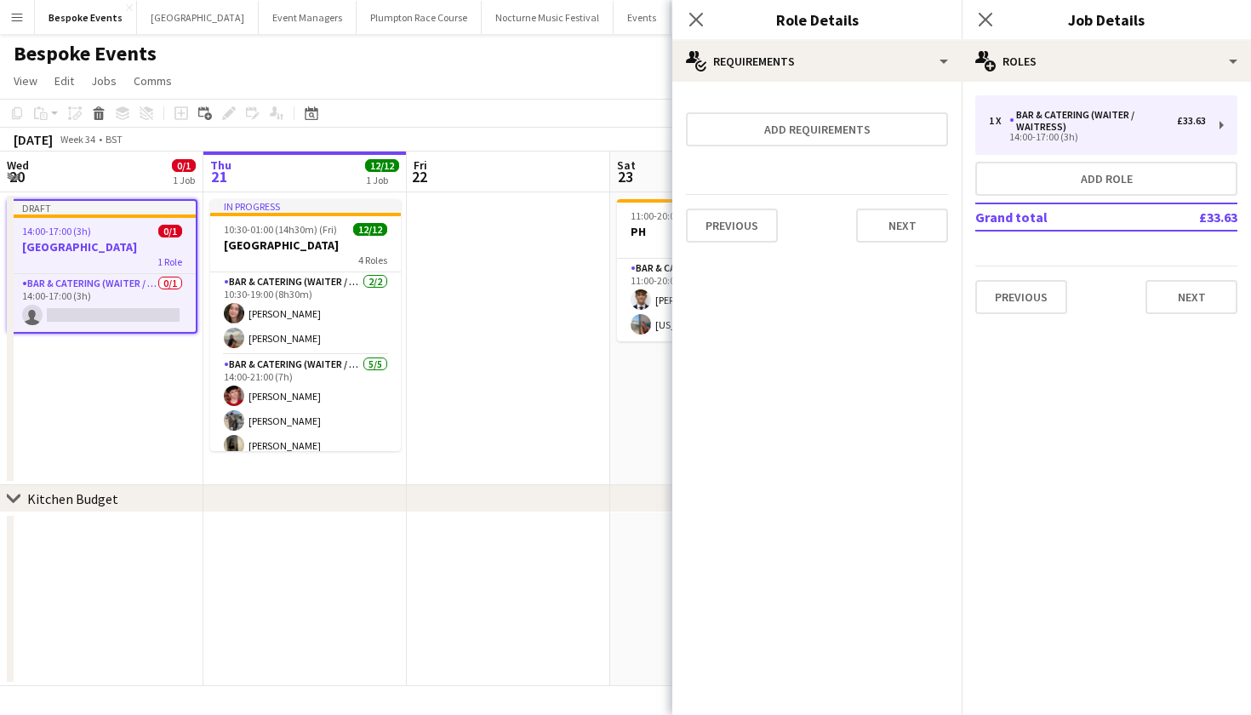
scroll to position [0, 0]
click at [141, 290] on app-card-role "Bar & Catering (Waiter / waitress) 0/1 14:00-17:00 (3h) single-neutral-actions" at bounding box center [102, 303] width 187 height 58
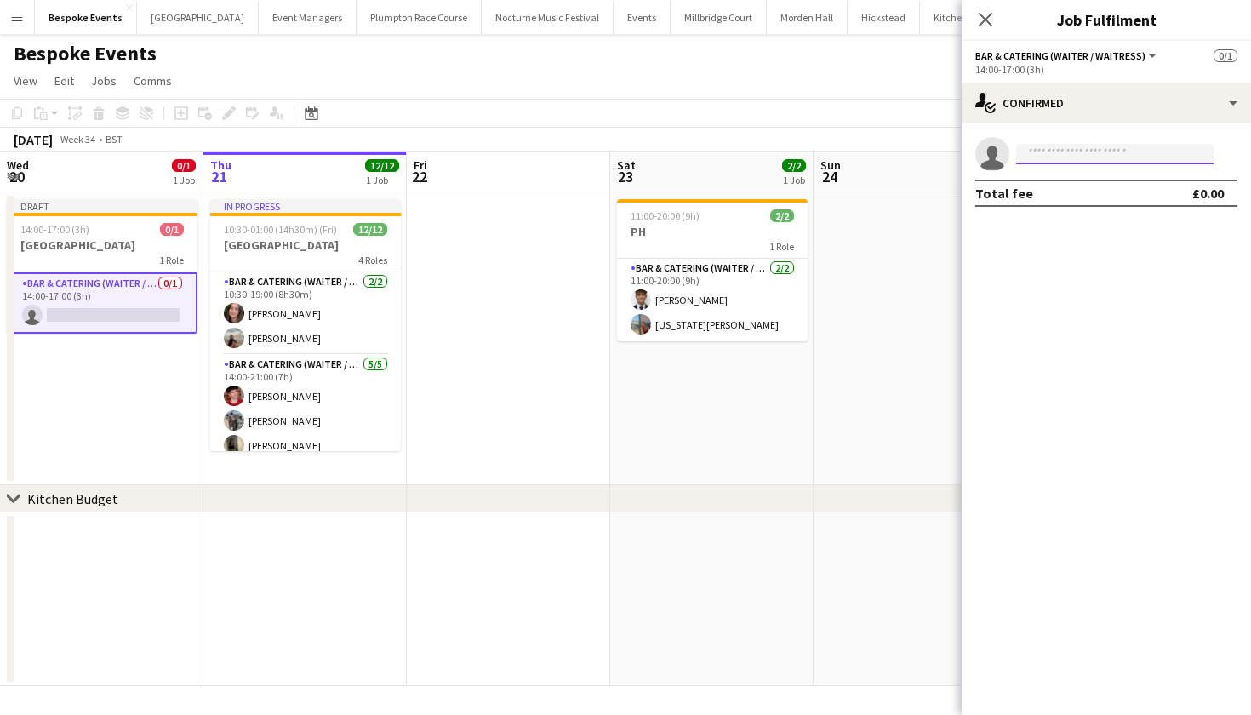
click at [1059, 146] on input at bounding box center [1114, 154] width 197 height 20
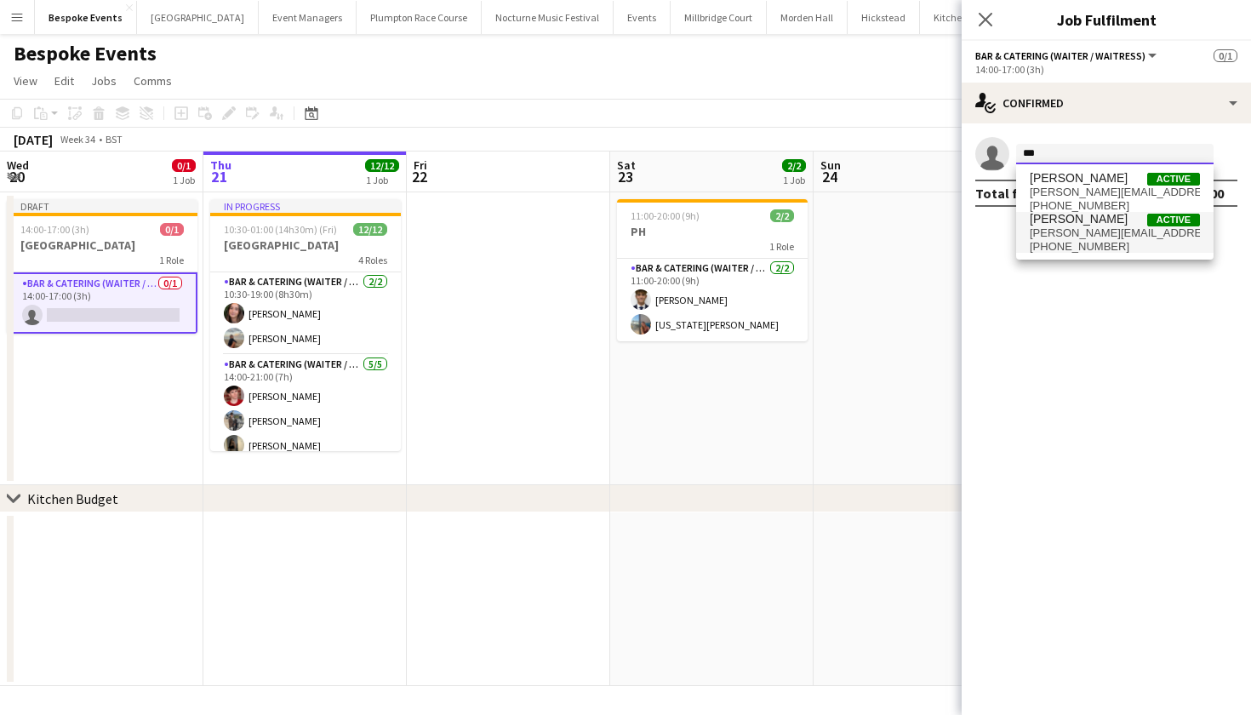
type input "***"
click at [1088, 230] on span "linda.sanchez@hotmail.co.uk" at bounding box center [1115, 233] width 170 height 14
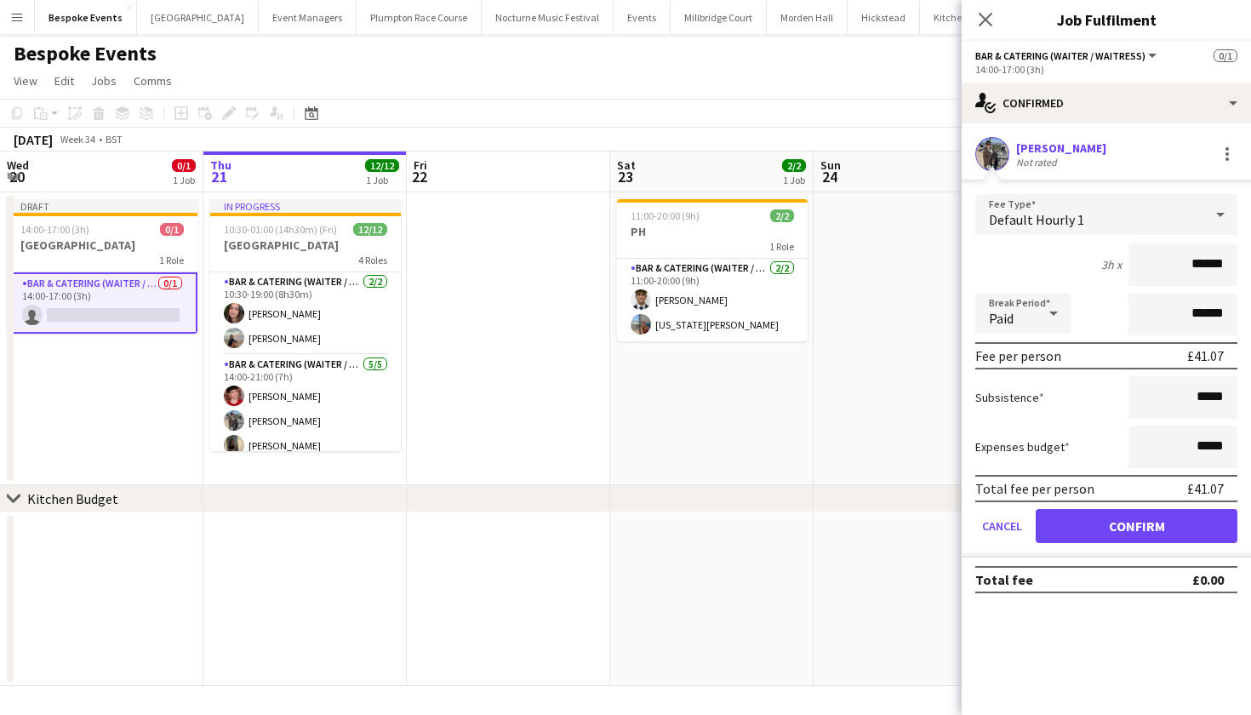
click at [1122, 528] on button "Confirm" at bounding box center [1137, 526] width 202 height 34
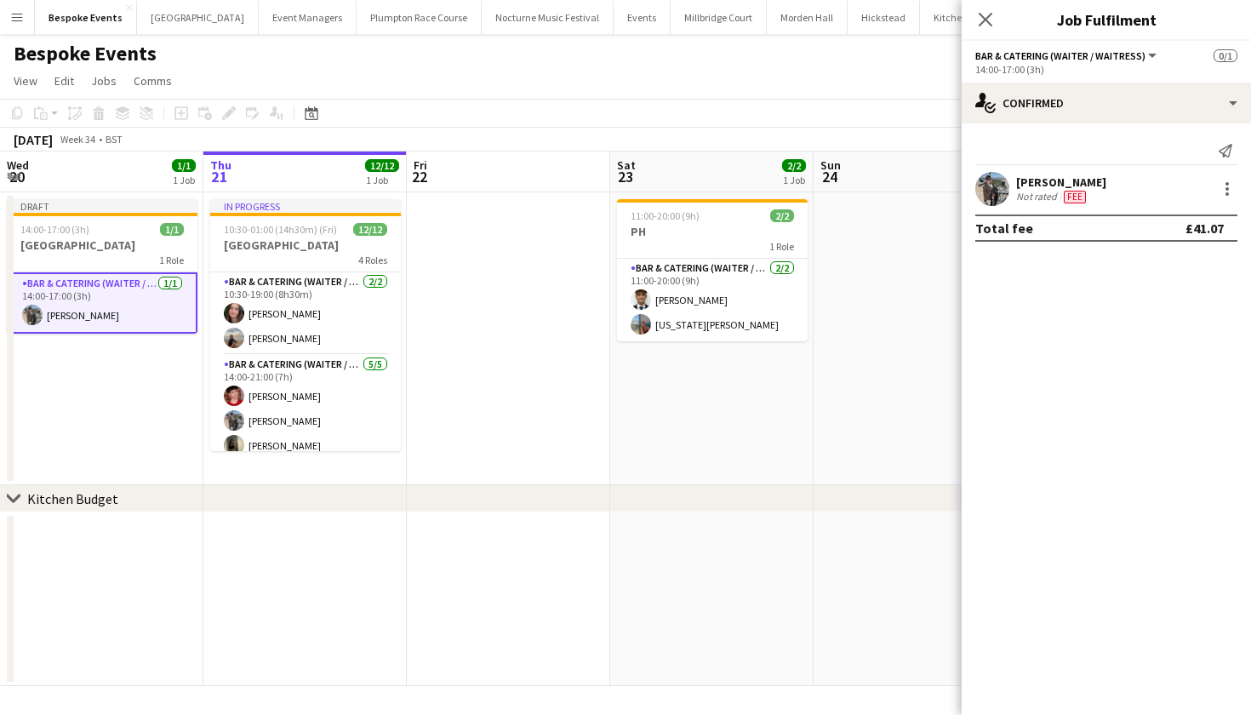
click at [924, 392] on app-date-cell at bounding box center [915, 338] width 203 height 293
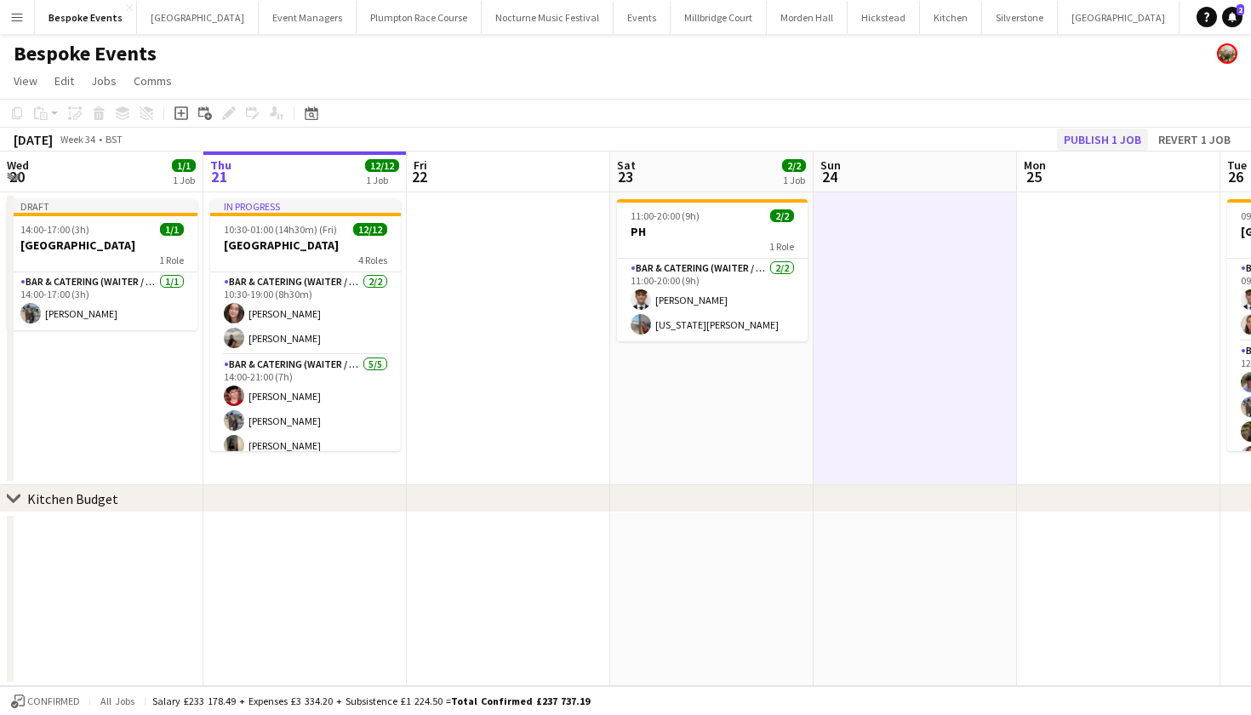
click at [1076, 134] on button "Publish 1 job" at bounding box center [1102, 139] width 91 height 22
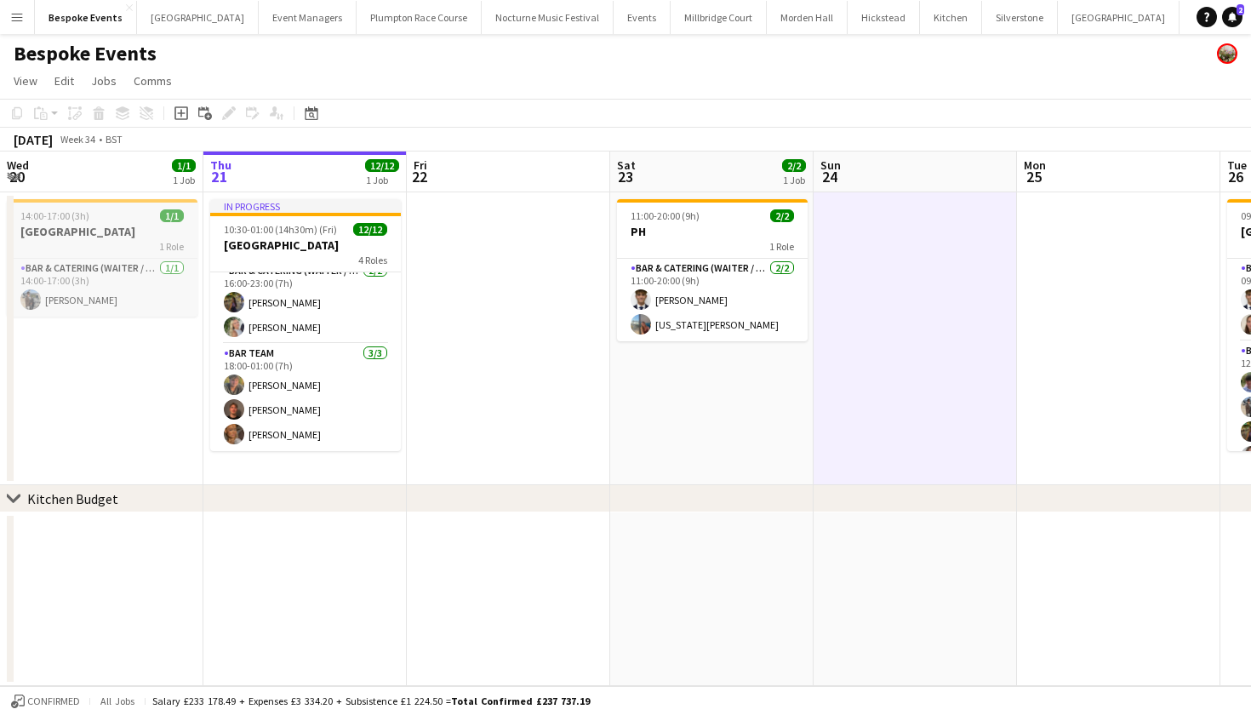
scroll to position [250, 0]
click at [11, 17] on app-icon "Menu" at bounding box center [17, 17] width 14 height 14
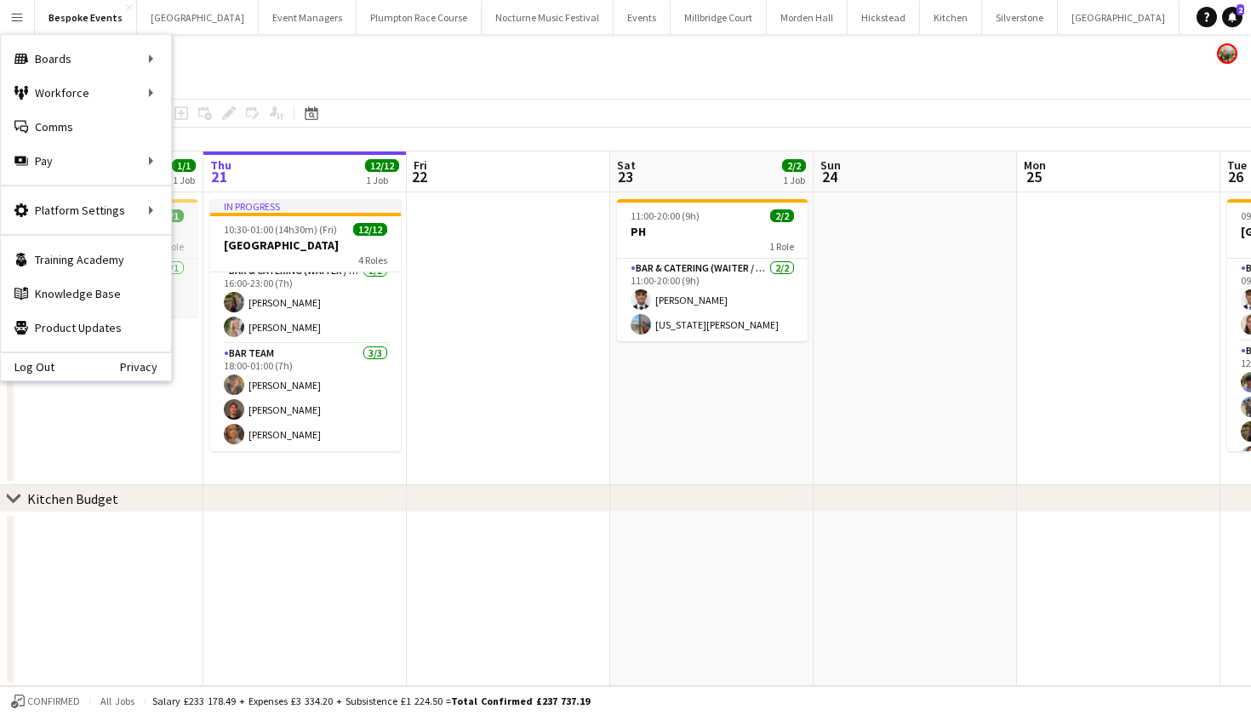
click at [11, 17] on app-icon "Menu" at bounding box center [17, 17] width 14 height 14
click at [252, 87] on link "My Workforce" at bounding box center [257, 93] width 170 height 34
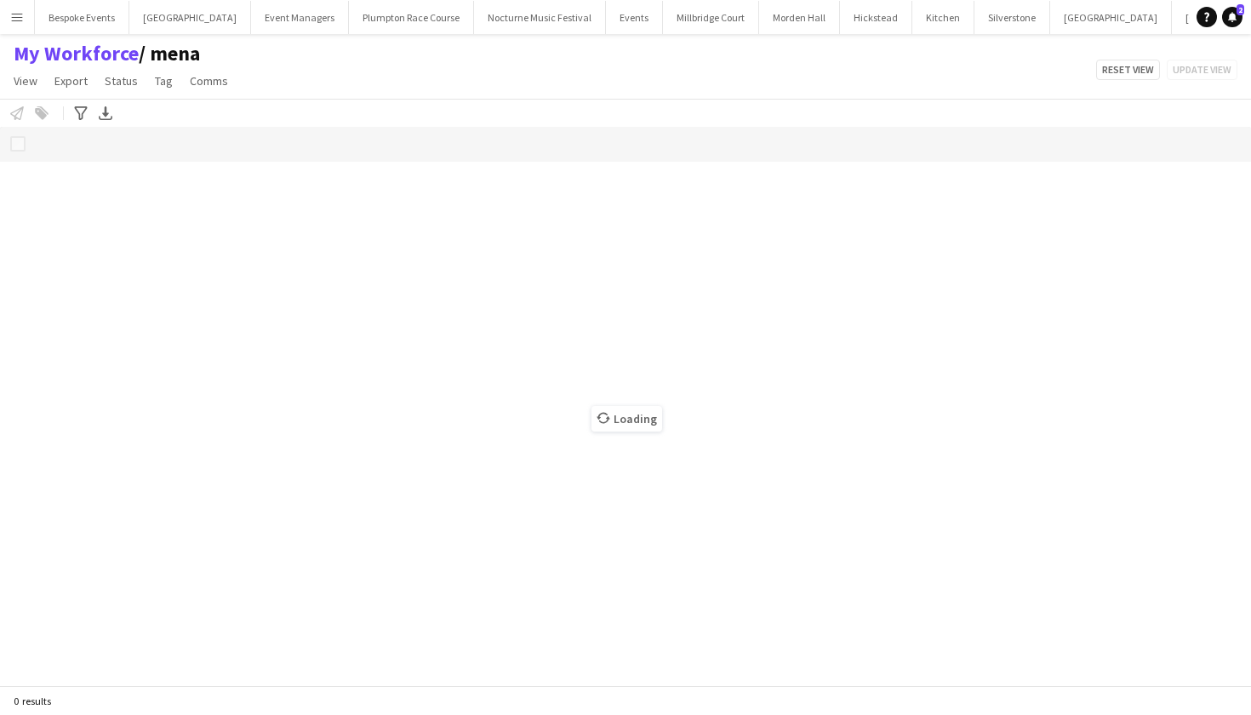
click at [14, 9] on button "Menu" at bounding box center [17, 17] width 34 height 34
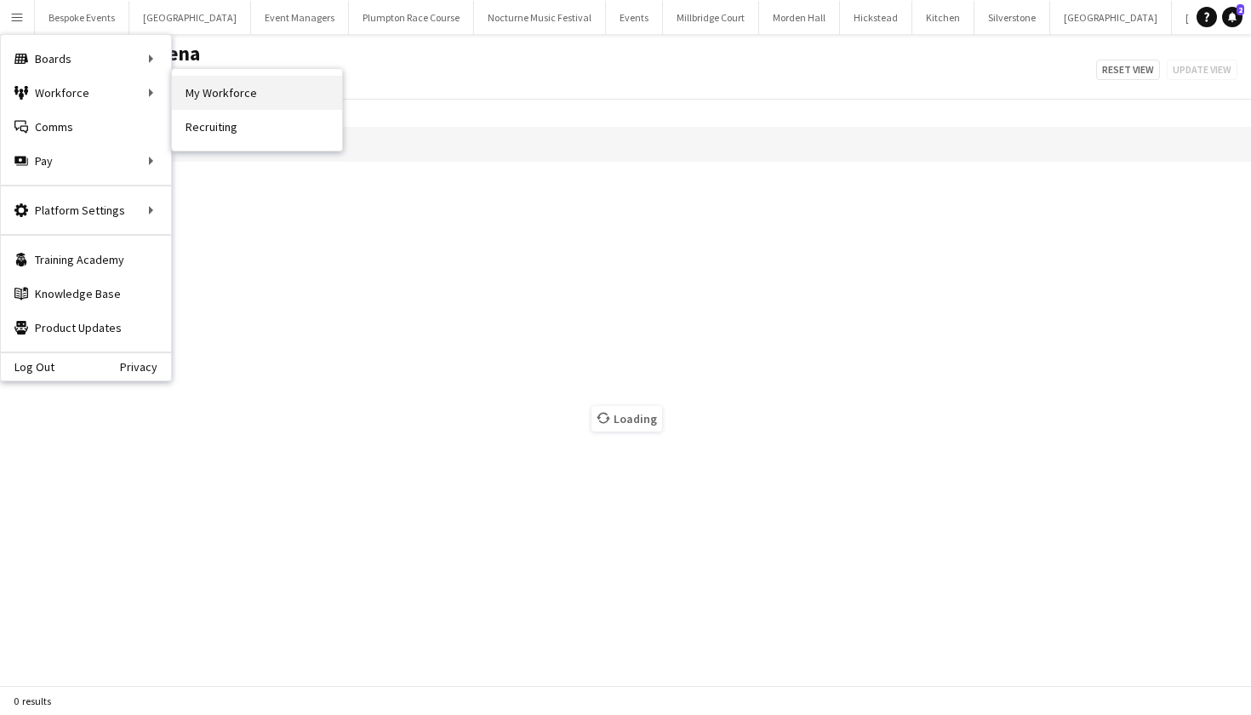
click at [172, 87] on link "My Workforce" at bounding box center [257, 93] width 170 height 34
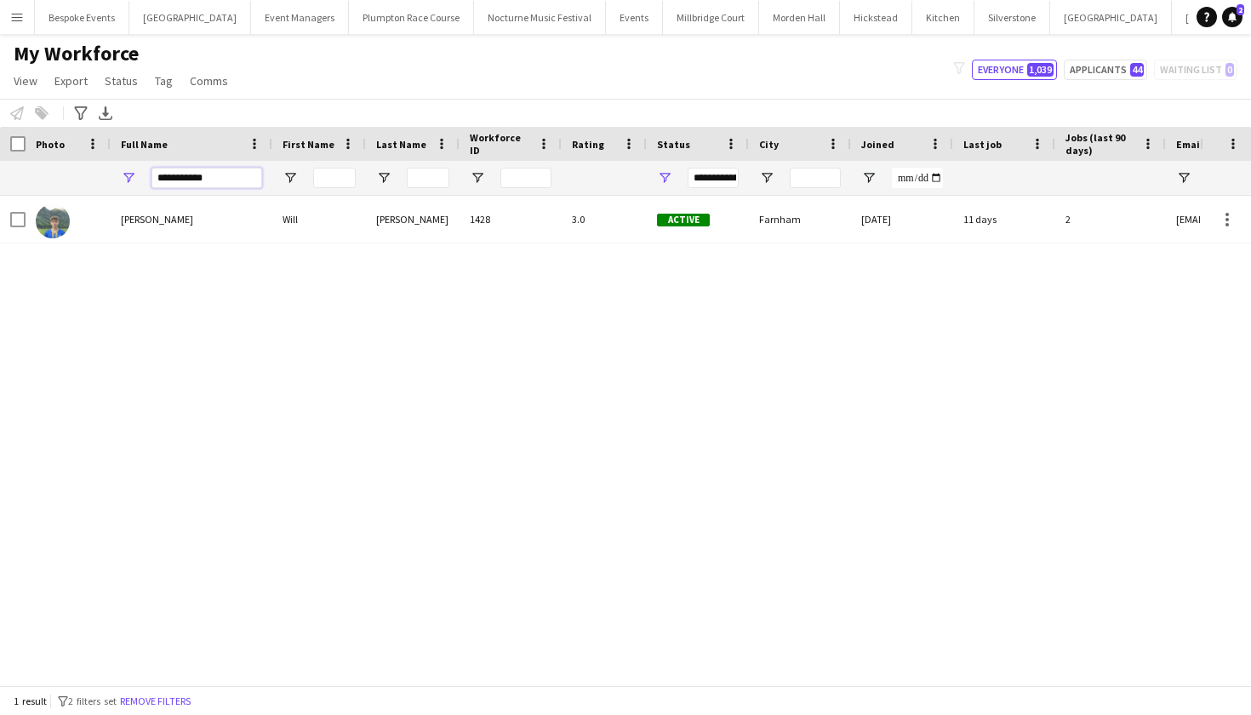
click at [214, 170] on input "**********" at bounding box center [206, 178] width 111 height 20
drag, startPoint x: 214, startPoint y: 173, endPoint x: 117, endPoint y: 174, distance: 96.2
click at [117, 174] on div "**********" at bounding box center [192, 178] width 162 height 34
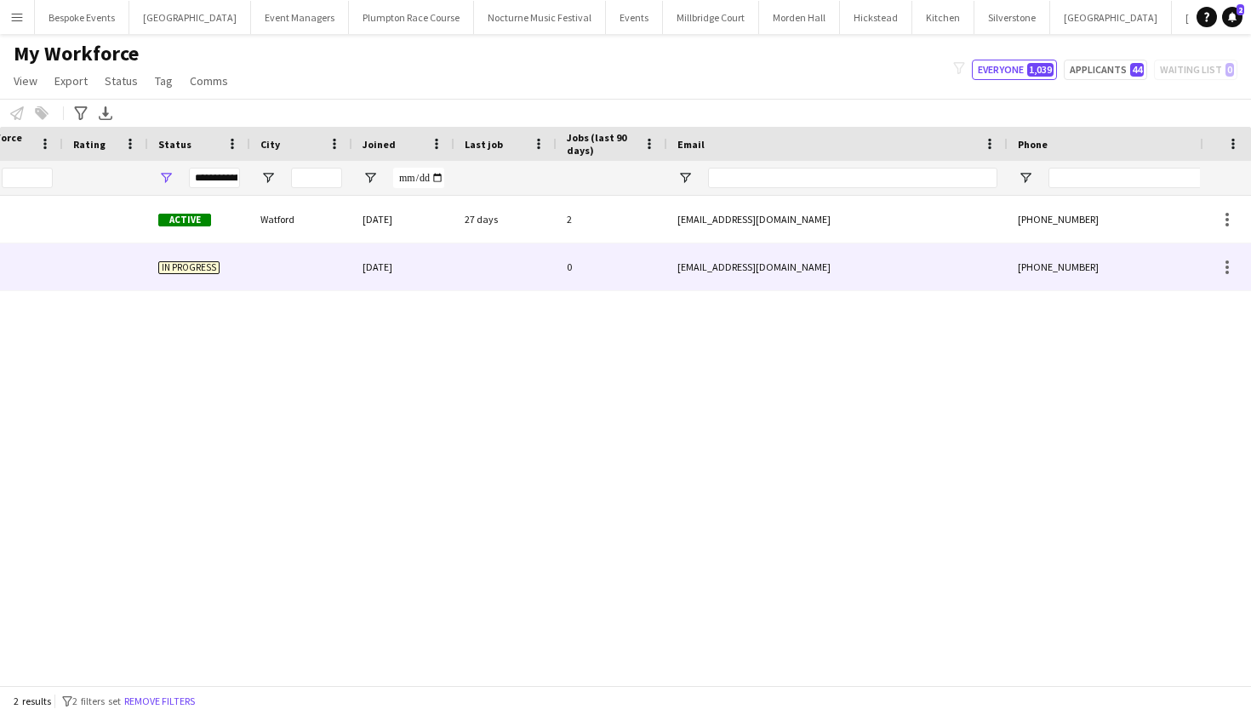
type input "****"
click at [404, 256] on div "22-06-2025" at bounding box center [403, 266] width 102 height 47
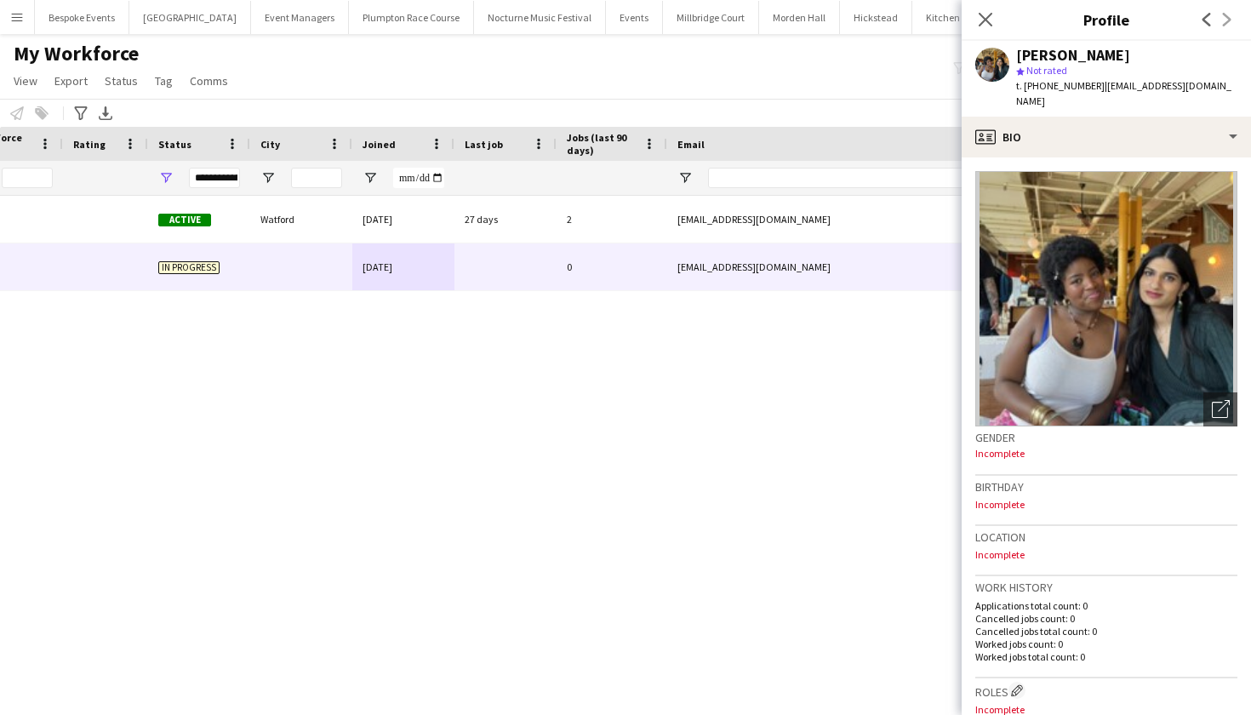
click at [453, 429] on div "Sara Perotti 4311 Active Watford 29-06-2025 27 days 2 saraperotti2006@gmail.com…" at bounding box center [600, 434] width 1200 height 477
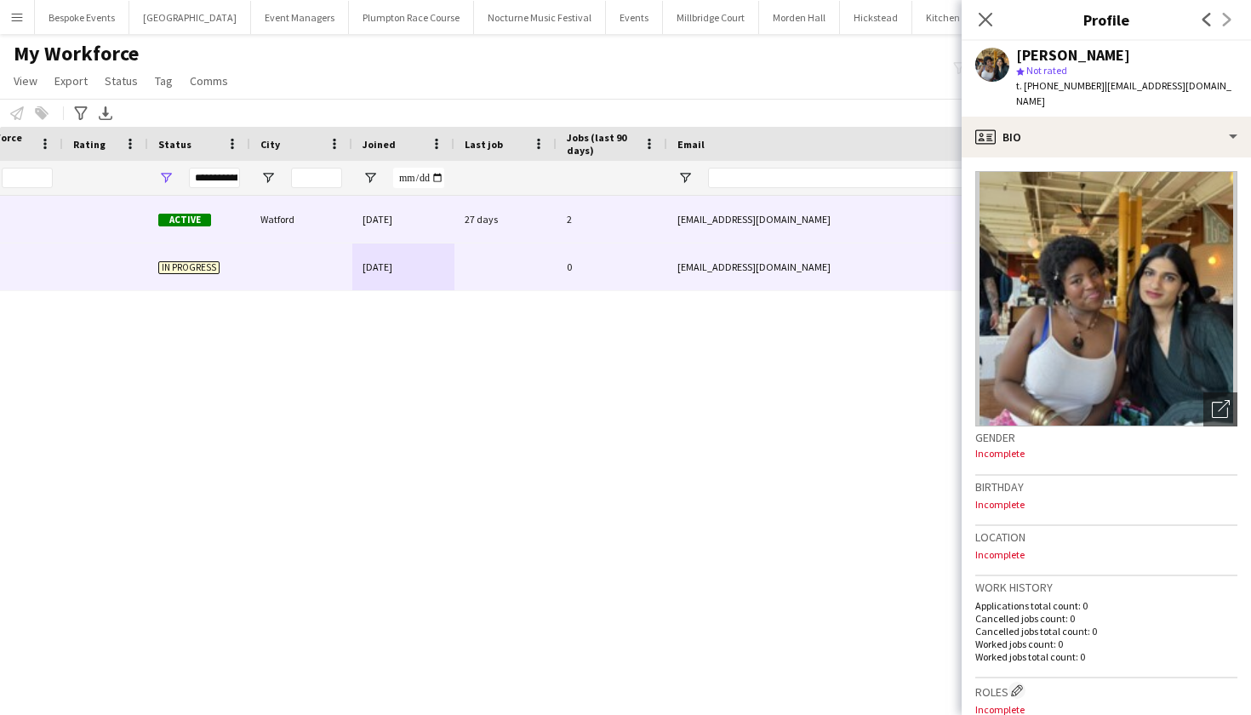
click at [443, 225] on div "29-06-2025" at bounding box center [403, 219] width 102 height 47
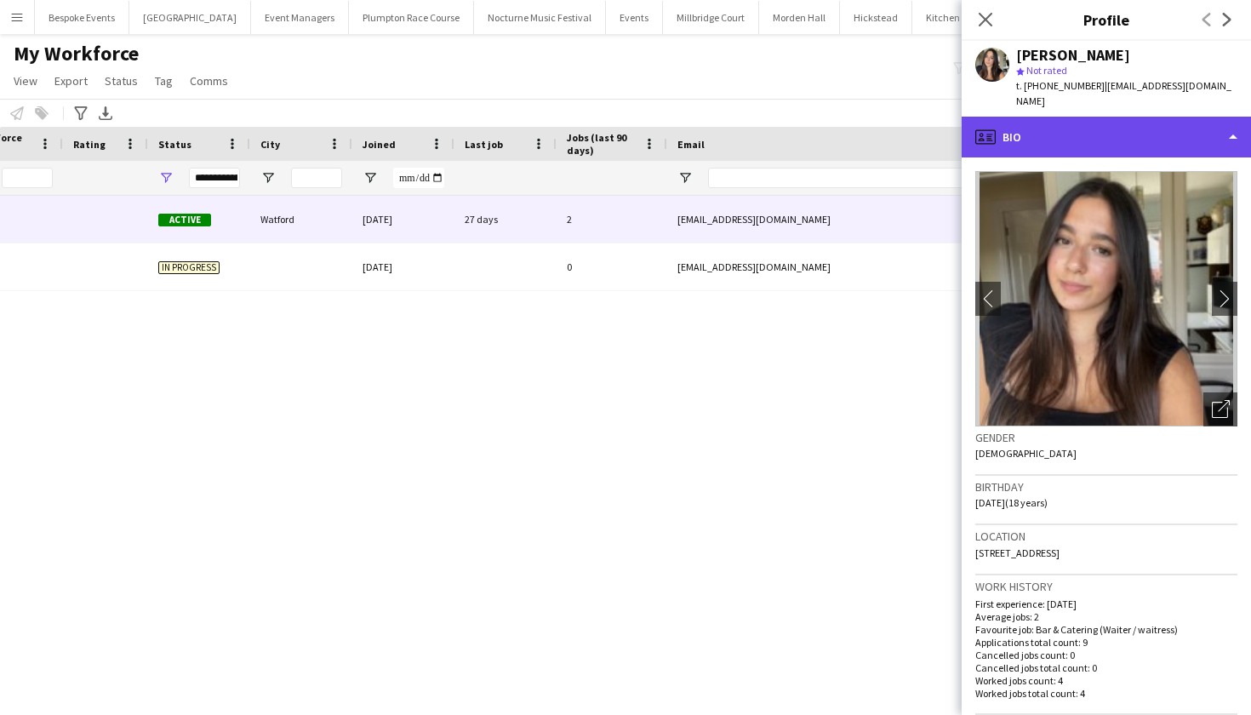
click at [1021, 126] on div "profile Bio" at bounding box center [1106, 137] width 289 height 41
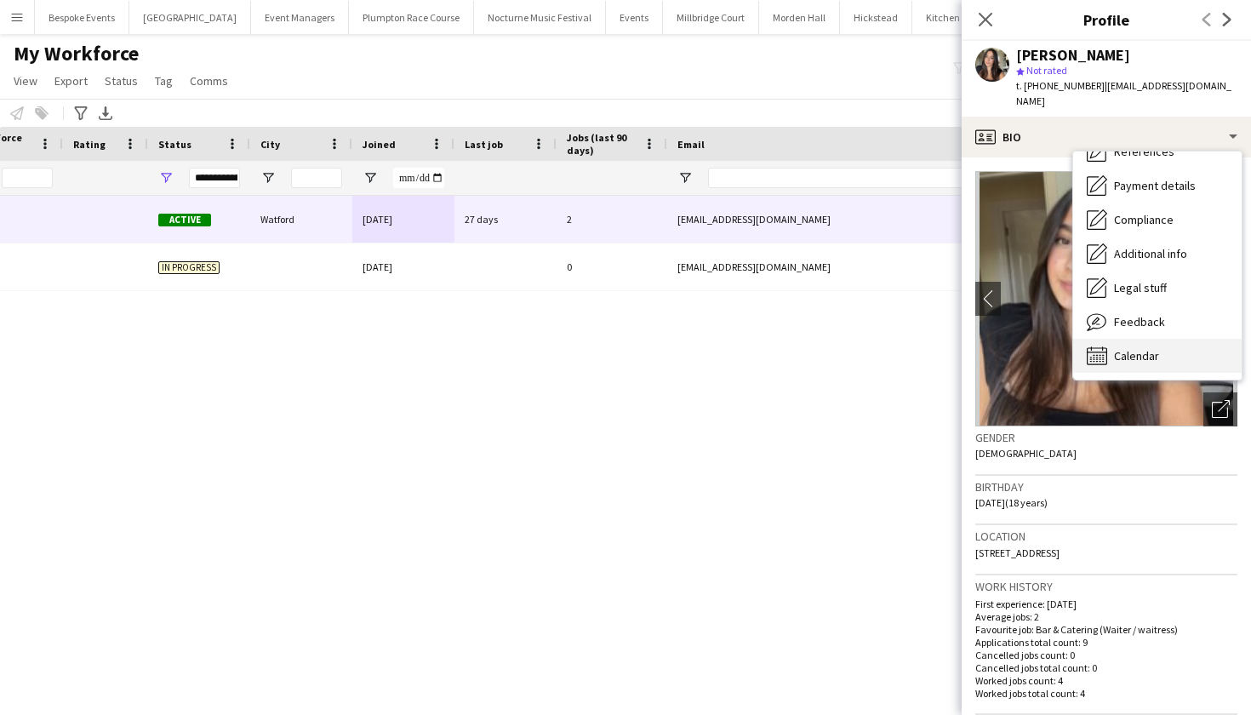
scroll to position [194, 0]
click at [1168, 341] on div "Calendar Calendar" at bounding box center [1157, 356] width 168 height 34
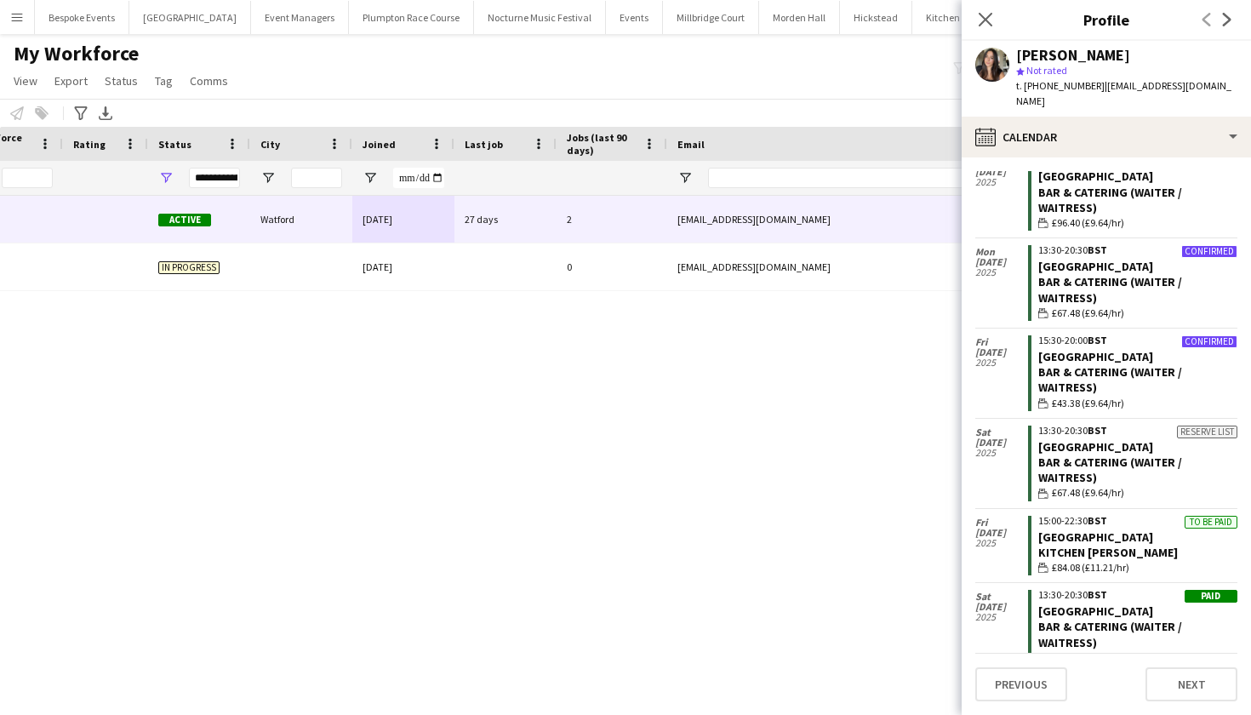
scroll to position [158, 0]
click at [632, 336] on div "Sara Perotti 4311 Active Watford 29-06-2025 27 days 2 saraperotti2006@gmail.com…" at bounding box center [600, 434] width 1200 height 477
click at [1088, 260] on link "[GEOGRAPHIC_DATA]" at bounding box center [1095, 267] width 115 height 15
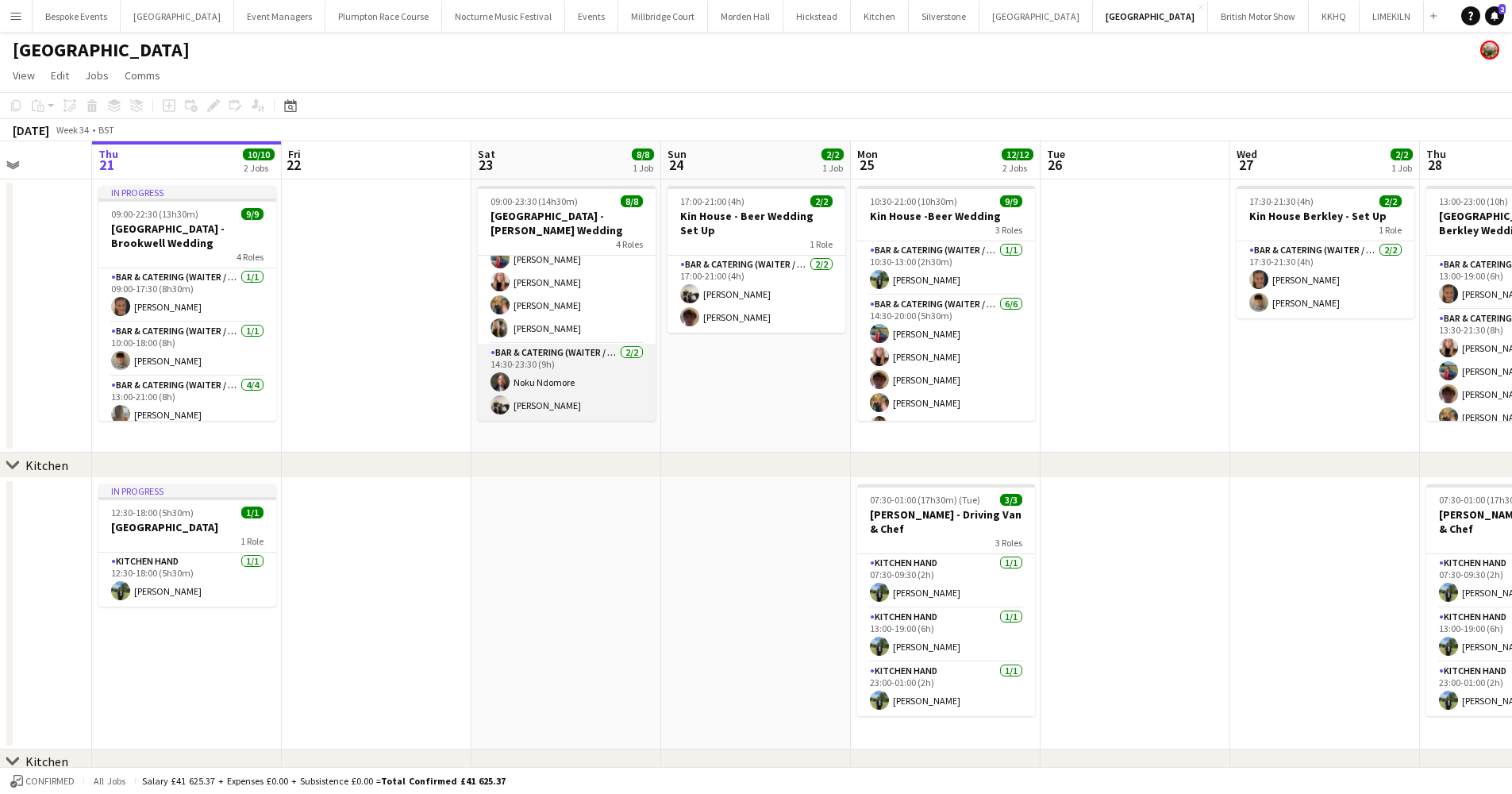
scroll to position [143, 0]
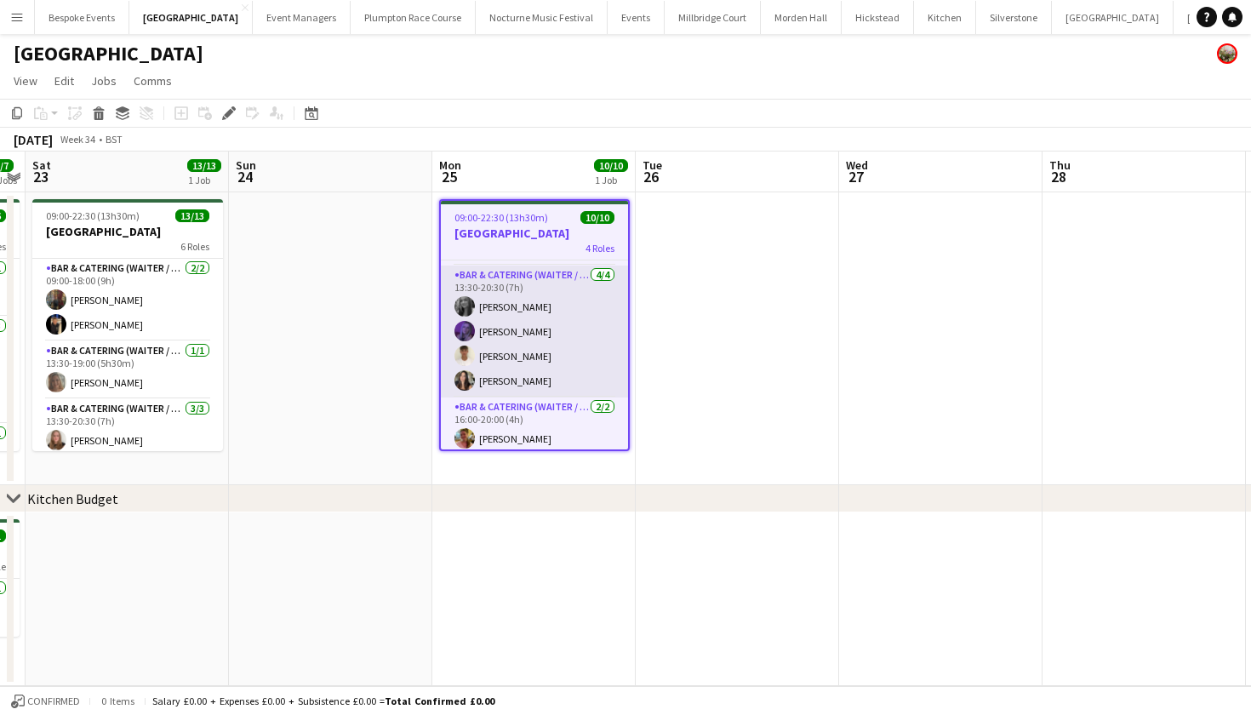
scroll to position [93, 0]
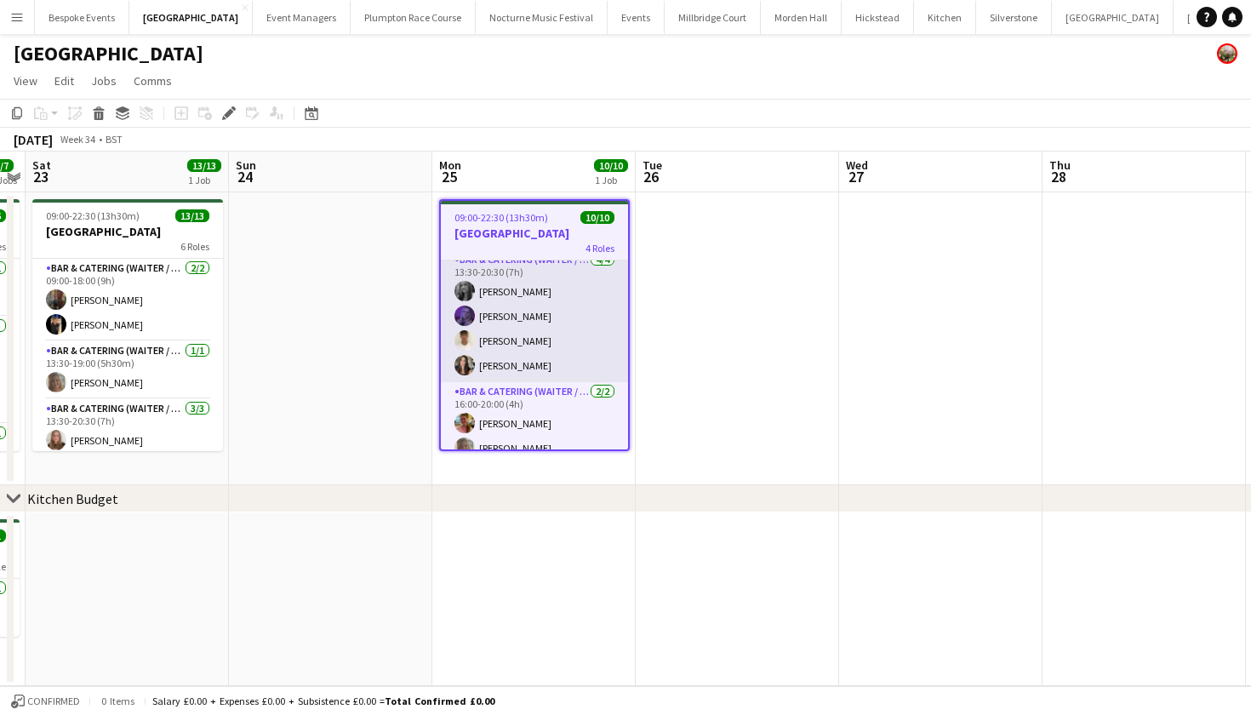
click at [519, 337] on app-card-role "Bar & Catering (Waiter / waitress) 4/4 13:30-20:30 (7h) Alice Ruttley Layla Ozc…" at bounding box center [534, 316] width 187 height 132
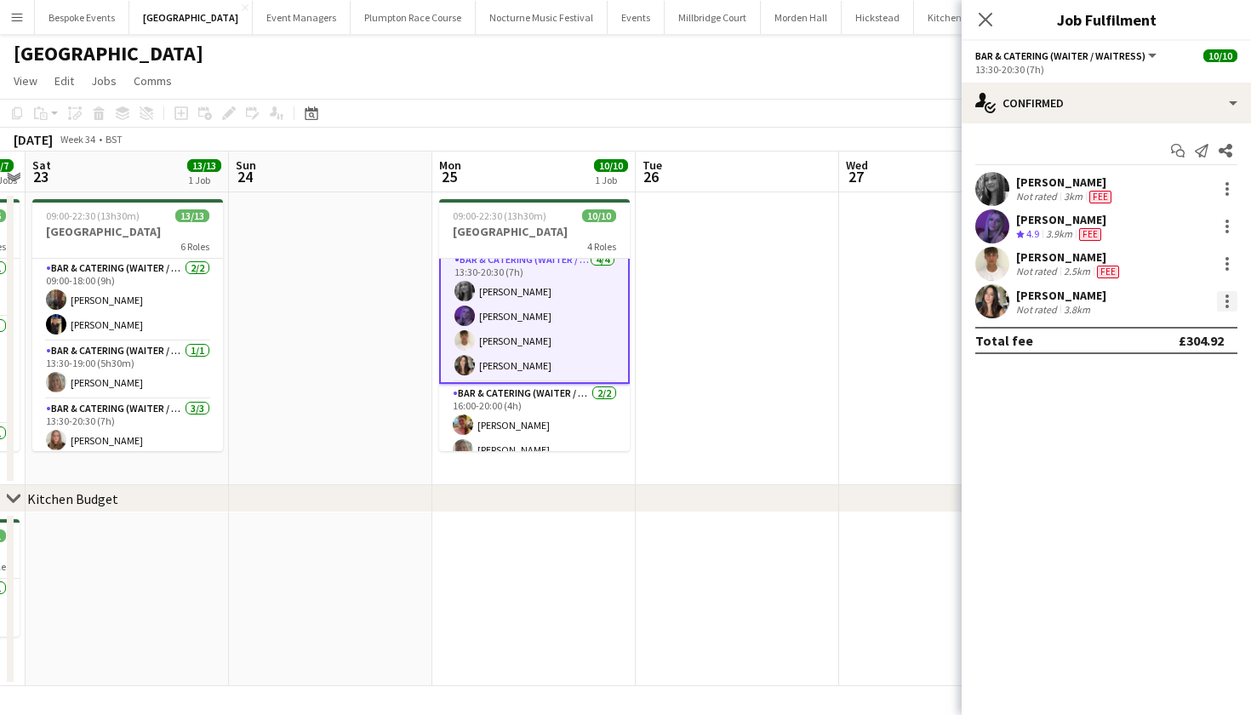
click at [1225, 294] on div at bounding box center [1227, 301] width 20 height 20
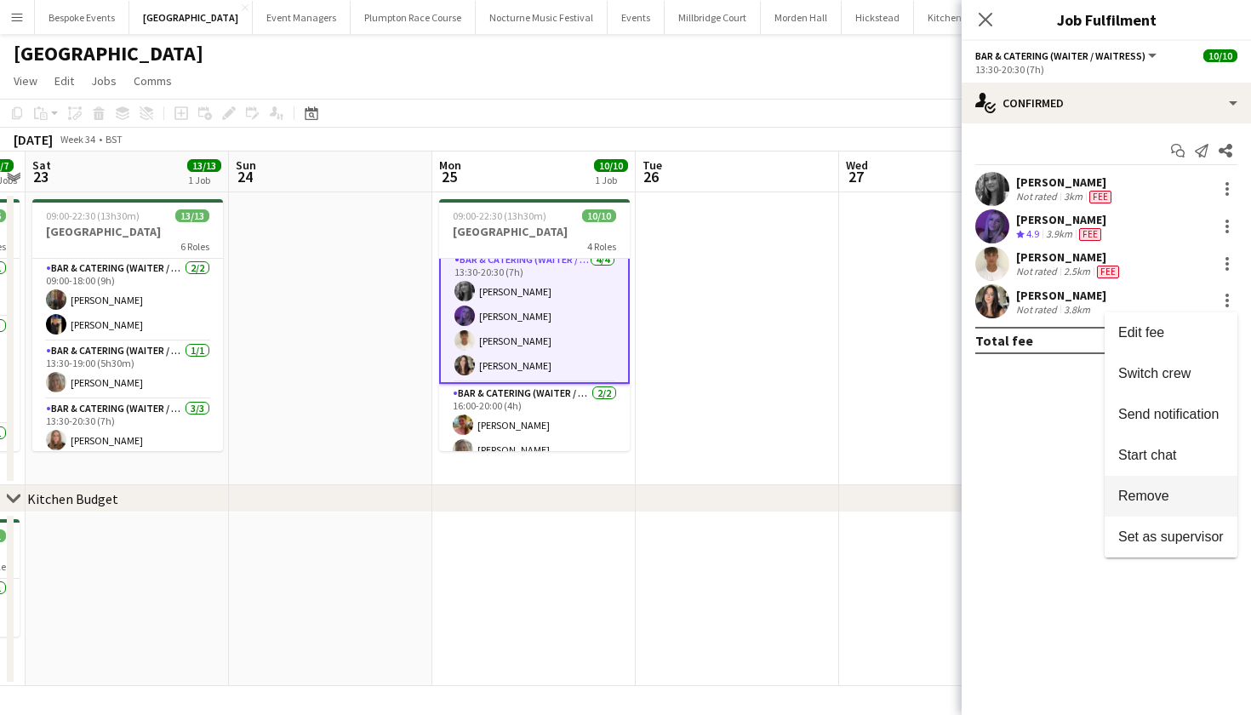
click at [1147, 494] on span "Remove" at bounding box center [1143, 495] width 51 height 14
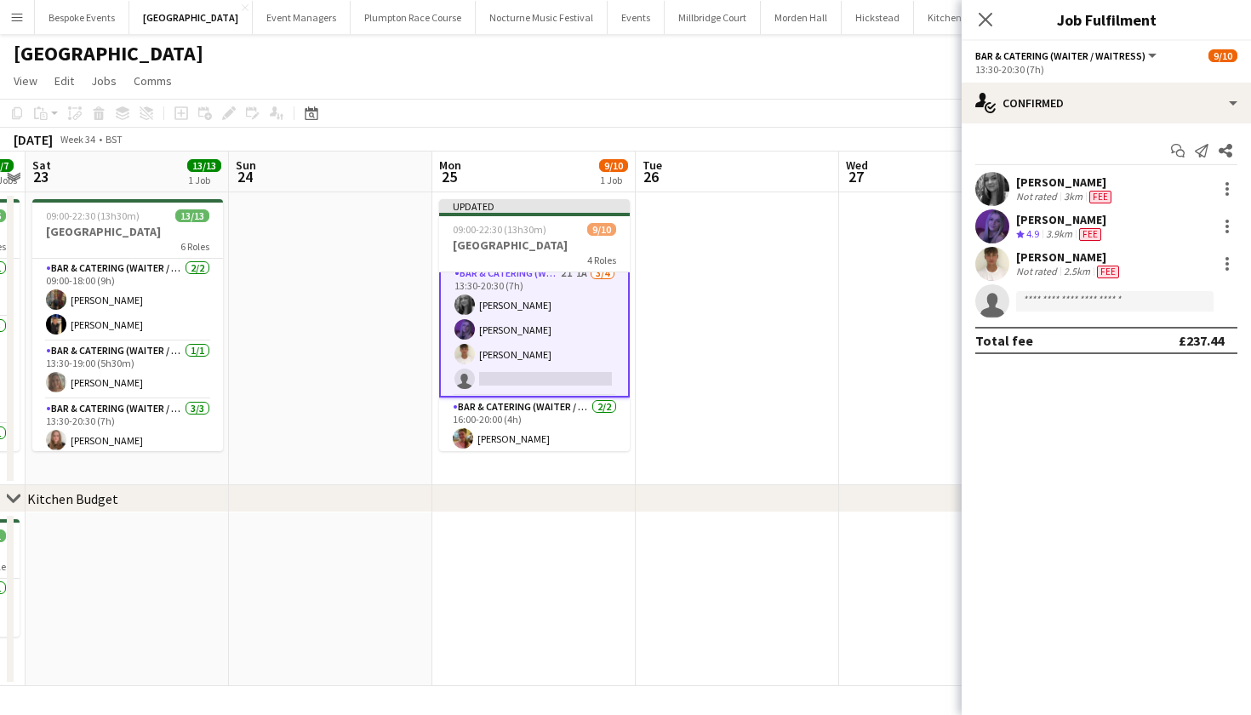
click at [833, 393] on app-date-cell at bounding box center [737, 338] width 203 height 293
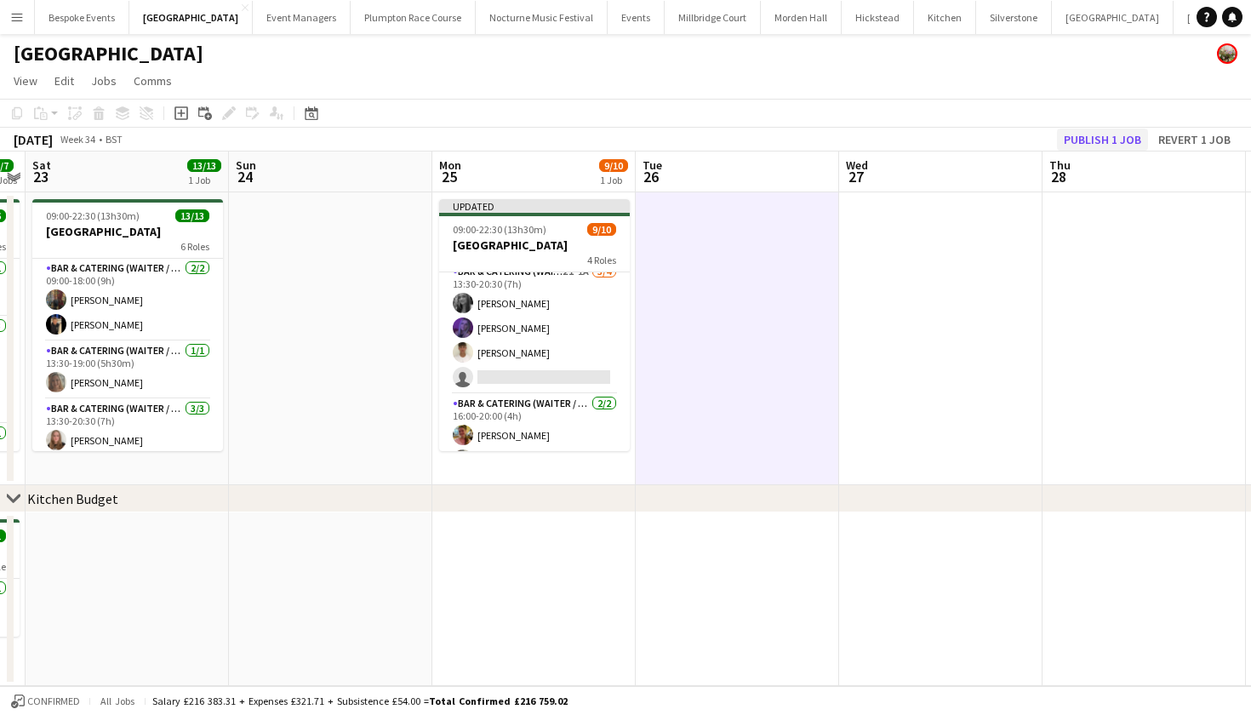
click at [1112, 134] on button "Publish 1 job" at bounding box center [1102, 139] width 91 height 22
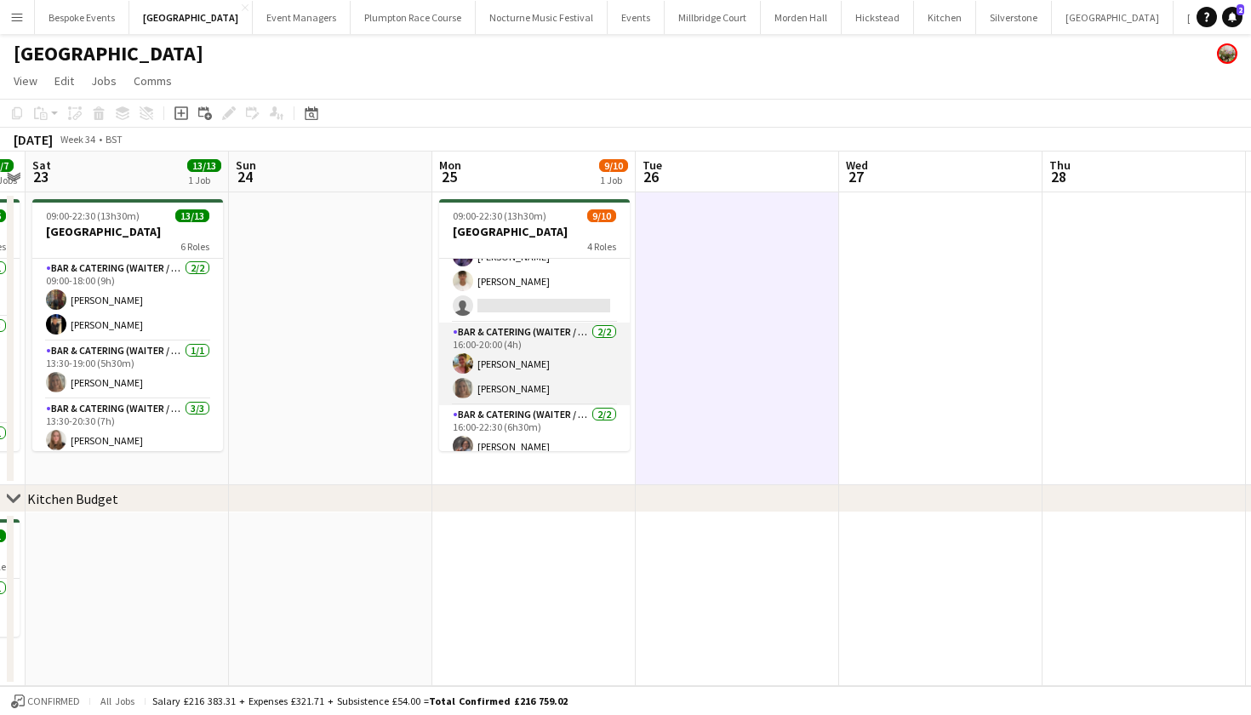
scroll to position [90, 0]
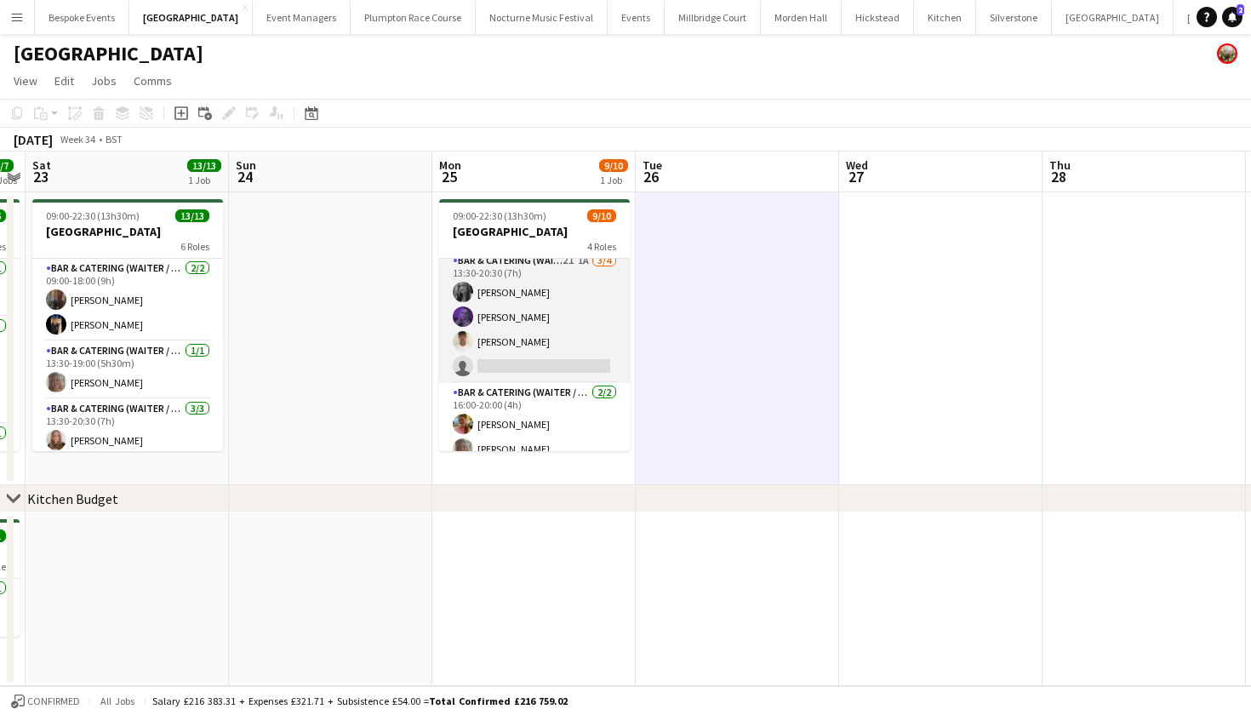
click at [493, 343] on app-card-role "Bar & Catering (Waiter / waitress) 2I 1A 3/4 13:30-20:30 (7h) Alice Ruttley Lay…" at bounding box center [534, 317] width 191 height 132
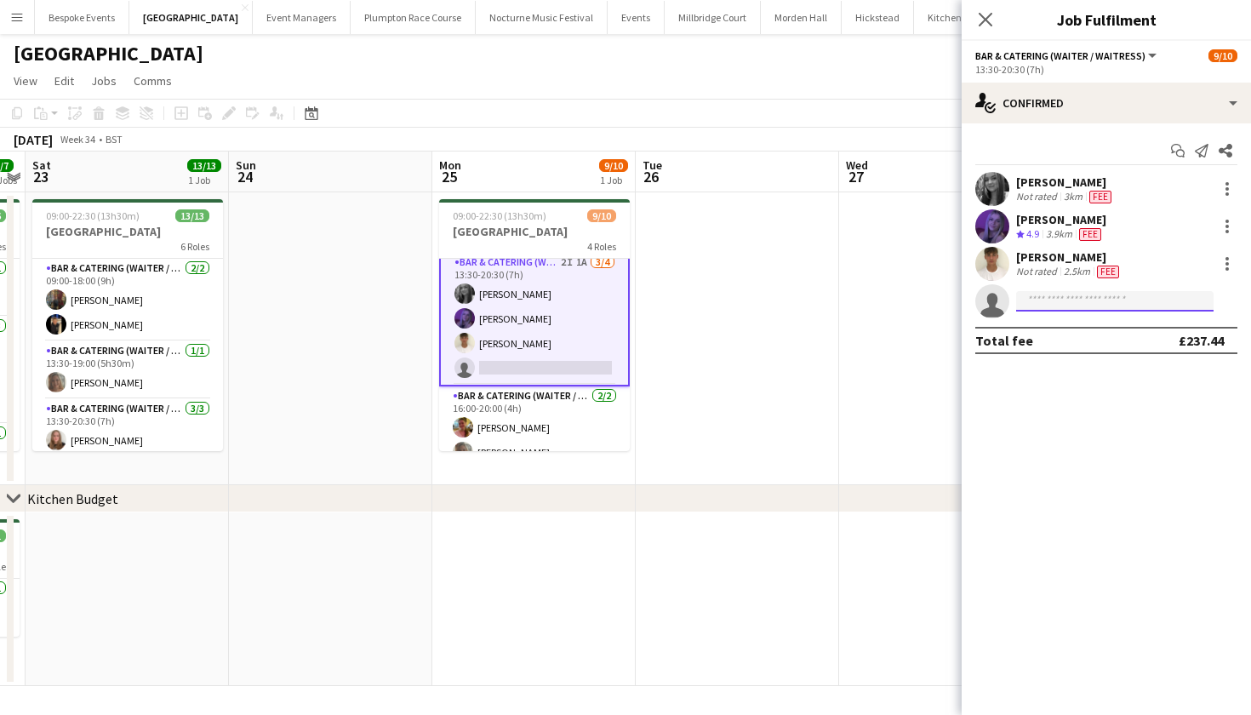
click at [1082, 302] on input at bounding box center [1114, 301] width 197 height 20
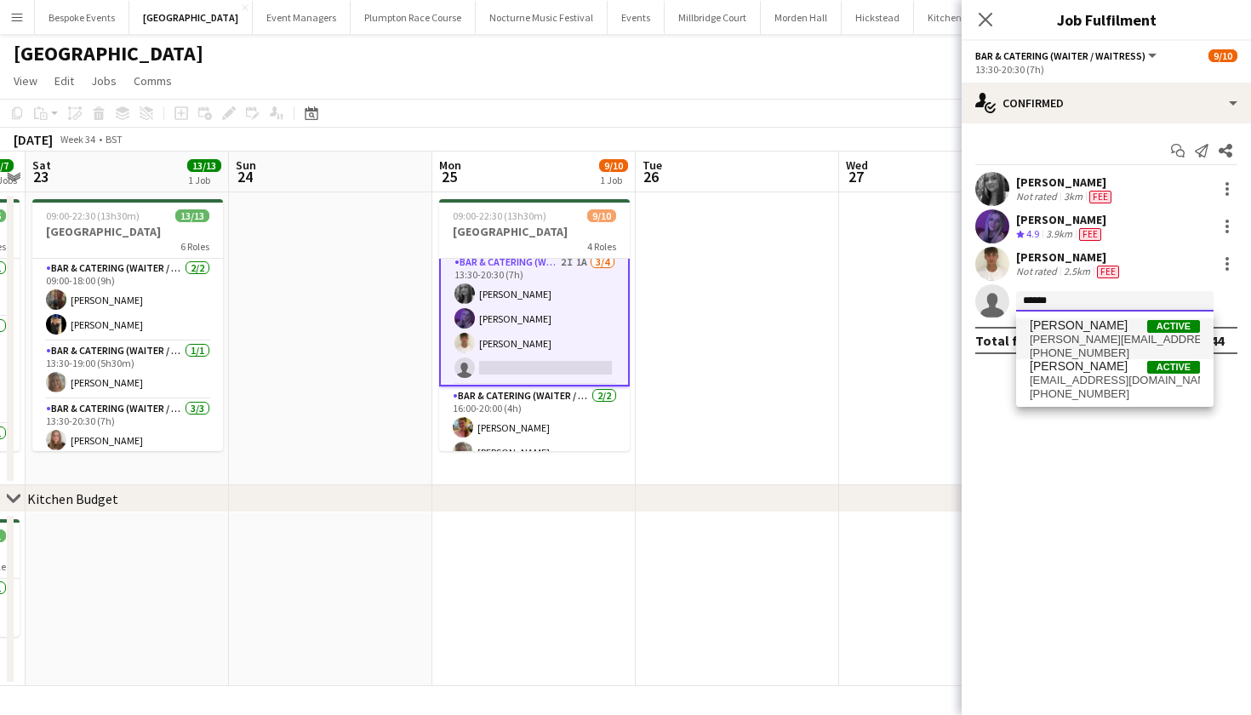
type input "******"
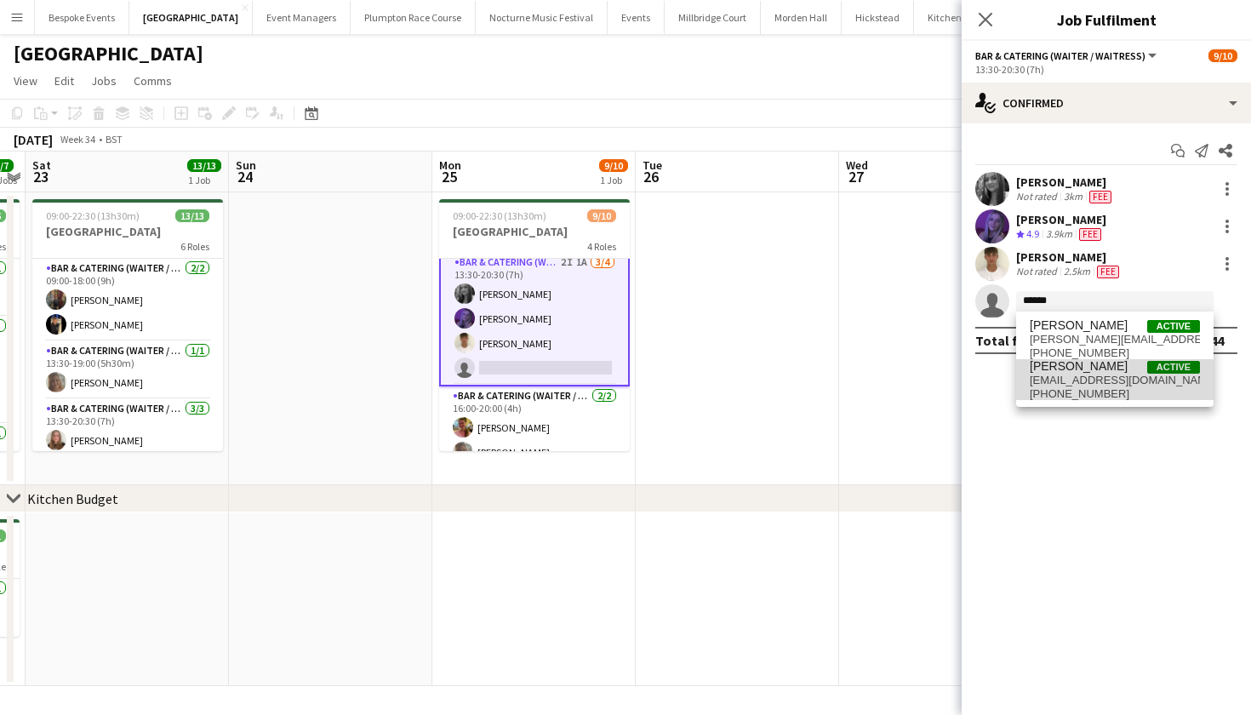
drag, startPoint x: 1063, startPoint y: 328, endPoint x: 1070, endPoint y: 383, distance: 55.7
click at [1070, 383] on span "alishalt@hotmail.co.uk" at bounding box center [1115, 381] width 170 height 14
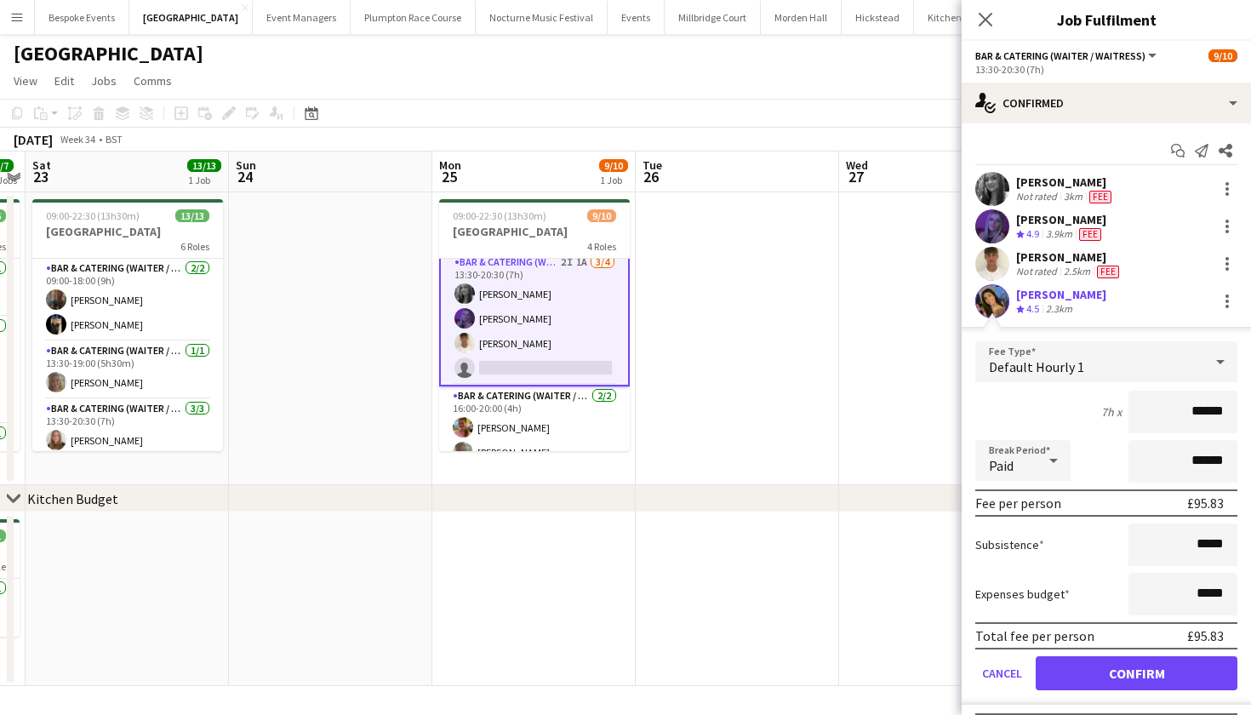
click at [844, 450] on app-date-cell at bounding box center [940, 338] width 203 height 293
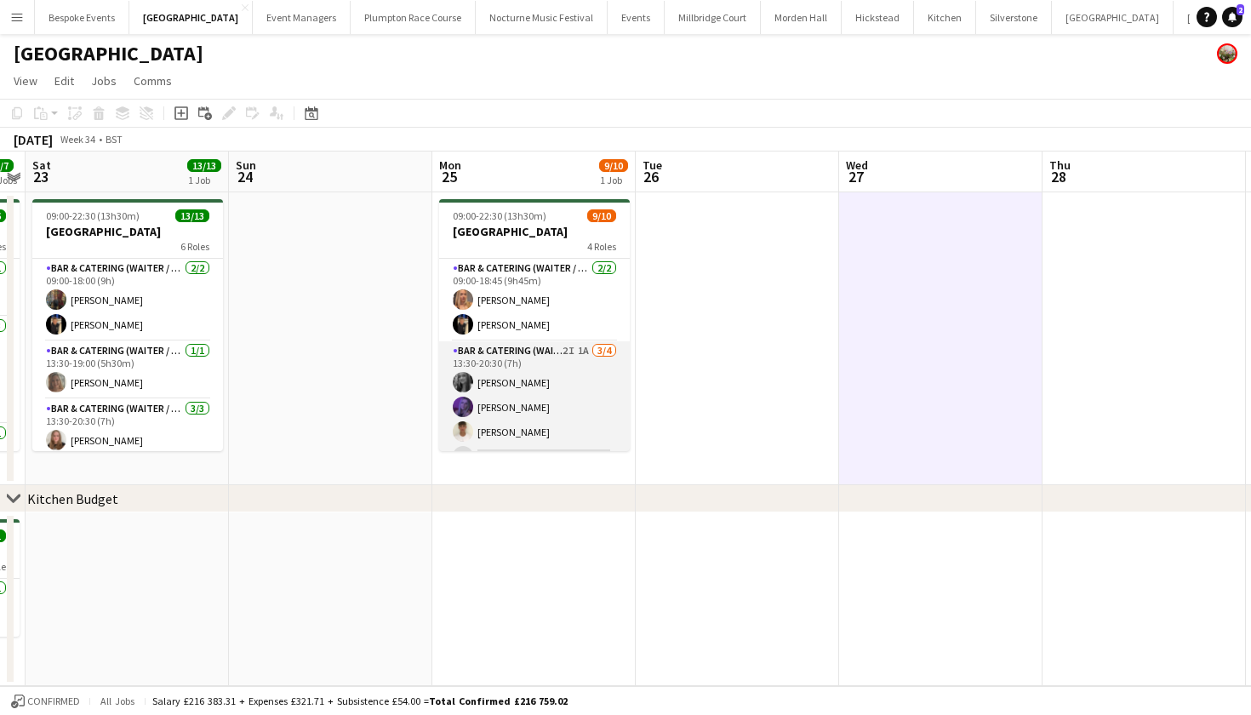
scroll to position [0, 0]
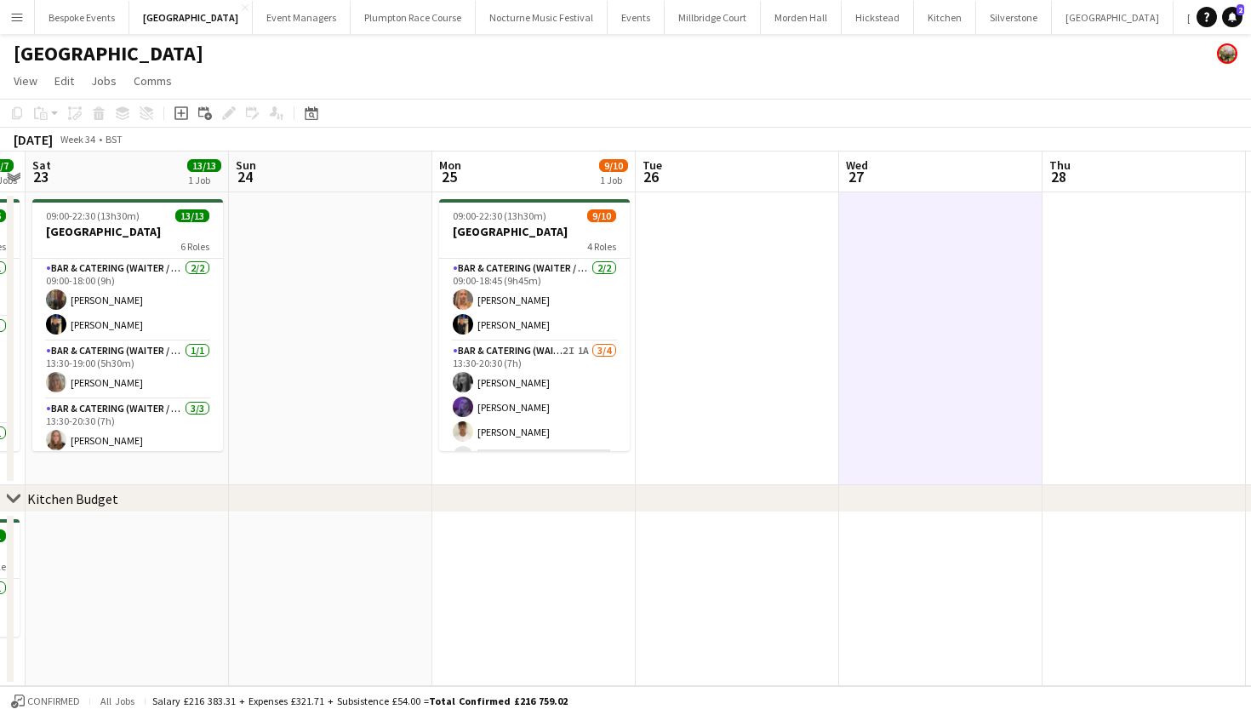
click at [20, 18] on app-icon "Menu" at bounding box center [17, 17] width 14 height 14
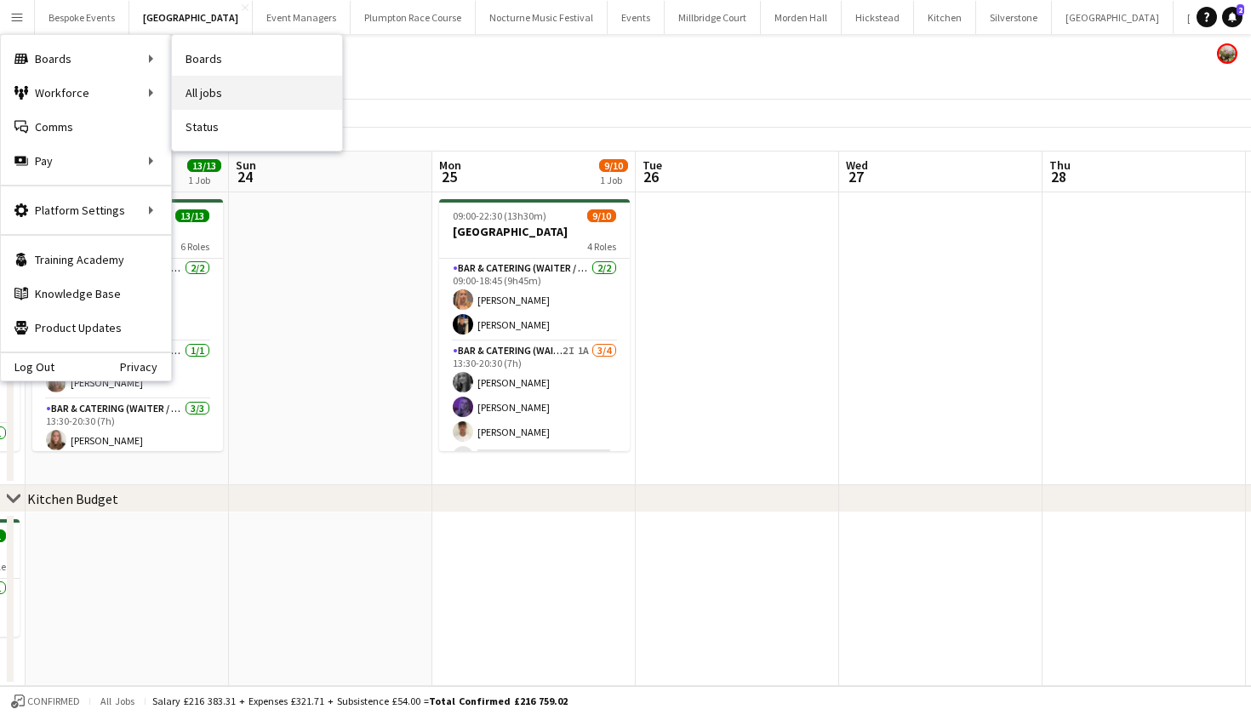
click at [204, 106] on link "All jobs" at bounding box center [257, 93] width 170 height 34
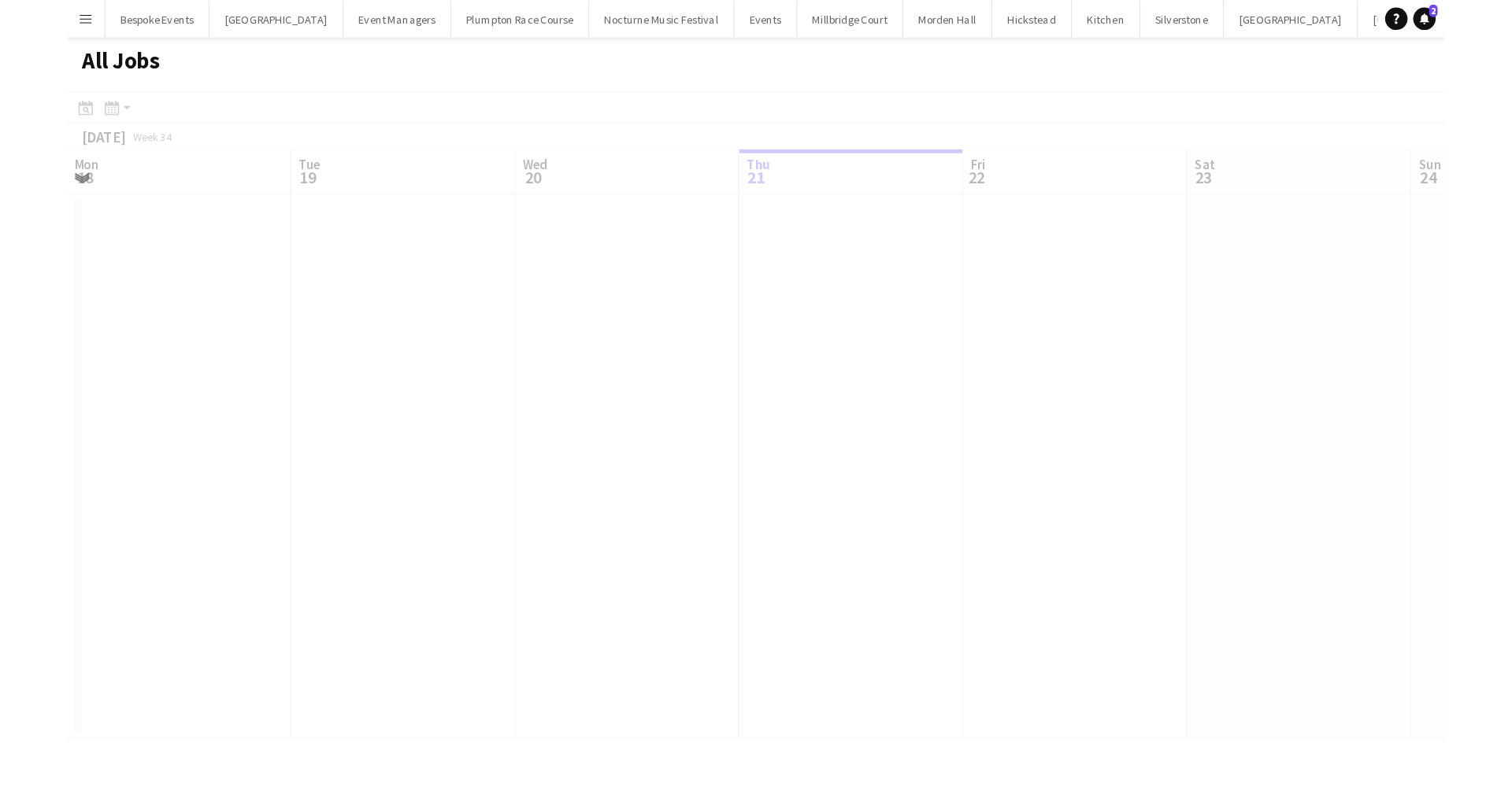
scroll to position [0, 377]
